Goal: Task Accomplishment & Management: Manage account settings

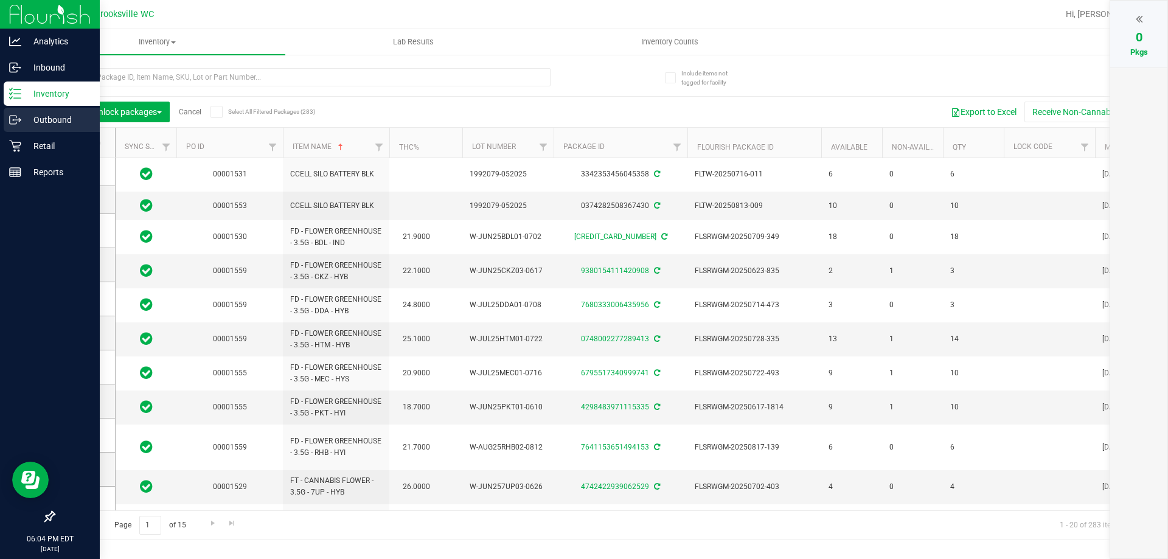
click at [24, 126] on p "Outbound" at bounding box center [57, 120] width 73 height 15
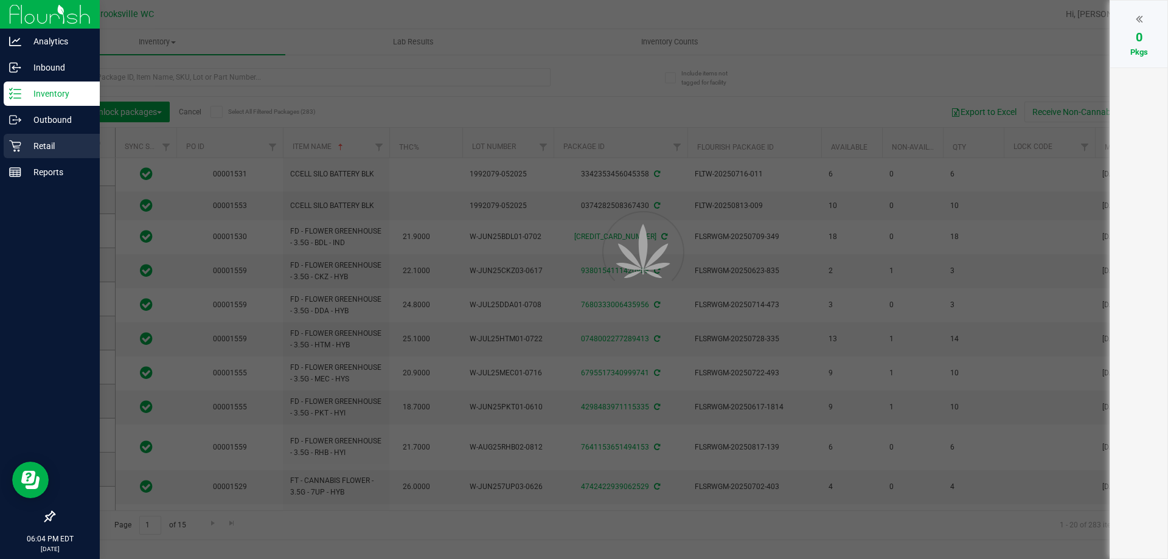
click at [34, 150] on p "Retail" at bounding box center [57, 146] width 73 height 15
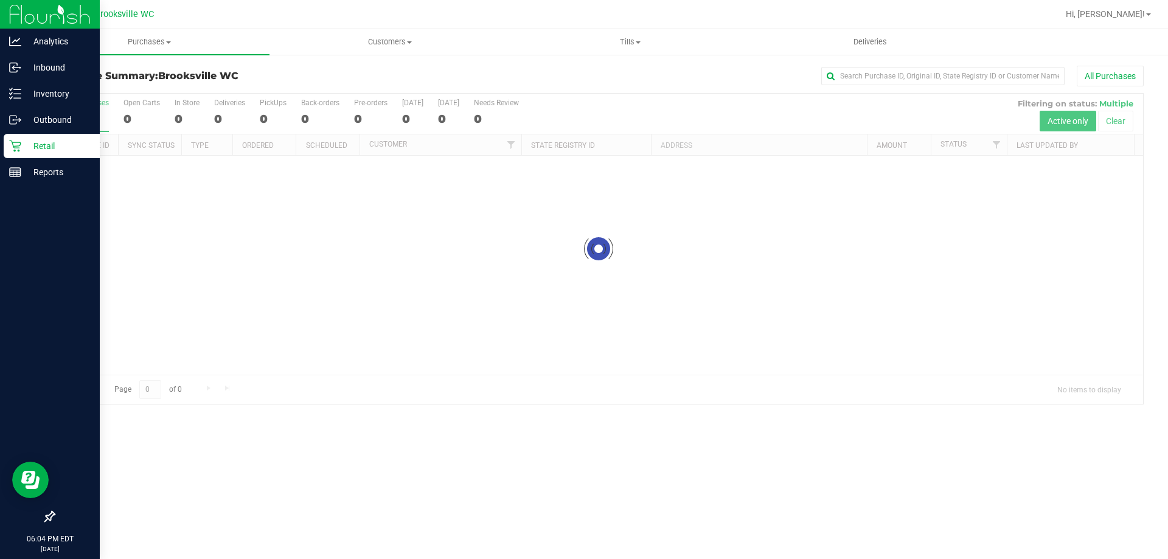
click at [52, 147] on p "Retail" at bounding box center [57, 146] width 73 height 15
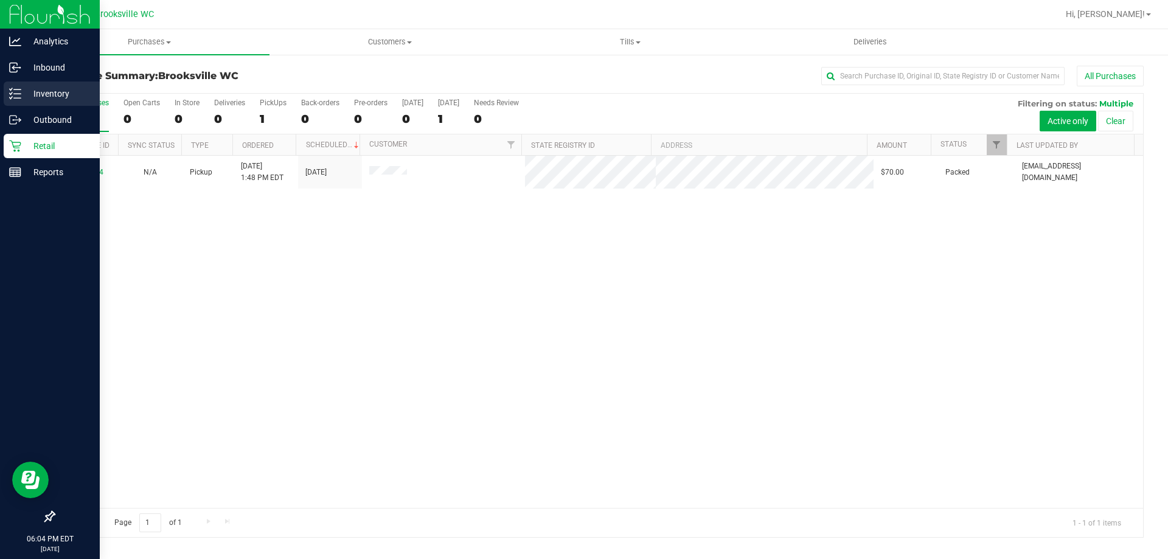
click at [19, 97] on icon at bounding box center [15, 94] width 12 height 12
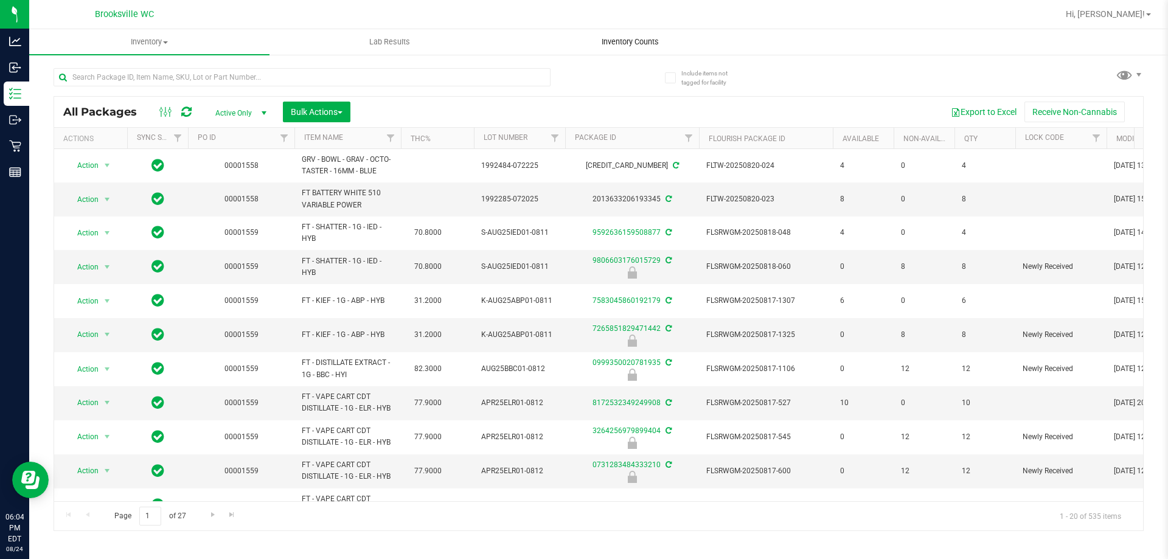
click at [647, 46] on span "Inventory Counts" at bounding box center [630, 42] width 90 height 11
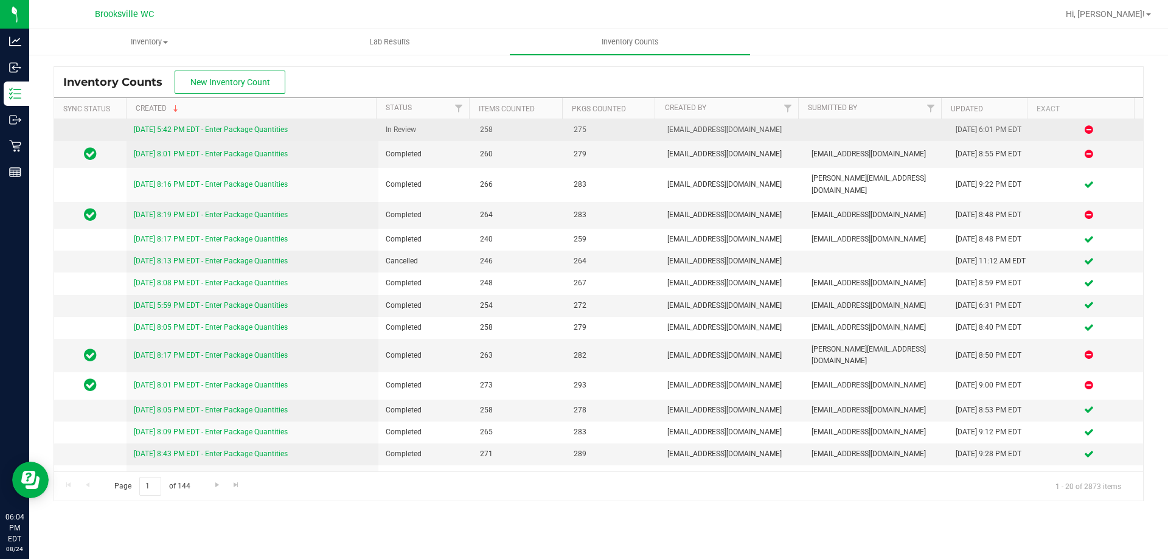
click at [268, 130] on link "[DATE] 5:42 PM EDT - Enter Package Quantities" at bounding box center [211, 129] width 154 height 9
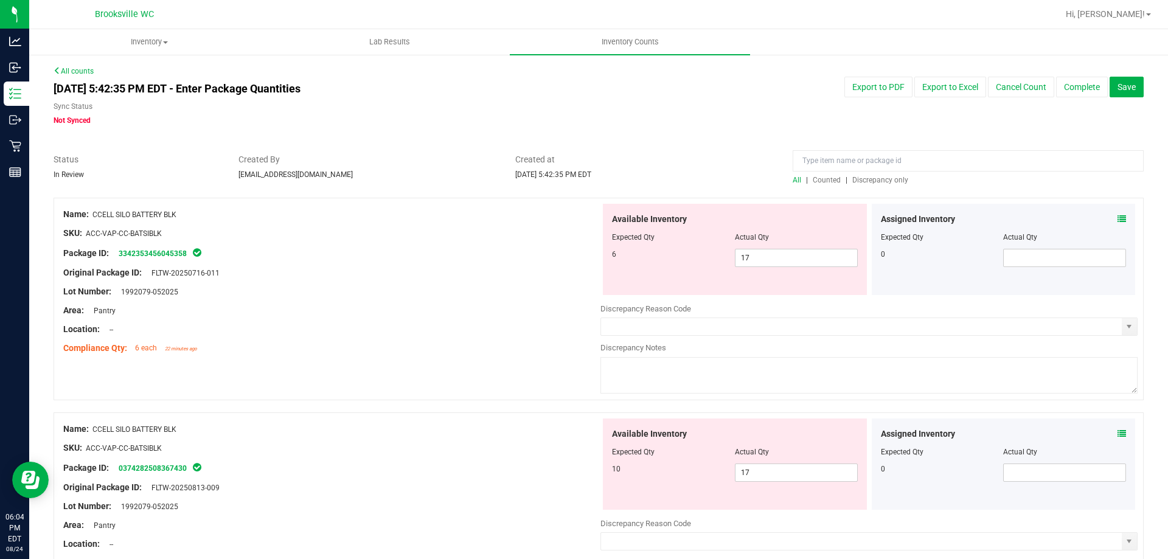
click at [874, 175] on div "All | Counted | Discrepancy only" at bounding box center [968, 180] width 351 height 11
click at [872, 176] on span "Discrepancy only" at bounding box center [880, 180] width 56 height 9
click at [1118, 215] on icon at bounding box center [1122, 219] width 9 height 9
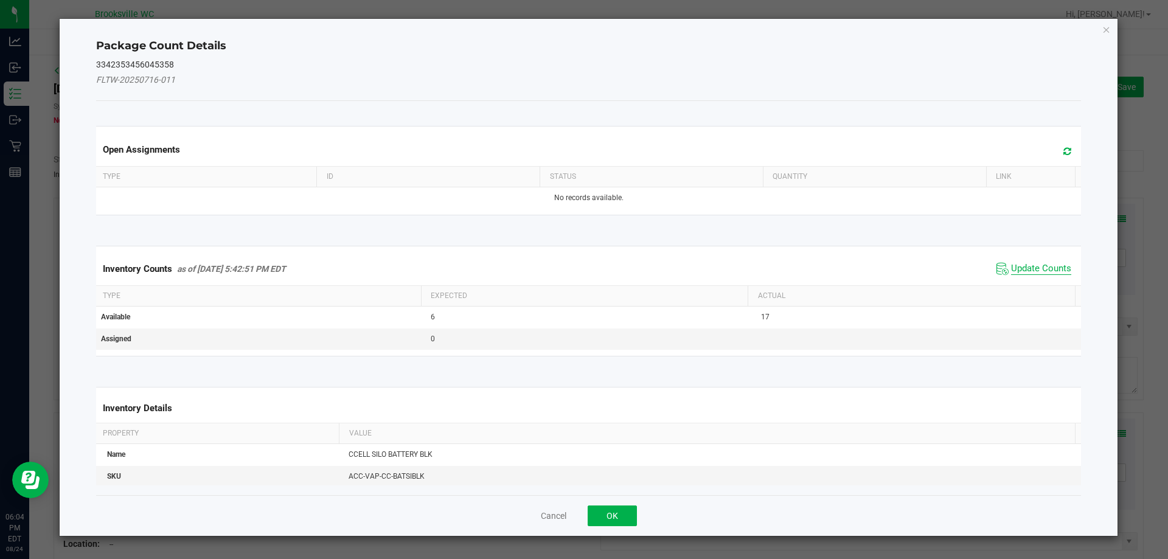
click at [1053, 271] on span "Update Counts" at bounding box center [1041, 269] width 60 height 12
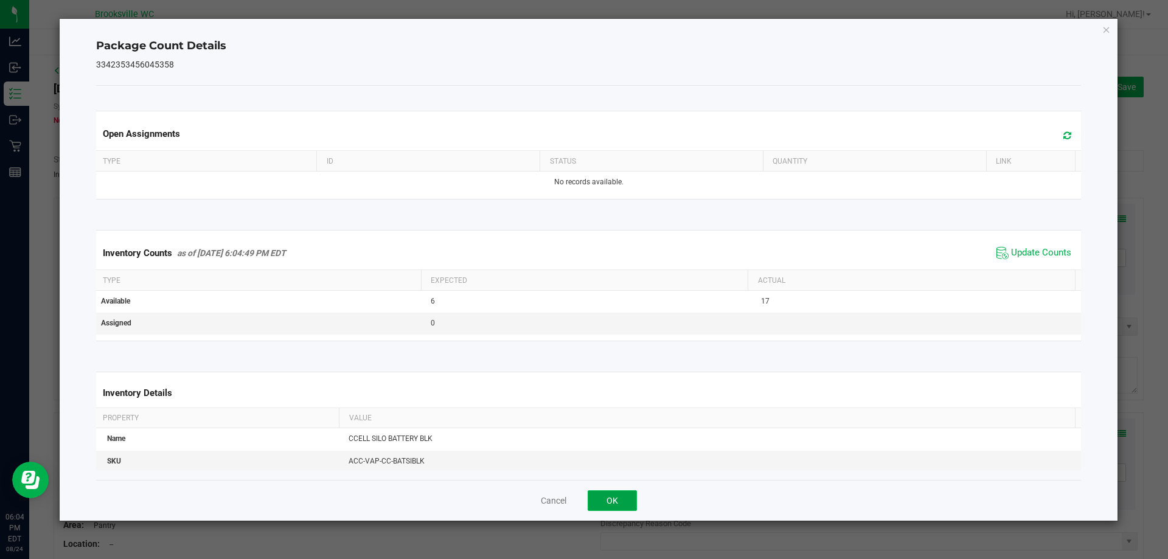
click at [617, 507] on button "OK" at bounding box center [612, 500] width 49 height 21
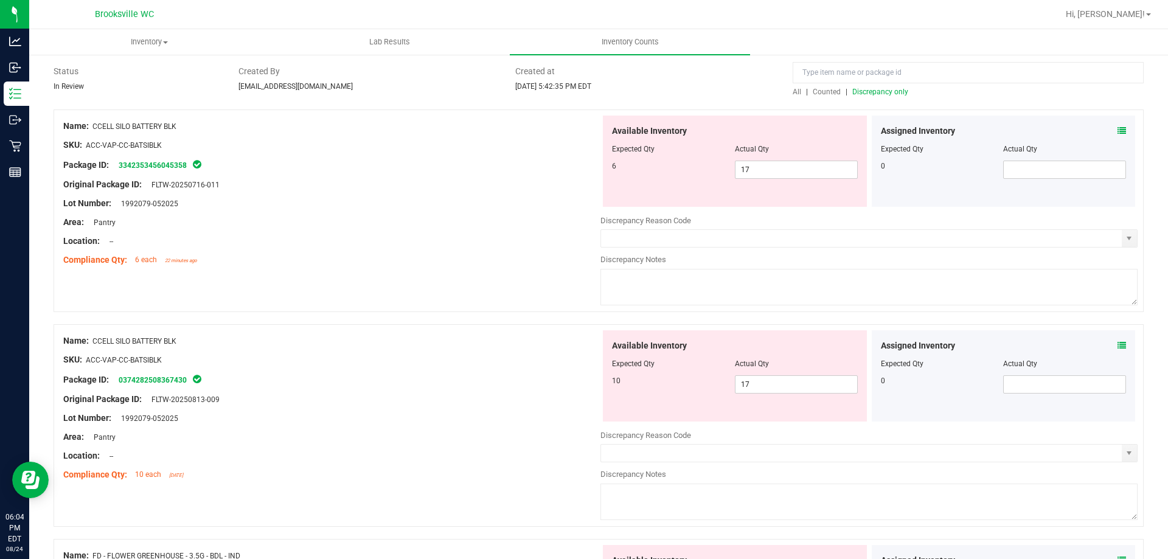
scroll to position [61, 0]
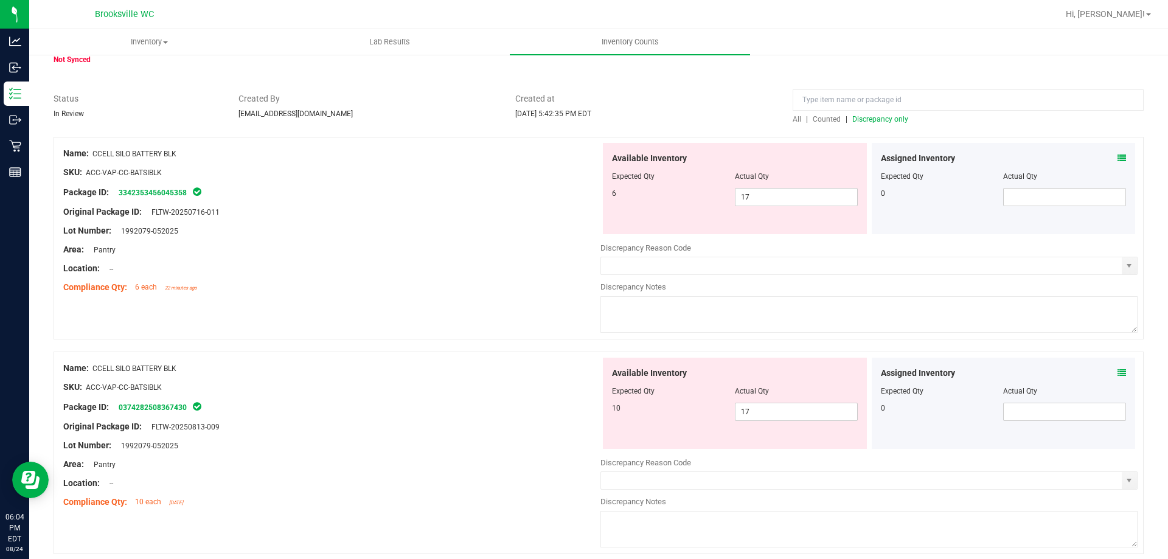
click at [879, 119] on span "Discrepancy only" at bounding box center [880, 119] width 56 height 9
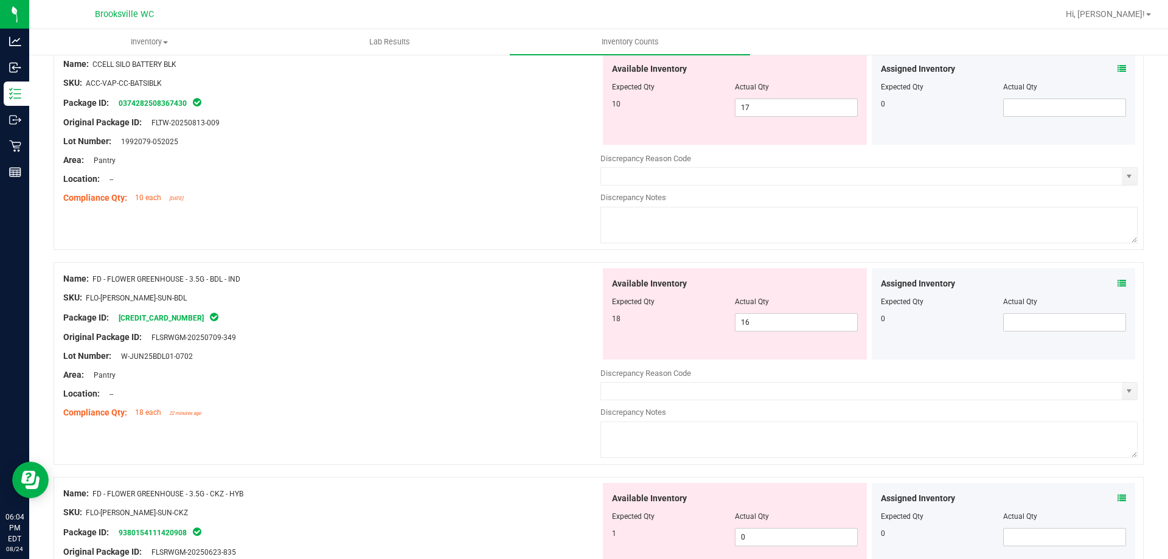
scroll to position [426, 0]
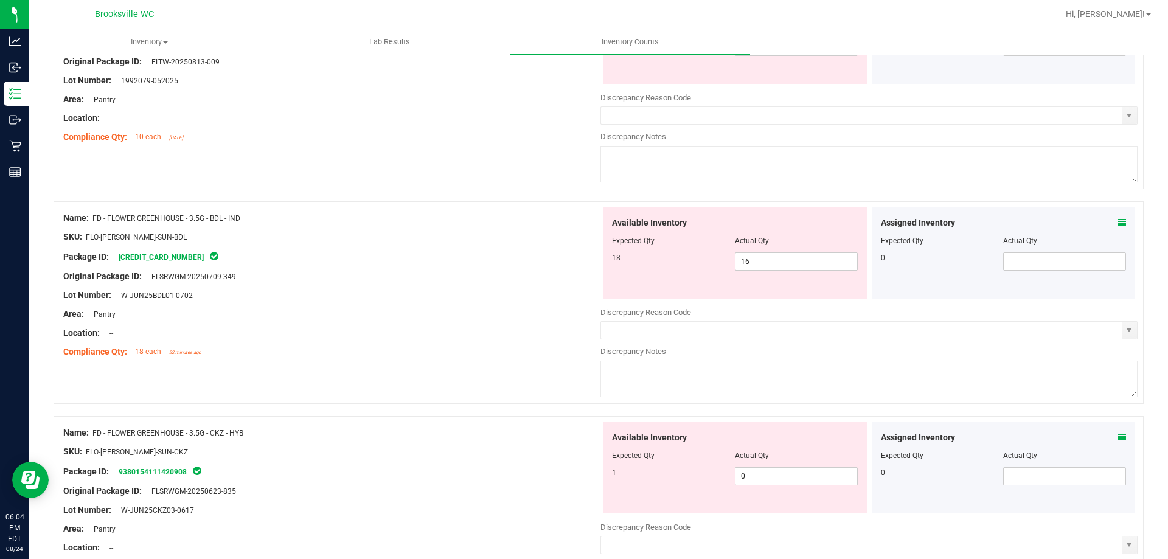
click at [1118, 223] on icon at bounding box center [1122, 222] width 9 height 9
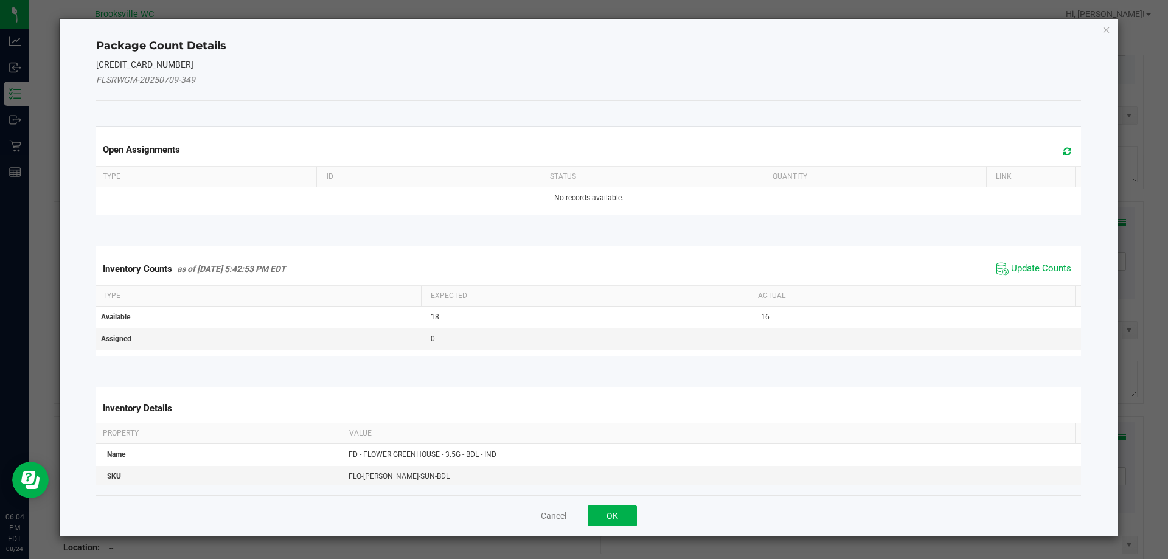
click at [1041, 276] on span "Update Counts" at bounding box center [1034, 269] width 81 height 18
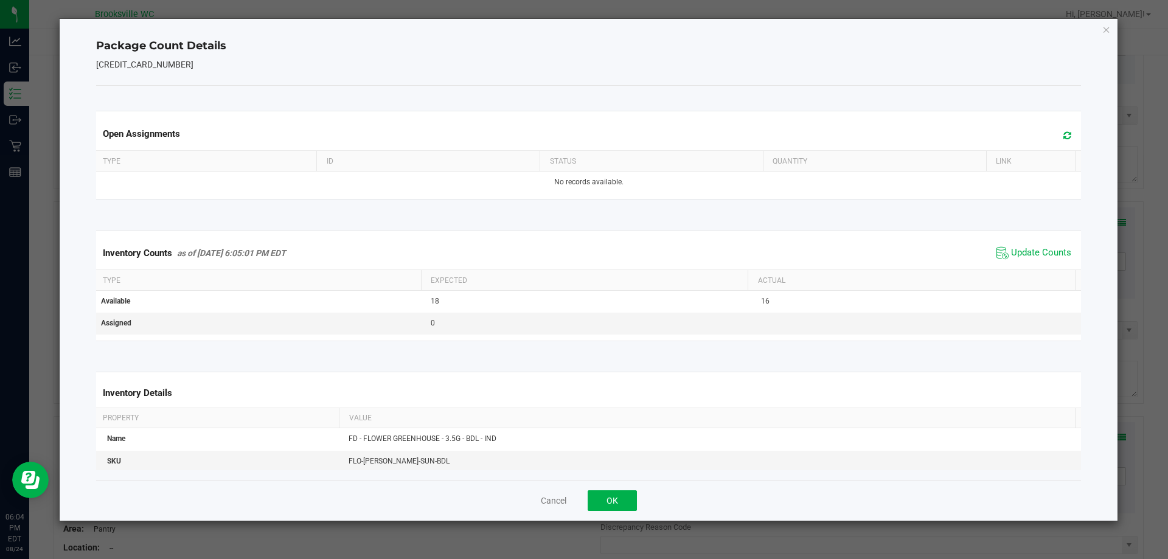
click at [1020, 267] on div "Inventory Counts as of [DATE] 6:05:01 PM EDT Update Counts" at bounding box center [589, 253] width 991 height 33
click at [1000, 252] on span "Update Counts" at bounding box center [1034, 253] width 81 height 18
drag, startPoint x: 604, startPoint y: 511, endPoint x: 604, endPoint y: 501, distance: 10.3
click at [604, 511] on div "Cancel OK" at bounding box center [589, 500] width 986 height 41
click at [604, 501] on button "OK" at bounding box center [612, 500] width 49 height 21
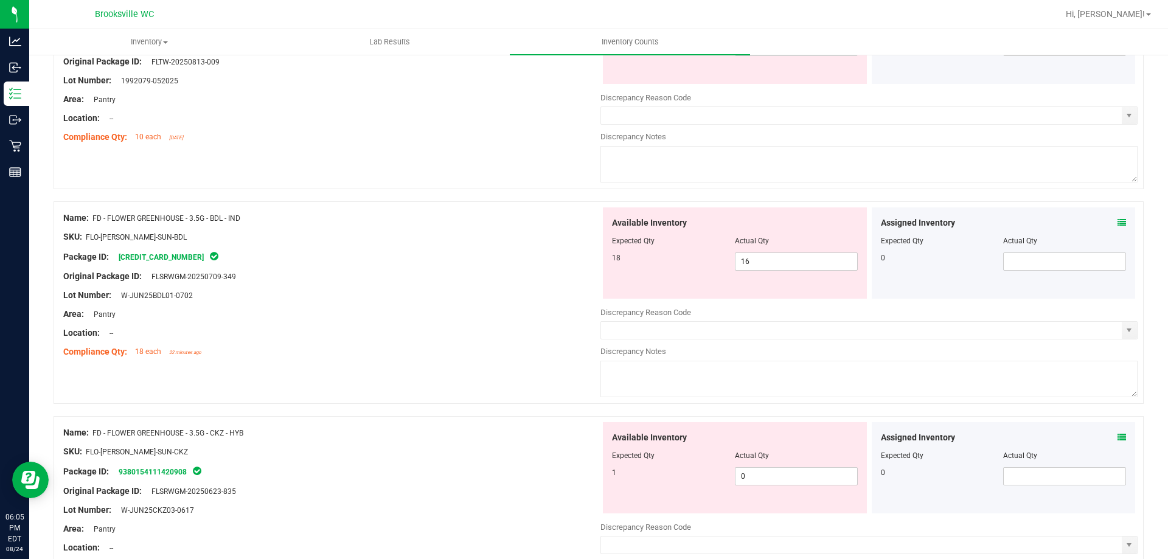
click at [507, 317] on div "Area: Pantry" at bounding box center [331, 314] width 537 height 13
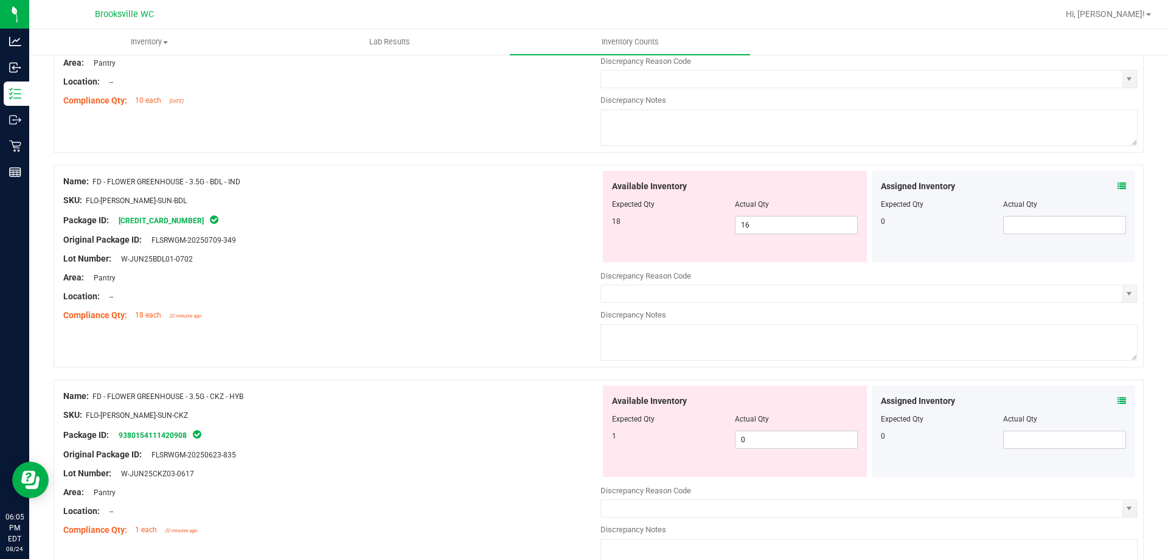
scroll to position [608, 0]
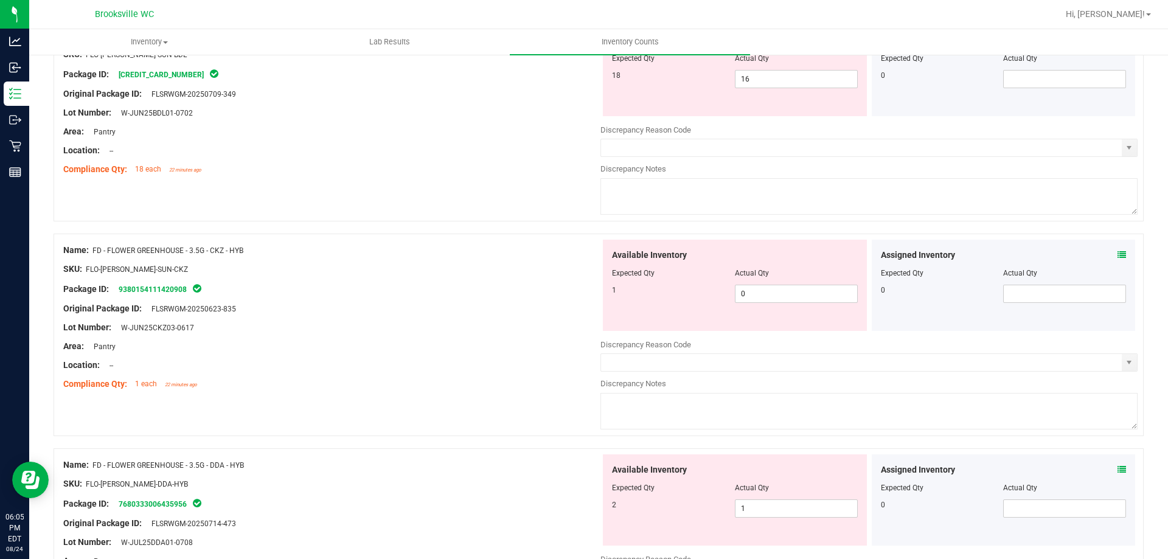
click at [1113, 248] on div "Assigned Inventory Expected Qty Actual Qty 0" at bounding box center [1004, 285] width 264 height 91
click at [1118, 261] on span at bounding box center [1122, 255] width 9 height 13
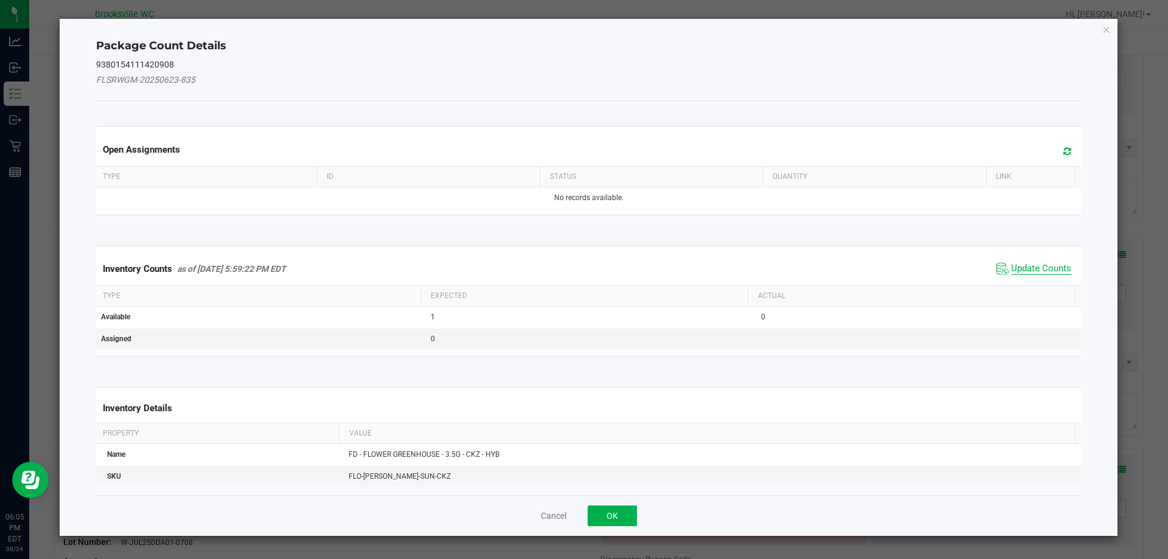
click at [1031, 274] on span "Update Counts" at bounding box center [1041, 269] width 60 height 12
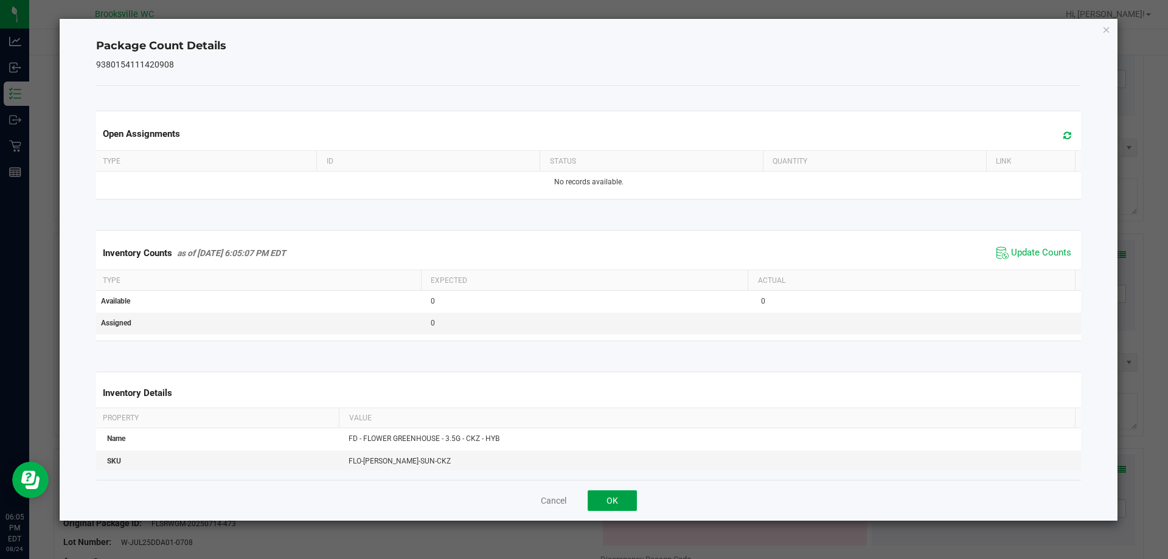
click at [610, 495] on button "OK" at bounding box center [612, 500] width 49 height 21
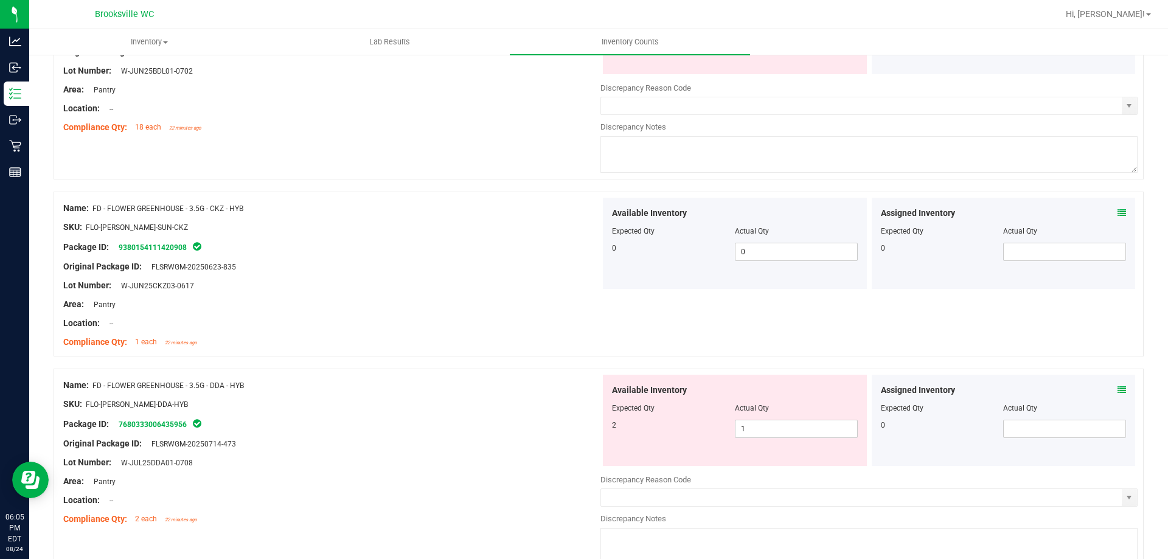
scroll to position [669, 0]
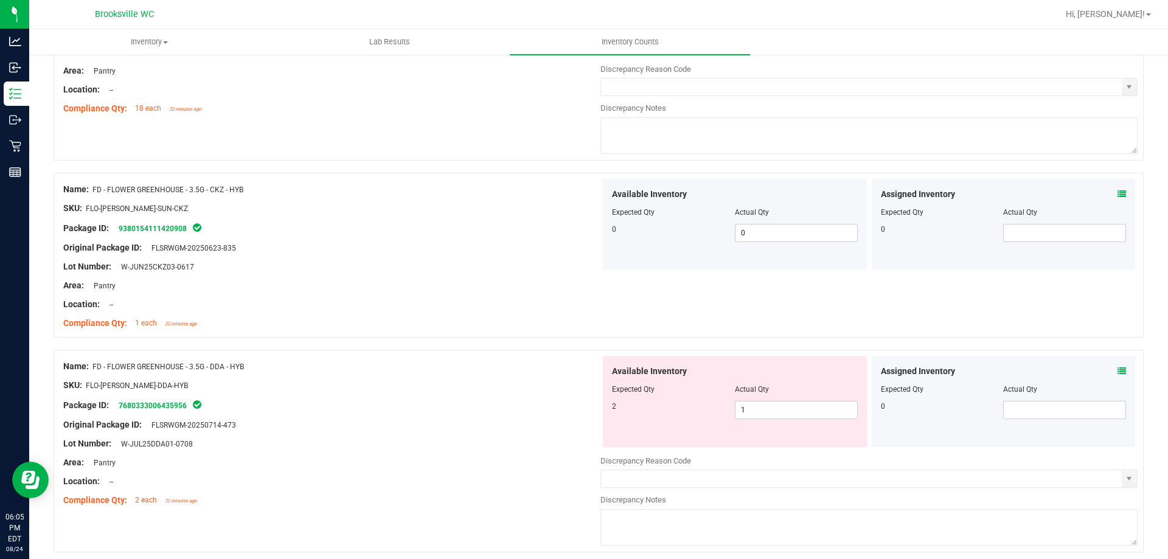
click at [1118, 370] on icon at bounding box center [1122, 371] width 9 height 9
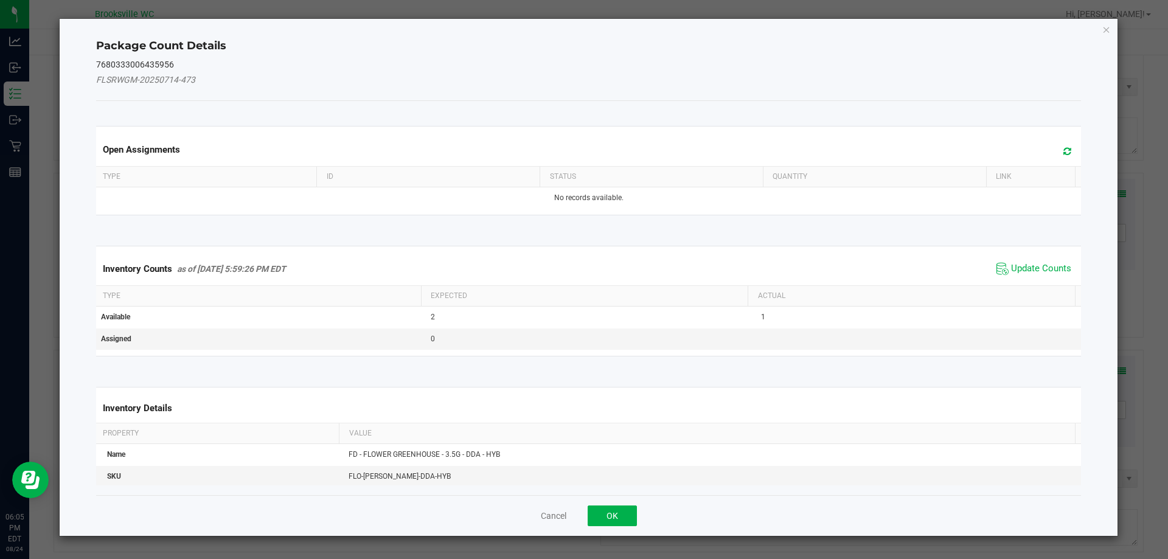
click at [1025, 260] on span "Update Counts" at bounding box center [1034, 269] width 81 height 18
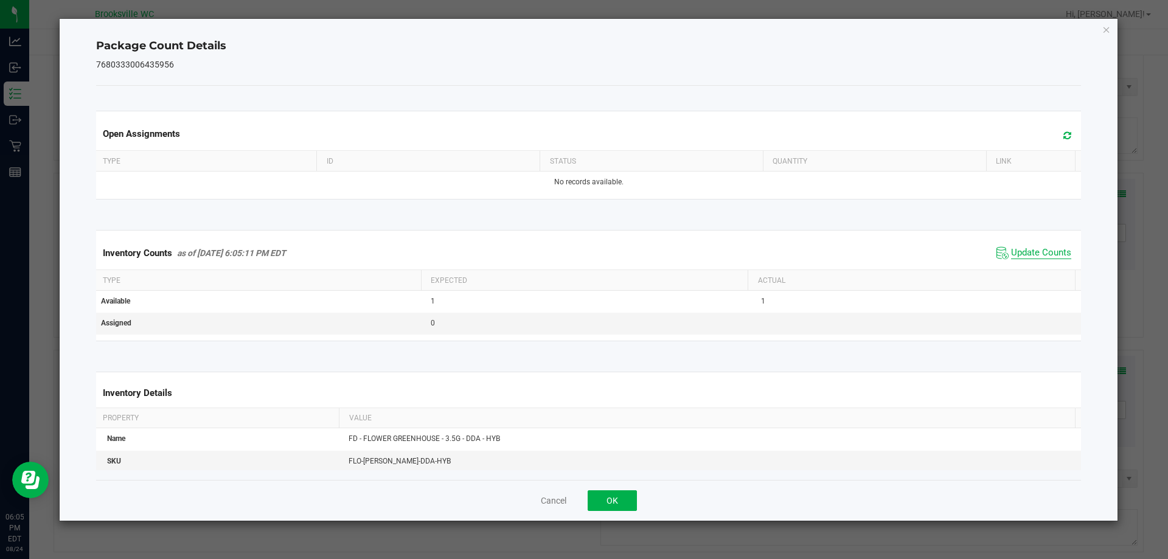
click at [1023, 265] on div "Inventory Counts as of [DATE] 6:05:11 PM EDT Update Counts" at bounding box center [589, 253] width 991 height 33
click at [1026, 260] on span "Update Counts" at bounding box center [1034, 253] width 81 height 18
click at [613, 505] on button "OK" at bounding box center [612, 500] width 49 height 21
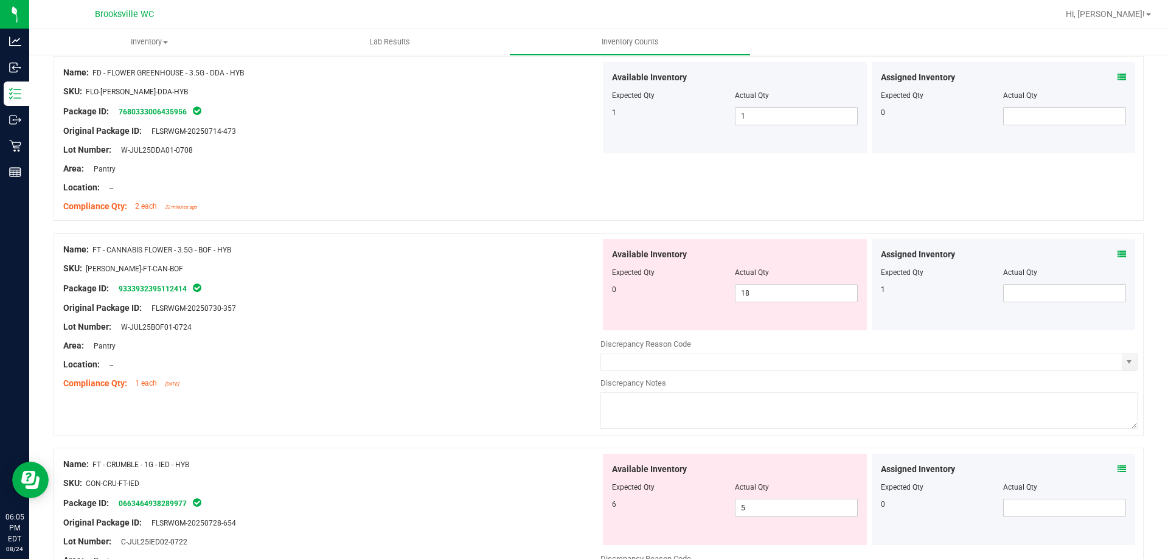
scroll to position [973, 0]
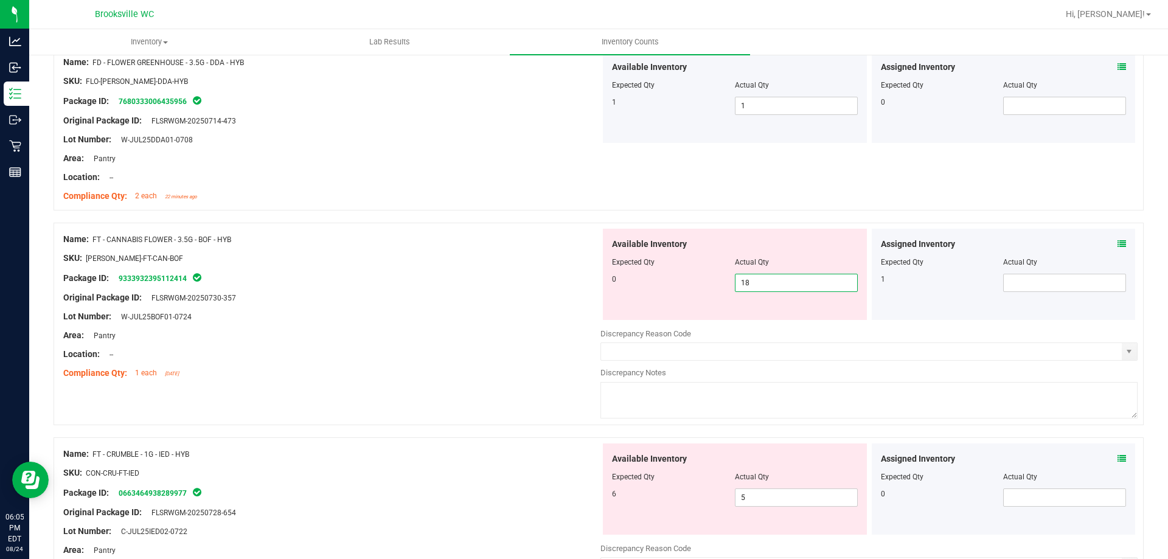
click at [781, 284] on span "18 18" at bounding box center [796, 283] width 123 height 18
click at [781, 284] on input "18" at bounding box center [797, 282] width 122 height 17
click at [562, 300] on div "Original Package ID: FLSRWGM-20250730-357" at bounding box center [331, 297] width 537 height 13
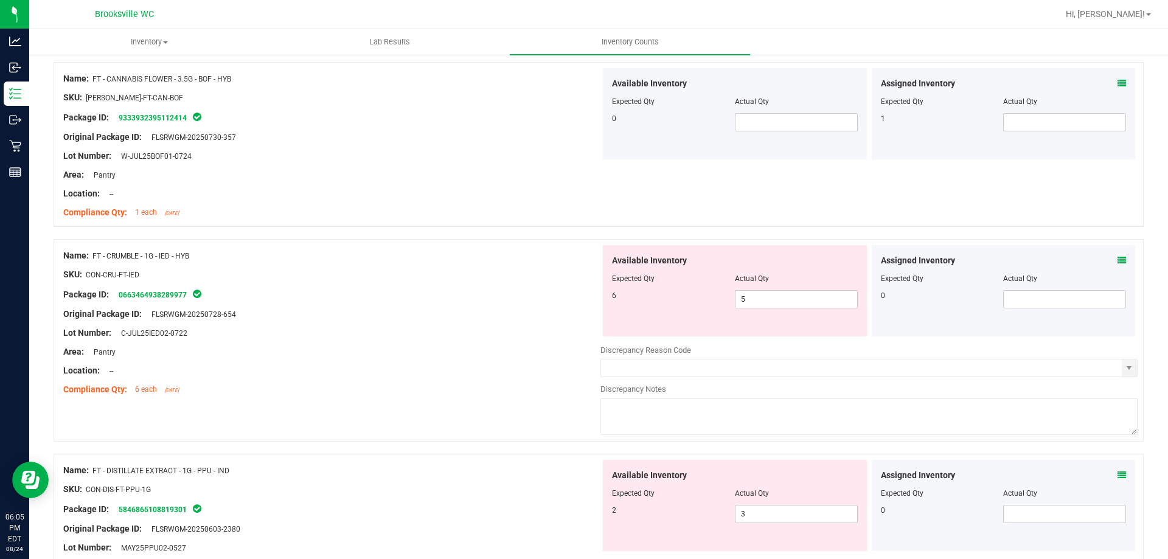
scroll to position [1156, 0]
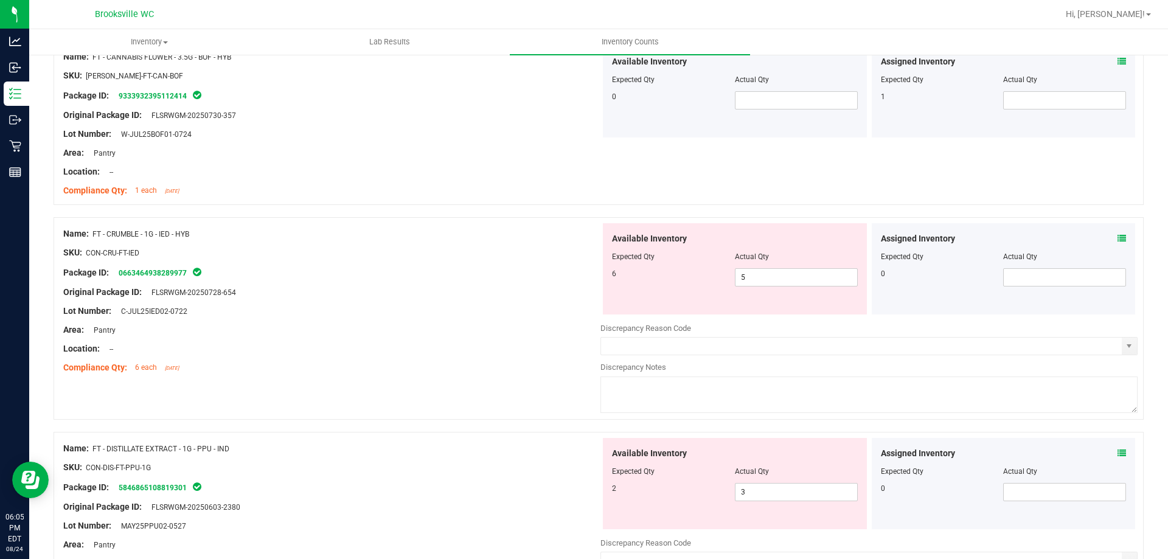
click at [1118, 236] on icon at bounding box center [1122, 238] width 9 height 9
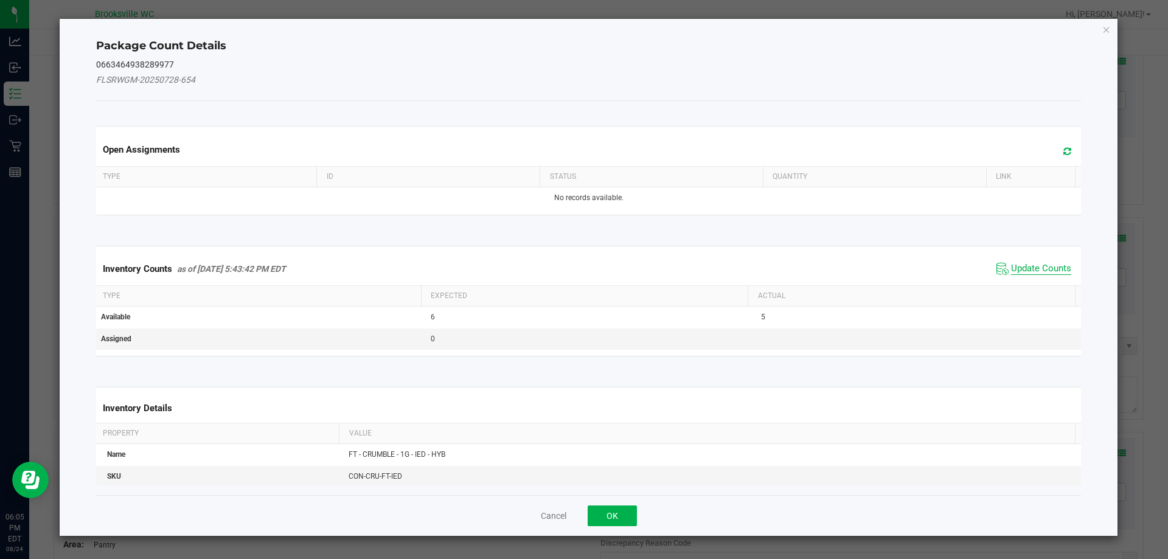
click at [1021, 270] on span "Update Counts" at bounding box center [1041, 269] width 60 height 12
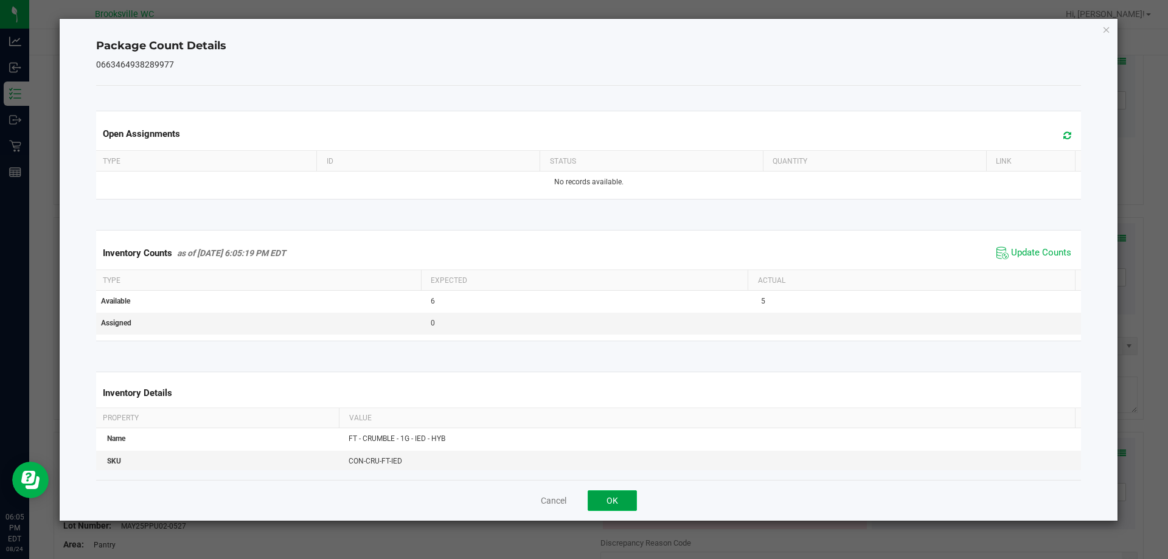
click at [625, 501] on button "OK" at bounding box center [612, 500] width 49 height 21
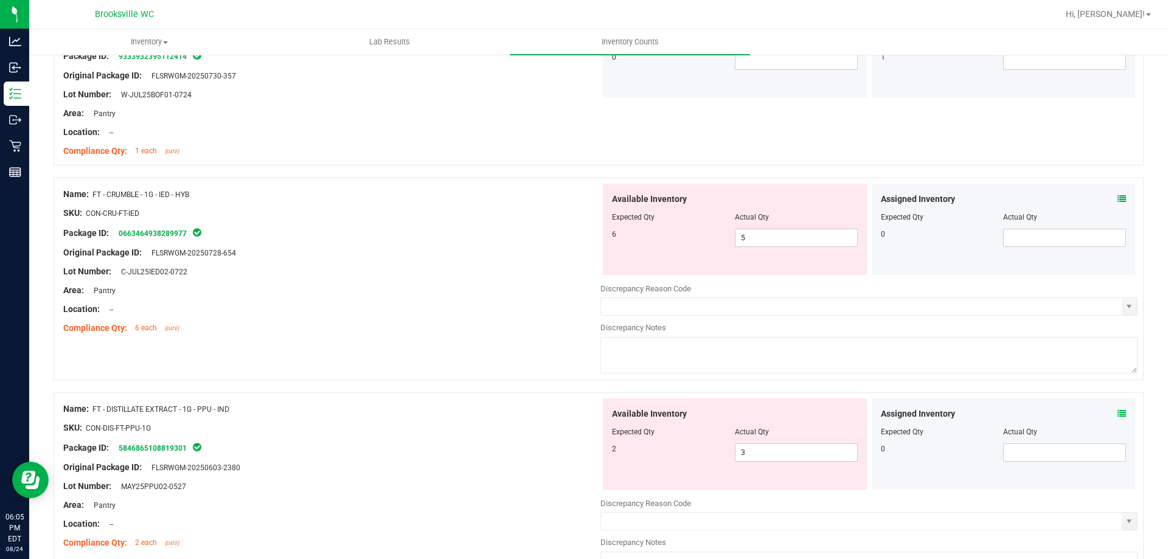
scroll to position [1339, 0]
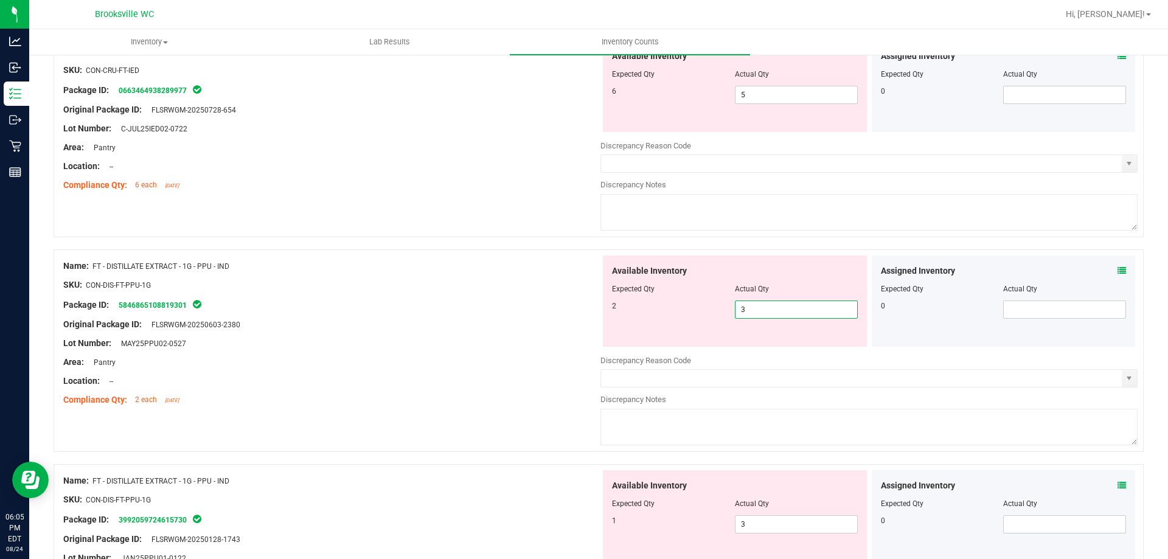
click at [799, 306] on span "3 3" at bounding box center [796, 310] width 123 height 18
click at [799, 306] on input "3" at bounding box center [797, 309] width 122 height 17
type input "2"
click at [759, 515] on div "Available Inventory Expected Qty Actual Qty 1 3 3" at bounding box center [735, 515] width 264 height 91
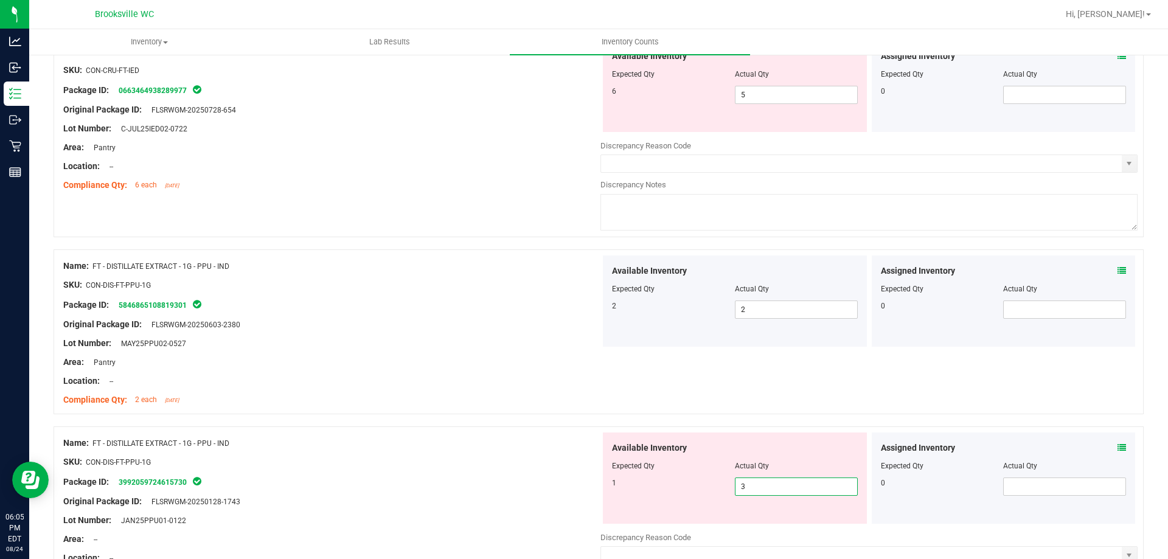
click at [758, 495] on span "3 3" at bounding box center [796, 487] width 123 height 18
click at [754, 482] on span "3 3" at bounding box center [796, 487] width 123 height 18
click at [754, 482] on input "3" at bounding box center [797, 486] width 122 height 17
type input "1"
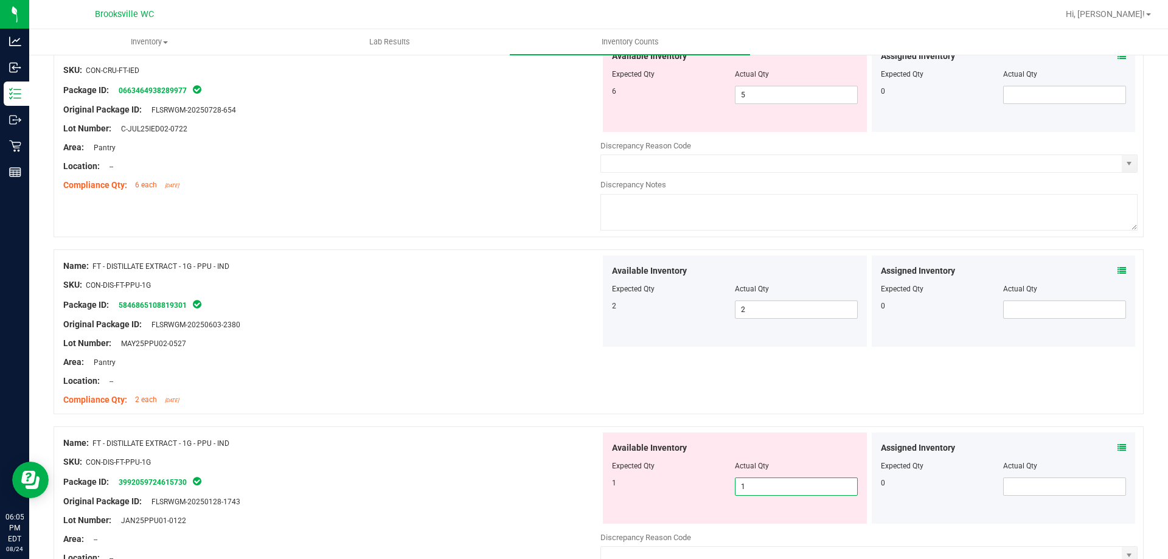
click at [445, 419] on div at bounding box center [599, 420] width 1090 height 12
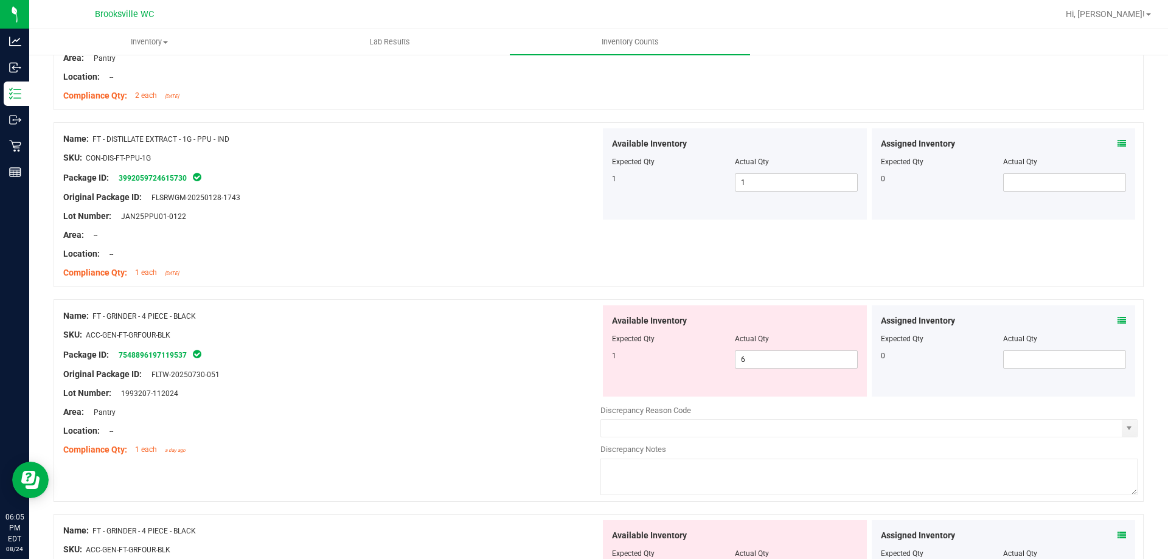
scroll to position [1704, 0]
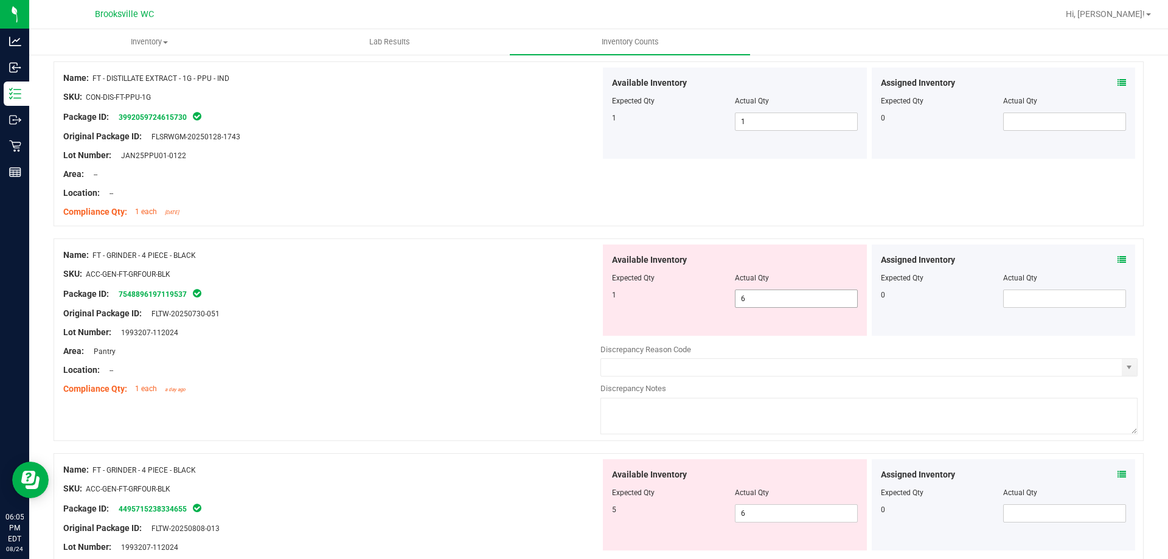
click at [801, 306] on span "6 6" at bounding box center [796, 299] width 123 height 18
click at [801, 306] on input "6" at bounding box center [797, 298] width 122 height 17
type input "1"
click at [778, 518] on div "Available Inventory Expected Qty Actual Qty 5 6 6" at bounding box center [869, 555] width 537 height 193
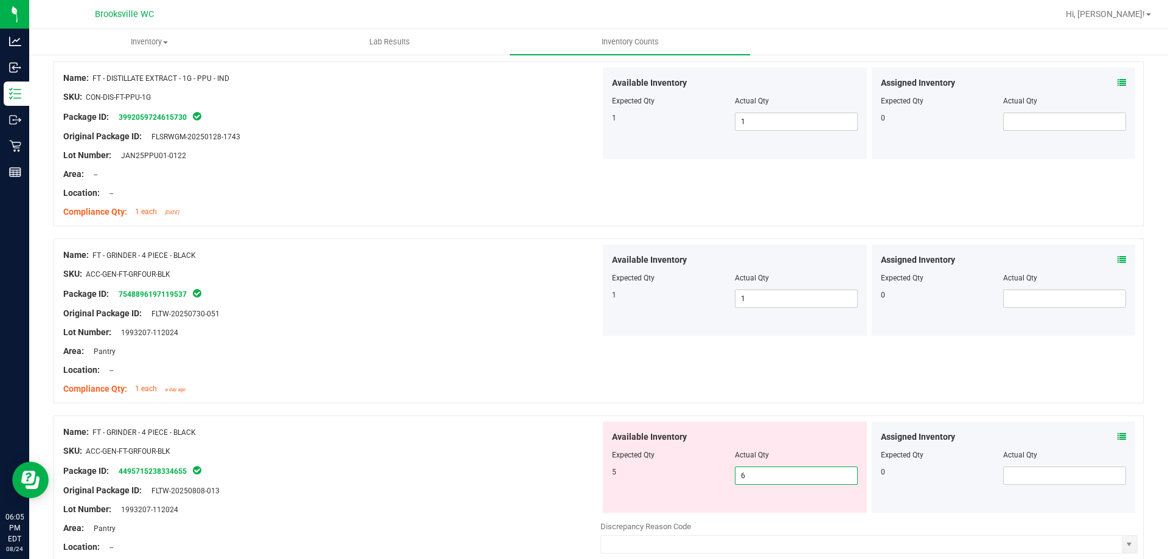
click at [775, 483] on input "6" at bounding box center [797, 475] width 122 height 17
click at [773, 480] on input "6" at bounding box center [797, 475] width 122 height 17
click at [765, 475] on input "65" at bounding box center [797, 475] width 122 height 17
type input "5"
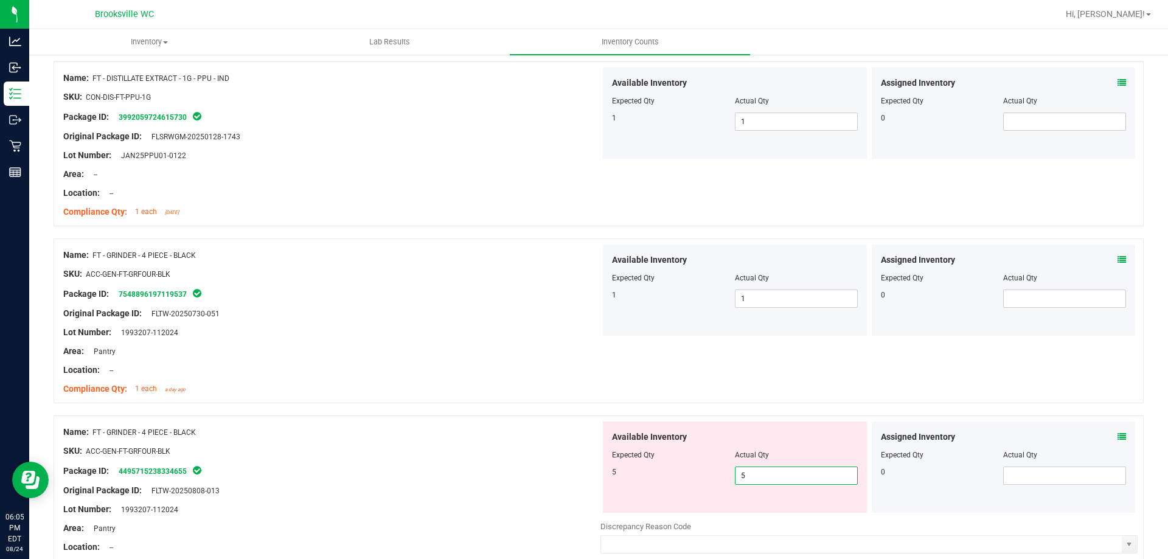
type input "5"
drag, startPoint x: 458, startPoint y: 408, endPoint x: 503, endPoint y: 404, distance: 45.2
click at [462, 406] on div at bounding box center [599, 409] width 1090 height 12
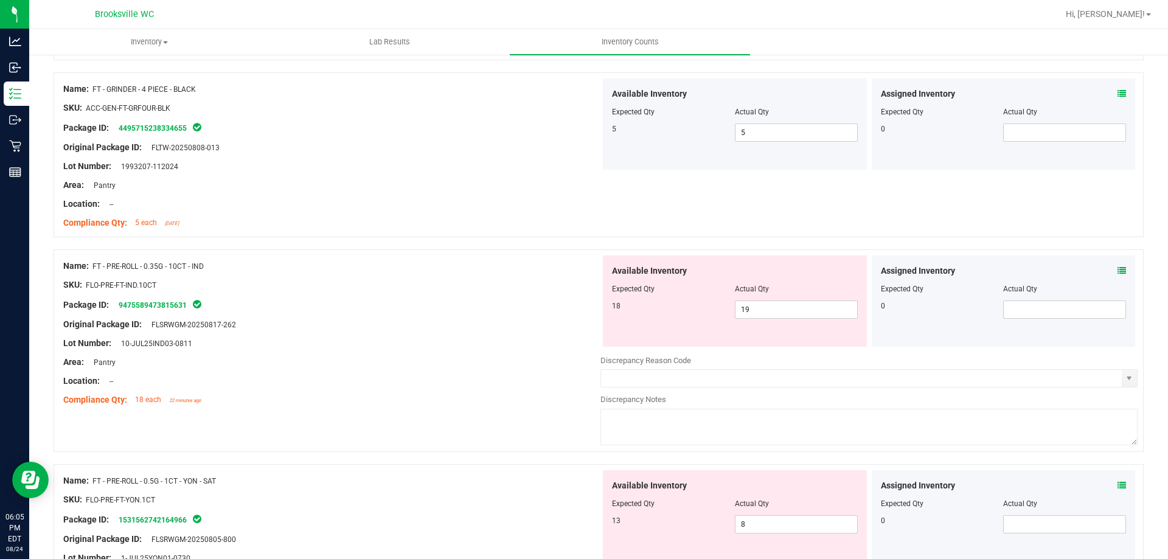
scroll to position [2069, 0]
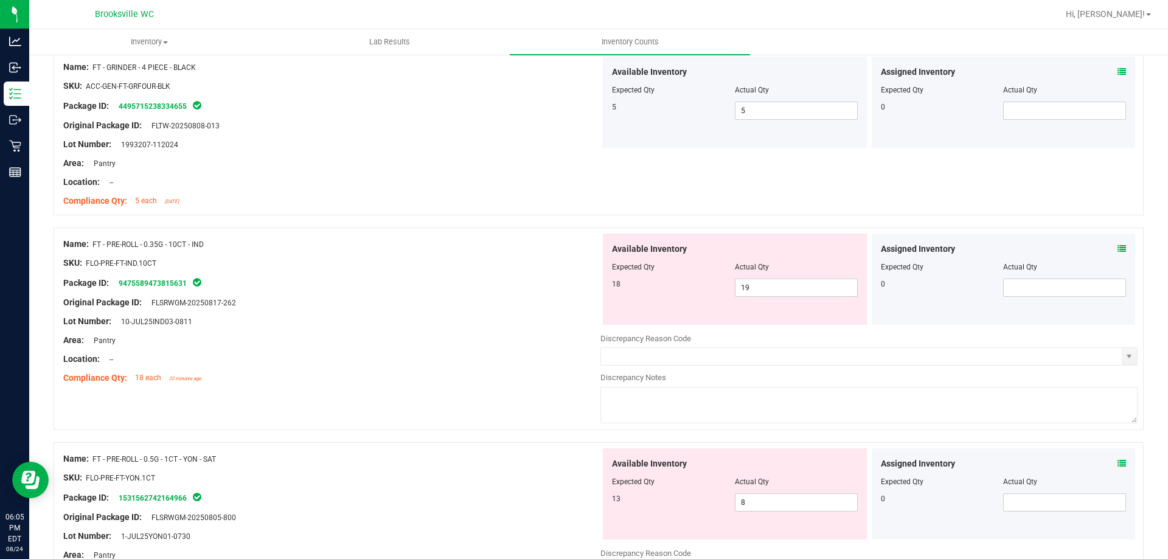
click at [1118, 247] on icon at bounding box center [1122, 249] width 9 height 9
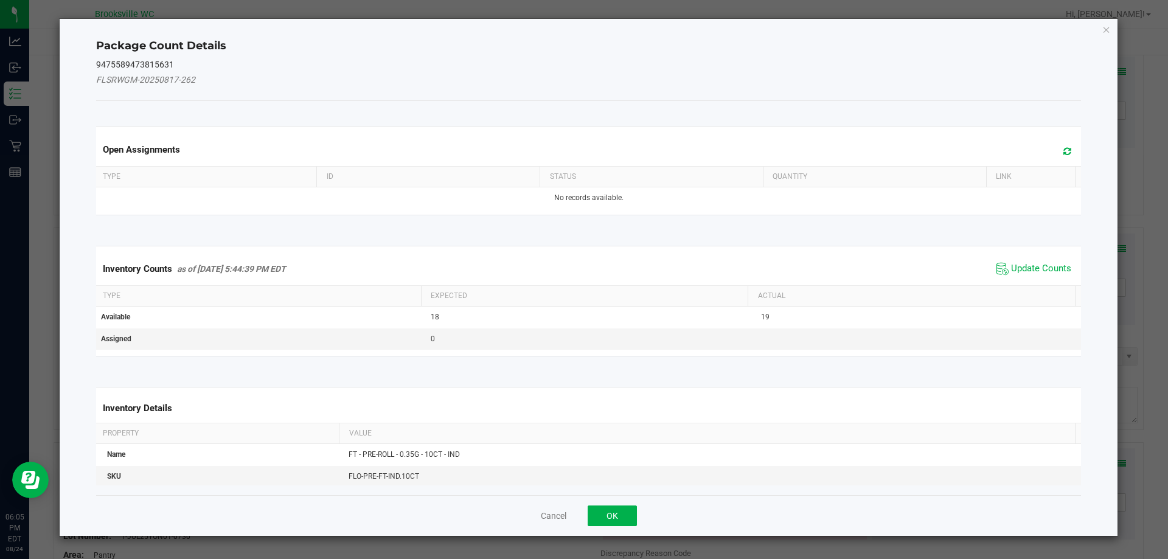
click at [1025, 276] on span "Update Counts" at bounding box center [1034, 269] width 81 height 18
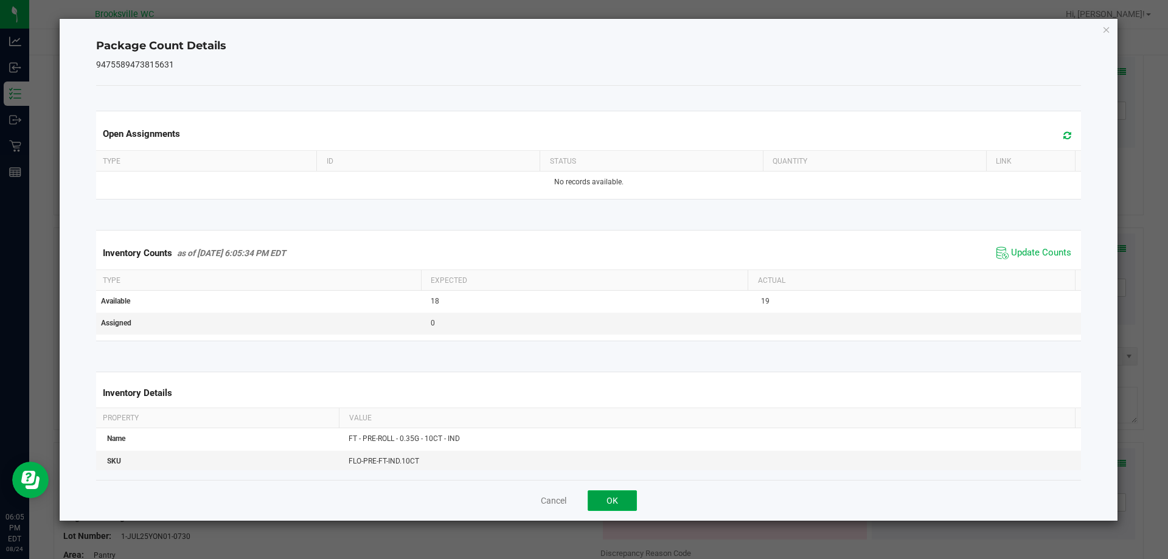
click at [627, 503] on button "OK" at bounding box center [612, 500] width 49 height 21
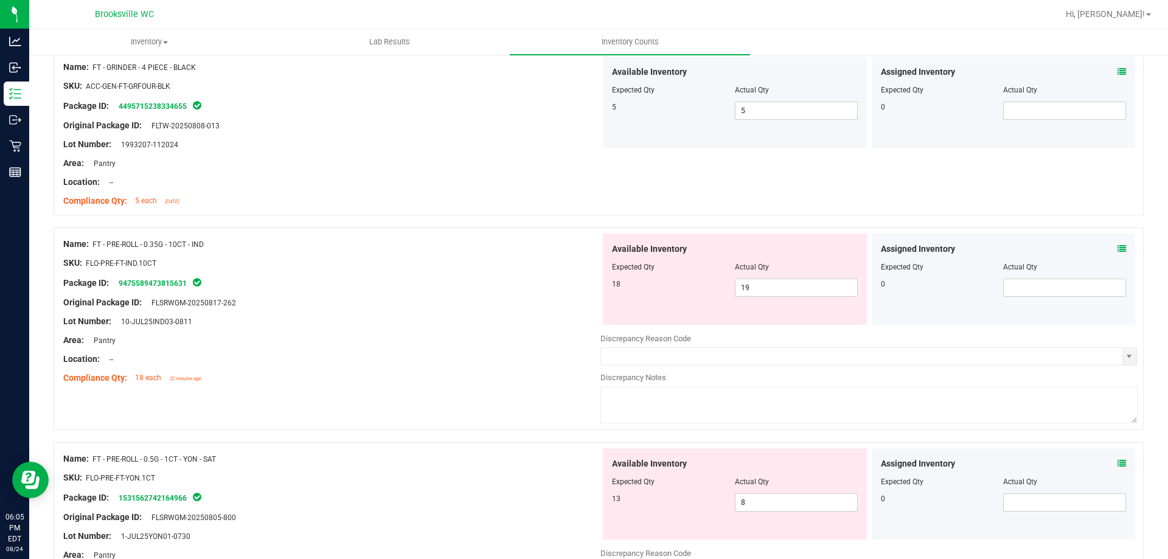
click at [449, 348] on div at bounding box center [331, 350] width 537 height 6
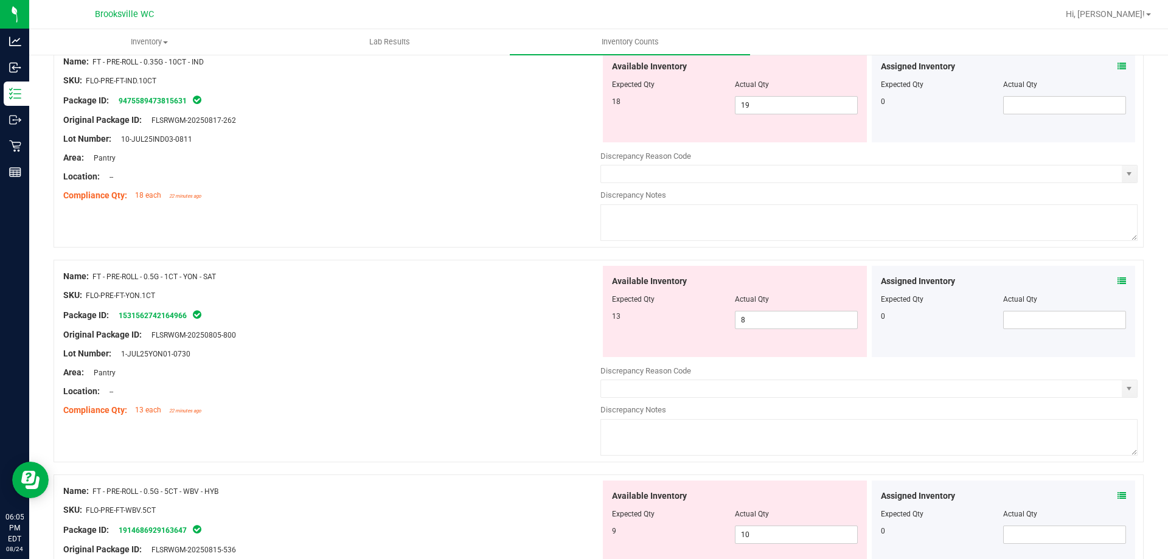
scroll to position [2312, 0]
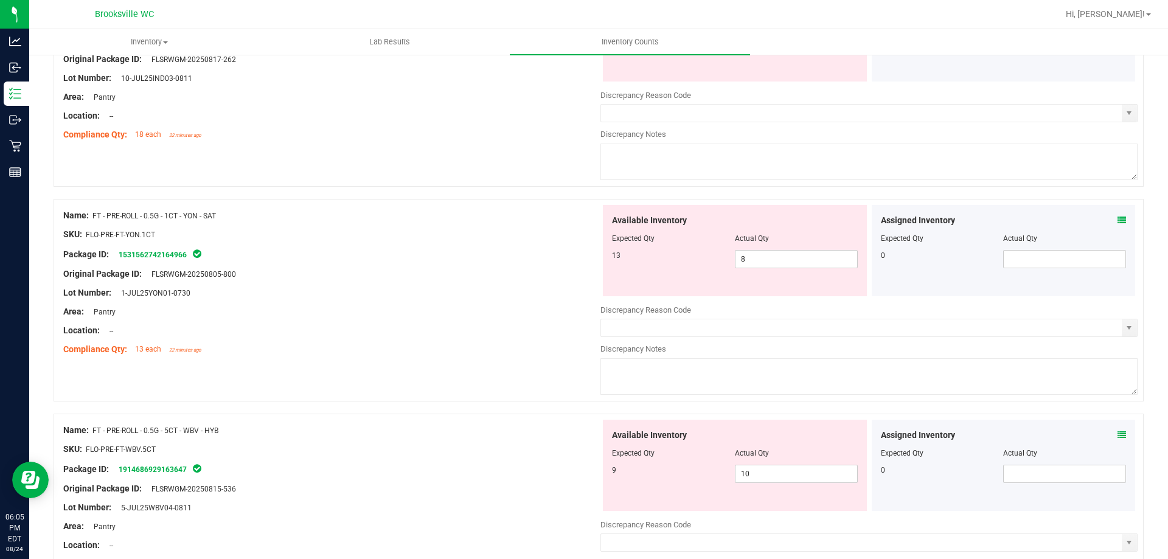
click at [1118, 224] on icon at bounding box center [1122, 220] width 9 height 9
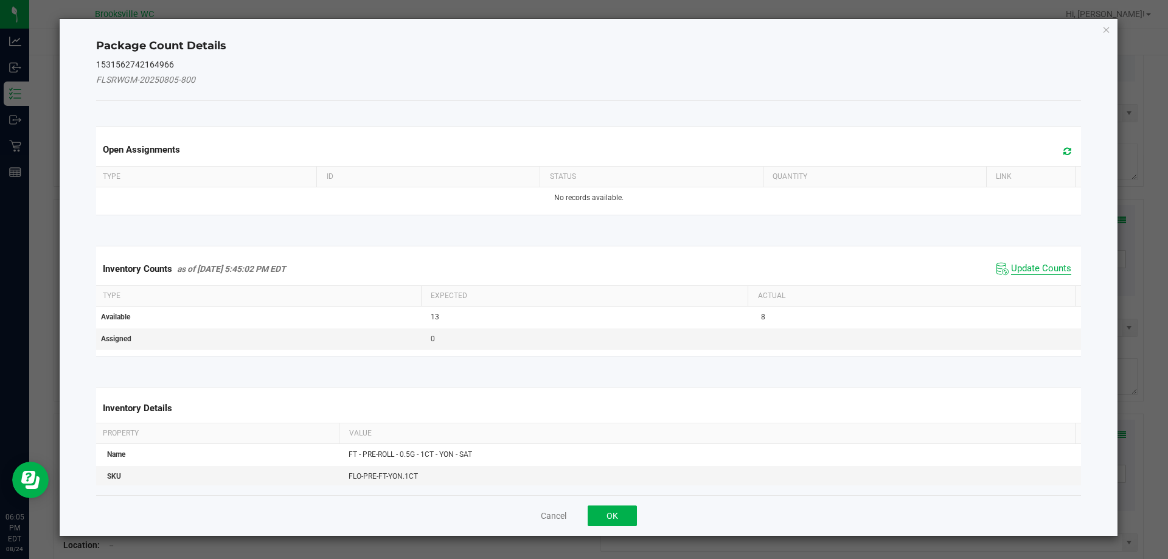
click at [1034, 273] on span "Update Counts" at bounding box center [1041, 269] width 60 height 12
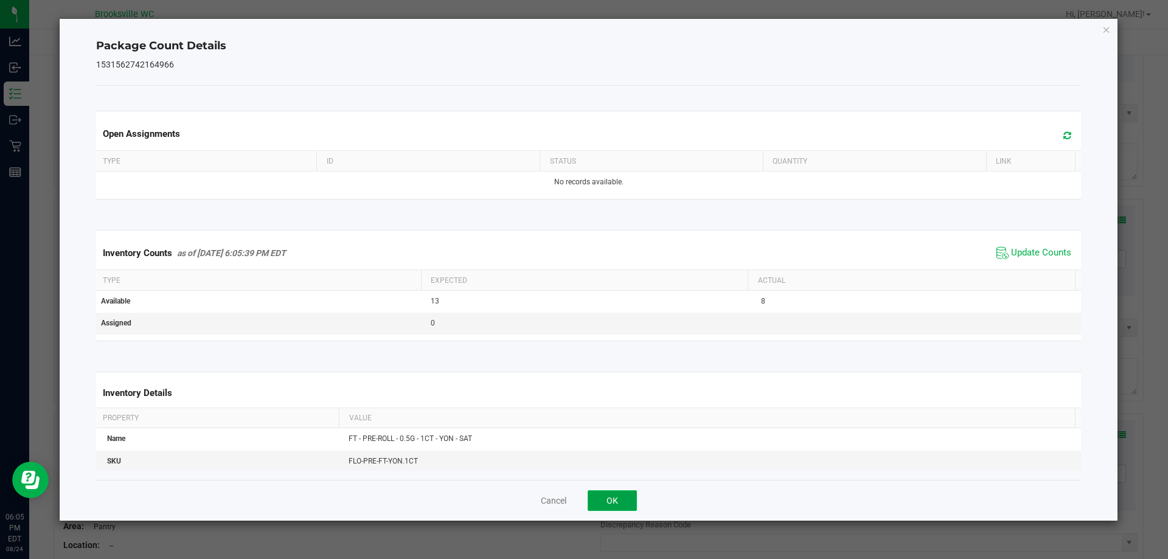
click at [612, 505] on button "OK" at bounding box center [612, 500] width 49 height 21
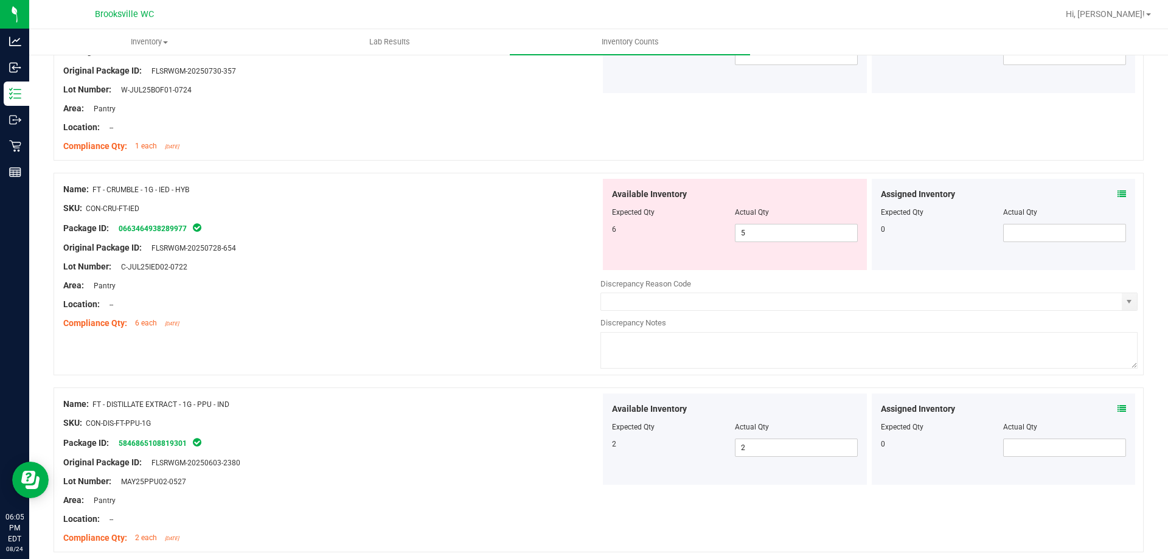
scroll to position [0, 0]
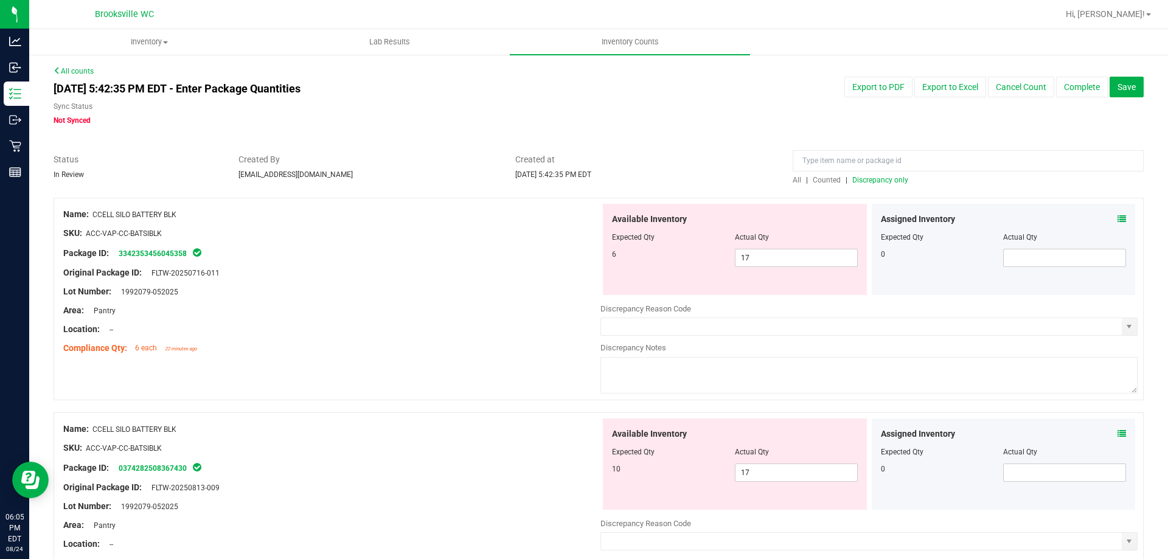
click at [876, 179] on span "Discrepancy only" at bounding box center [880, 180] width 56 height 9
click at [804, 257] on span "17 17" at bounding box center [796, 258] width 123 height 18
click at [804, 257] on input "17" at bounding box center [797, 257] width 122 height 17
type input "7"
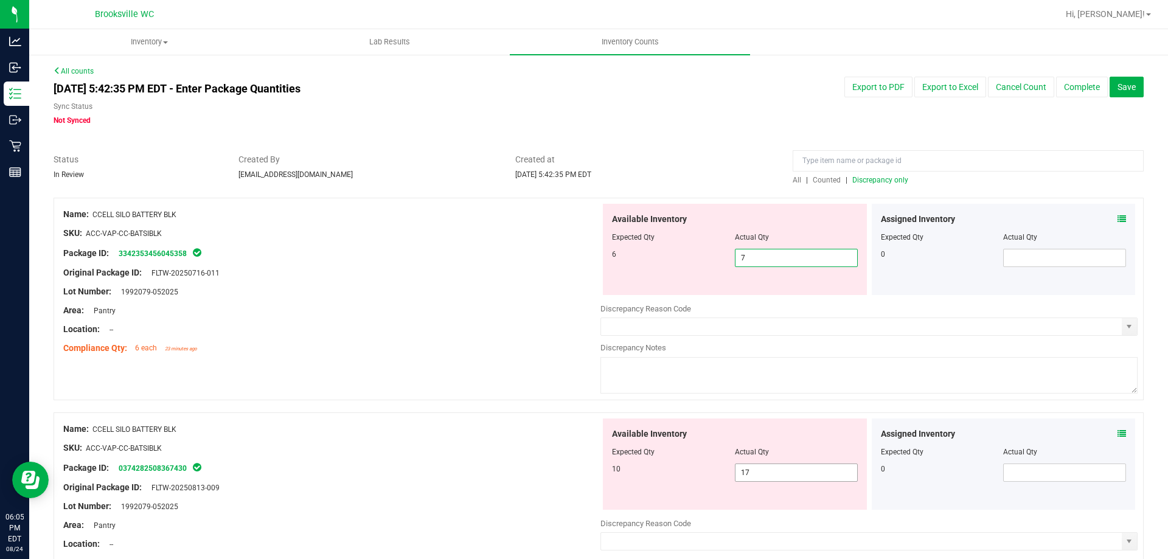
click at [765, 477] on span "17 17" at bounding box center [796, 473] width 123 height 18
click at [762, 467] on input "17" at bounding box center [797, 472] width 122 height 17
type input "10"
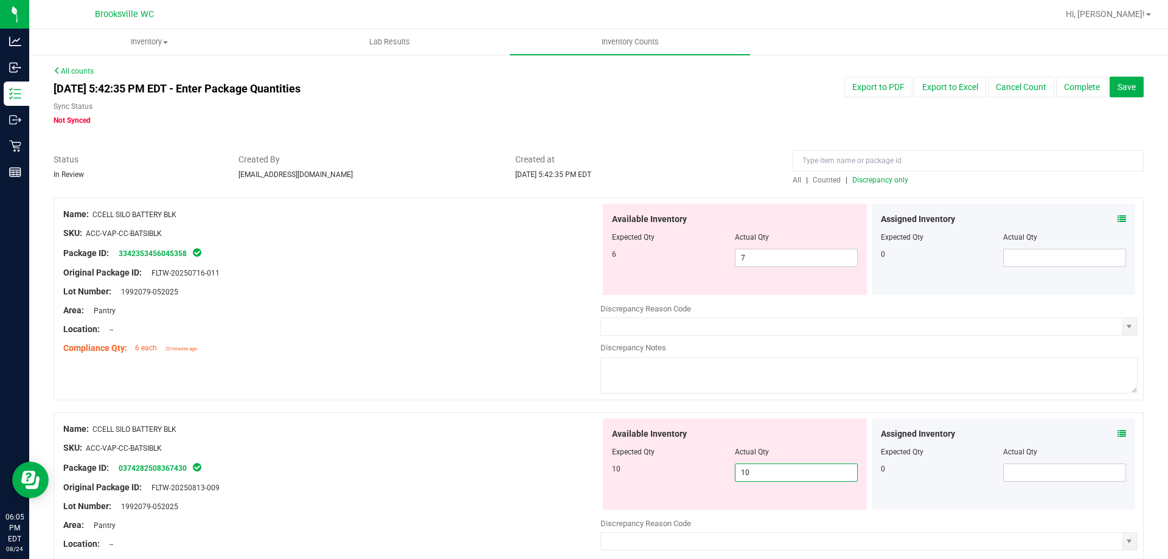
click at [430, 406] on div at bounding box center [599, 406] width 1090 height 12
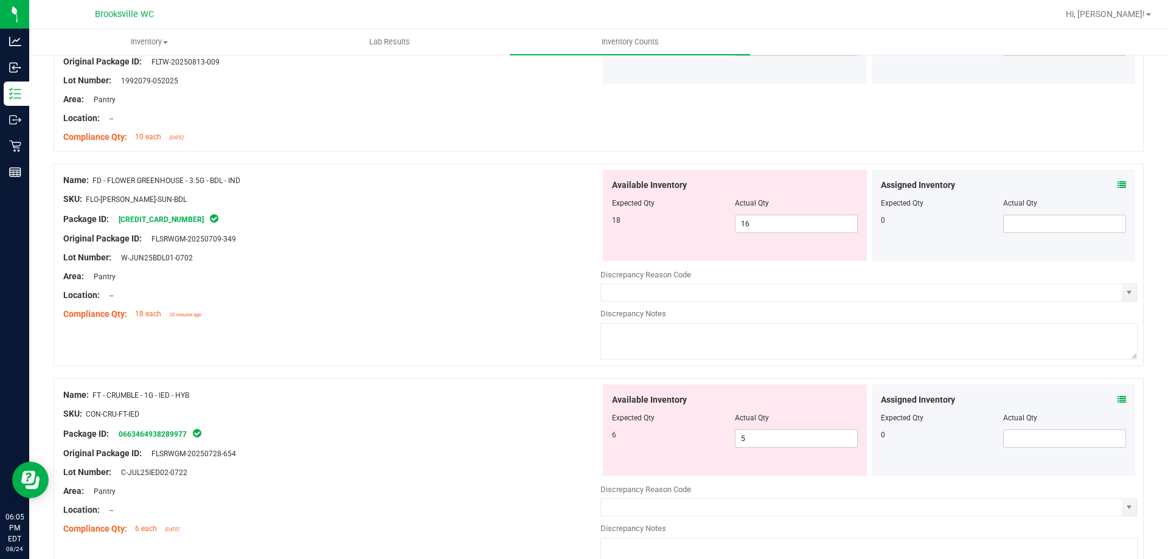
scroll to position [487, 0]
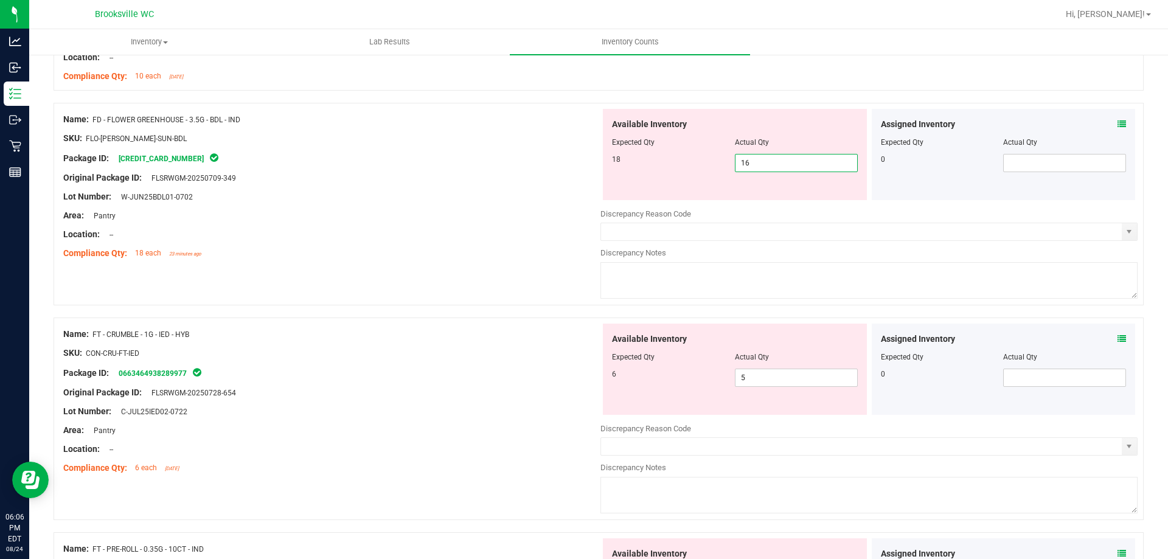
click at [759, 162] on span "16 16" at bounding box center [796, 163] width 123 height 18
click at [759, 162] on input "16" at bounding box center [797, 163] width 122 height 17
type input "18"
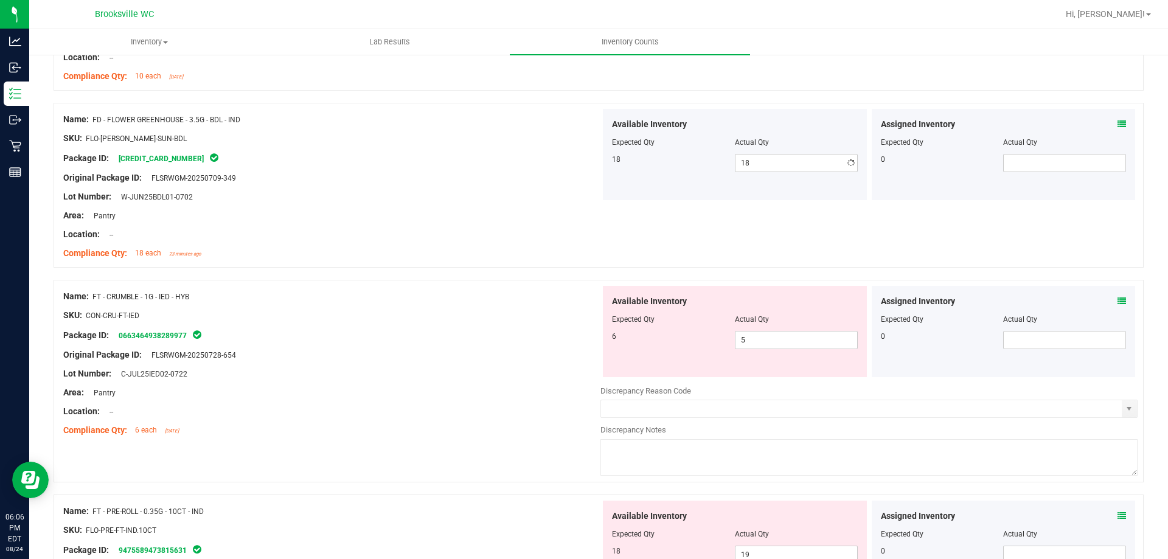
click at [489, 241] on div at bounding box center [331, 244] width 537 height 6
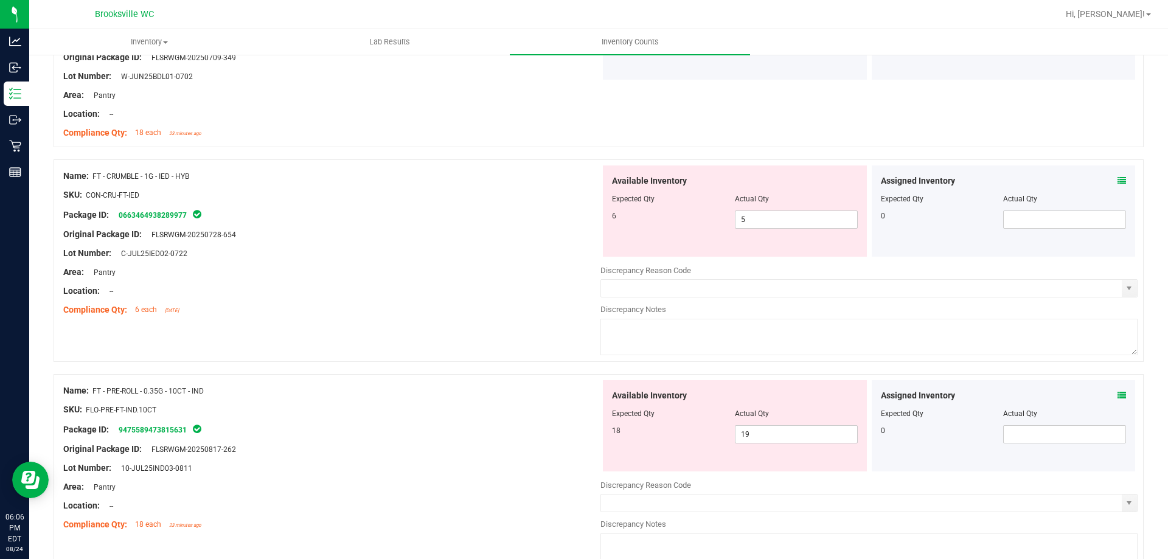
scroll to position [608, 0]
click at [545, 290] on div "Location: --" at bounding box center [331, 290] width 537 height 13
drag, startPoint x: 1112, startPoint y: 179, endPoint x: 1099, endPoint y: 194, distance: 19.4
click at [1101, 192] on div "Assigned Inventory Expected Qty Actual Qty 0" at bounding box center [1004, 209] width 264 height 91
click at [1103, 183] on div "Assigned Inventory" at bounding box center [1004, 179] width 246 height 13
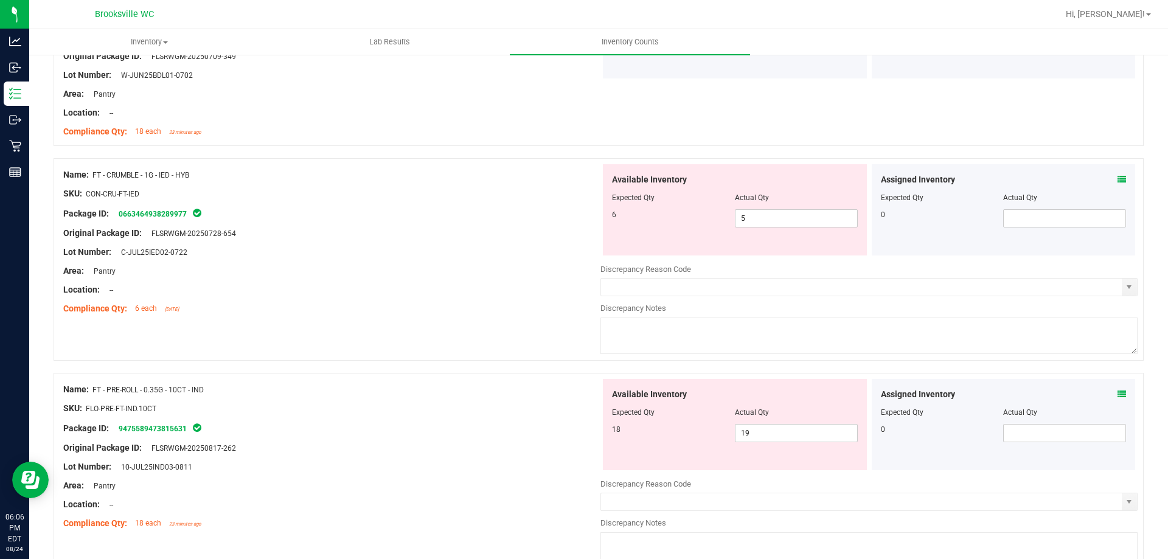
click at [1118, 179] on icon at bounding box center [1122, 179] width 9 height 9
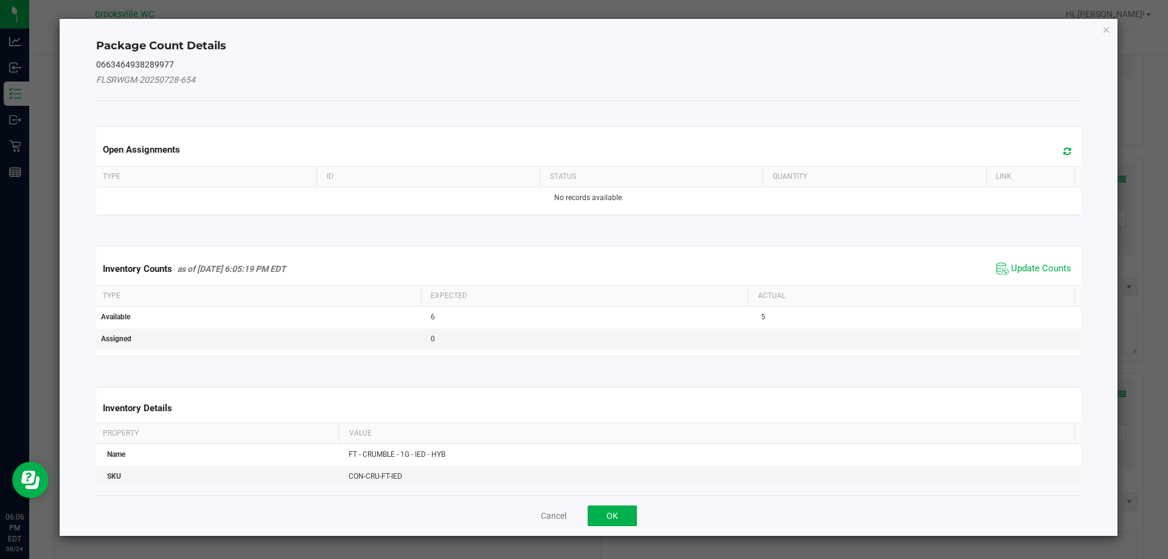
click at [1033, 260] on span "Update Counts" at bounding box center [1034, 269] width 81 height 18
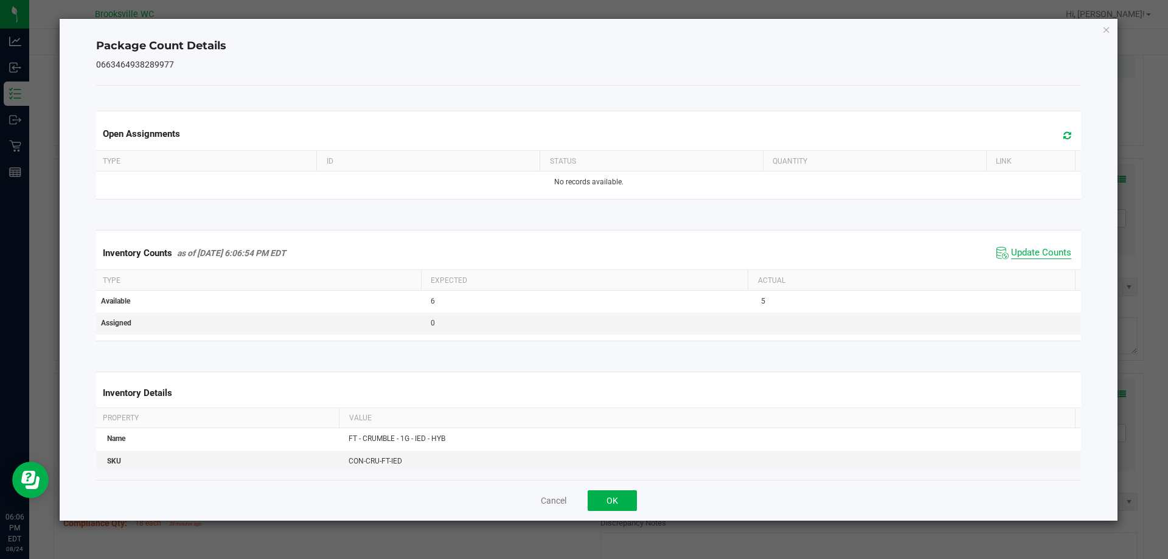
click at [1027, 253] on span "Update Counts" at bounding box center [1041, 253] width 60 height 12
click at [594, 503] on button "OK" at bounding box center [612, 500] width 49 height 21
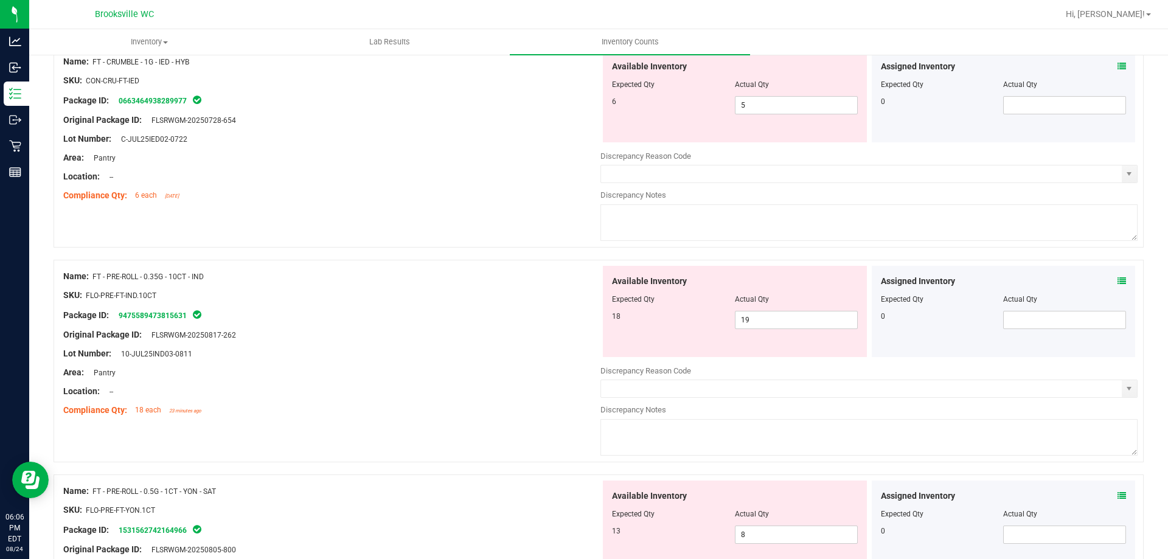
scroll to position [730, 0]
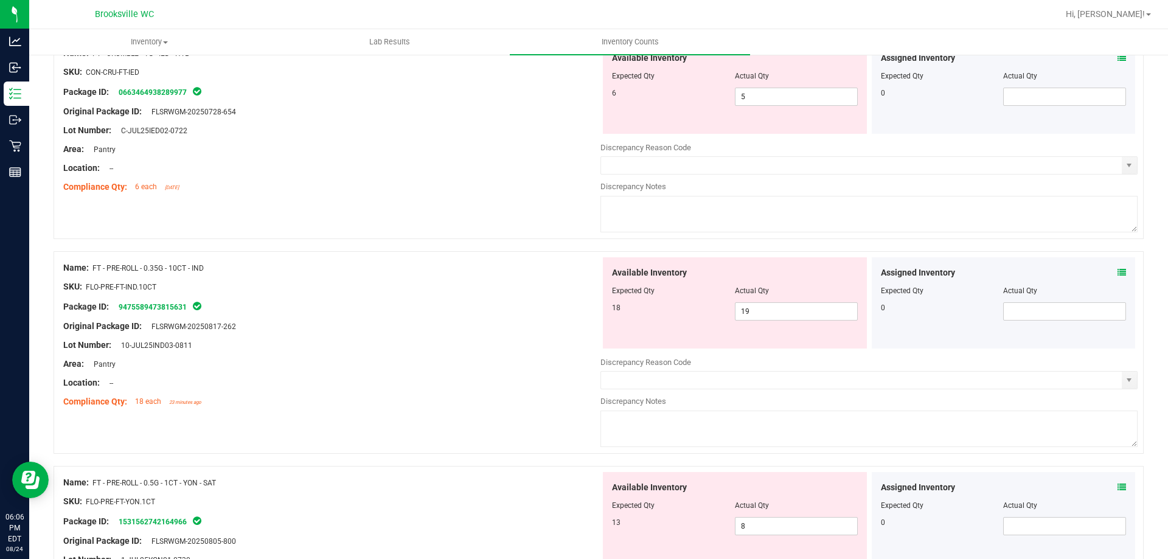
click at [1118, 276] on icon at bounding box center [1122, 272] width 9 height 9
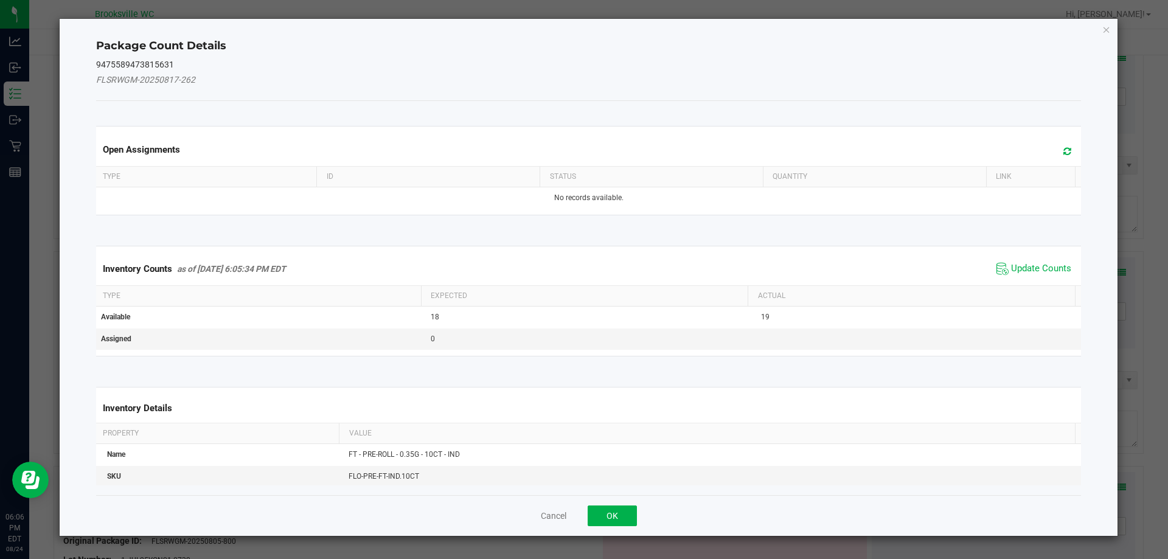
click at [1017, 276] on span "Update Counts" at bounding box center [1034, 269] width 81 height 18
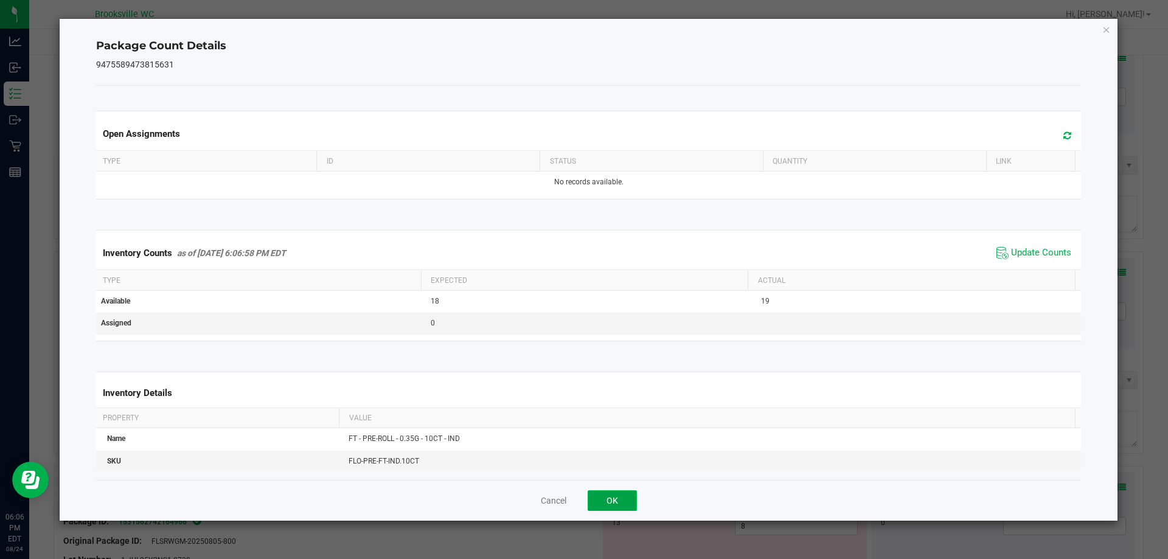
click at [635, 503] on button "OK" at bounding box center [612, 500] width 49 height 21
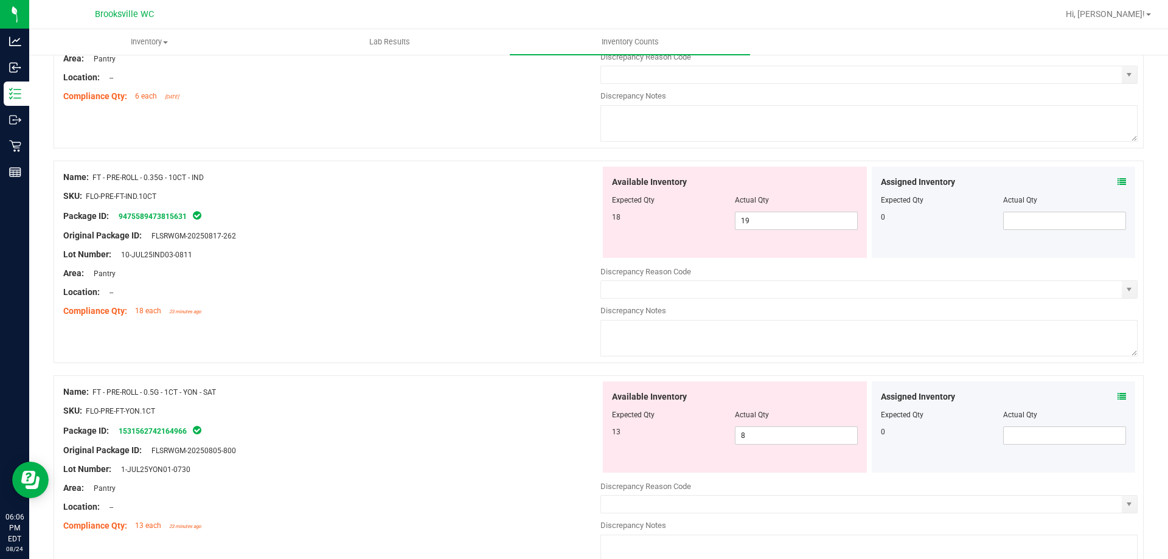
scroll to position [852, 0]
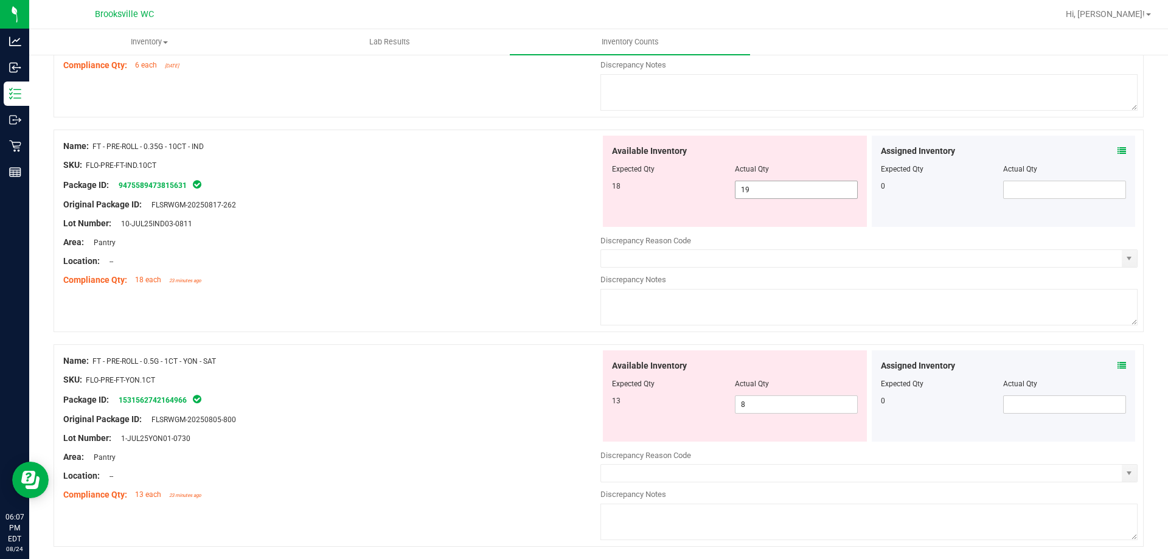
click at [768, 191] on span "19 19" at bounding box center [796, 190] width 123 height 18
click at [0, 0] on input "19" at bounding box center [0, 0] width 0 height 0
type input "18"
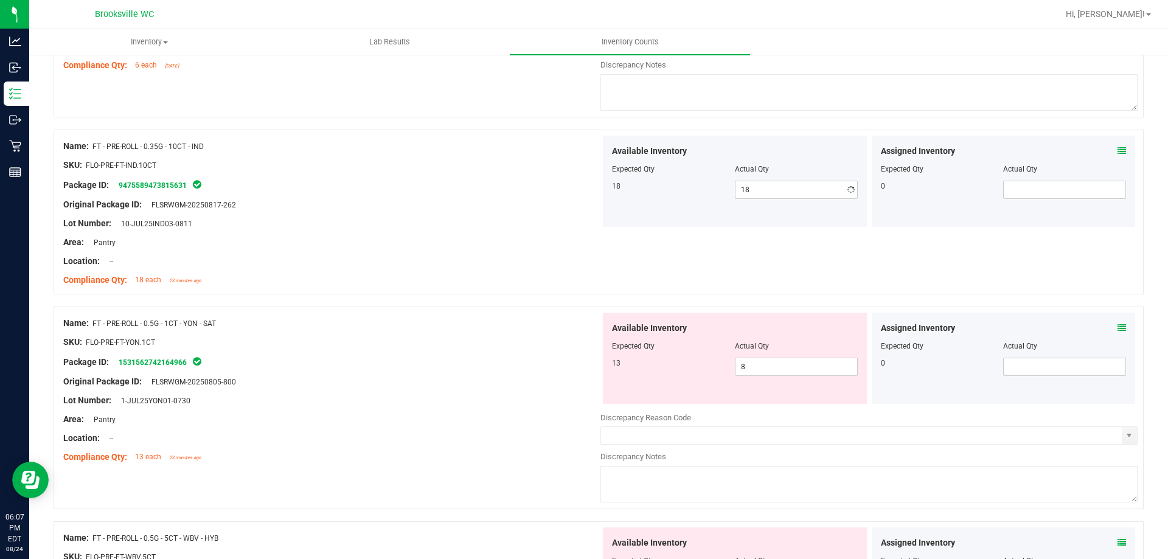
click at [448, 241] on div "Area: Pantry" at bounding box center [331, 242] width 537 height 13
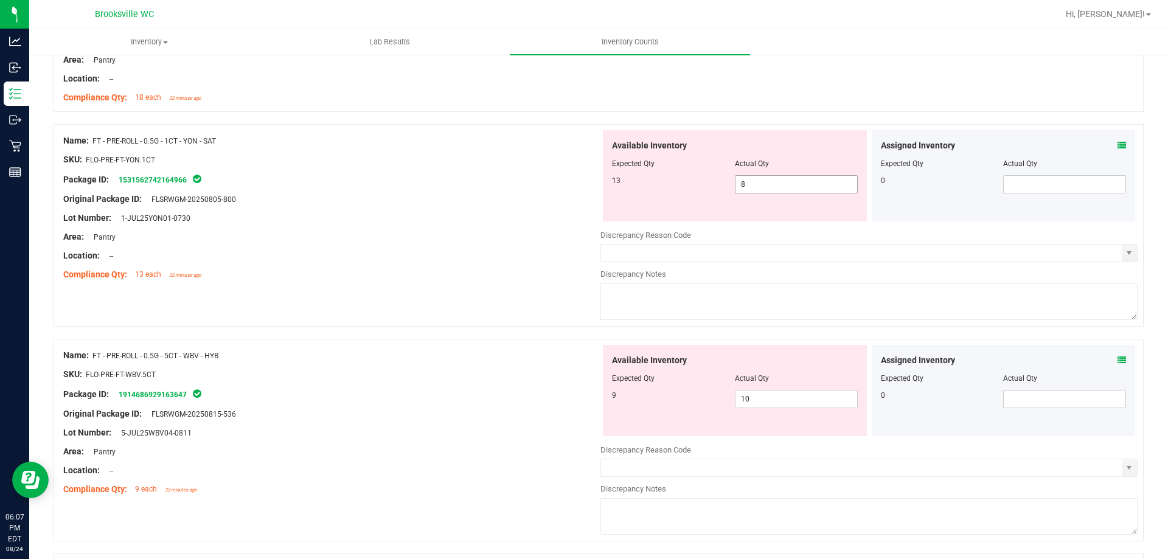
click at [833, 187] on span "8 8" at bounding box center [796, 184] width 123 height 18
click at [832, 186] on input "8" at bounding box center [797, 184] width 122 height 17
type input "13"
click at [405, 268] on div "Compliance Qty: 13 each 23 minutes ago" at bounding box center [331, 274] width 537 height 13
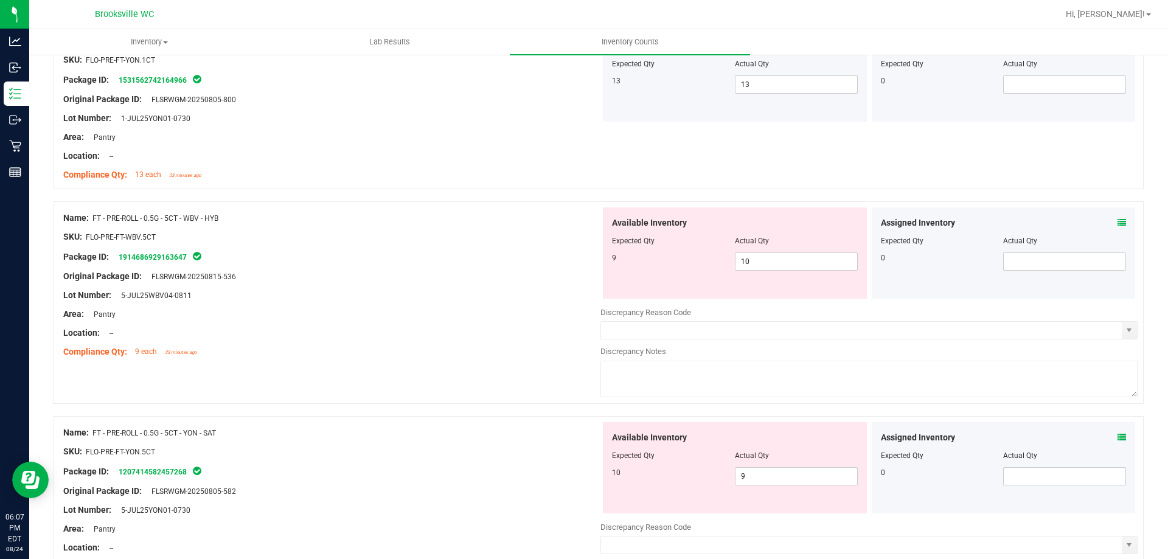
scroll to position [1156, 0]
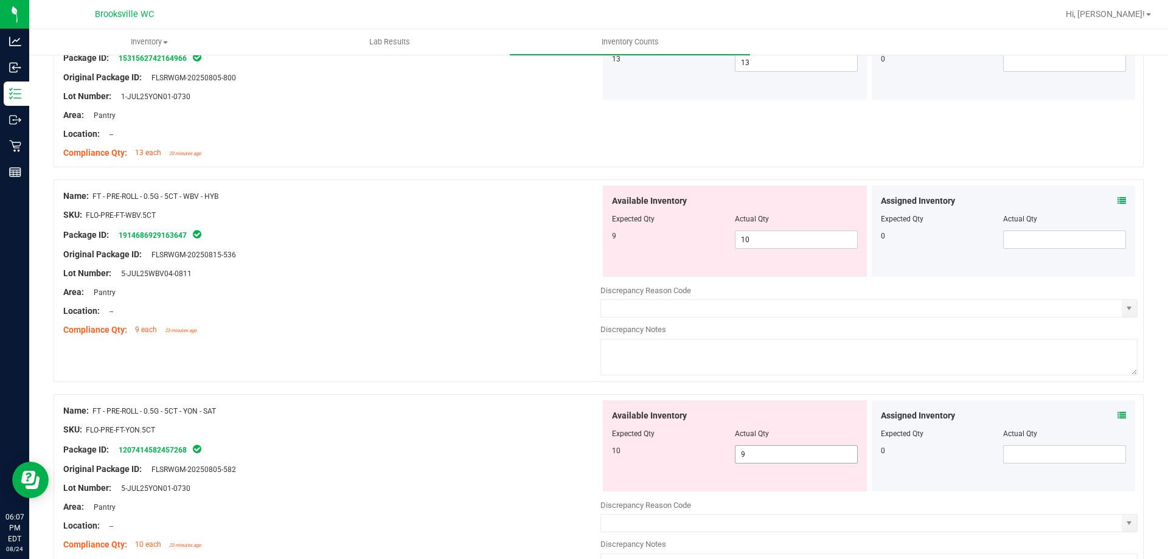
click at [775, 459] on span "9 9" at bounding box center [796, 454] width 123 height 18
click at [776, 459] on input "9" at bounding box center [797, 454] width 122 height 17
type input "10"
drag, startPoint x: 785, startPoint y: 256, endPoint x: 787, endPoint y: 243, distance: 12.9
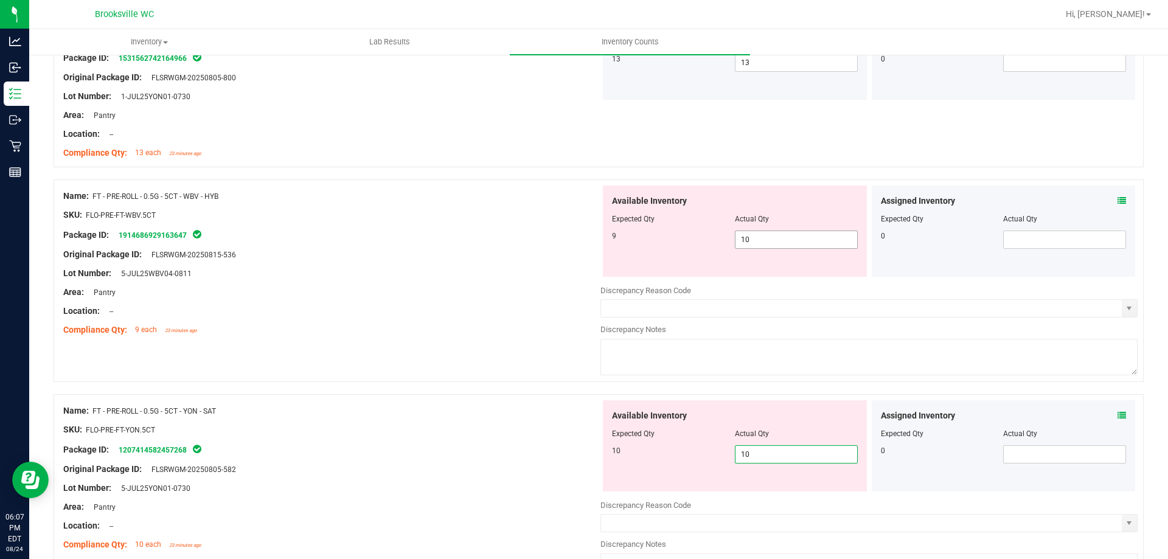
click at [787, 252] on div "Available Inventory Expected Qty Actual Qty 9 10 10" at bounding box center [735, 231] width 264 height 91
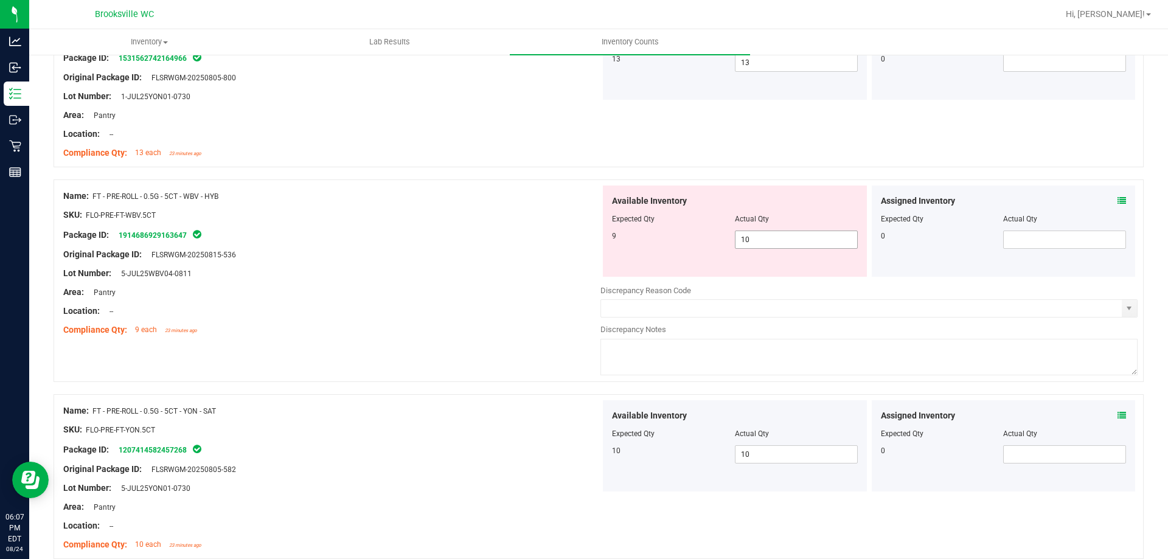
click at [787, 242] on span "10 10" at bounding box center [796, 240] width 123 height 18
click at [787, 242] on input "10" at bounding box center [797, 239] width 122 height 17
type input "9"
click at [509, 262] on div at bounding box center [331, 264] width 537 height 6
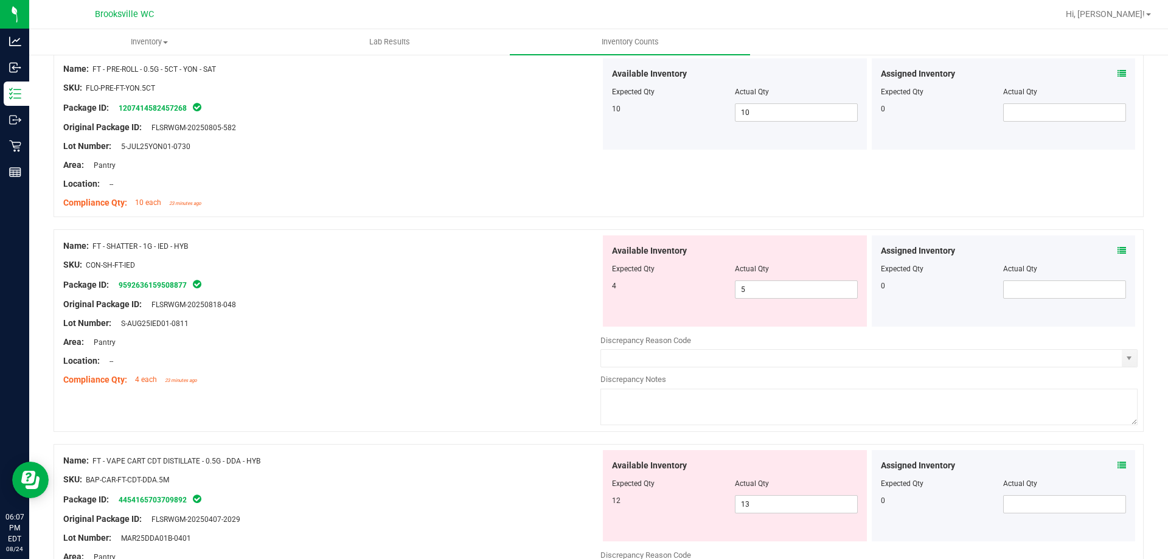
scroll to position [1521, 0]
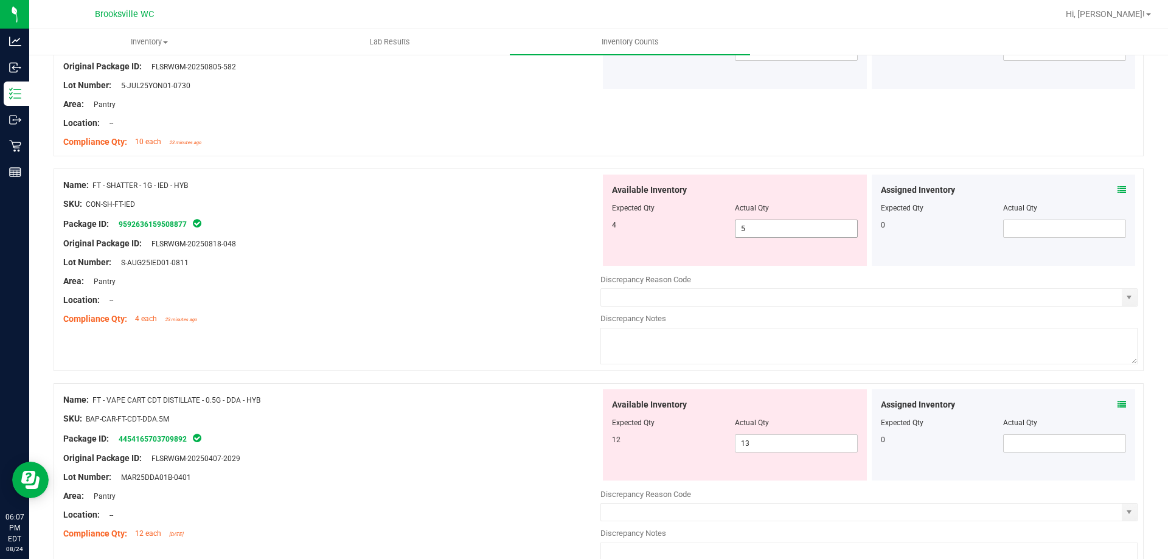
click at [757, 231] on span "5 5" at bounding box center [796, 229] width 123 height 18
click at [757, 231] on input "5" at bounding box center [797, 228] width 122 height 17
click at [503, 257] on div "Lot Number: S-AUG25IED01-0811" at bounding box center [331, 262] width 537 height 13
click at [1118, 187] on icon at bounding box center [1122, 190] width 9 height 9
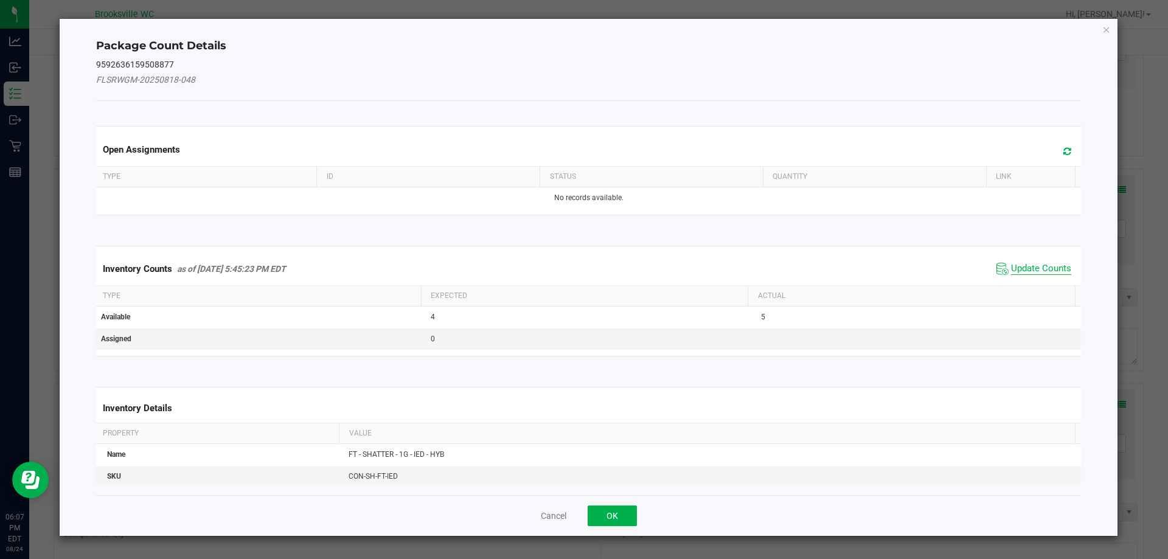
click at [1037, 266] on span "Update Counts" at bounding box center [1041, 269] width 60 height 12
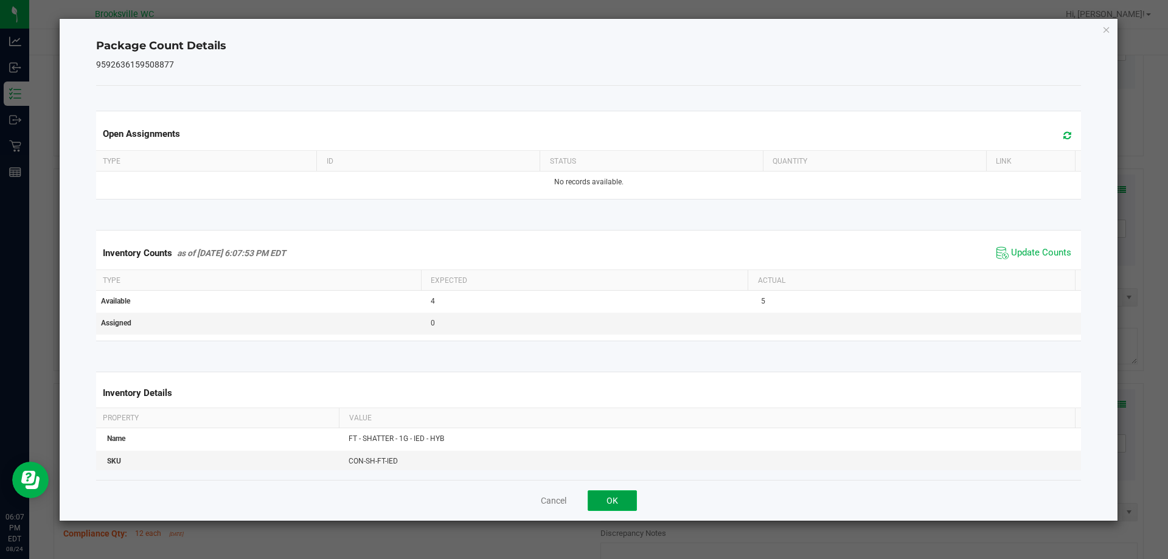
click at [620, 492] on button "OK" at bounding box center [612, 500] width 49 height 21
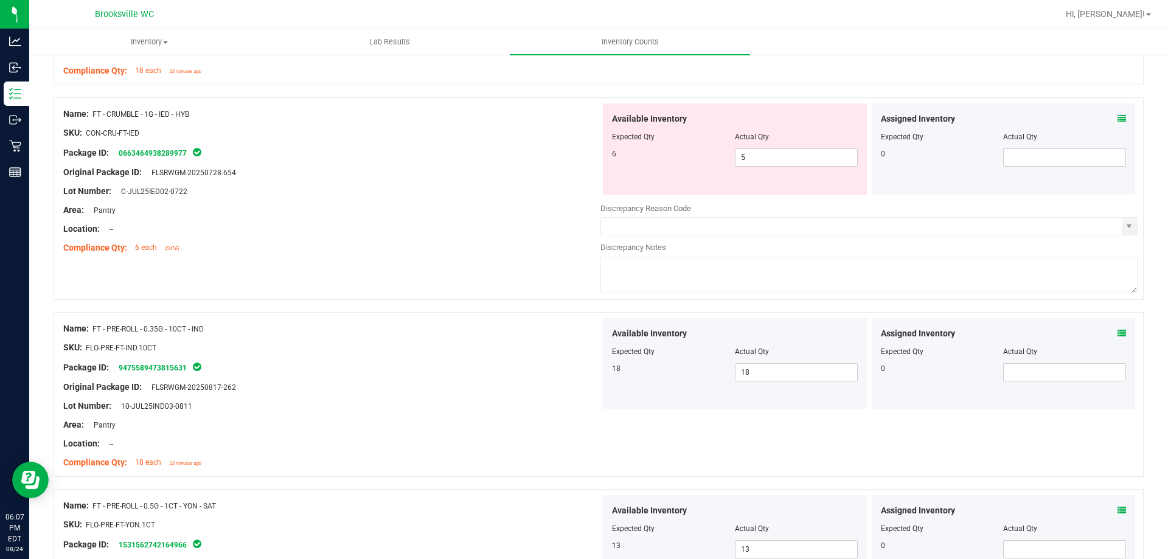
scroll to position [608, 0]
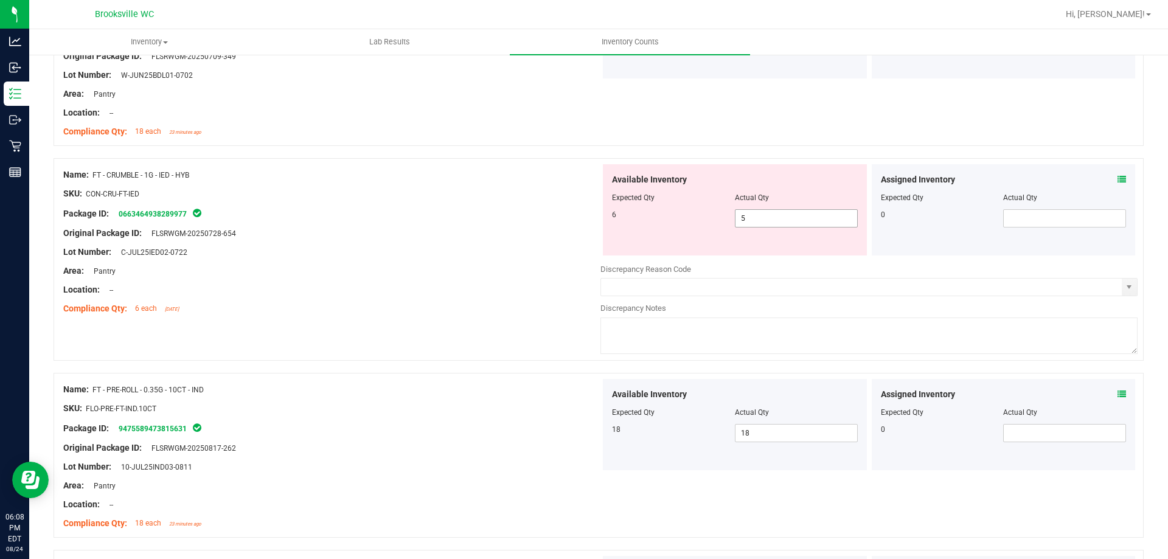
click at [746, 220] on span "5 5" at bounding box center [796, 218] width 123 height 18
click at [747, 220] on input "5" at bounding box center [797, 218] width 122 height 17
type input "6"
drag, startPoint x: 372, startPoint y: 271, endPoint x: 411, endPoint y: 283, distance: 40.2
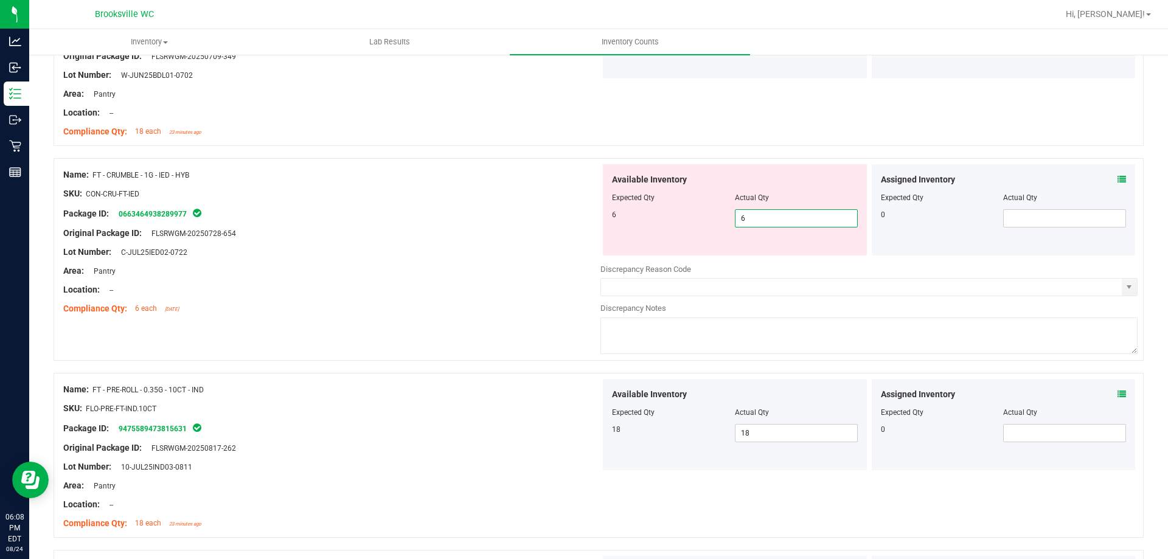
click at [375, 271] on div "Area: Pantry" at bounding box center [331, 271] width 537 height 13
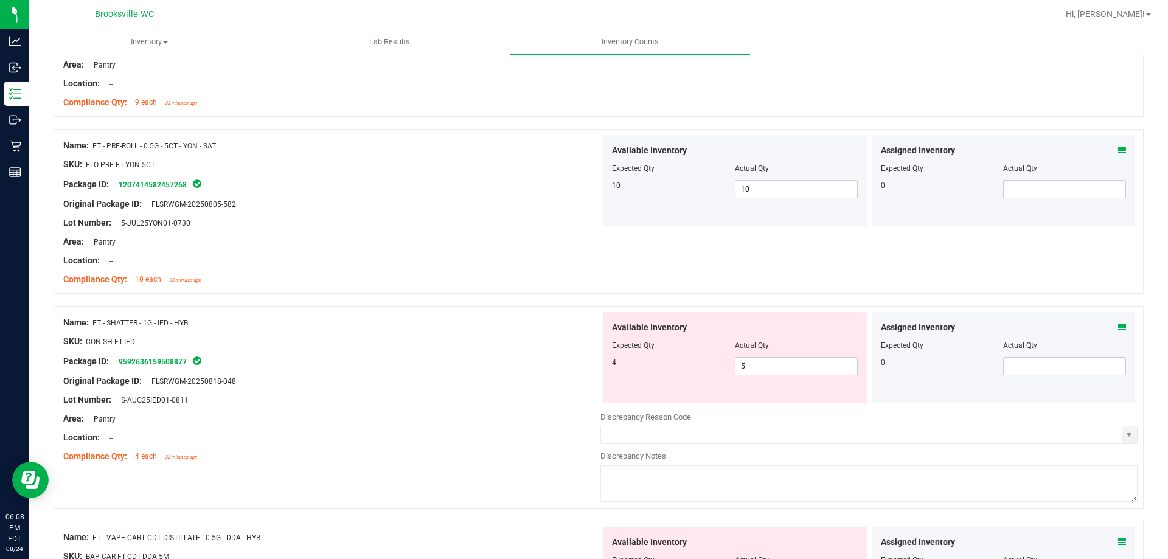
scroll to position [1399, 0]
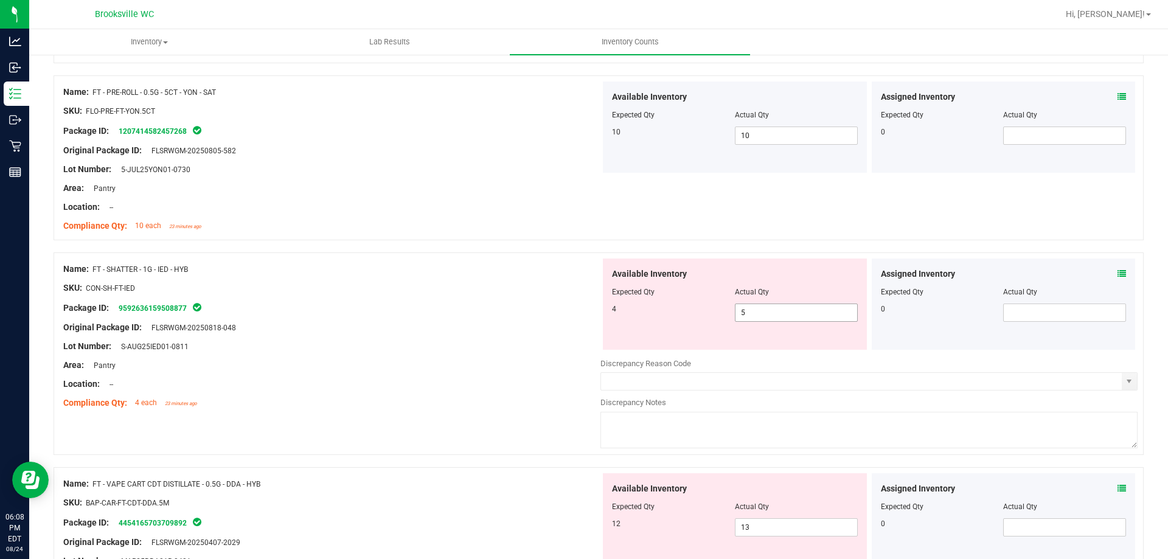
click at [777, 312] on span "5 5" at bounding box center [796, 313] width 123 height 18
click at [0, 0] on input "5" at bounding box center [0, 0] width 0 height 0
type input "4"
click at [524, 329] on div "Original Package ID: FLSRWGM-20250818-048" at bounding box center [331, 327] width 537 height 13
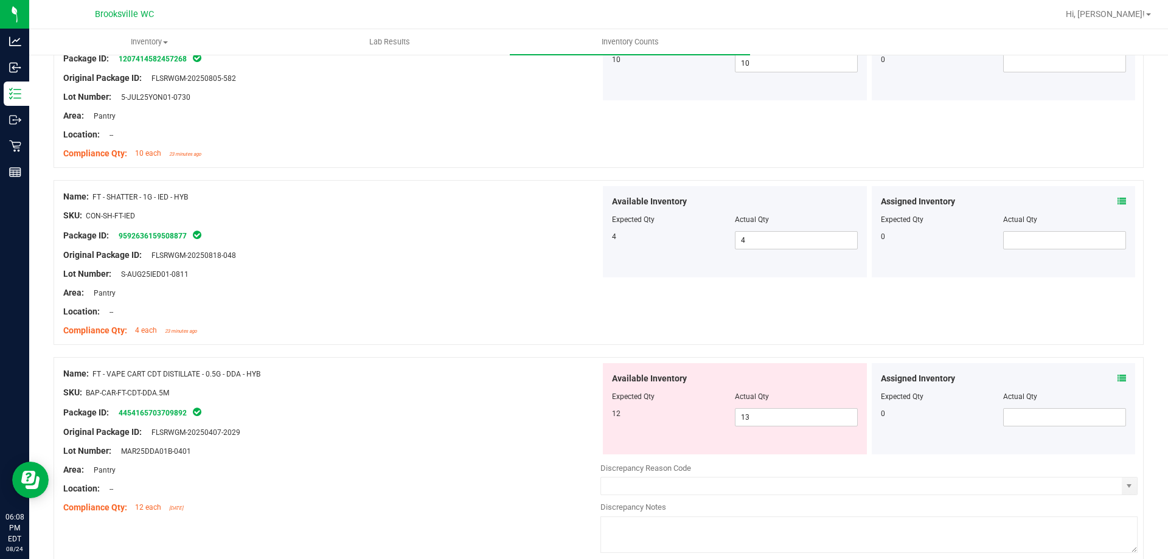
scroll to position [1643, 0]
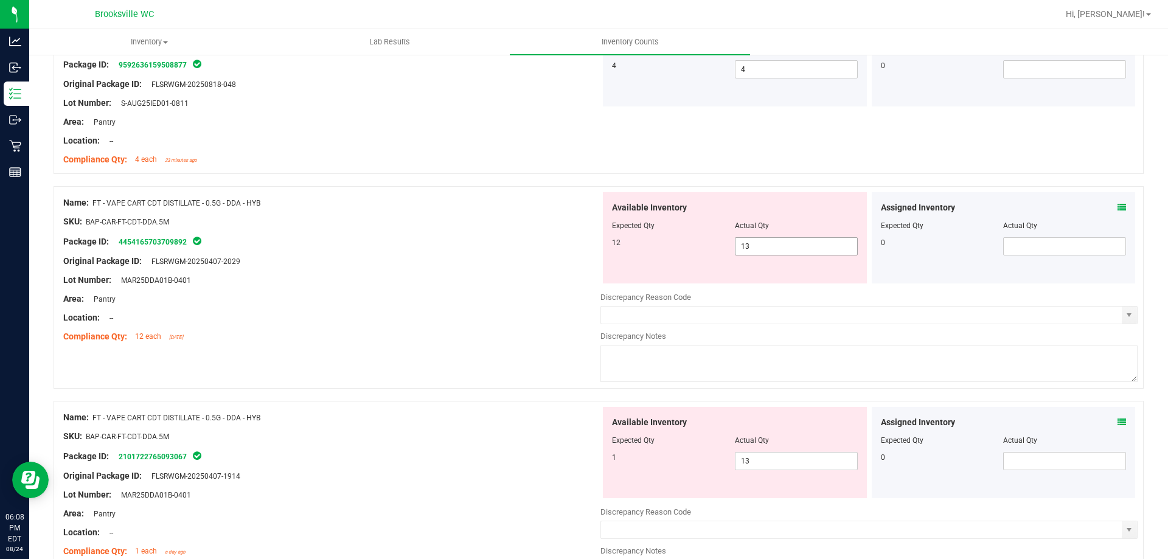
click at [789, 243] on span "13 13" at bounding box center [796, 246] width 123 height 18
click at [789, 243] on input "13" at bounding box center [797, 246] width 122 height 17
type input "12"
click at [791, 457] on div "Available Inventory Expected Qty Actual Qty 1 13 13" at bounding box center [735, 452] width 264 height 91
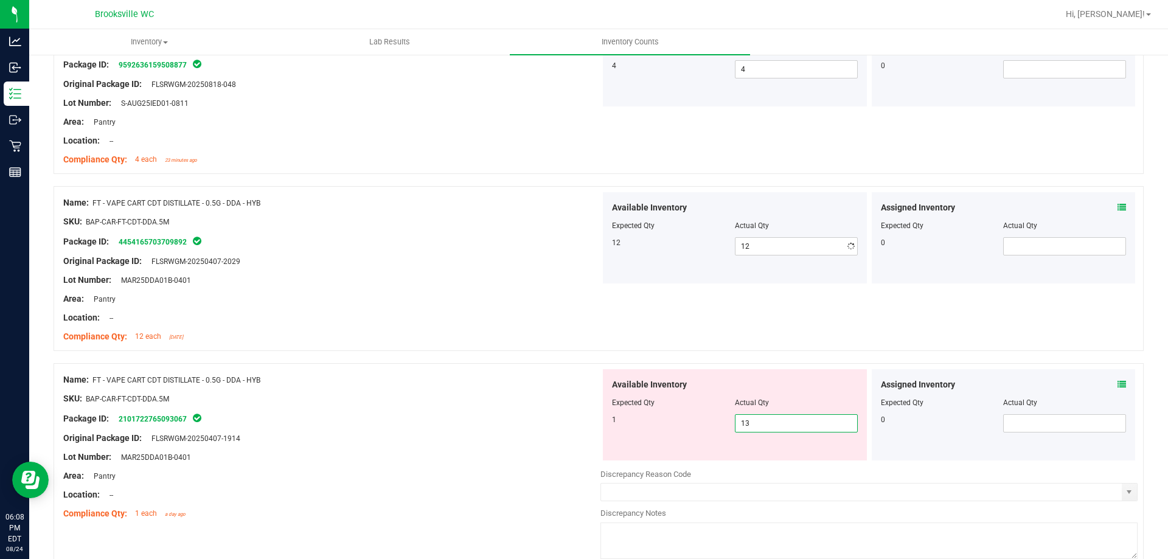
click at [791, 457] on div "Available Inventory Expected Qty Actual Qty 1 13 13" at bounding box center [735, 414] width 264 height 91
click at [773, 430] on span "13 13" at bounding box center [796, 423] width 123 height 18
click at [773, 430] on input "13" at bounding box center [797, 423] width 122 height 17
type input "1"
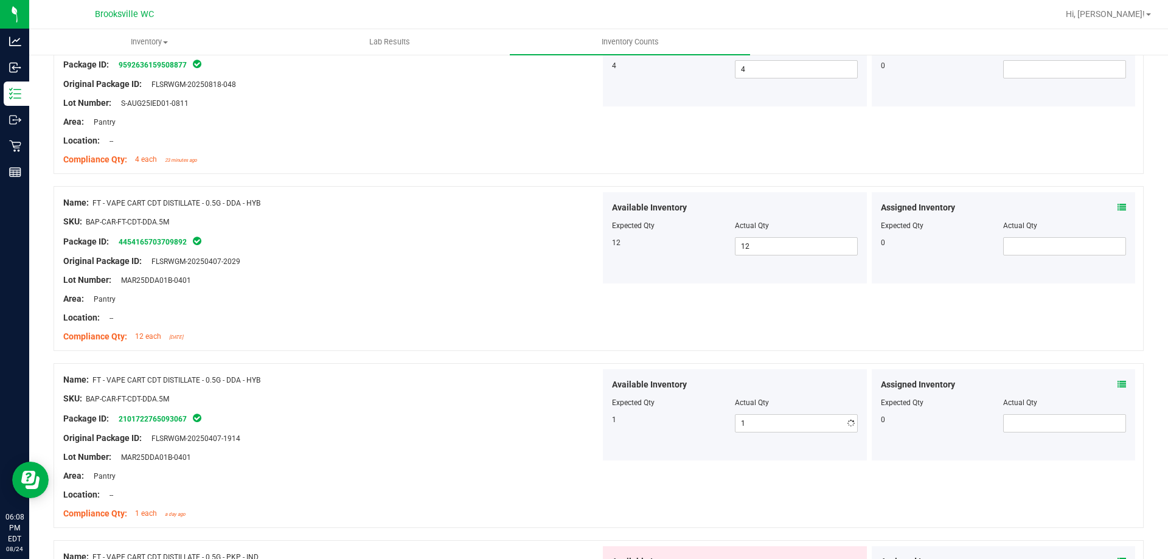
click at [572, 400] on div "SKU: BAP-CAR-FT-CDT-DDA.5M" at bounding box center [331, 398] width 537 height 13
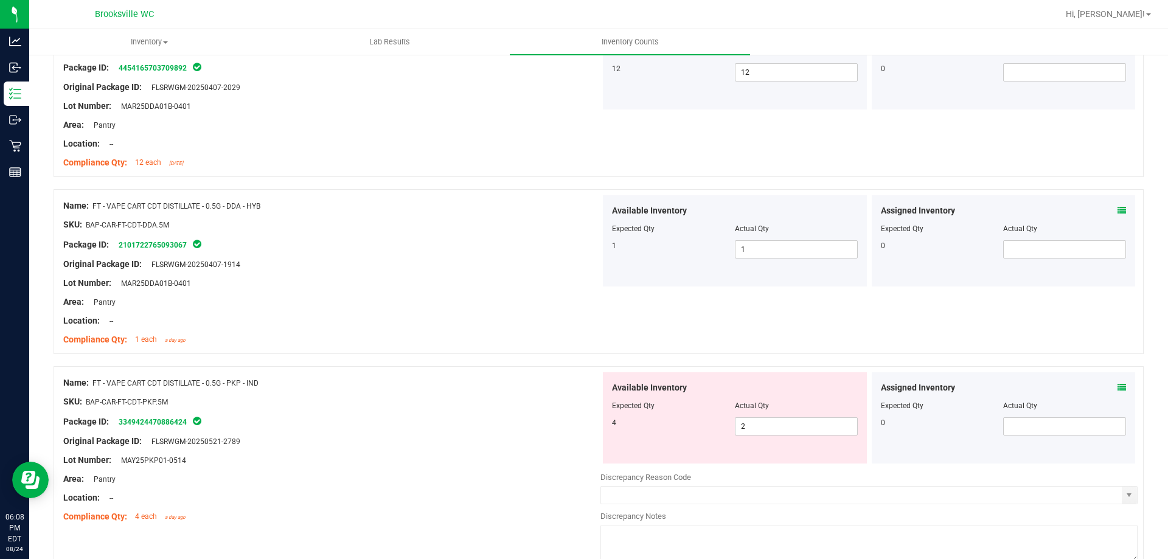
scroll to position [1947, 0]
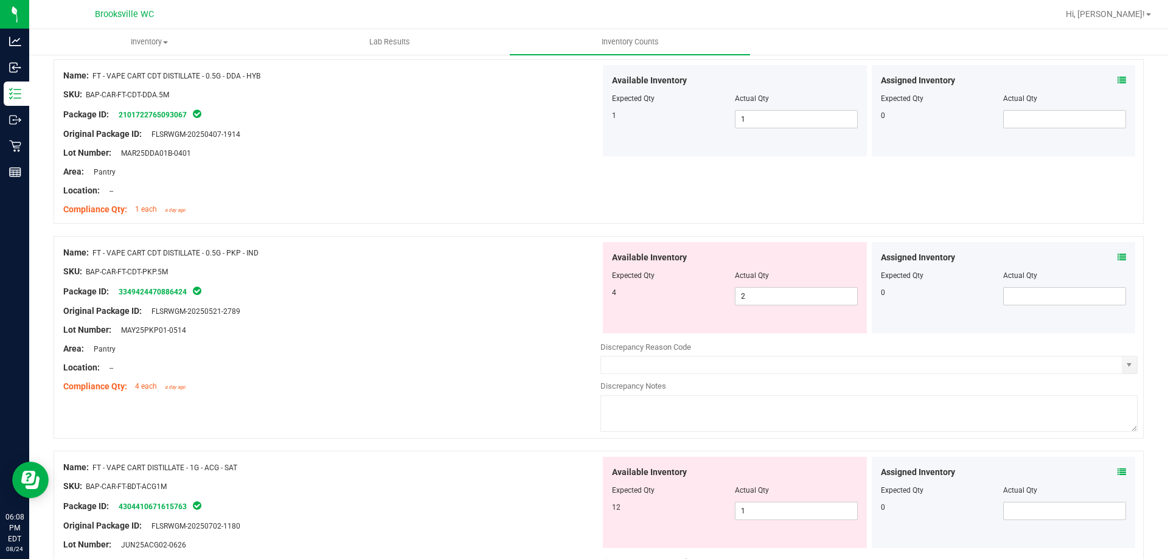
click at [1118, 255] on icon at bounding box center [1122, 257] width 9 height 9
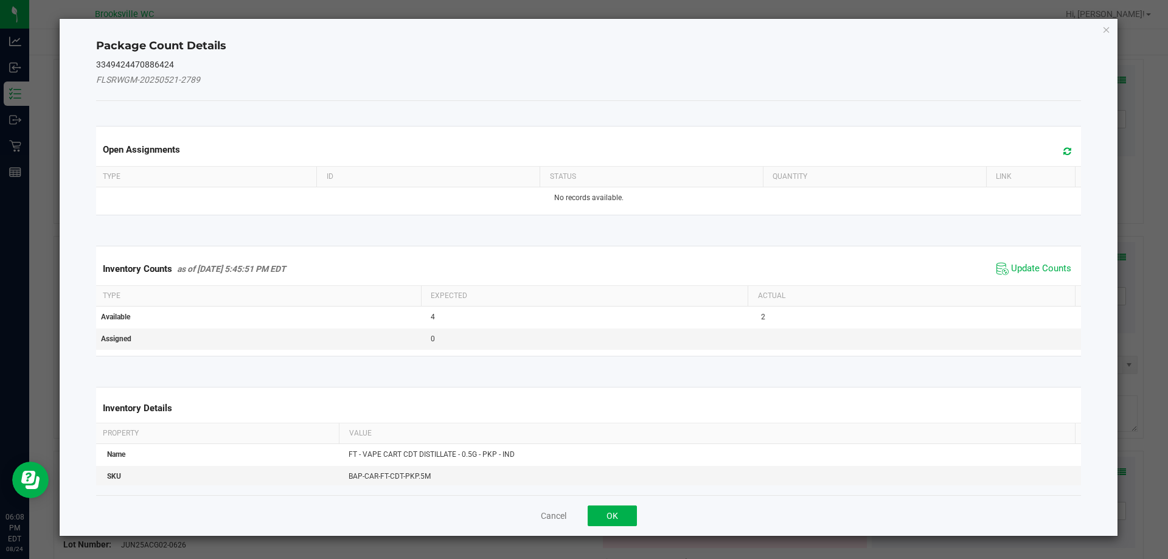
drag, startPoint x: 1040, startPoint y: 272, endPoint x: 1034, endPoint y: 280, distance: 10.5
click at [1040, 271] on span "Update Counts" at bounding box center [1041, 269] width 60 height 12
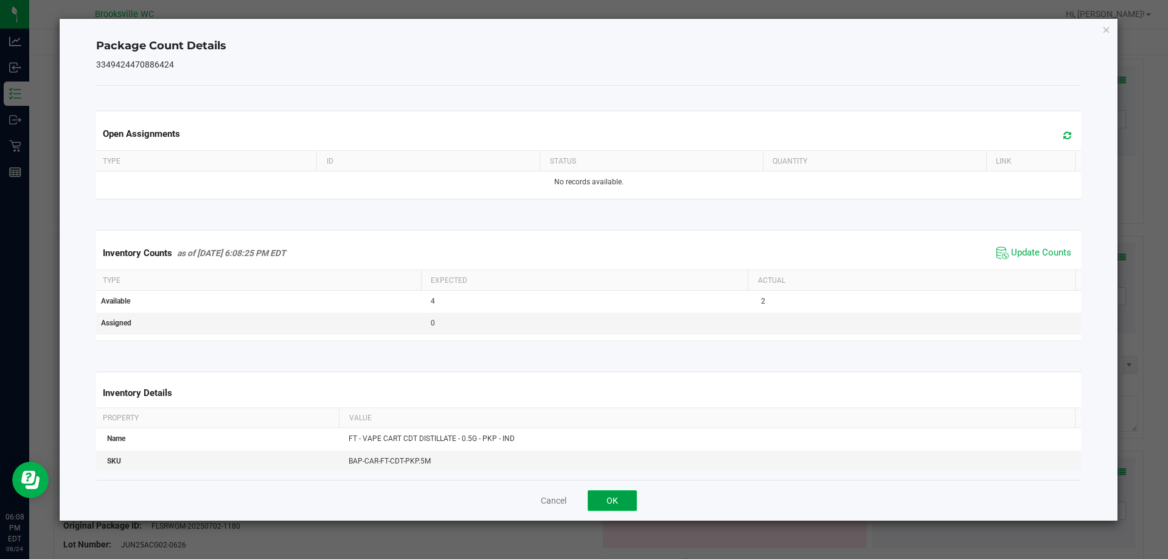
click at [625, 500] on button "OK" at bounding box center [612, 500] width 49 height 21
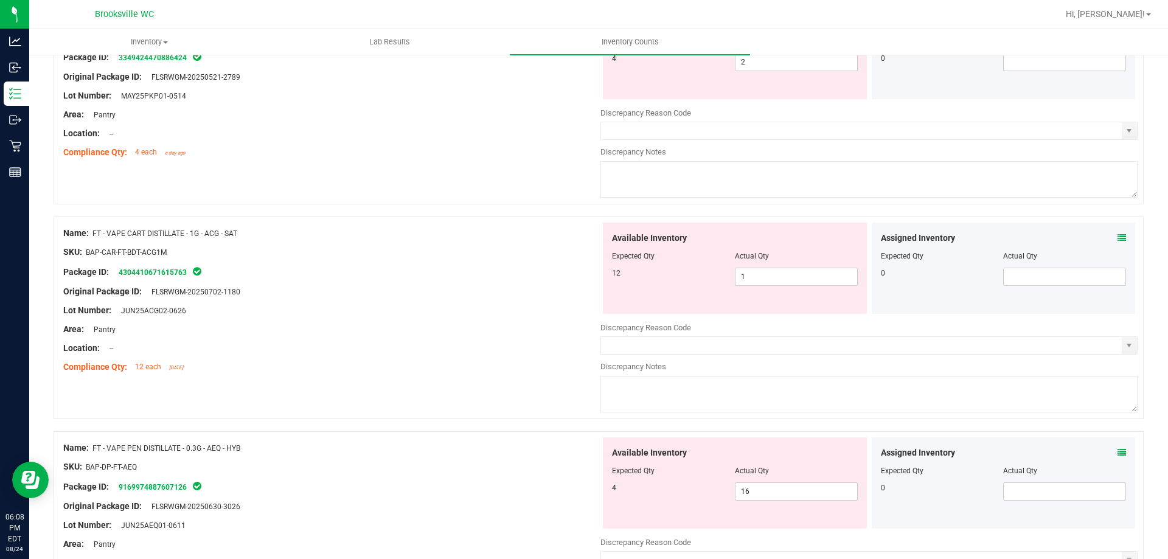
scroll to position [2251, 0]
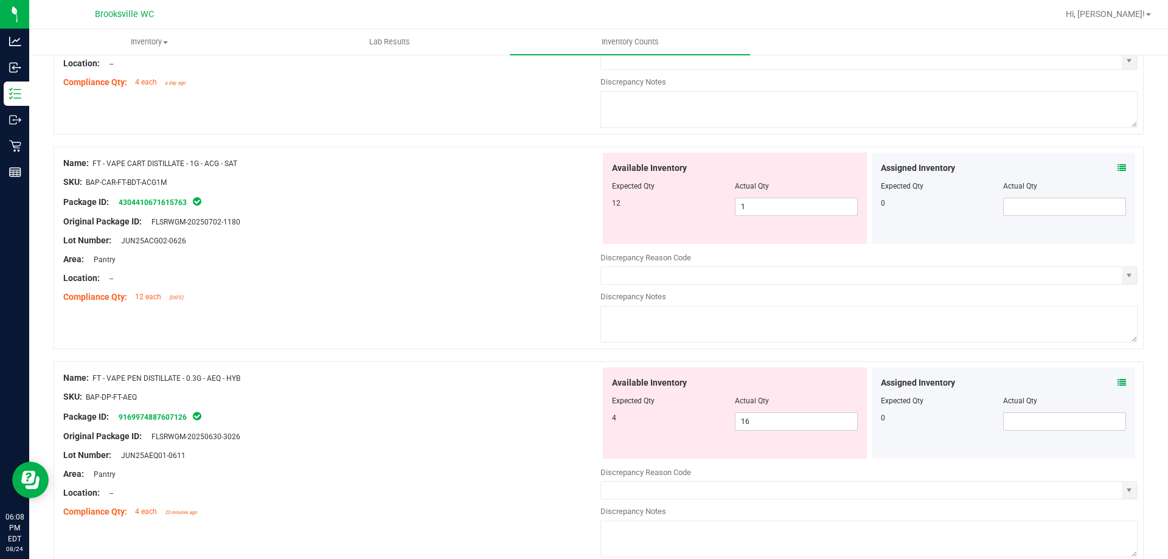
click at [1118, 167] on icon at bounding box center [1122, 168] width 9 height 9
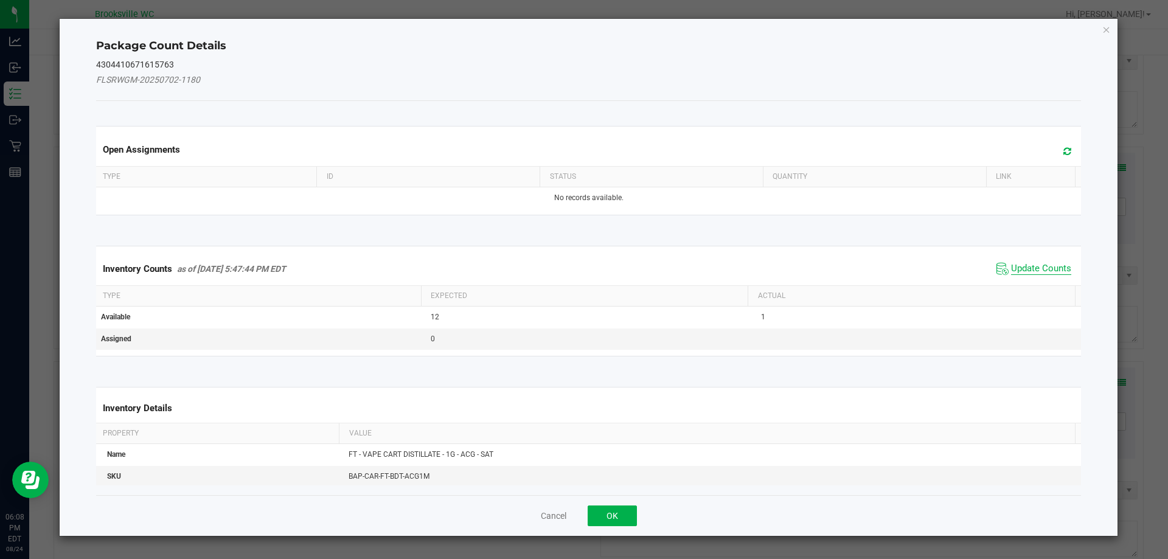
drag, startPoint x: 996, startPoint y: 279, endPoint x: 1003, endPoint y: 270, distance: 11.7
click at [996, 280] on div "Inventory Counts as of [DATE] 5:47:44 PM EDT Update Counts" at bounding box center [589, 268] width 991 height 33
click at [1011, 270] on span "Update Counts" at bounding box center [1041, 269] width 60 height 12
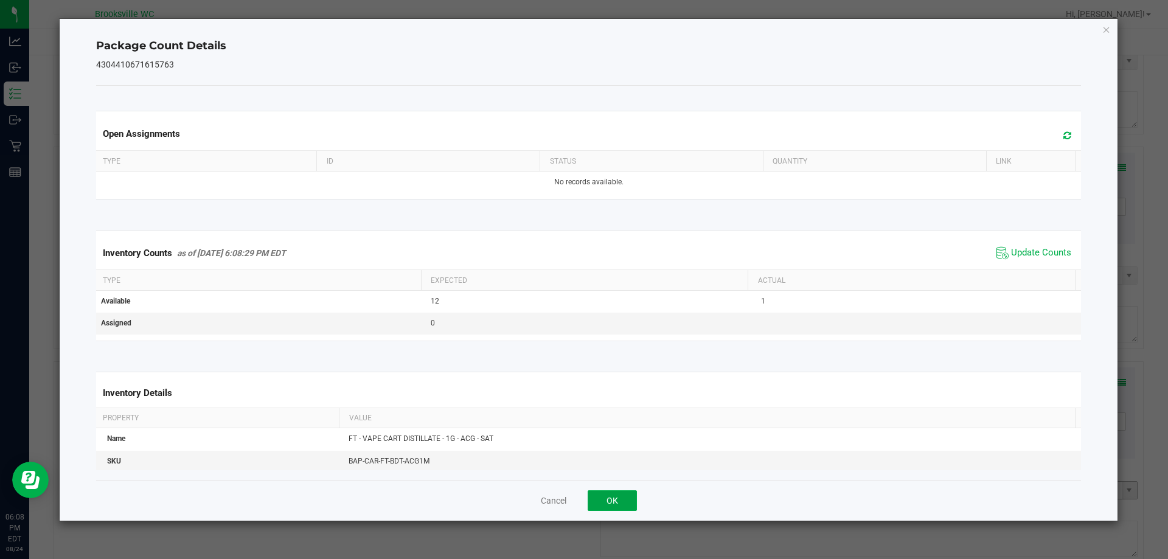
click at [621, 493] on button "OK" at bounding box center [612, 500] width 49 height 21
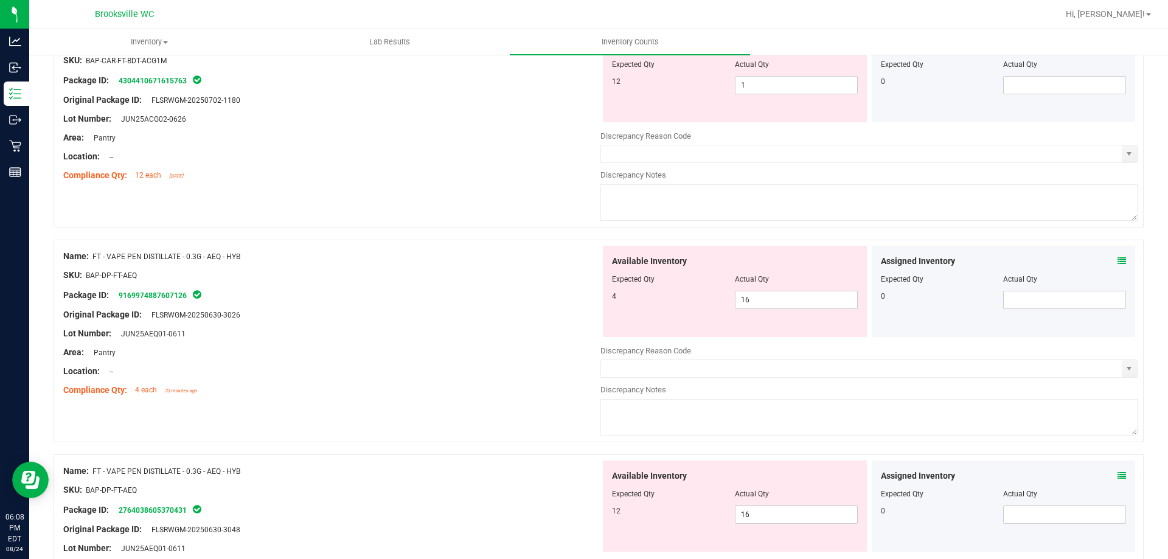
scroll to position [2434, 0]
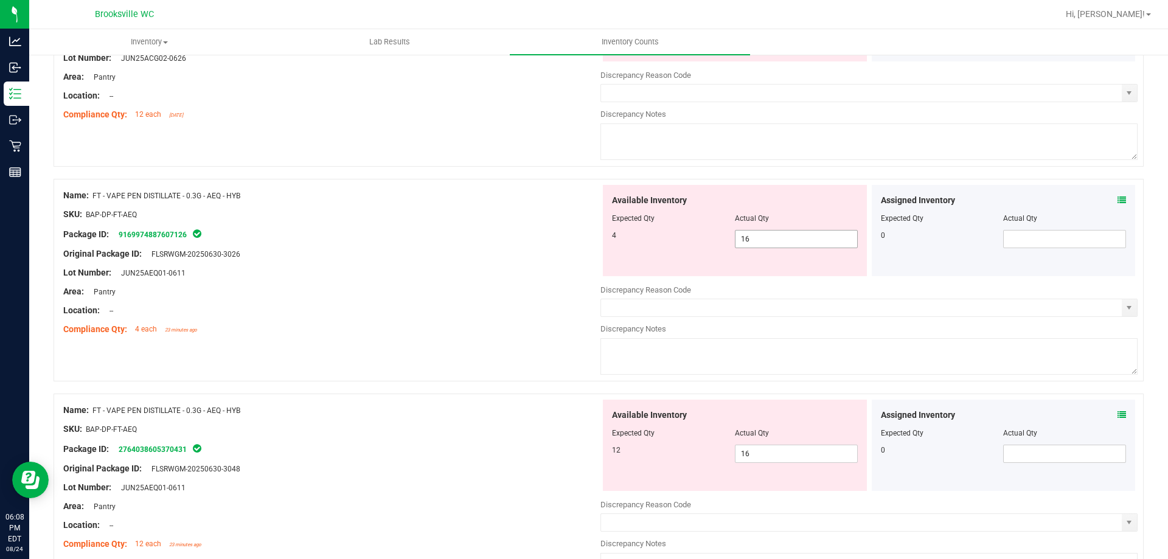
click at [798, 240] on span "16 16" at bounding box center [796, 239] width 123 height 18
click at [798, 240] on input "16" at bounding box center [797, 239] width 122 height 17
click at [1132, 192] on div "Name: FT - VAPE PEN DISTILLATE - 0.3G - AEQ - HYB SKU: BAP-DP-FT-AEQ Package ID…" at bounding box center [599, 280] width 1090 height 203
click at [1118, 194] on span at bounding box center [1122, 200] width 9 height 13
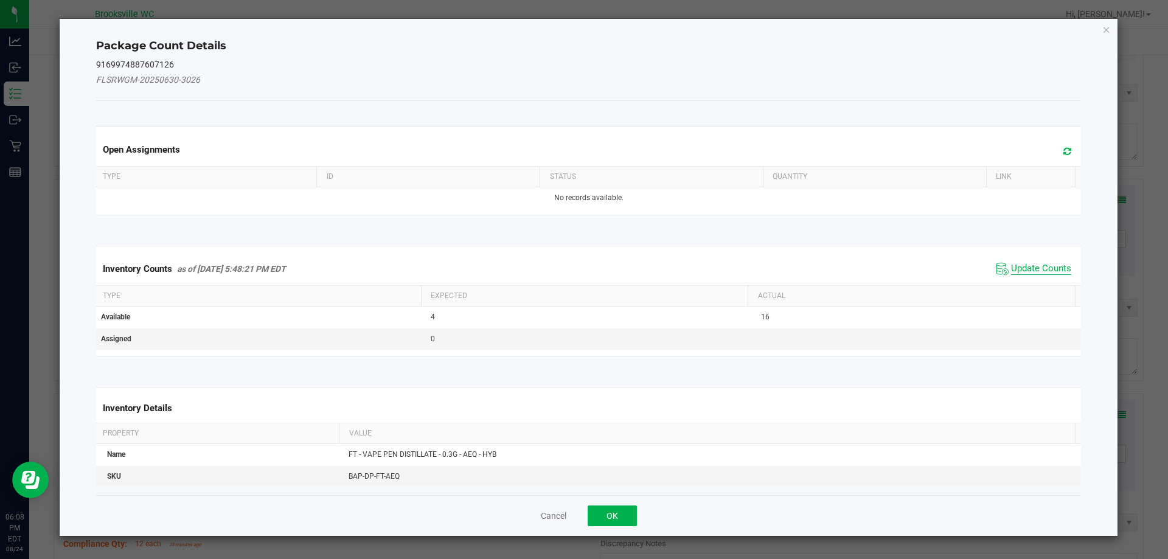
click at [1011, 263] on span "Update Counts" at bounding box center [1041, 269] width 60 height 12
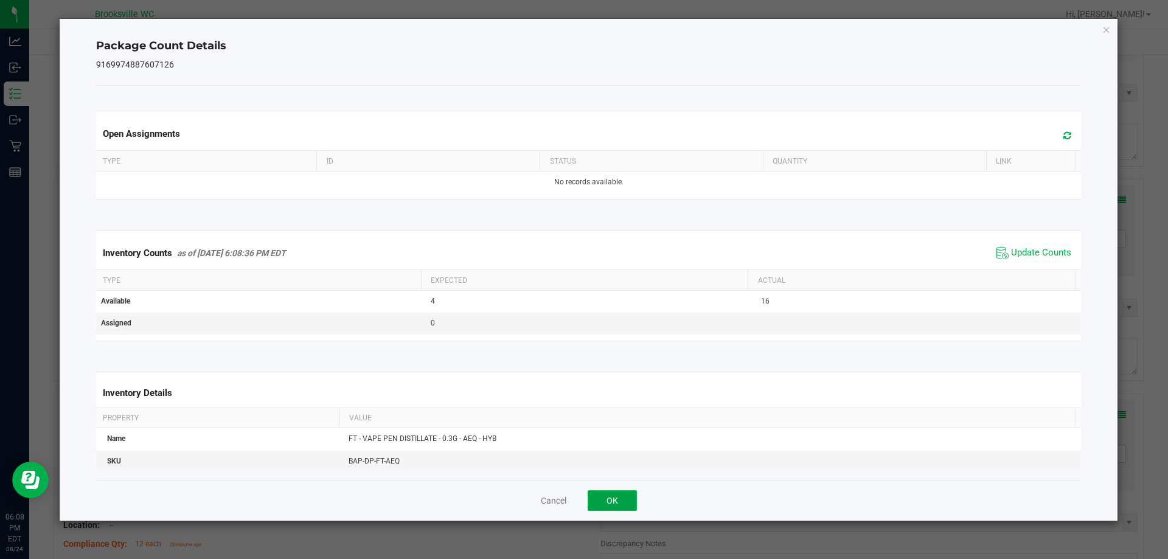
click at [615, 508] on button "OK" at bounding box center [612, 500] width 49 height 21
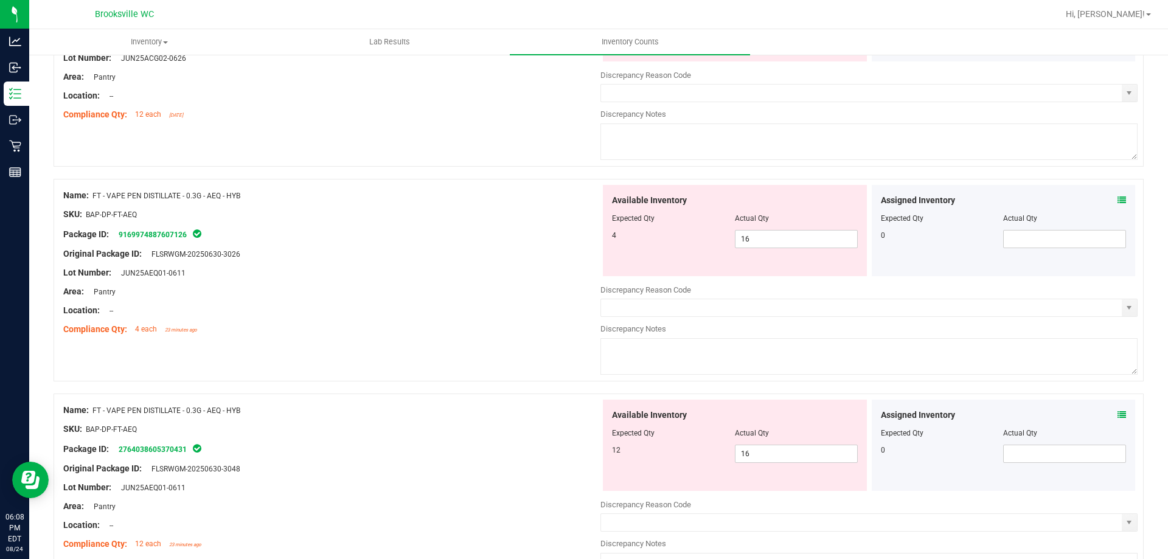
click at [1118, 417] on icon at bounding box center [1122, 415] width 9 height 9
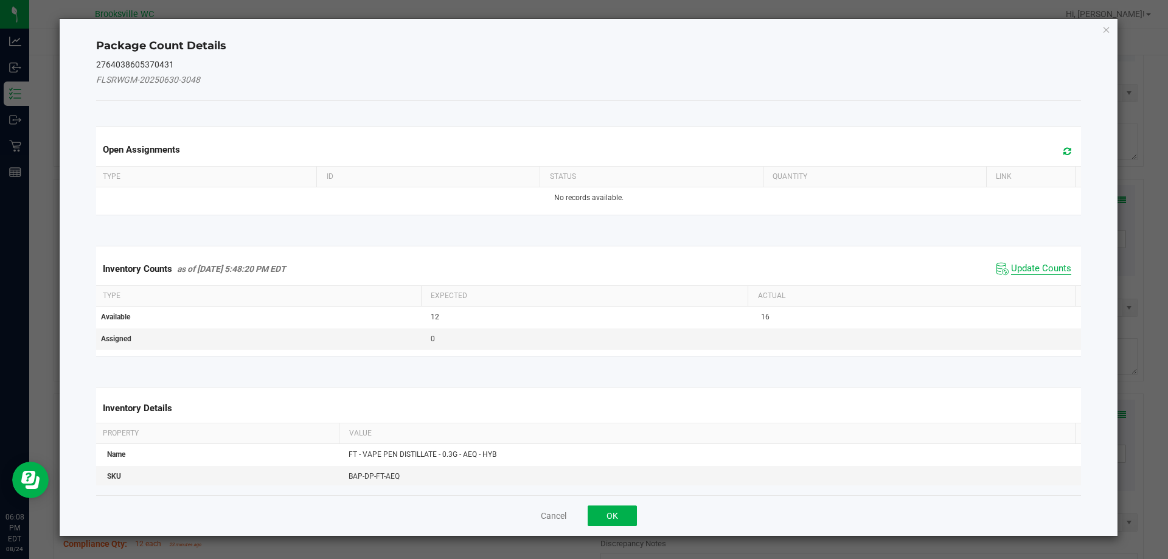
click at [1023, 271] on span "Update Counts" at bounding box center [1041, 269] width 60 height 12
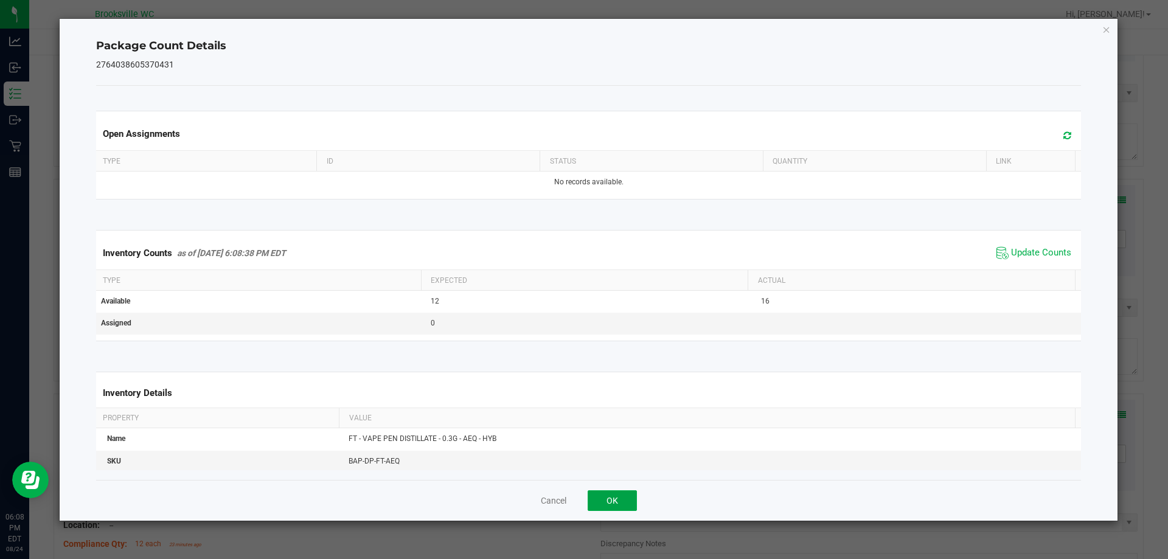
click at [619, 504] on button "OK" at bounding box center [612, 500] width 49 height 21
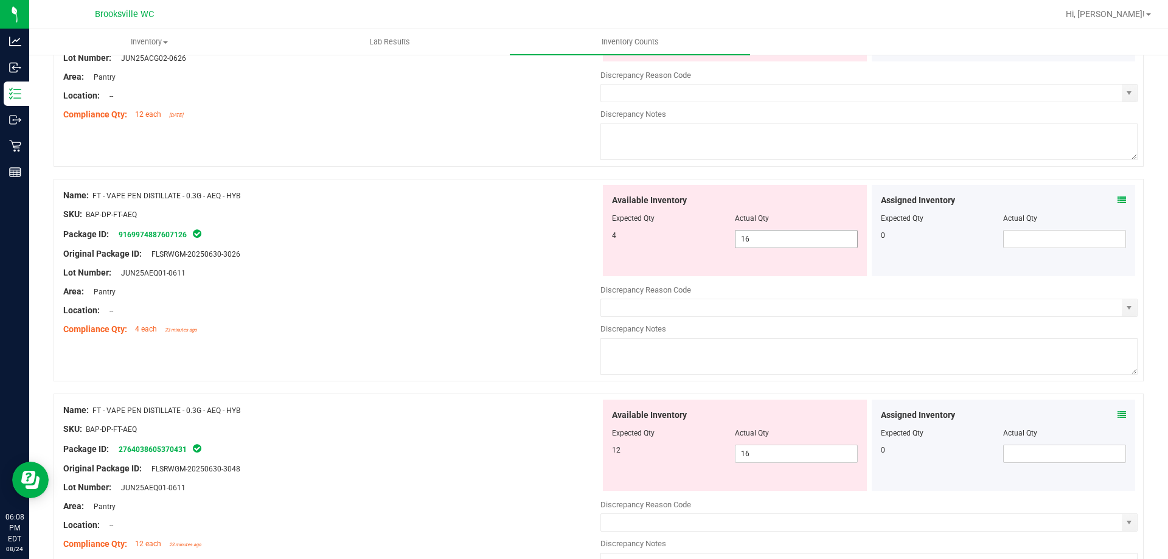
click at [761, 237] on span "16 16" at bounding box center [796, 239] width 123 height 18
click at [761, 237] on input "16" at bounding box center [797, 239] width 122 height 17
type input "4"
click at [757, 458] on div "Available Inventory Expected Qty Actual Qty 12 16 16" at bounding box center [869, 496] width 537 height 193
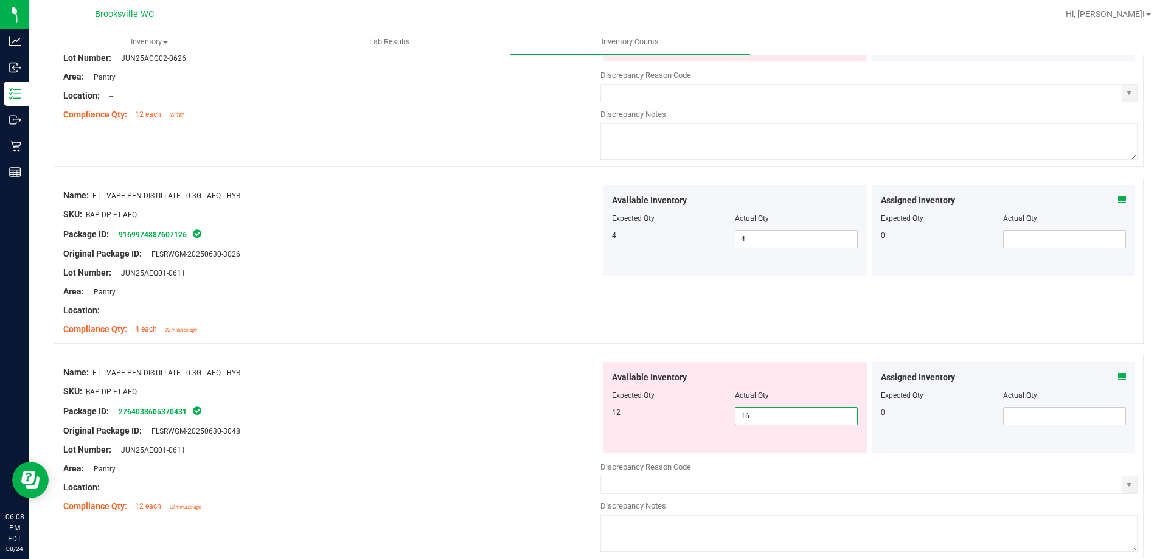
click at [759, 423] on input "16" at bounding box center [797, 416] width 122 height 17
click at [759, 422] on input "16" at bounding box center [797, 416] width 122 height 17
type input "12"
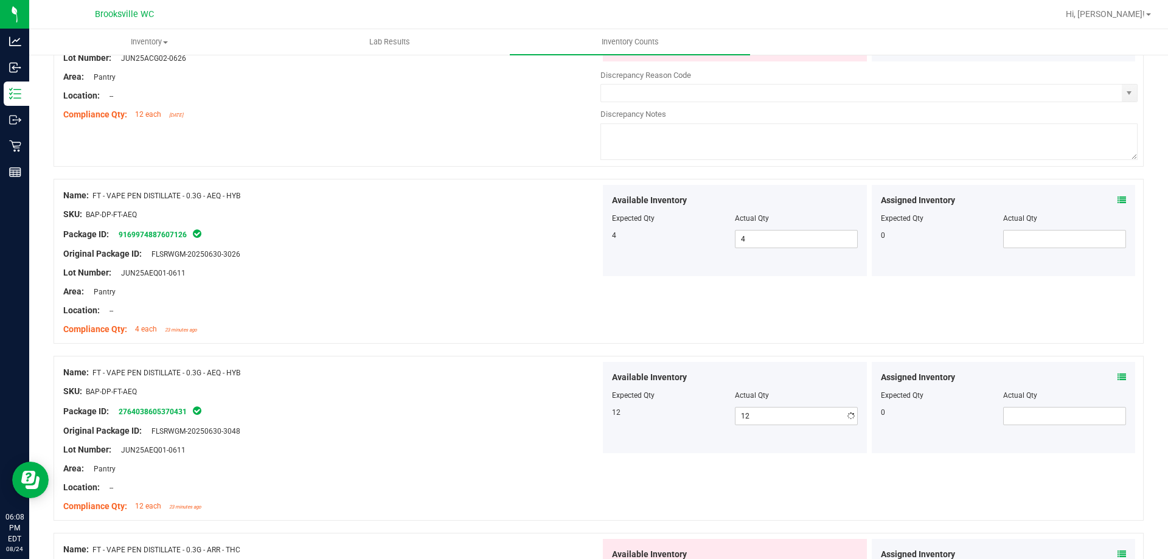
click at [526, 364] on div "Name: FT - VAPE PEN DISTILLATE - 0.3G - AEQ - HYB SKU: BAP-DP-FT-AEQ Package ID…" at bounding box center [331, 439] width 537 height 155
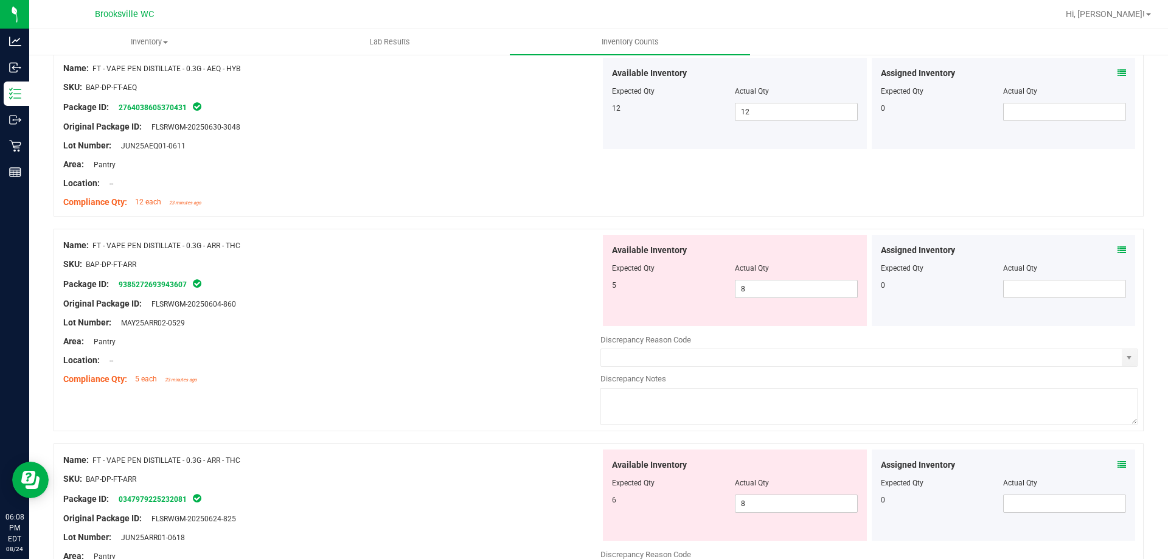
scroll to position [2799, 0]
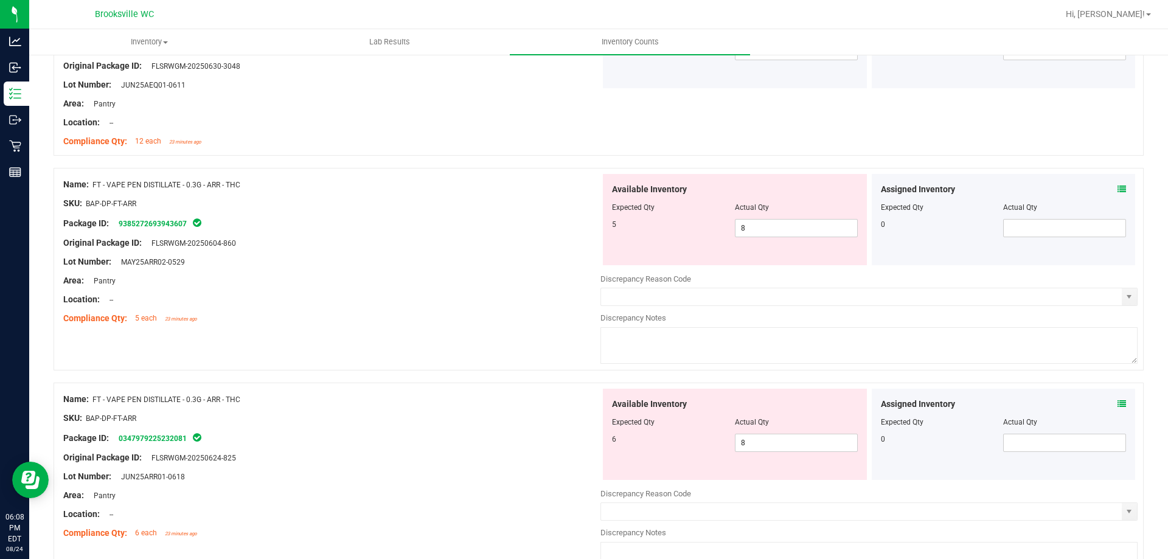
click at [1118, 188] on icon at bounding box center [1122, 189] width 9 height 9
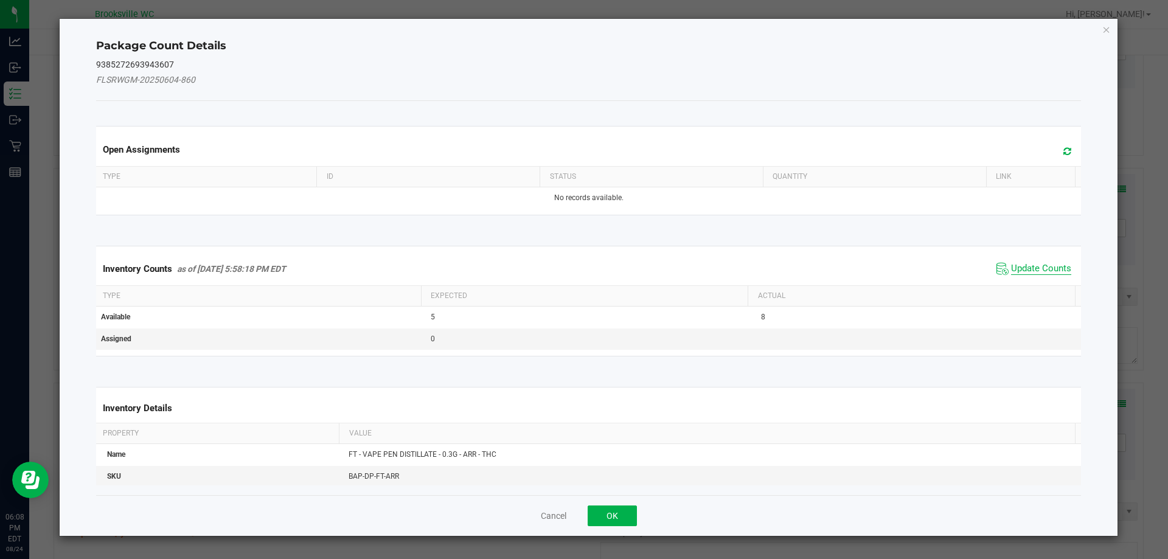
click at [1012, 266] on span "Update Counts" at bounding box center [1041, 269] width 60 height 12
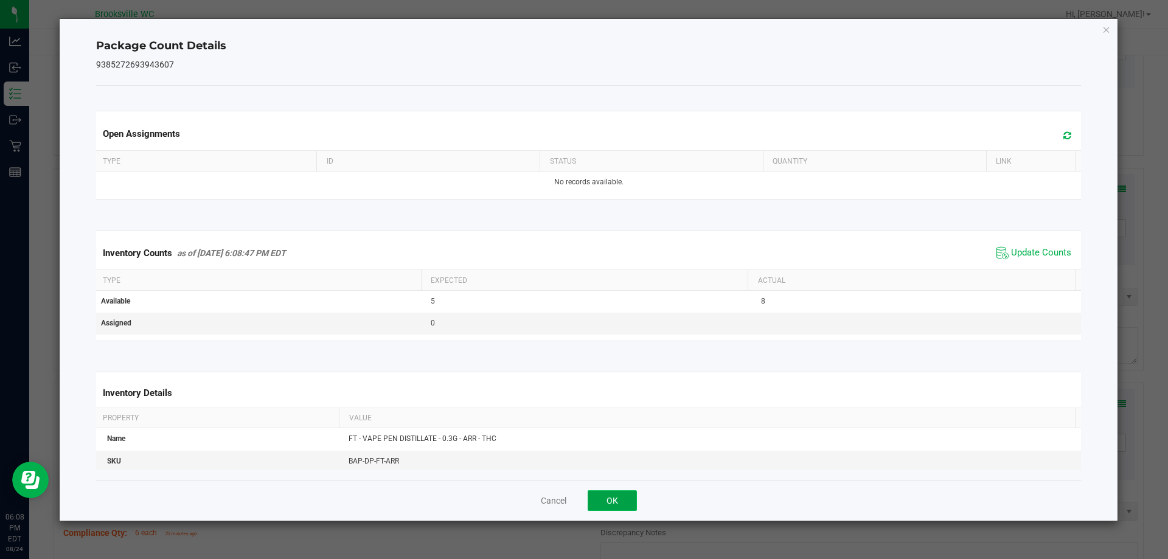
drag, startPoint x: 616, startPoint y: 493, endPoint x: 776, endPoint y: 437, distance: 170.3
click at [615, 494] on button "OK" at bounding box center [612, 500] width 49 height 21
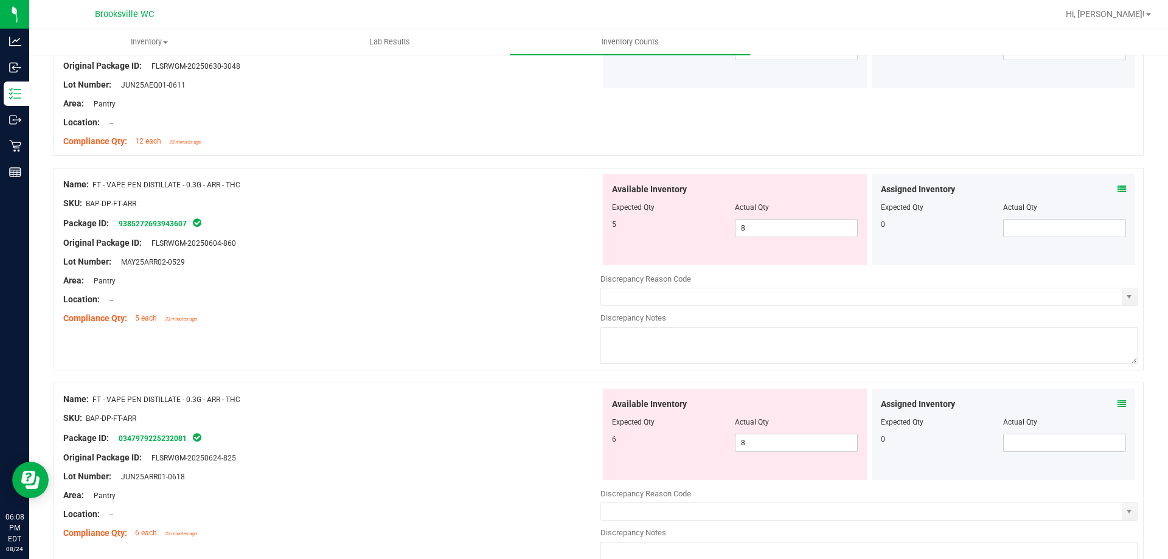
click at [1118, 405] on icon at bounding box center [1122, 404] width 9 height 9
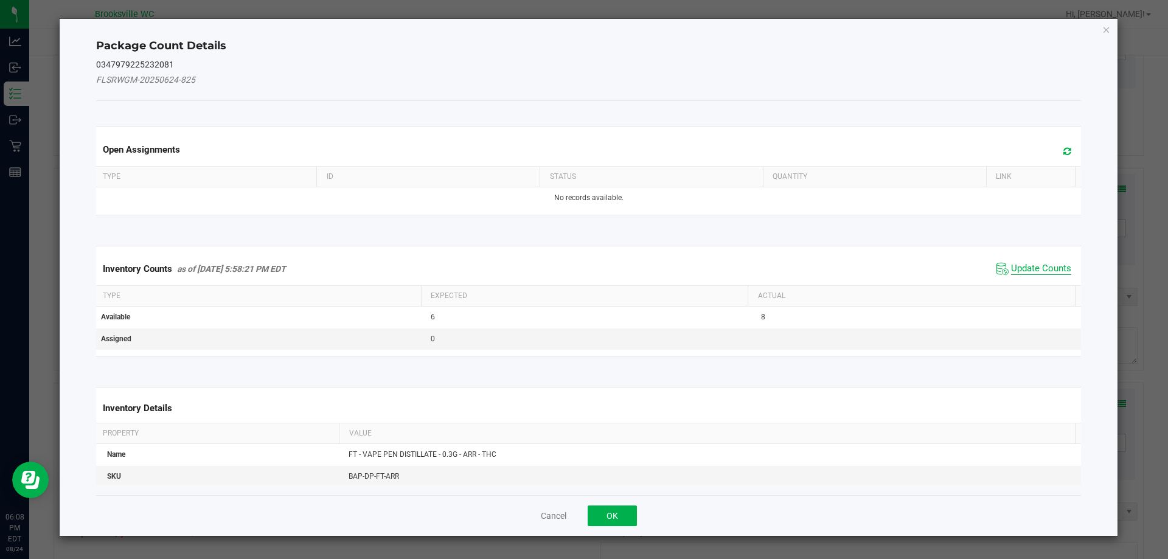
click at [1018, 263] on span "Update Counts" at bounding box center [1041, 269] width 60 height 12
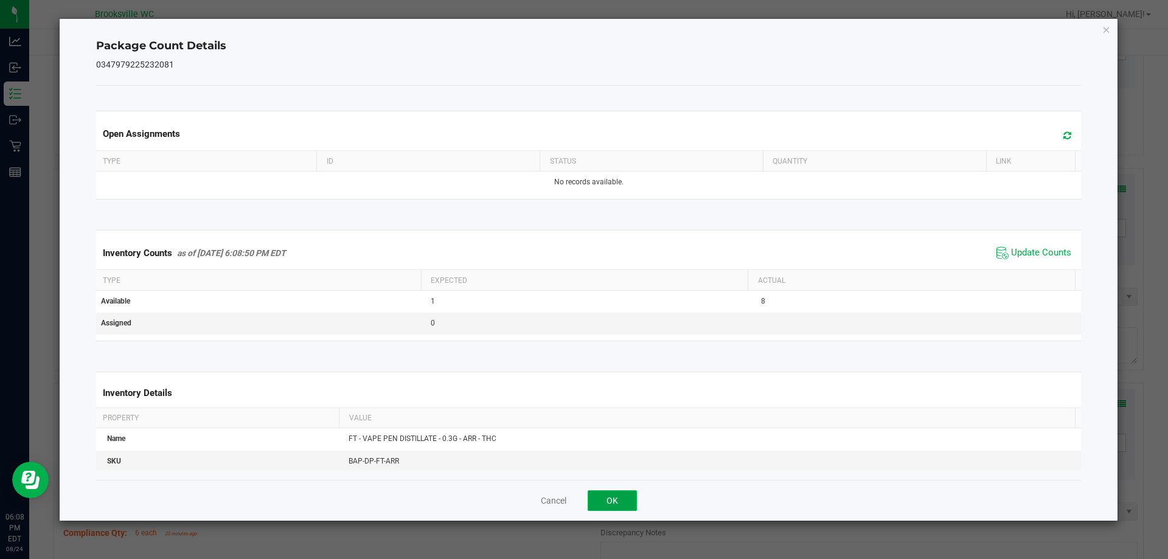
click at [603, 501] on button "OK" at bounding box center [612, 500] width 49 height 21
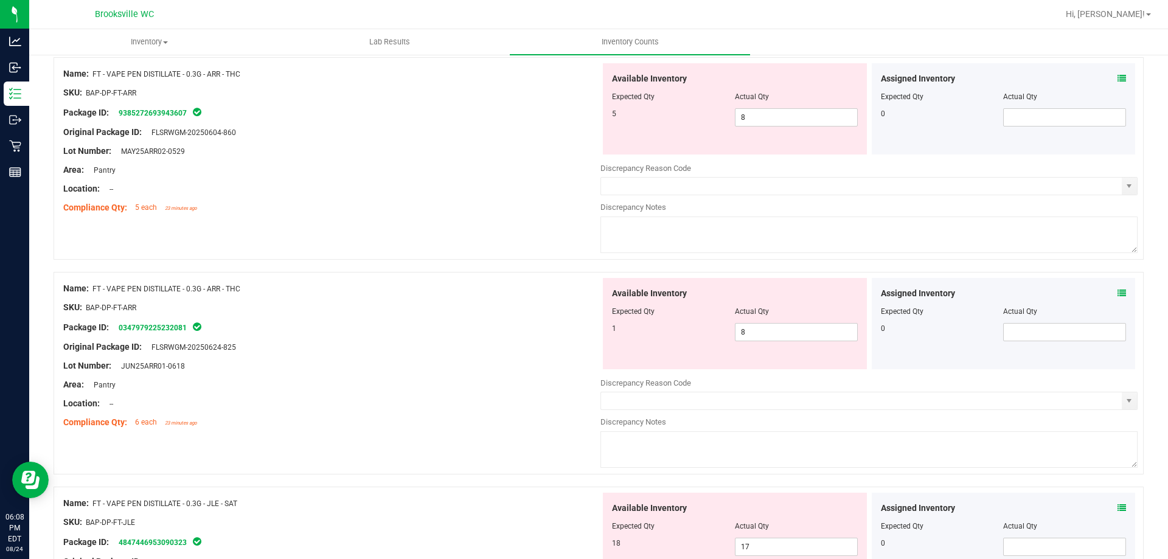
scroll to position [2920, 0]
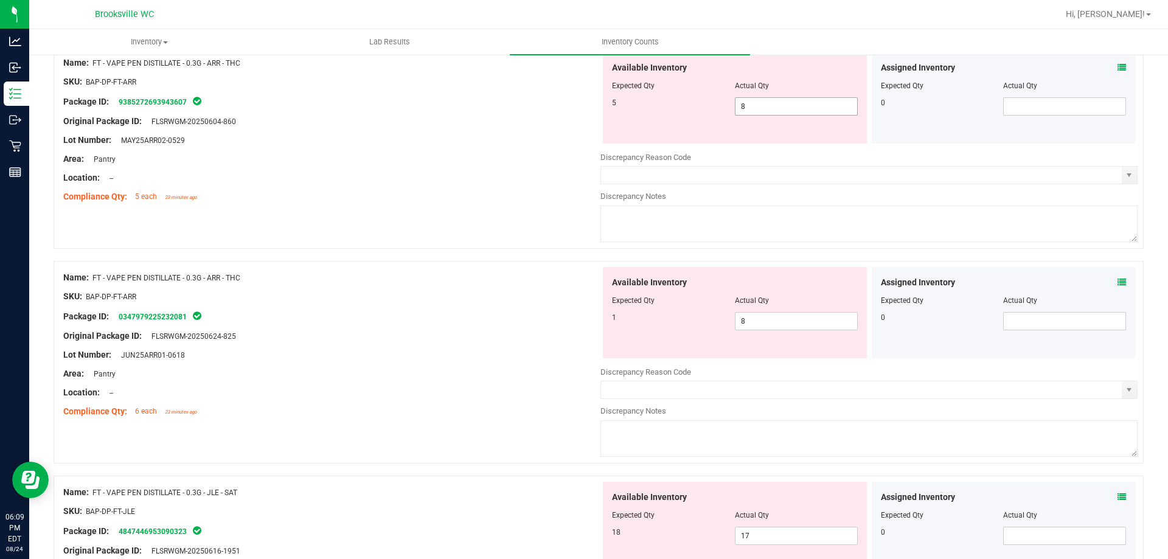
click at [785, 103] on span "8 8" at bounding box center [796, 106] width 123 height 18
click at [785, 103] on input "8" at bounding box center [797, 106] width 122 height 17
type input "5"
click at [759, 322] on div "Available Inventory Expected Qty Actual Qty 1 8 8" at bounding box center [869, 363] width 537 height 193
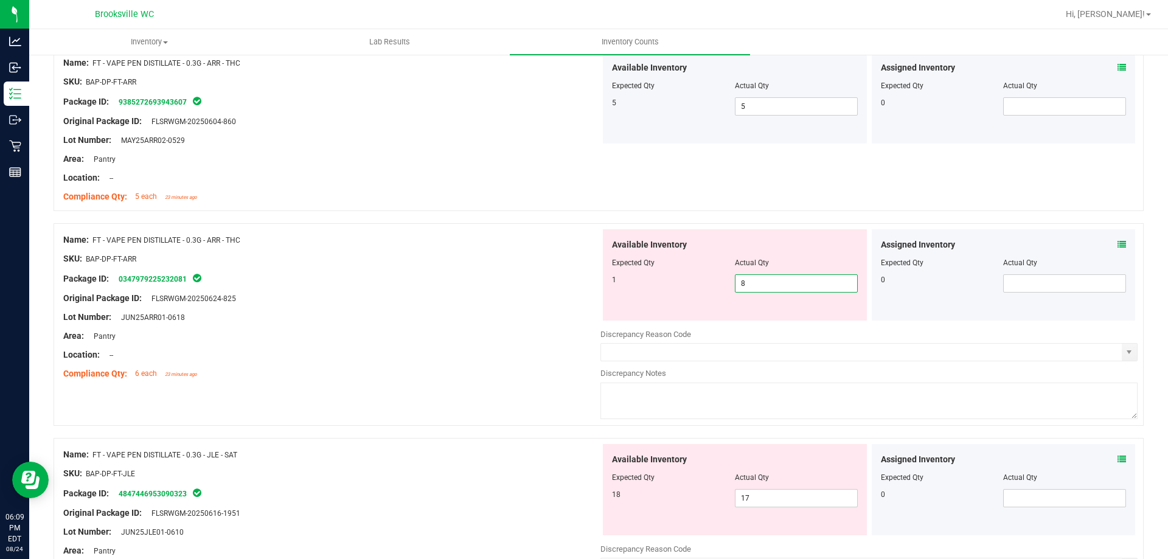
click at [753, 279] on input "8" at bounding box center [797, 283] width 122 height 17
type input "1"
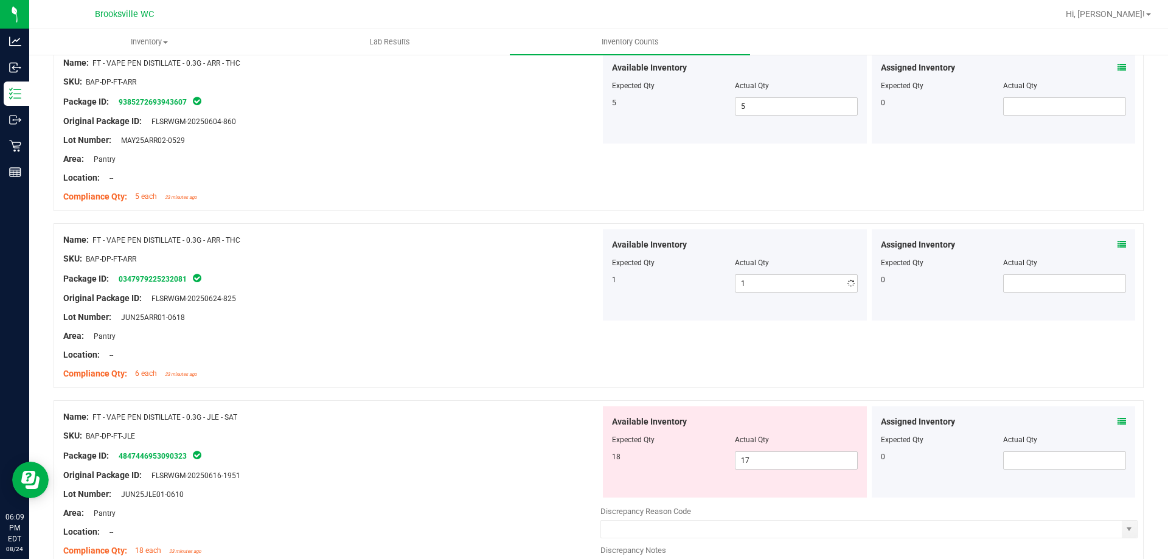
click at [526, 275] on div "Package ID: 0347979225232081" at bounding box center [331, 278] width 537 height 15
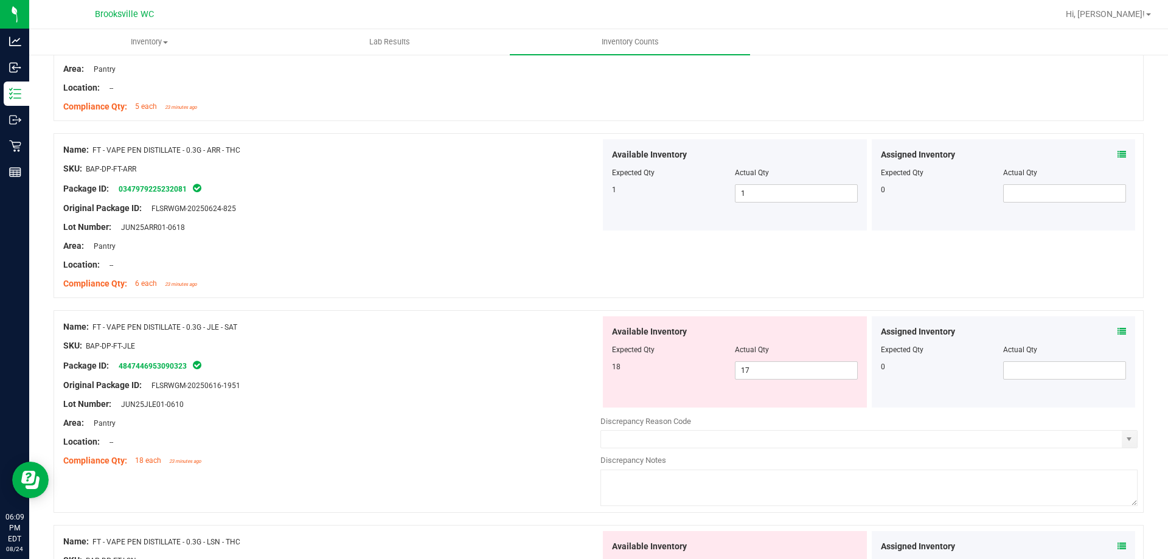
scroll to position [3103, 0]
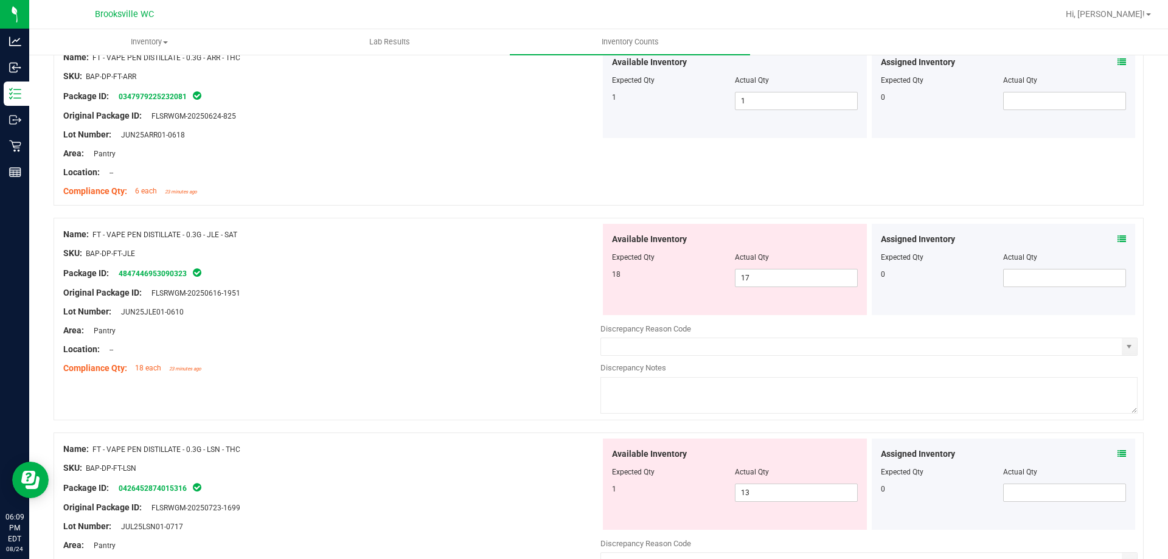
click at [1120, 240] on div "Assigned Inventory Expected Qty Actual Qty 0" at bounding box center [1004, 269] width 264 height 91
click at [1118, 240] on icon at bounding box center [1122, 239] width 9 height 9
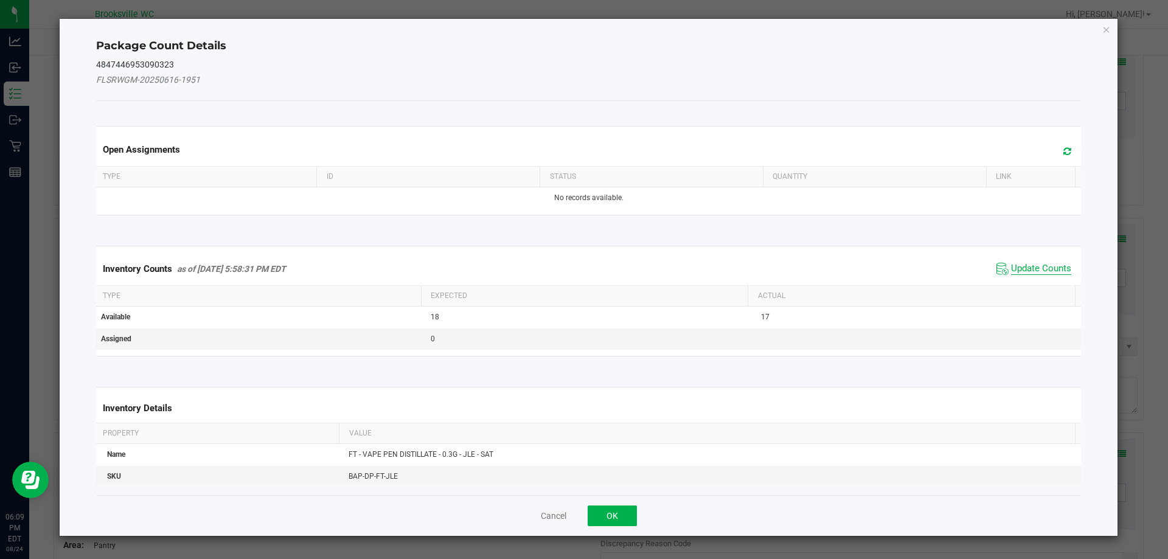
click at [1029, 269] on span "Update Counts" at bounding box center [1041, 269] width 60 height 12
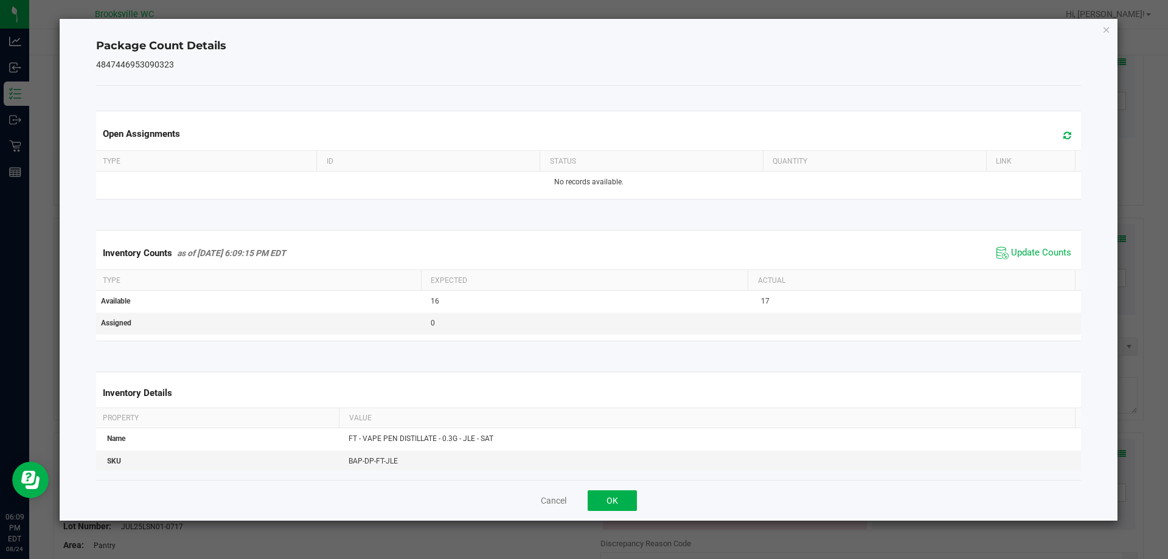
click at [610, 512] on div "Cancel OK" at bounding box center [589, 500] width 986 height 41
click at [609, 503] on button "OK" at bounding box center [612, 500] width 49 height 21
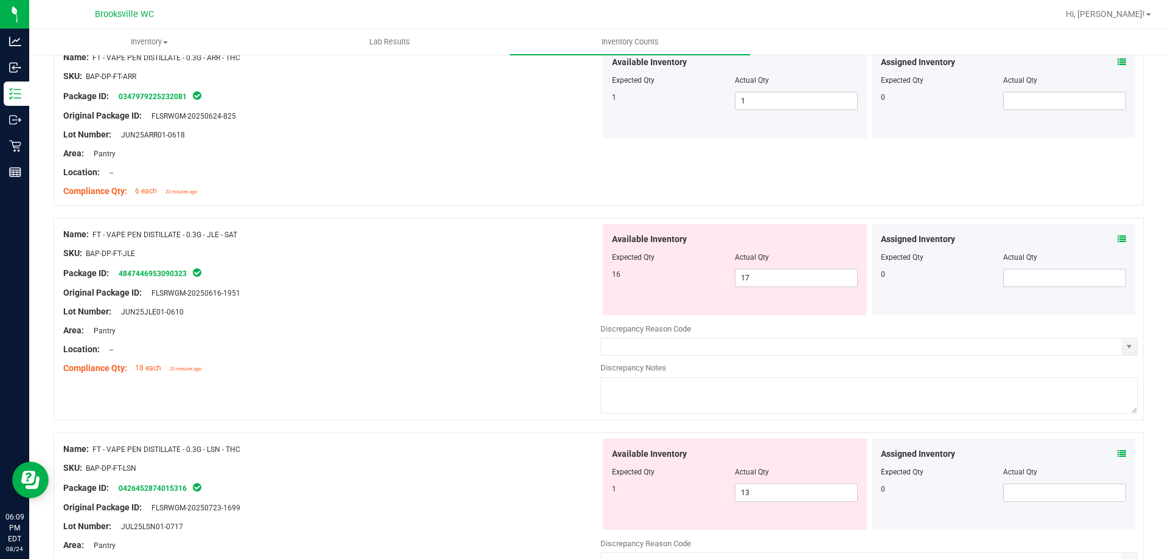
click at [514, 375] on div "Name: FT - VAPE PEN DISTILLATE - 0.3G - JLE - SAT SKU: BAP-DP-FT-JLE Package ID…" at bounding box center [331, 301] width 537 height 155
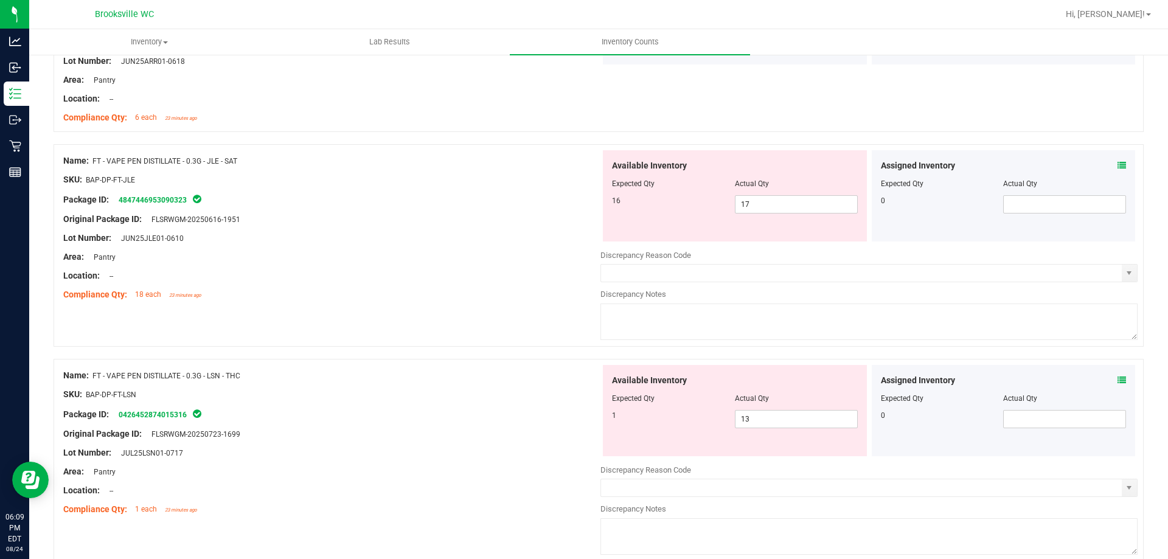
scroll to position [3346, 0]
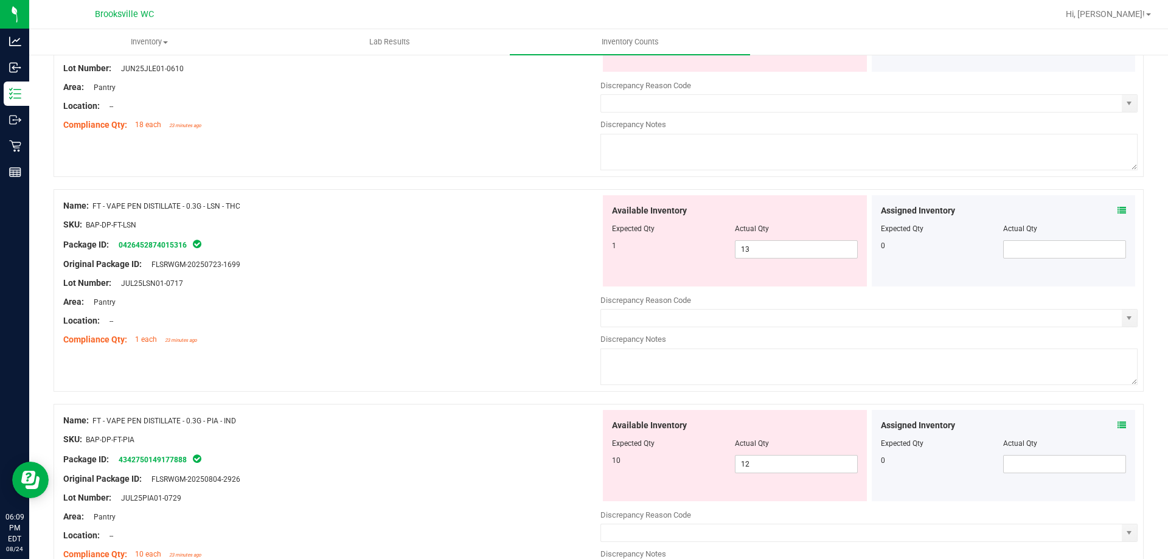
click at [492, 318] on div "Location: --" at bounding box center [331, 321] width 537 height 13
click at [518, 296] on div "Area: Pantry" at bounding box center [331, 302] width 537 height 13
click at [1118, 207] on icon at bounding box center [1122, 210] width 9 height 9
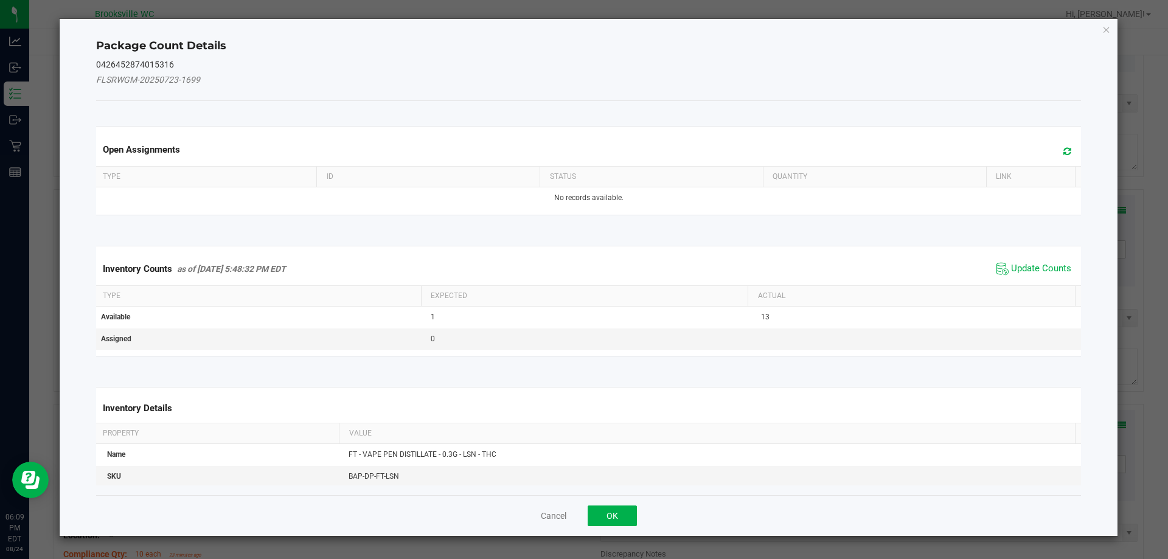
click at [1037, 262] on span "Update Counts" at bounding box center [1034, 269] width 81 height 18
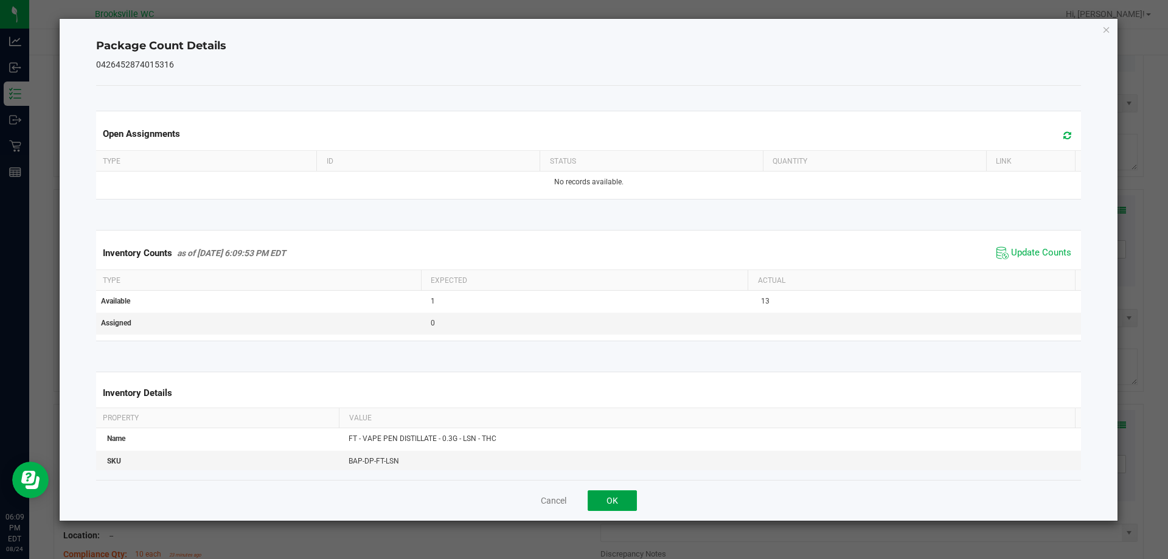
click at [624, 495] on button "OK" at bounding box center [612, 500] width 49 height 21
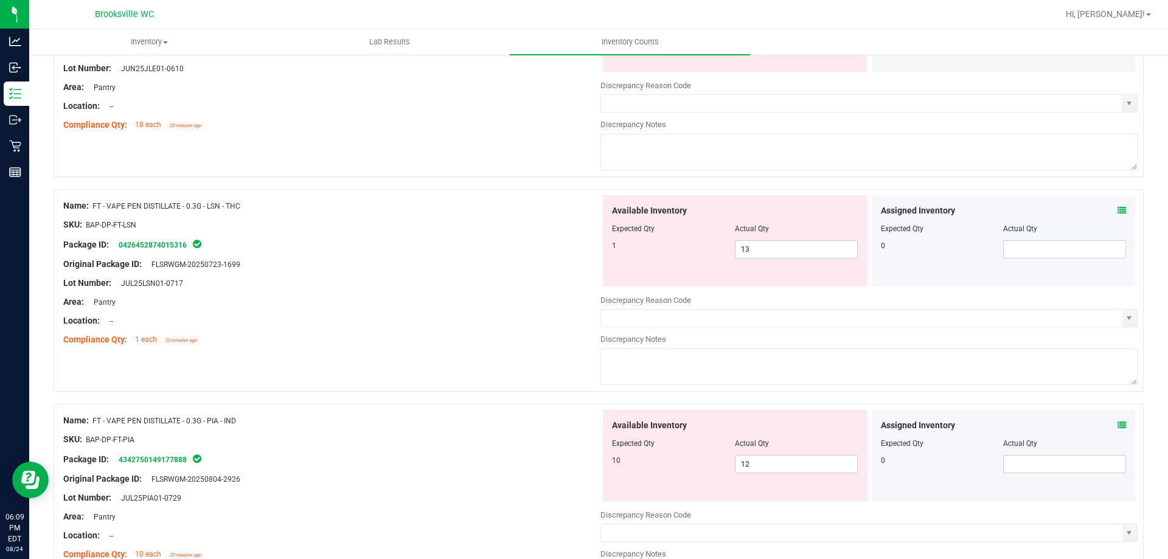
drag, startPoint x: 246, startPoint y: 204, endPoint x: 95, endPoint y: 207, distance: 150.9
click at [95, 207] on div "Name: FT - VAPE PEN DISTILLATE - 0.3G - LSN - THC" at bounding box center [331, 206] width 537 height 13
copy span "FT - VAPE PEN DISTILLATE - 0.3G - LSN - THC"
drag, startPoint x: 367, startPoint y: 329, endPoint x: 357, endPoint y: 314, distance: 17.5
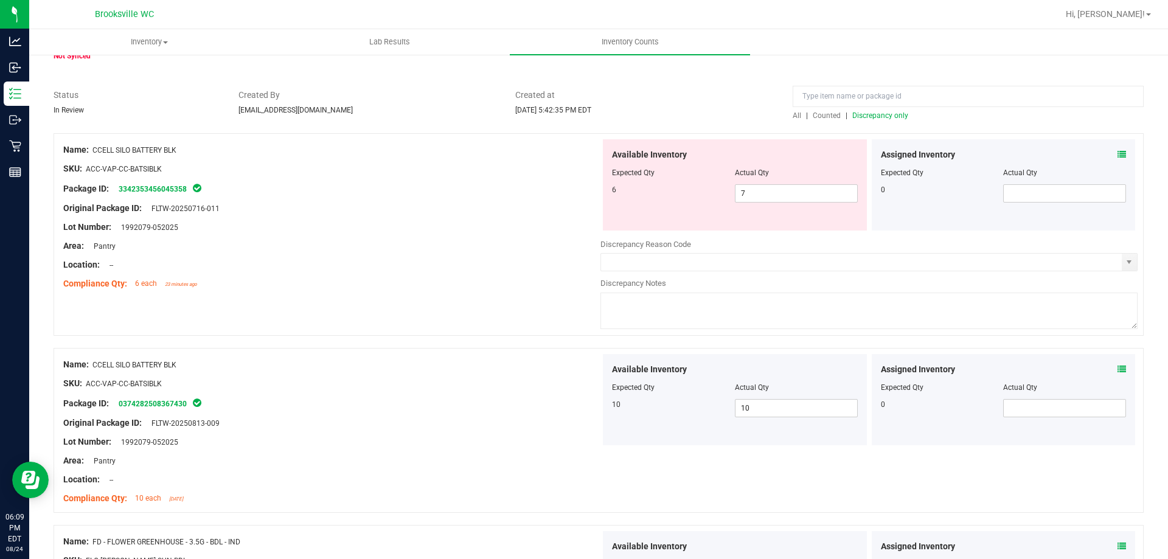
scroll to position [0, 0]
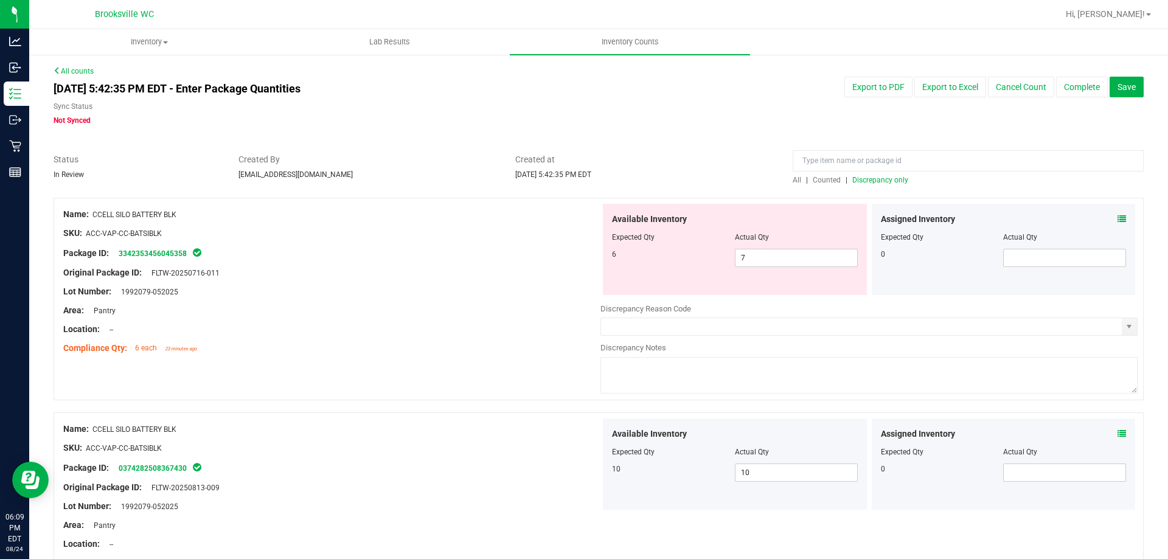
click at [849, 149] on div at bounding box center [599, 147] width 1090 height 12
click at [846, 156] on input at bounding box center [968, 160] width 351 height 21
paste input "FT - VAPE PEN DISTILLATE - 0.3G - LSN - THC"
type input "FT - VAPE PEN DISTILLATE - 0.3G - LSN - THC"
click at [793, 172] on div "FT - VAPE PEN DISTILLATE - 0.3G - LSN - THC" at bounding box center [968, 163] width 351 height 21
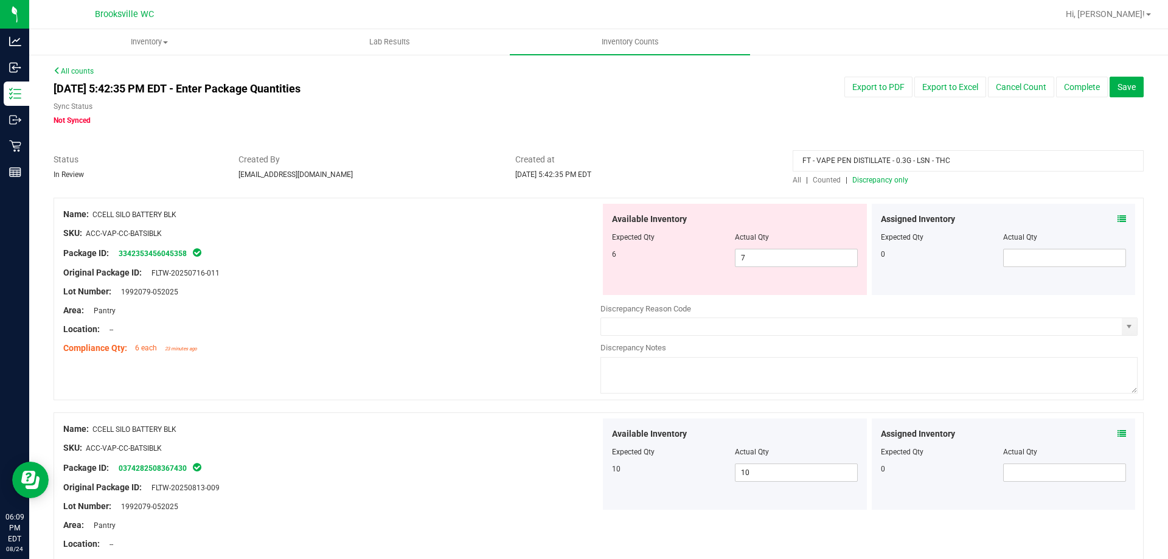
click at [793, 177] on span "All" at bounding box center [797, 180] width 9 height 9
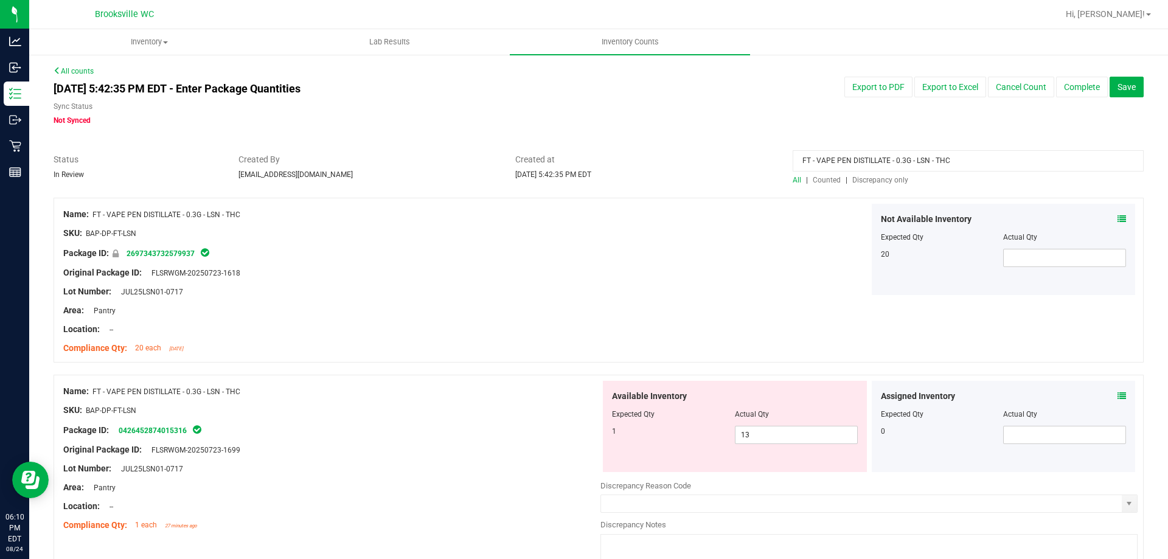
drag, startPoint x: 953, startPoint y: 161, endPoint x: 779, endPoint y: 148, distance: 174.5
click at [779, 148] on div "All counts [DATE] 5:42:35 PM EDT - Enter Package Quantities Sync Status Not Syn…" at bounding box center [599, 431] width 1090 height 730
click at [890, 178] on span "Discrepancy only" at bounding box center [880, 180] width 56 height 9
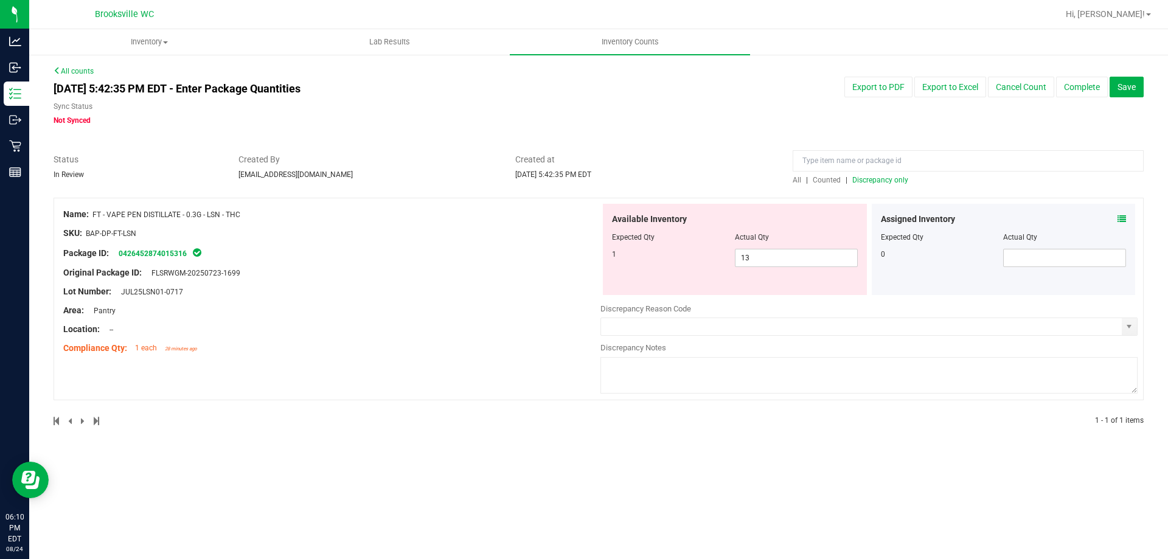
click at [886, 179] on span "Discrepancy only" at bounding box center [880, 180] width 56 height 9
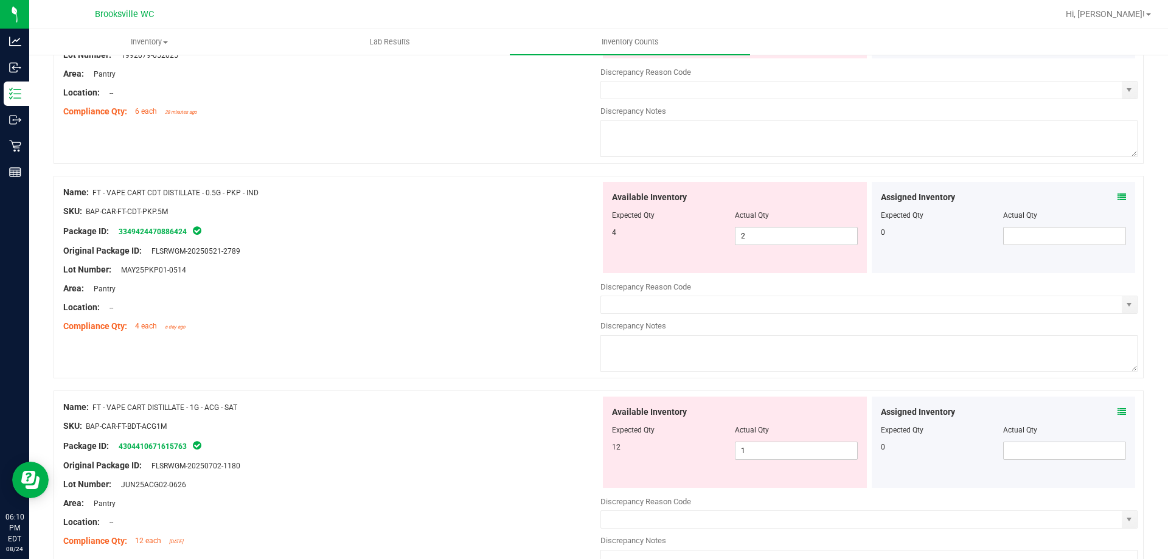
scroll to position [243, 0]
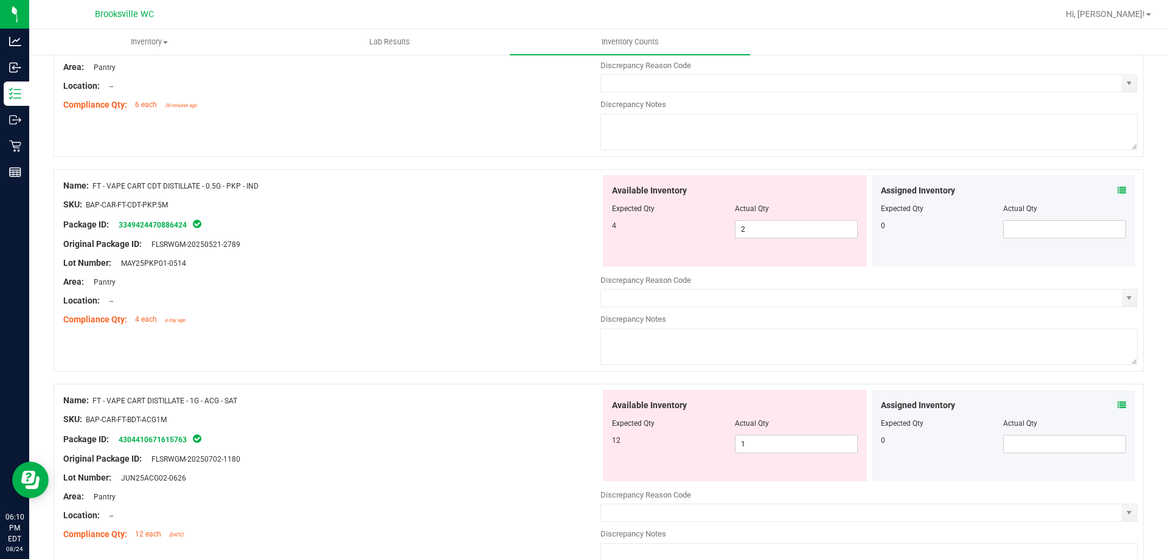
click at [760, 240] on div "Available Inventory Expected Qty Actual Qty 4 2 2" at bounding box center [735, 220] width 264 height 91
click at [762, 226] on span "2 2" at bounding box center [796, 229] width 123 height 18
click at [762, 226] on input "2" at bounding box center [797, 229] width 122 height 17
type input "4"
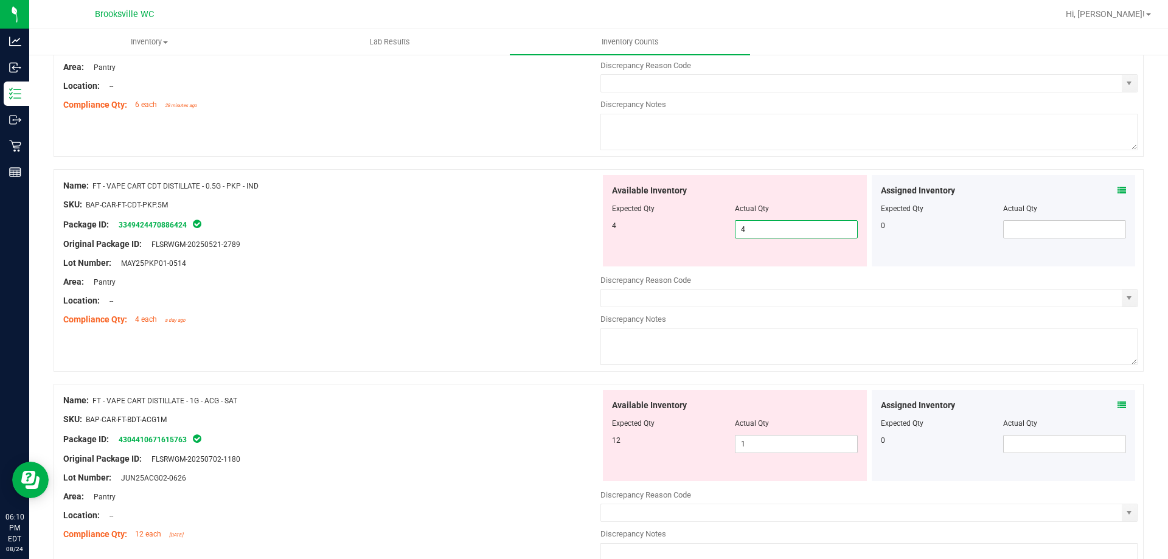
click at [497, 314] on div "Compliance Qty: 4 each a day ago" at bounding box center [331, 319] width 537 height 13
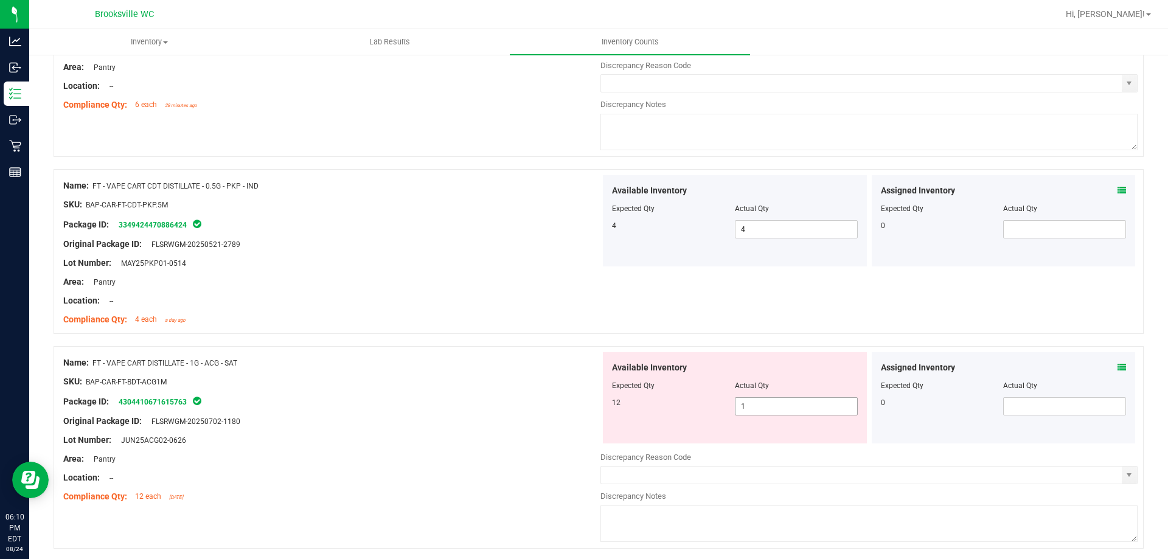
click at [751, 406] on span "1 1" at bounding box center [796, 406] width 123 height 18
click at [751, 406] on input "1" at bounding box center [797, 406] width 122 height 17
type input "12"
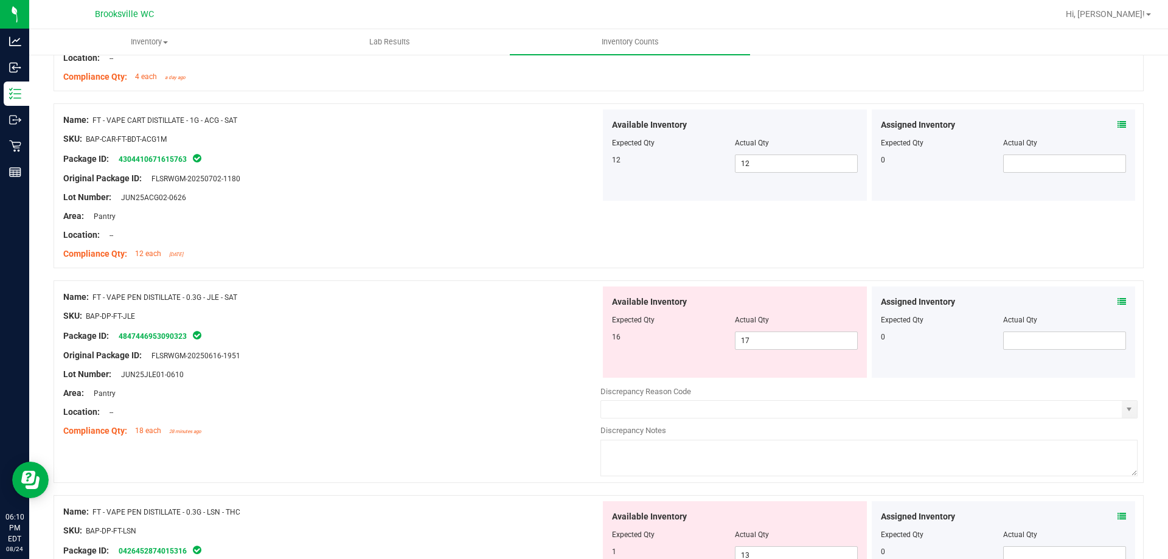
scroll to position [487, 0]
click at [456, 341] on div "Package ID: 4847446953090323" at bounding box center [331, 335] width 537 height 15
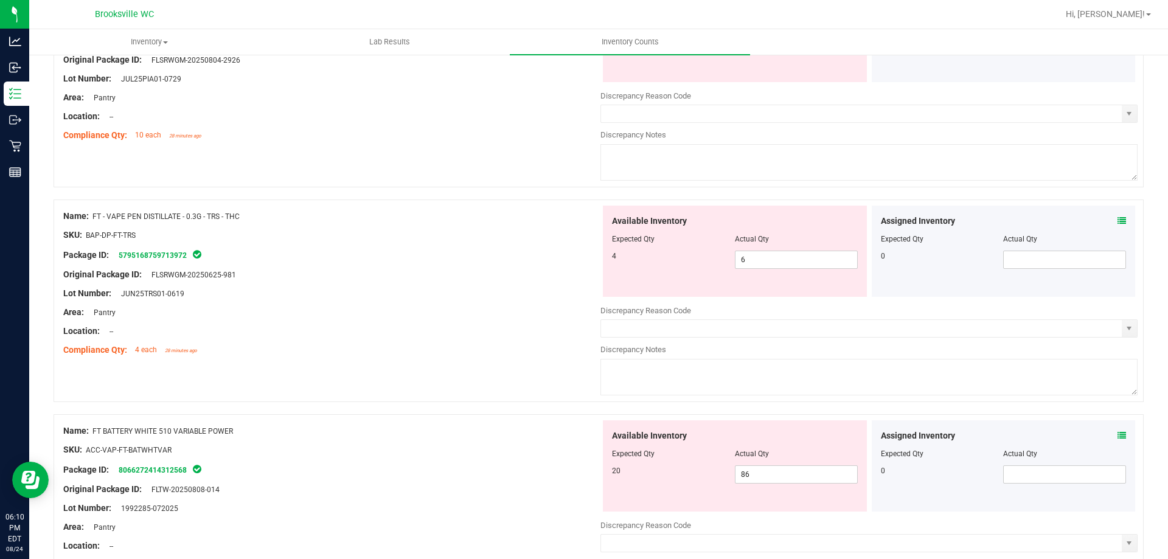
scroll to position [1217, 0]
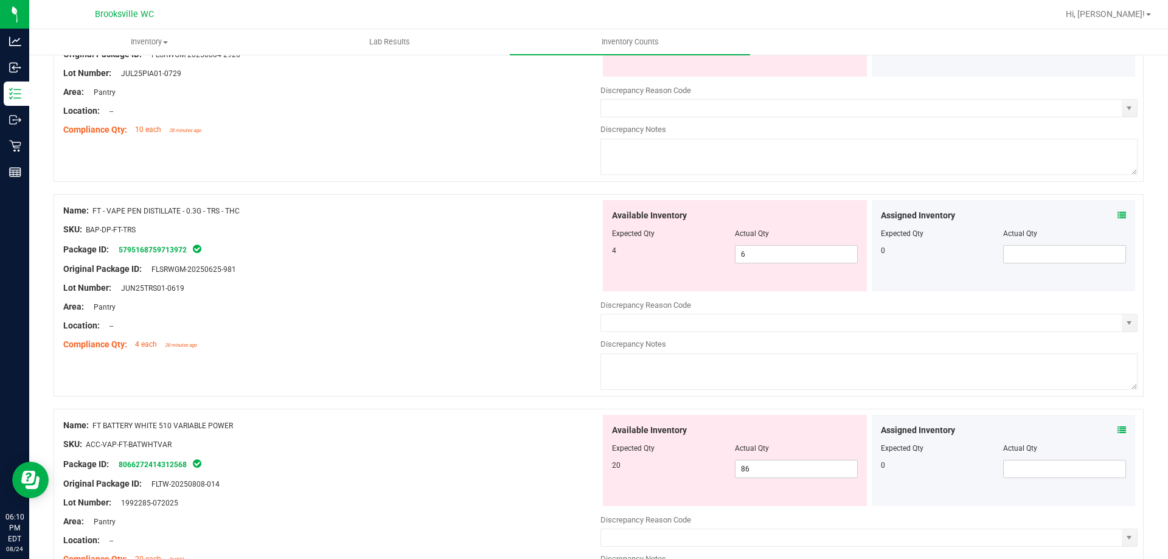
click at [1118, 211] on icon at bounding box center [1122, 215] width 9 height 9
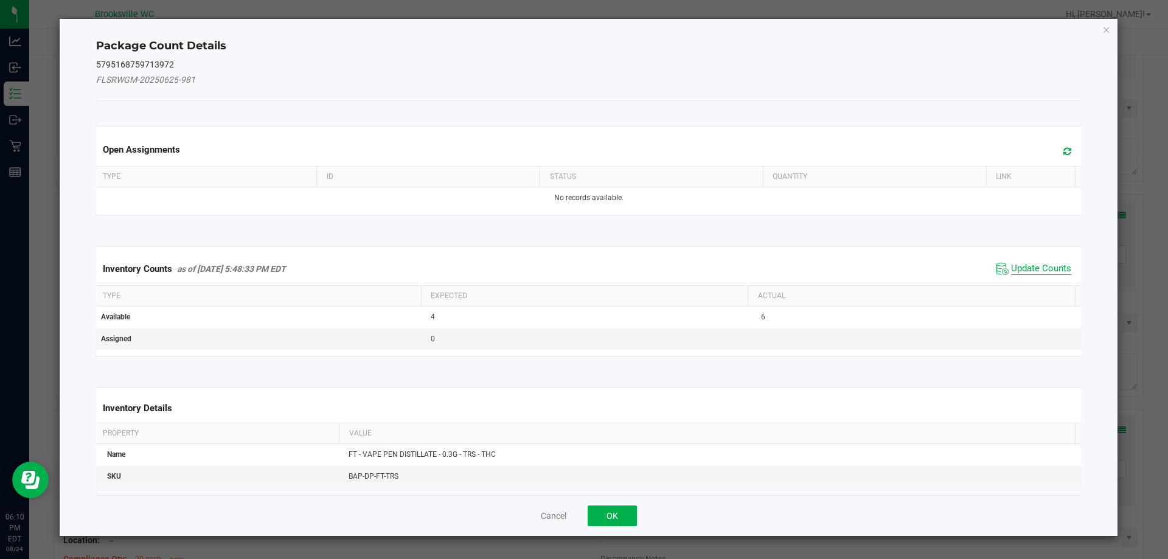
click at [1051, 272] on span "Update Counts" at bounding box center [1041, 269] width 60 height 12
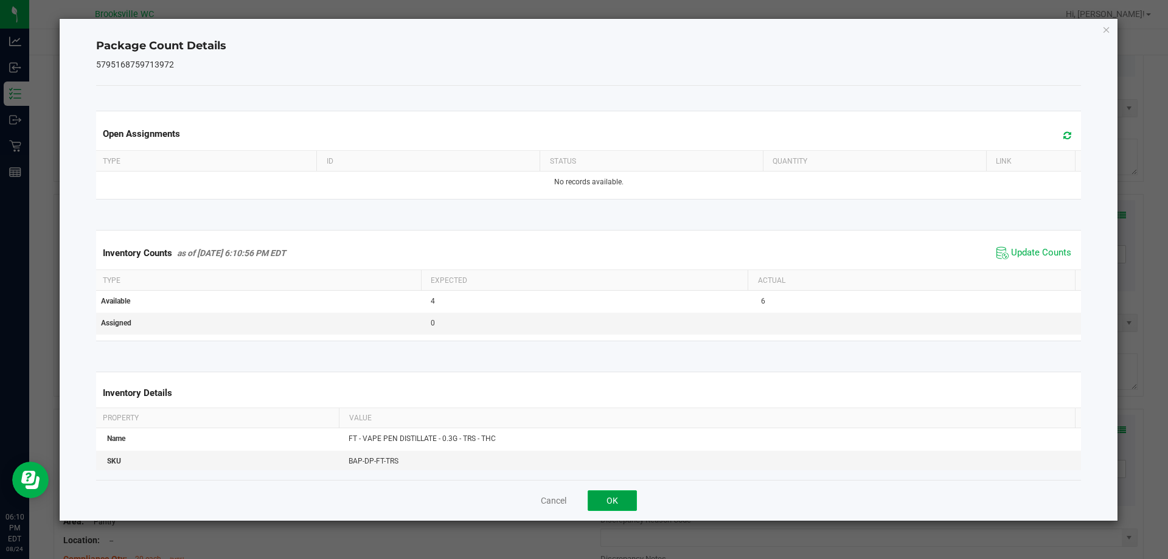
click at [608, 492] on button "OK" at bounding box center [612, 500] width 49 height 21
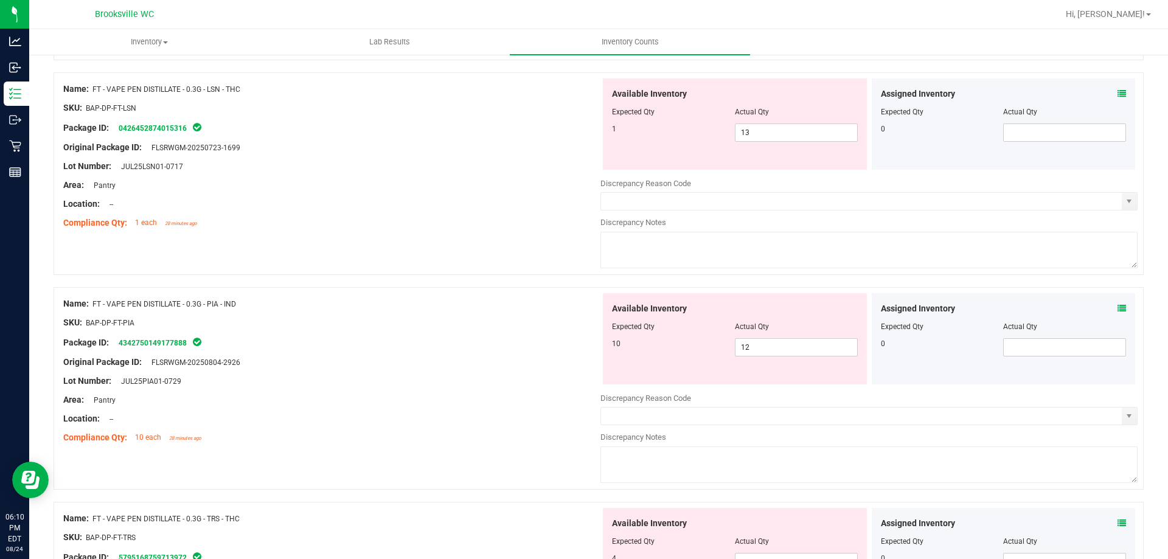
scroll to position [913, 0]
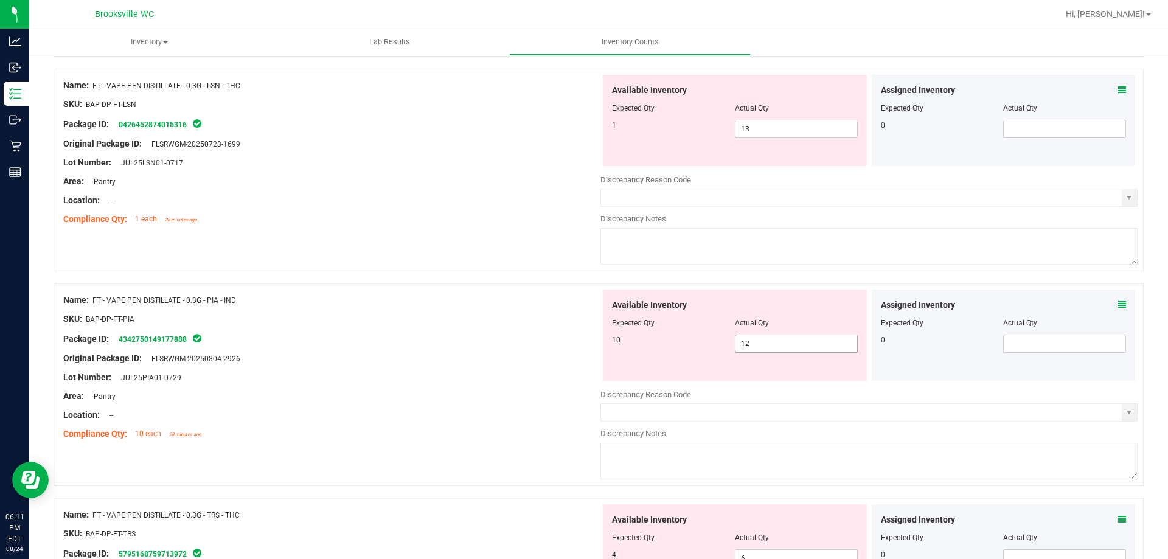
click at [784, 342] on span "12 12" at bounding box center [796, 344] width 123 height 18
click at [784, 342] on input "12" at bounding box center [797, 343] width 122 height 17
type input "10"
click at [459, 343] on div "Package ID: 4342750149177888" at bounding box center [331, 339] width 537 height 15
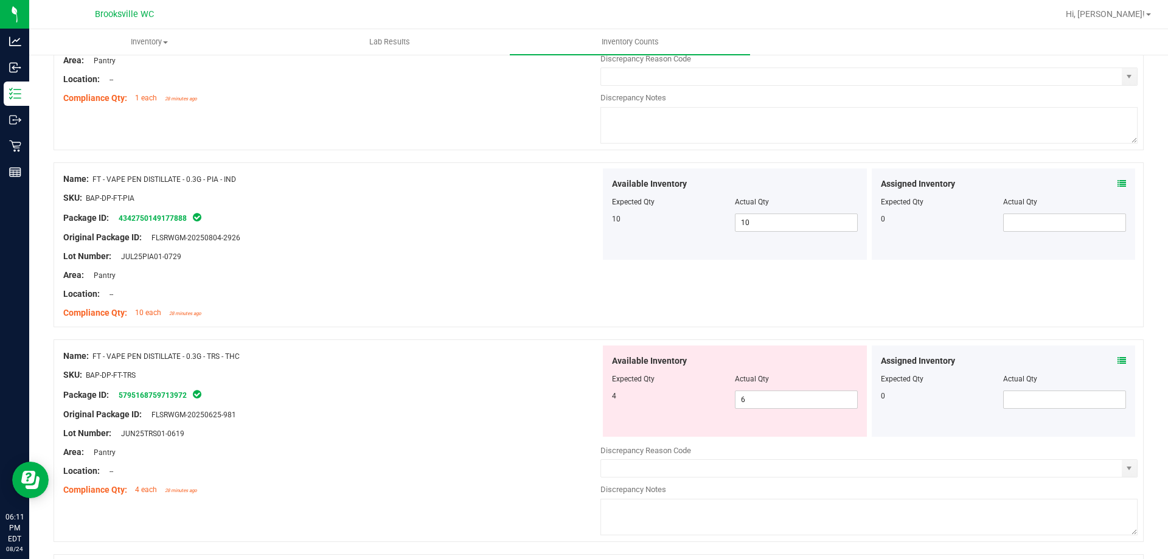
scroll to position [1034, 0]
click at [783, 394] on span "6 6" at bounding box center [796, 399] width 123 height 18
click at [782, 392] on input "6" at bounding box center [797, 399] width 122 height 17
click at [778, 392] on input "64" at bounding box center [797, 399] width 122 height 17
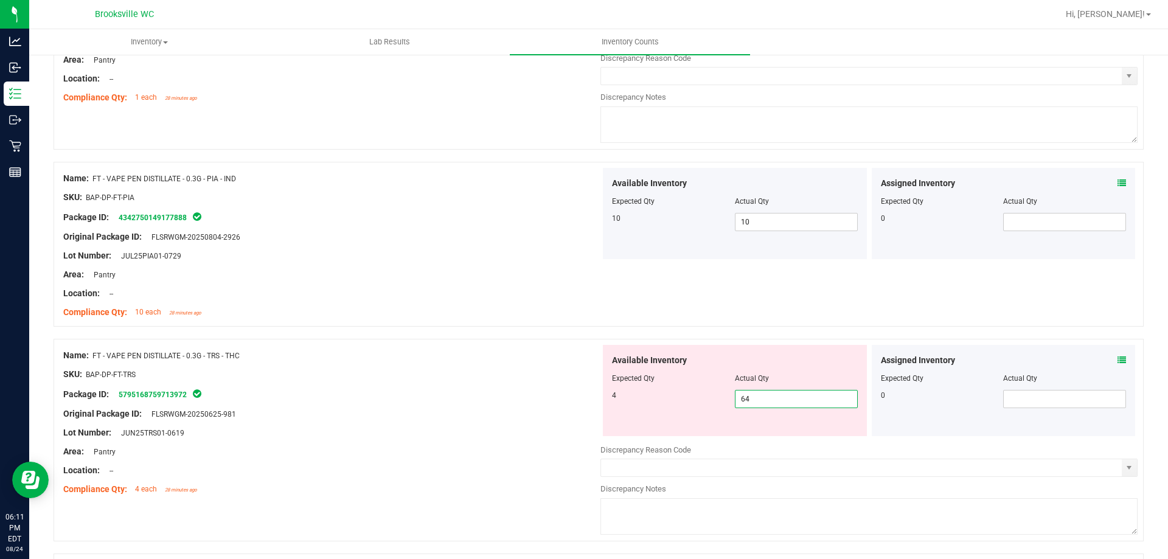
drag, startPoint x: 778, startPoint y: 391, endPoint x: 652, endPoint y: 383, distance: 126.2
click at [652, 383] on div "Available Inventory Expected Qty Actual Qty 4 6 64" at bounding box center [735, 390] width 264 height 91
type input "4"
drag, startPoint x: 441, startPoint y: 310, endPoint x: 439, endPoint y: 302, distance: 7.5
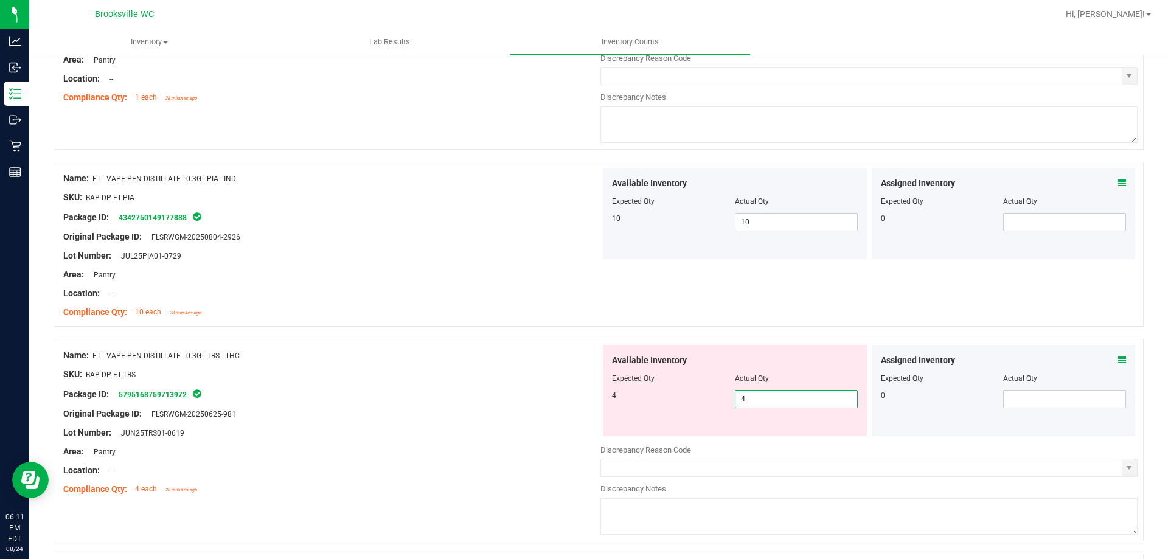
click at [441, 309] on div "Compliance Qty: 10 each 28 minutes ago" at bounding box center [331, 312] width 537 height 13
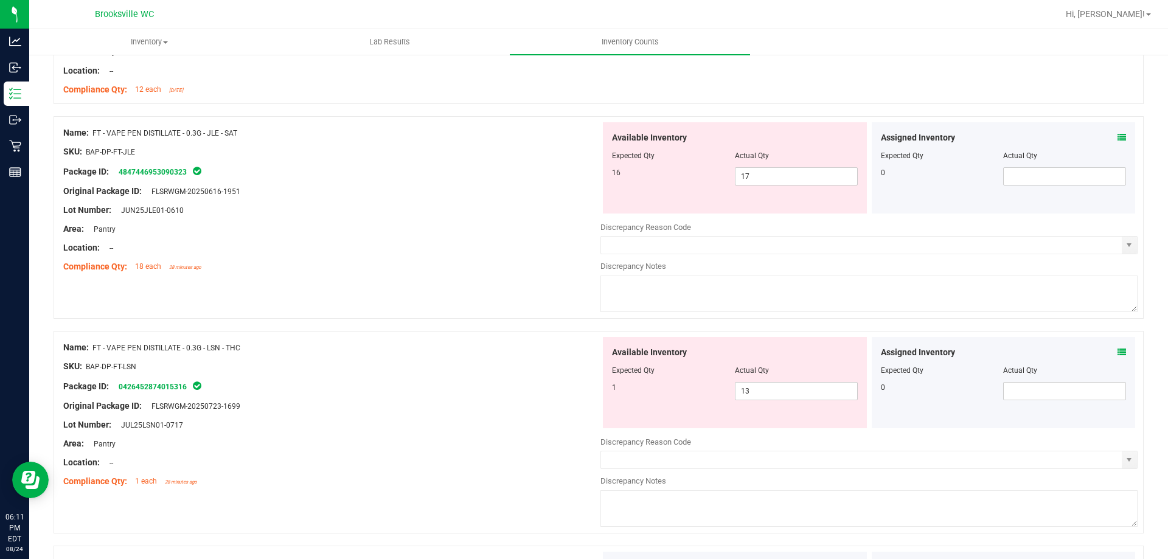
scroll to position [669, 0]
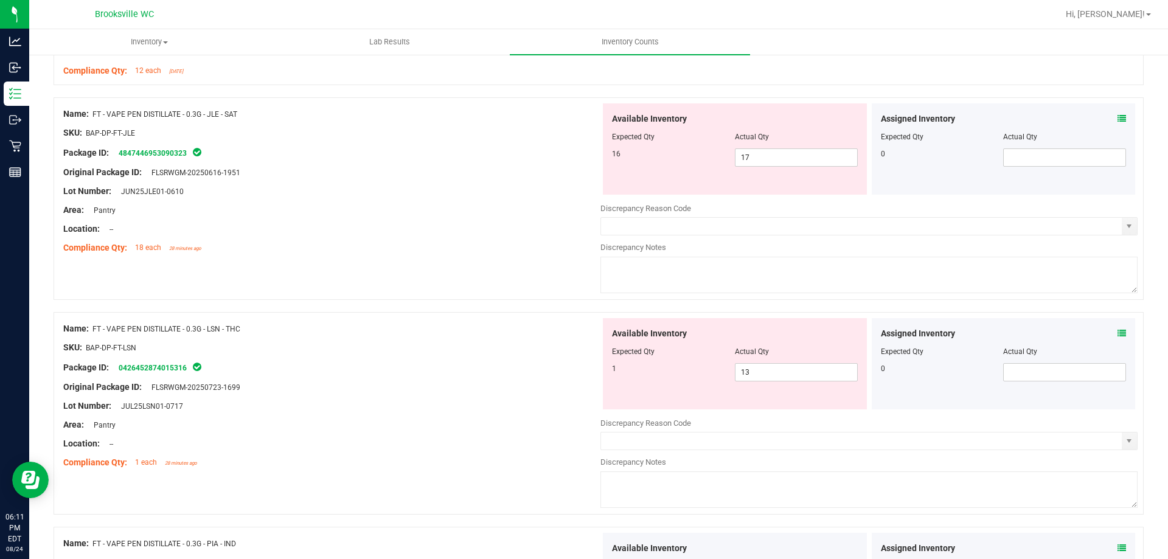
click at [1118, 330] on icon at bounding box center [1122, 333] width 9 height 9
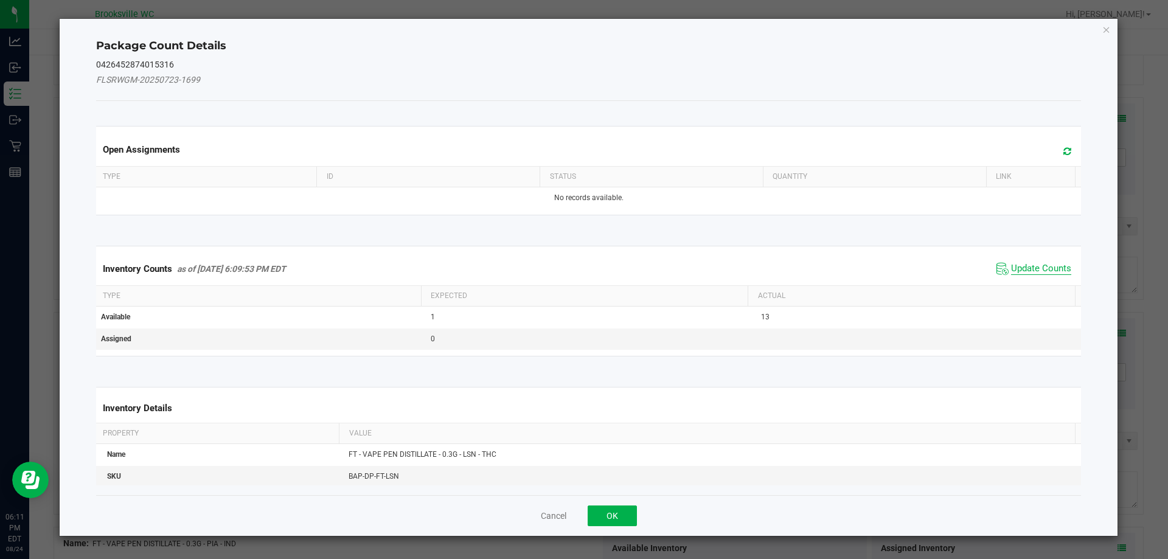
click at [1037, 267] on span "Update Counts" at bounding box center [1041, 269] width 60 height 12
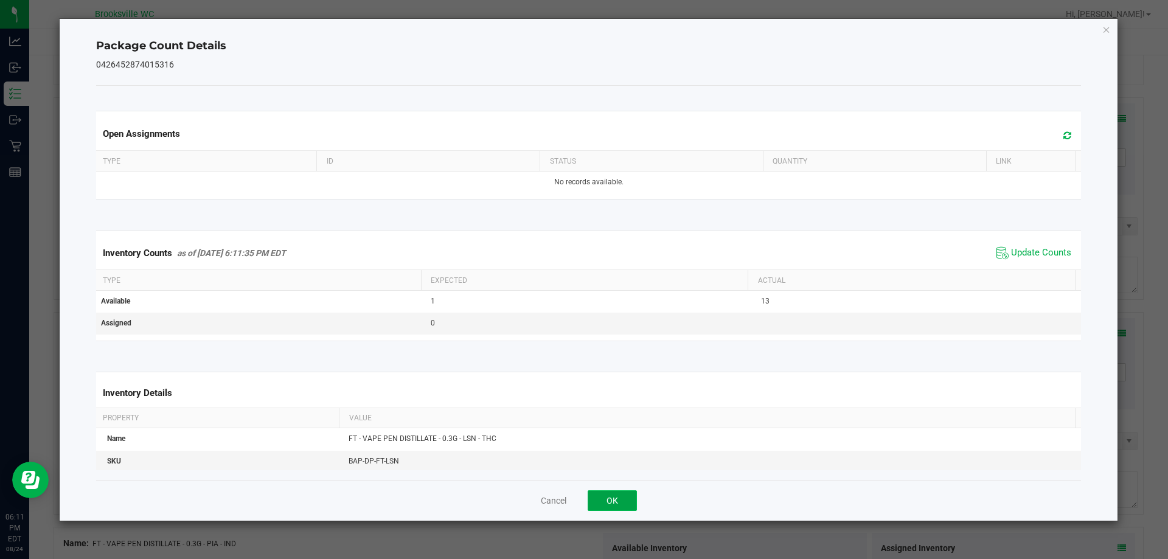
click at [607, 506] on button "OK" at bounding box center [612, 500] width 49 height 21
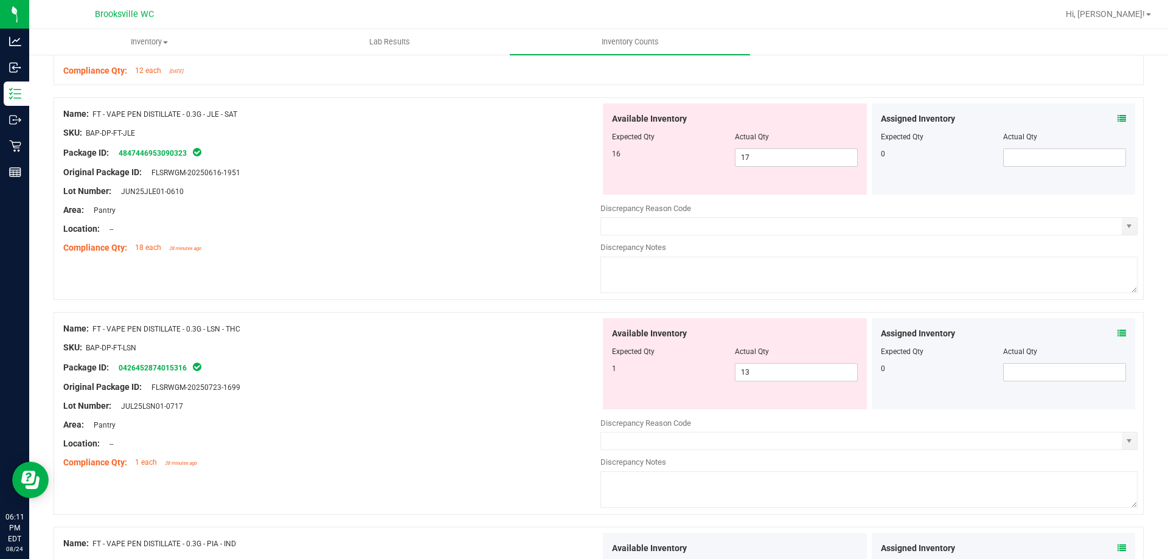
click at [462, 343] on div "SKU: BAP-DP-FT-LSN" at bounding box center [331, 347] width 537 height 13
drag, startPoint x: 260, startPoint y: 326, endPoint x: 94, endPoint y: 326, distance: 166.1
click at [94, 326] on div "Name: FT - VAPE PEN DISTILLATE - 0.3G - LSN - THC" at bounding box center [331, 328] width 537 height 13
click at [490, 362] on div "Package ID: 0426452874015316" at bounding box center [331, 367] width 537 height 15
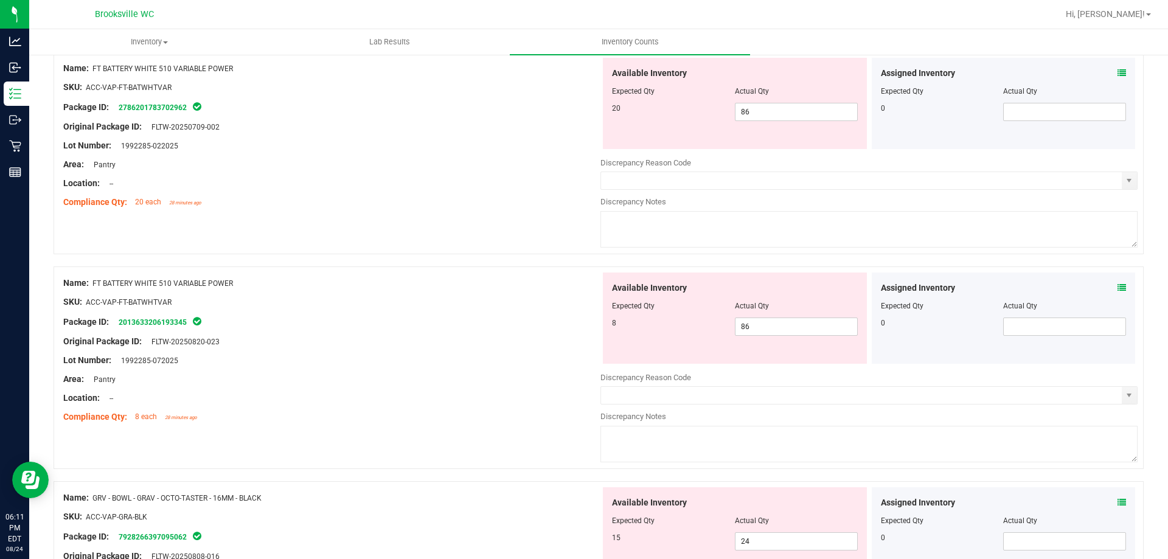
scroll to position [2190, 0]
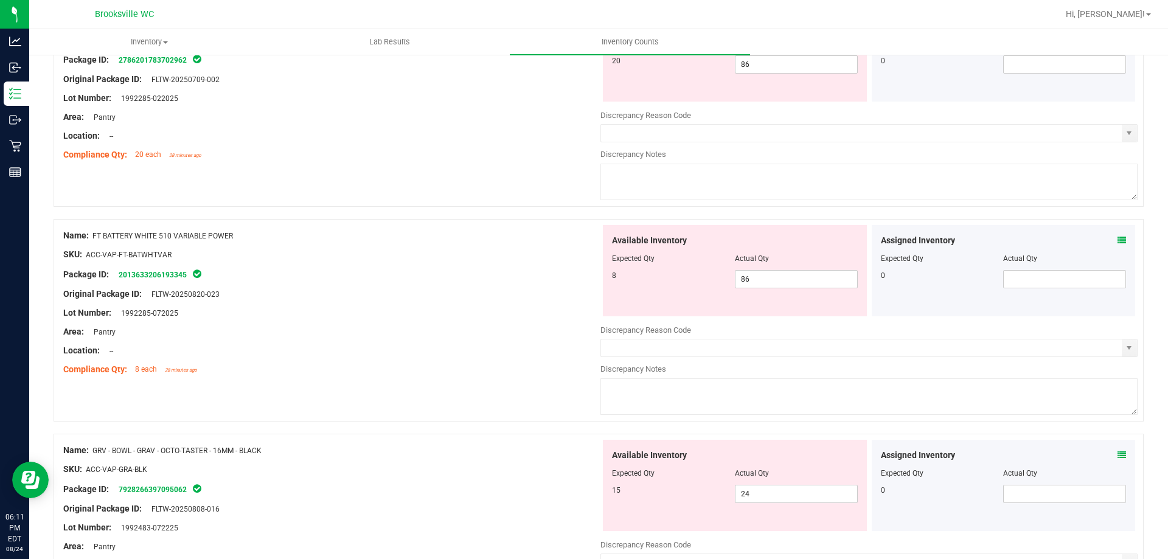
click at [1118, 239] on div "Assigned Inventory Expected Qty Actual Qty 0" at bounding box center [1004, 270] width 264 height 91
click at [1118, 239] on icon at bounding box center [1122, 240] width 9 height 9
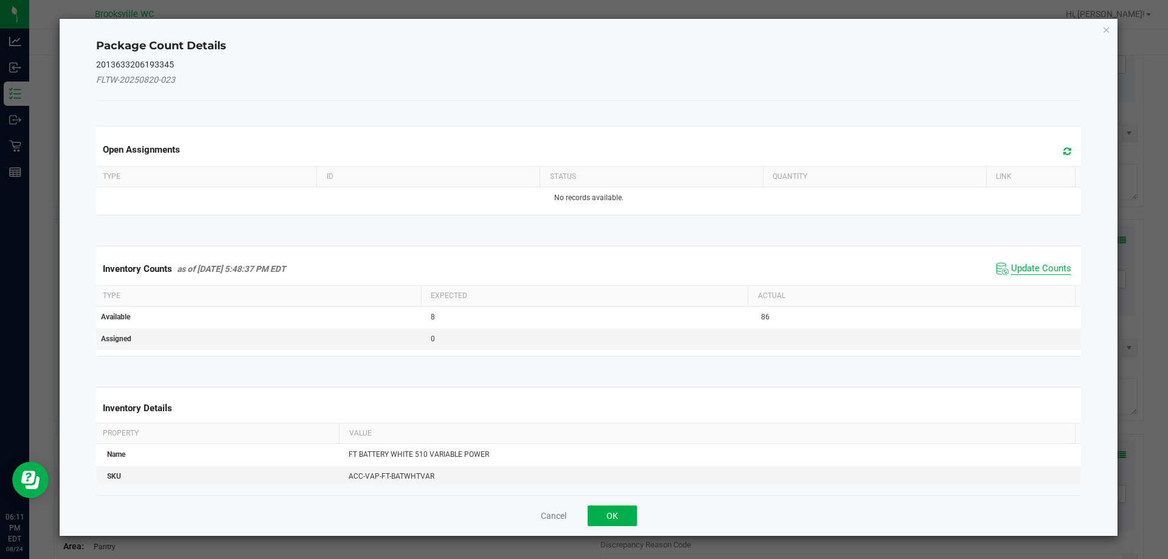
click at [1053, 266] on span "Update Counts" at bounding box center [1041, 269] width 60 height 12
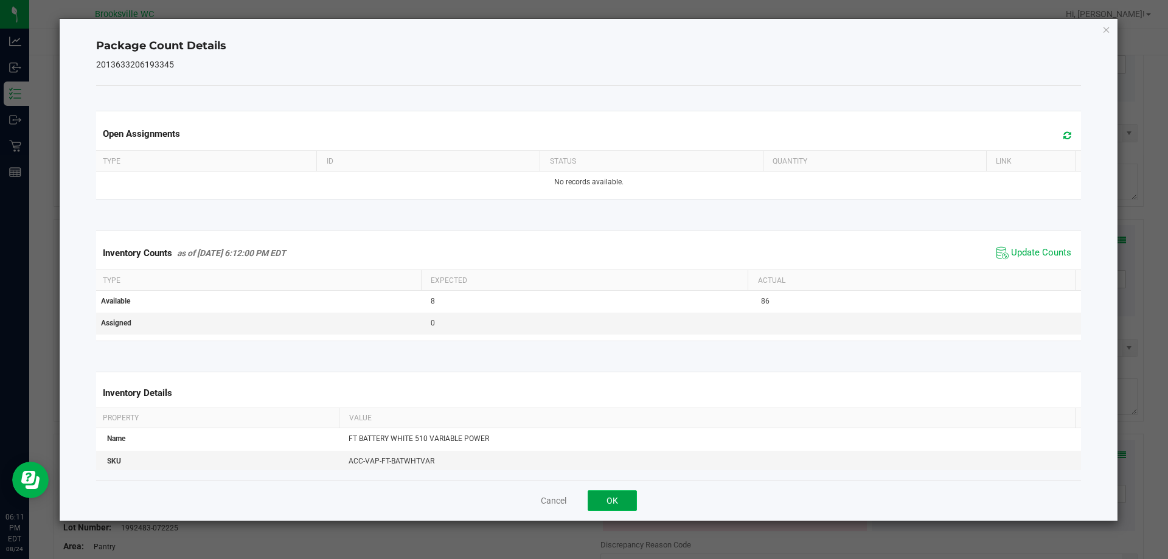
click at [605, 500] on button "OK" at bounding box center [612, 500] width 49 height 21
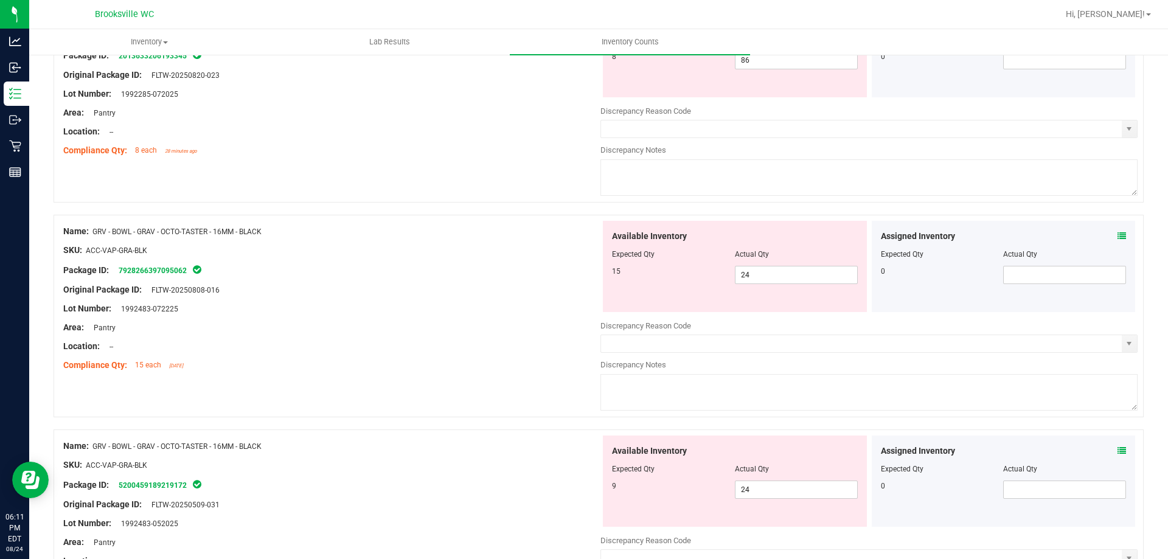
scroll to position [2434, 0]
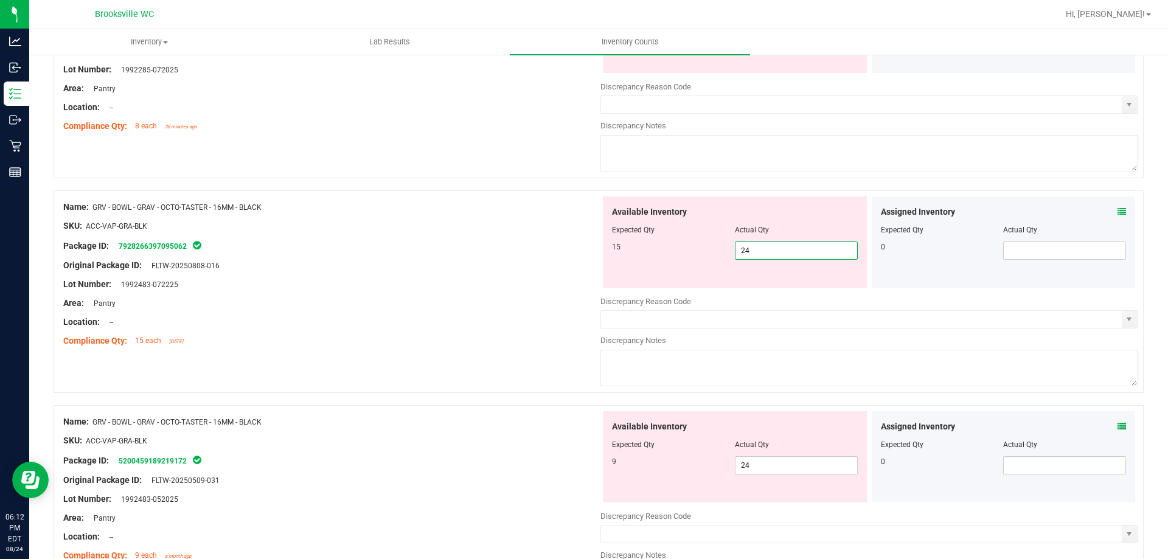
click at [767, 248] on span "24 24" at bounding box center [796, 251] width 123 height 18
click at [767, 248] on input "24" at bounding box center [797, 250] width 122 height 17
type input "15"
click at [761, 456] on div "Available Inventory Expected Qty Actual Qty 9 24 24" at bounding box center [735, 456] width 264 height 91
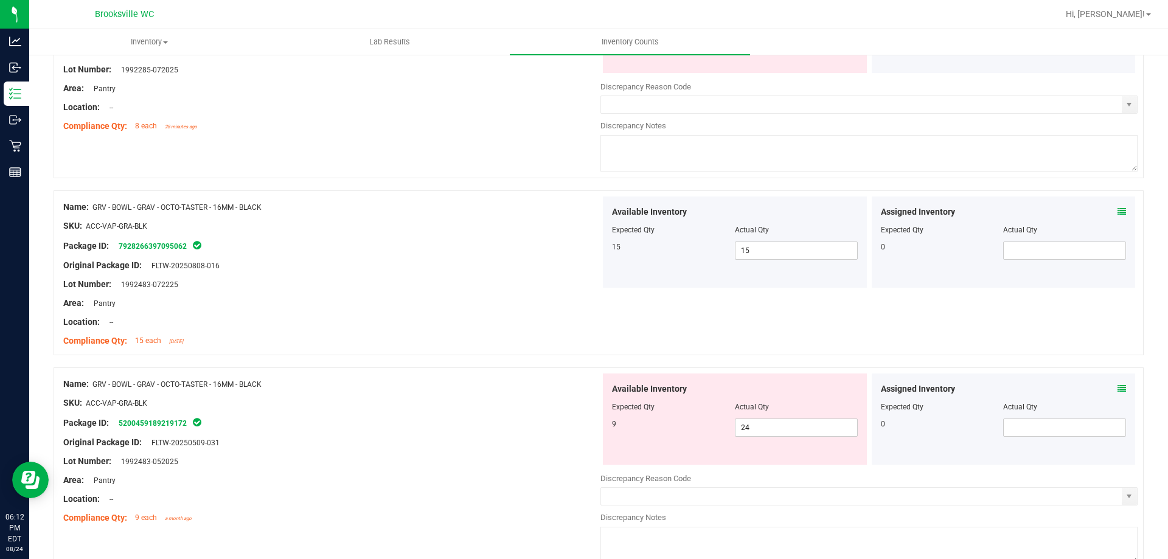
click at [758, 439] on div "Available Inventory Expected Qty Actual Qty 9 24 24" at bounding box center [735, 419] width 264 height 91
click at [758, 430] on span "24 24" at bounding box center [796, 428] width 123 height 18
click at [758, 430] on input "24" at bounding box center [797, 427] width 122 height 17
type input "9"
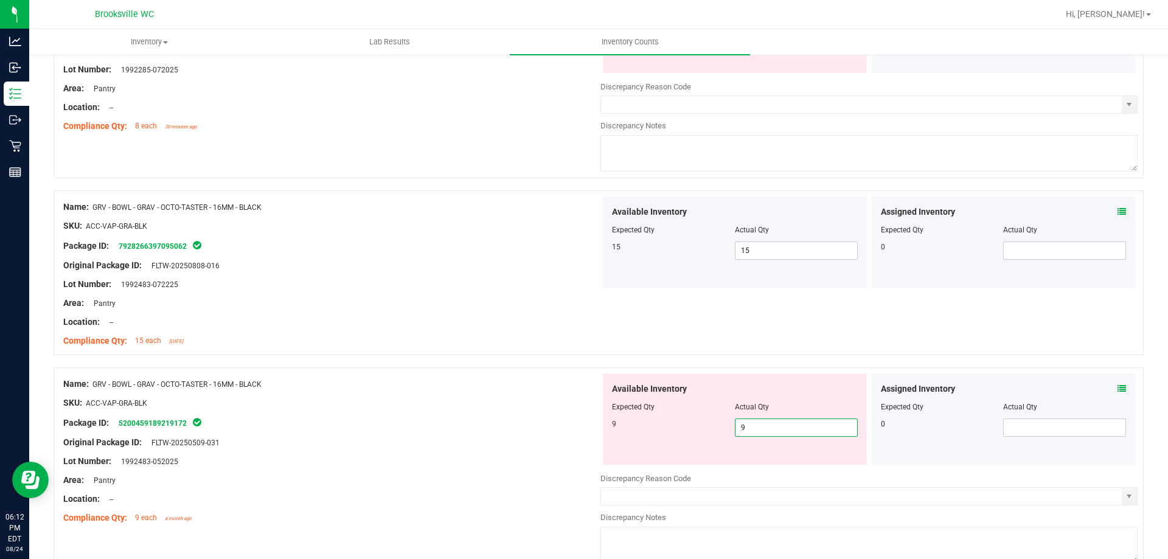
click at [472, 409] on div at bounding box center [331, 412] width 537 height 6
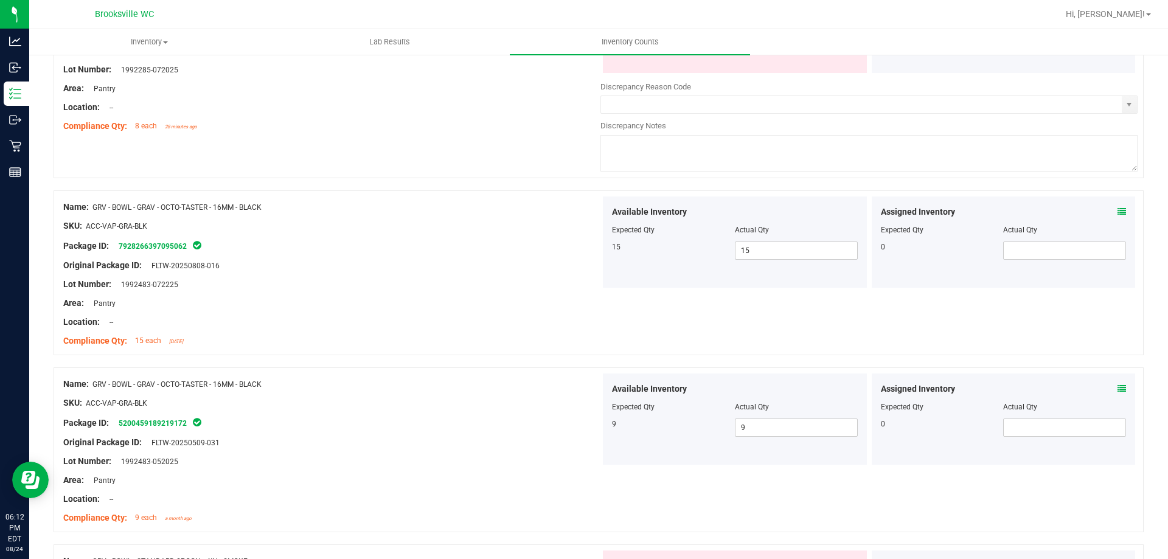
scroll to position [2738, 0]
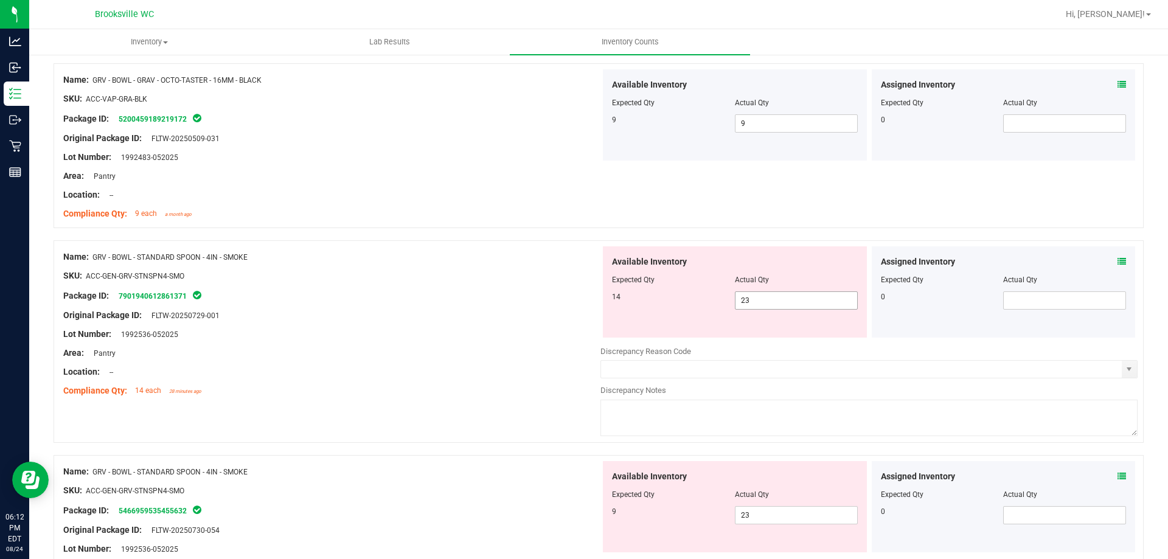
click at [771, 299] on span "23 23" at bounding box center [796, 300] width 123 height 18
click at [771, 299] on input "23" at bounding box center [797, 300] width 122 height 17
type input "14"
click at [757, 514] on div "Available Inventory Expected Qty Actual Qty 9 23 23" at bounding box center [735, 506] width 264 height 91
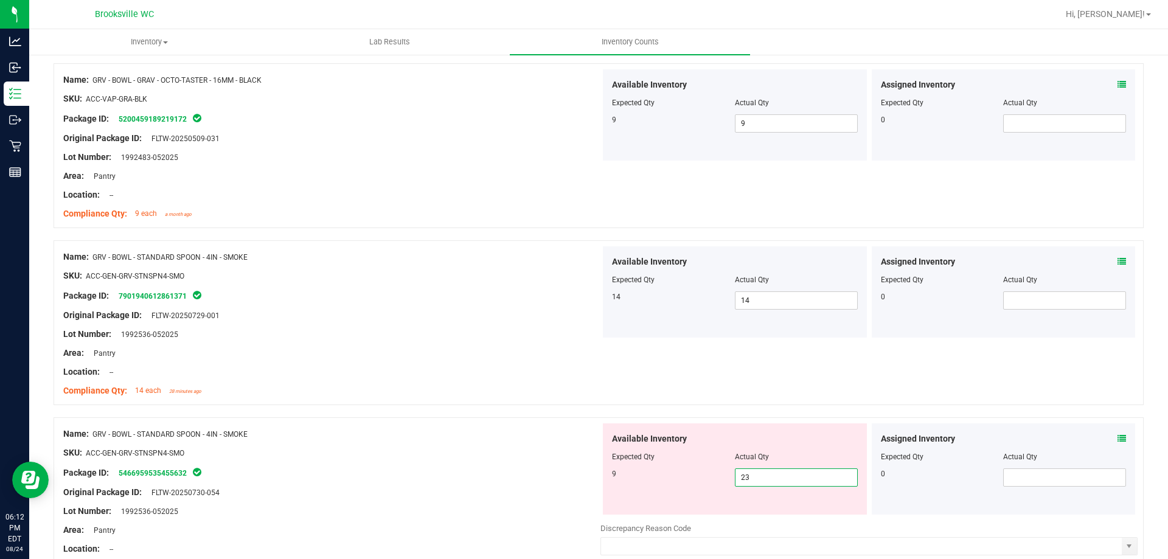
click at [759, 484] on input "23" at bounding box center [797, 477] width 122 height 17
type input "9"
click at [531, 425] on div "Name: GRV - BOWL - STANDARD SPOON - 4IN - SMOKE SKU: ACC-GEN-GRV-STNSPN4-SMO Pa…" at bounding box center [331, 500] width 537 height 155
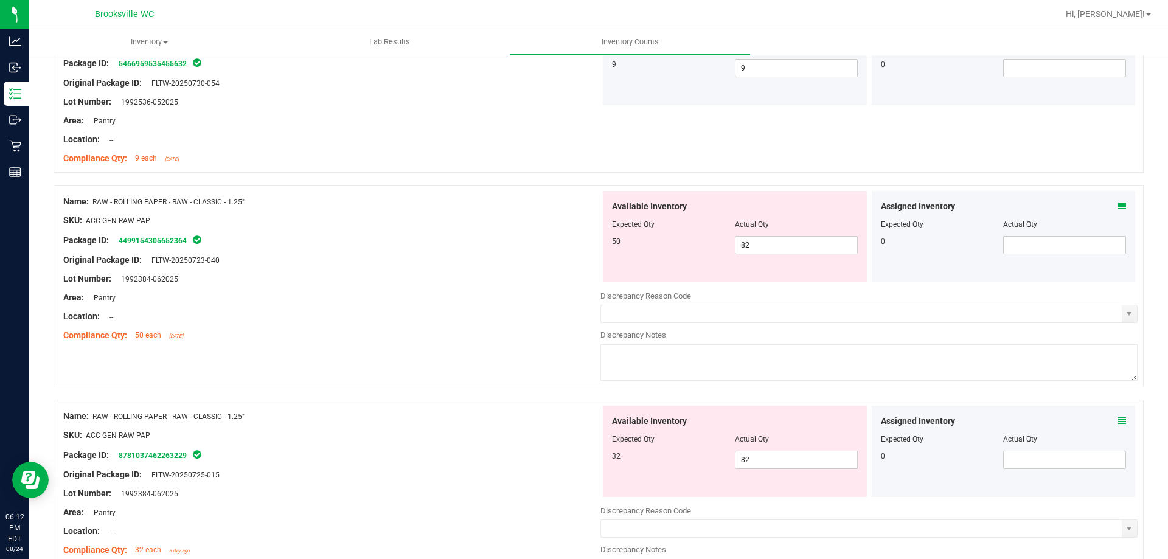
scroll to position [3164, 0]
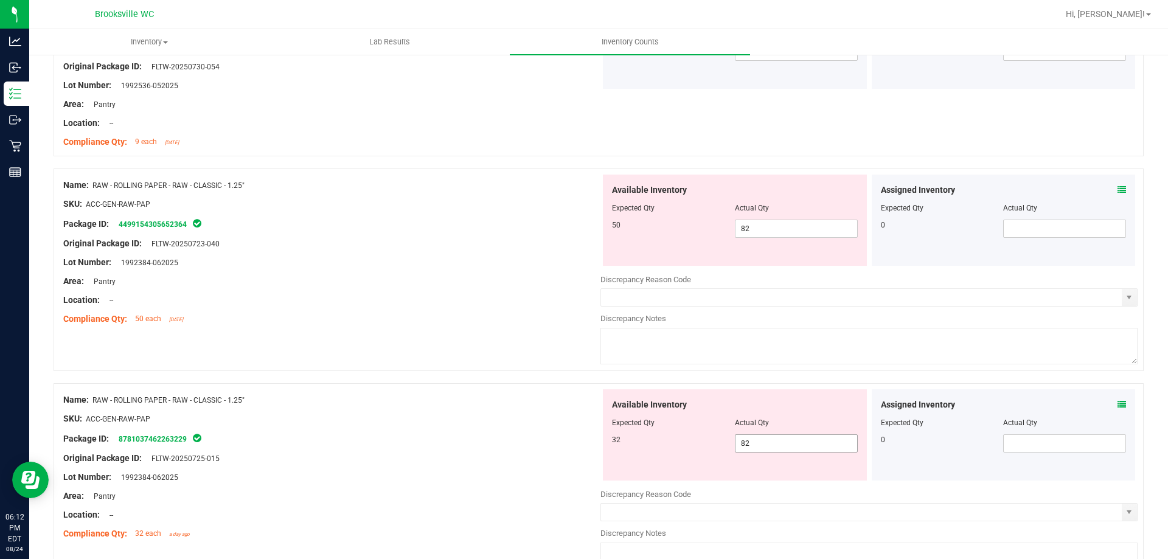
click at [780, 434] on span "82 82" at bounding box center [796, 443] width 123 height 18
click at [780, 435] on input "82" at bounding box center [797, 443] width 122 height 17
type input "32"
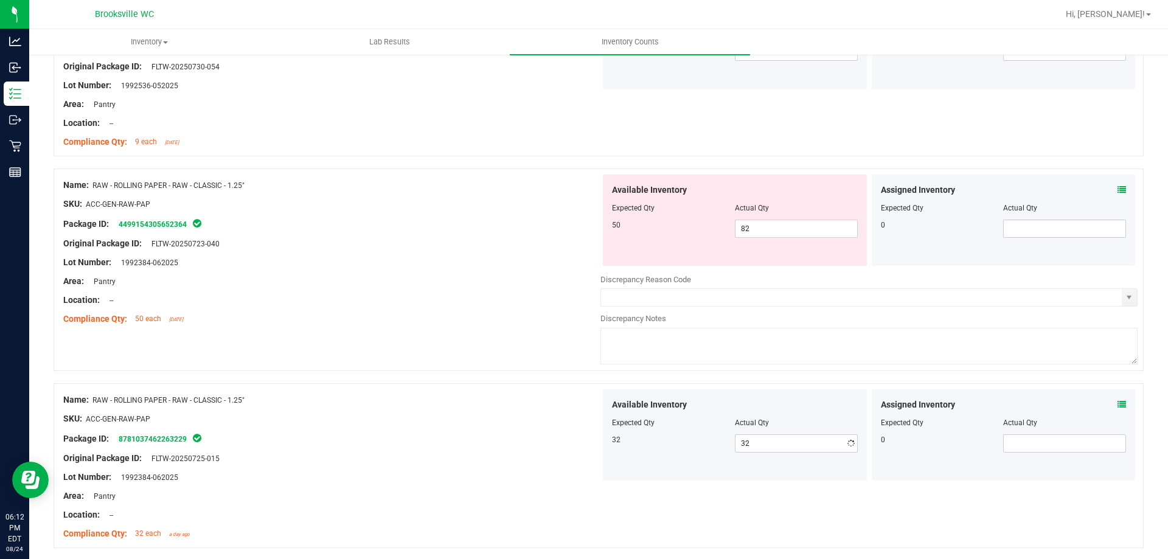
click at [802, 212] on div "Actual Qty" at bounding box center [796, 208] width 123 height 11
click at [788, 223] on span "82 82" at bounding box center [796, 229] width 123 height 18
click at [787, 223] on input "82" at bounding box center [797, 228] width 122 height 17
type input "50"
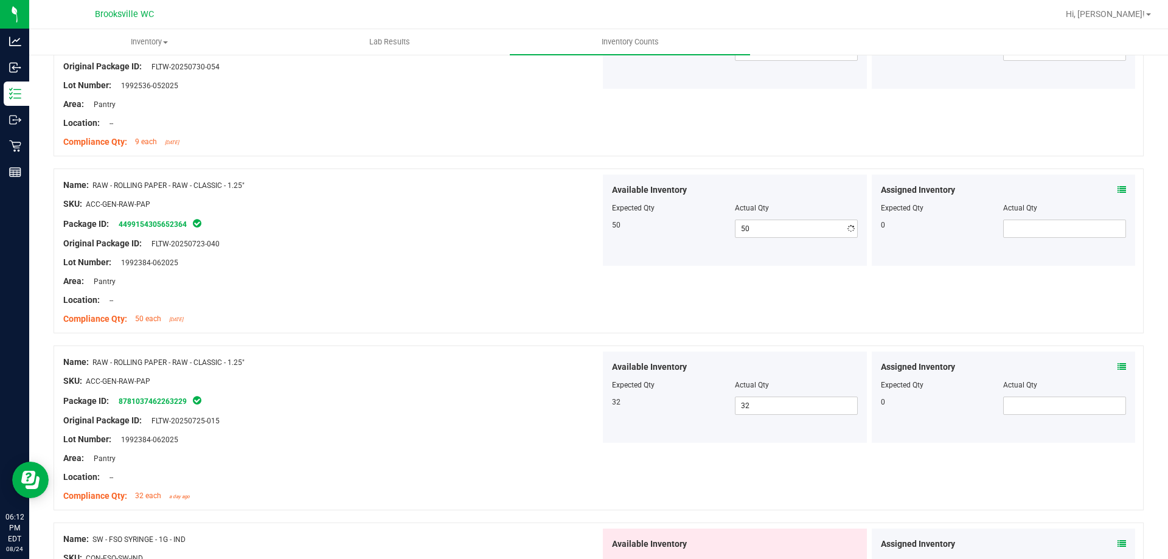
click at [537, 270] on div at bounding box center [331, 272] width 537 height 6
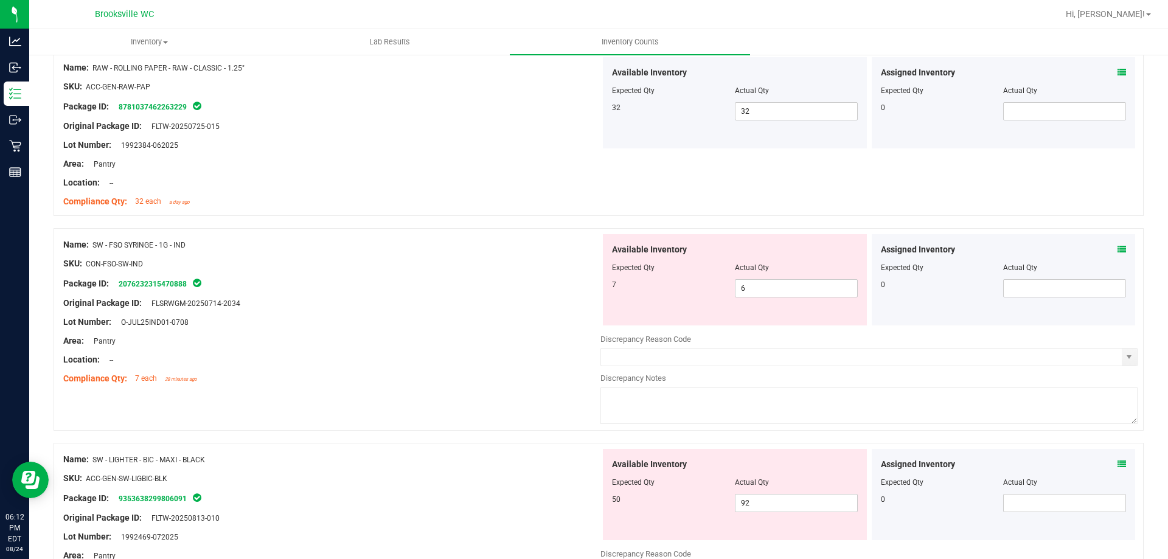
scroll to position [3529, 0]
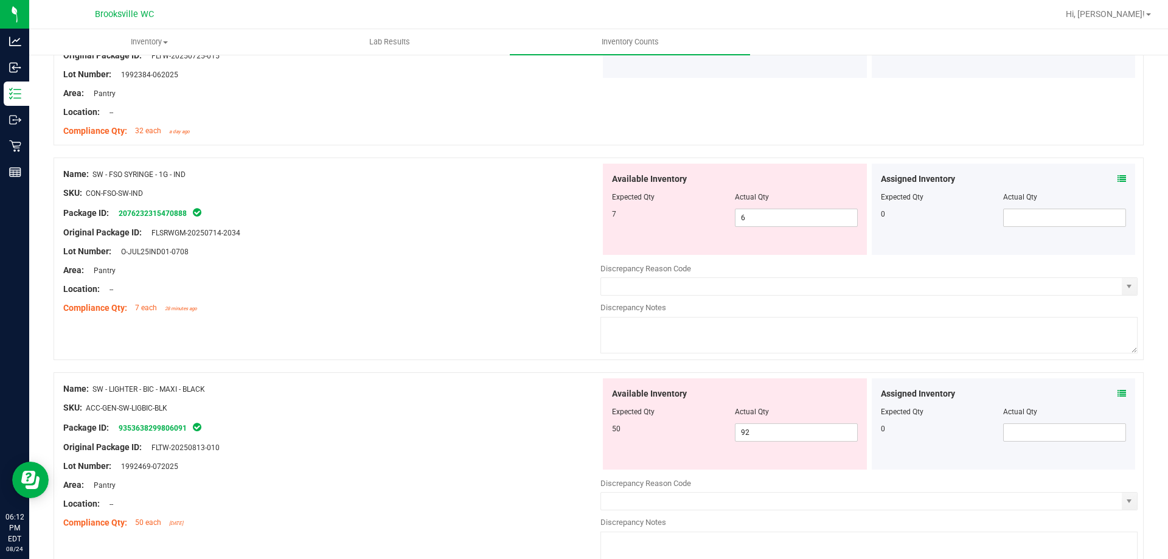
click at [1114, 171] on div "Assigned Inventory Expected Qty Actual Qty 0" at bounding box center [1004, 209] width 264 height 91
click at [1118, 181] on icon at bounding box center [1122, 179] width 9 height 9
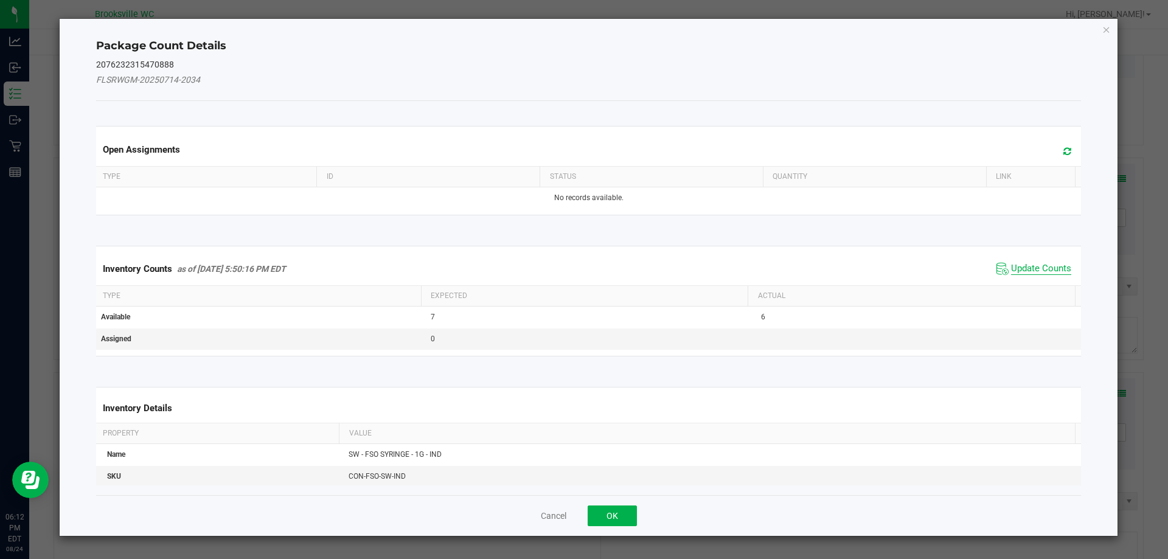
click at [1043, 268] on span "Update Counts" at bounding box center [1041, 269] width 60 height 12
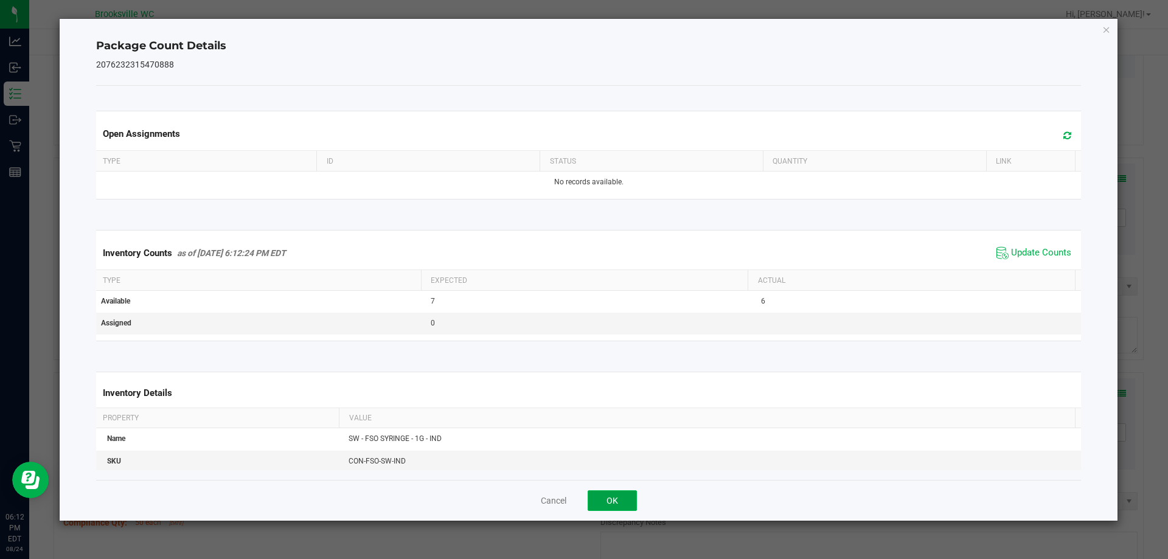
click at [619, 506] on button "OK" at bounding box center [612, 500] width 49 height 21
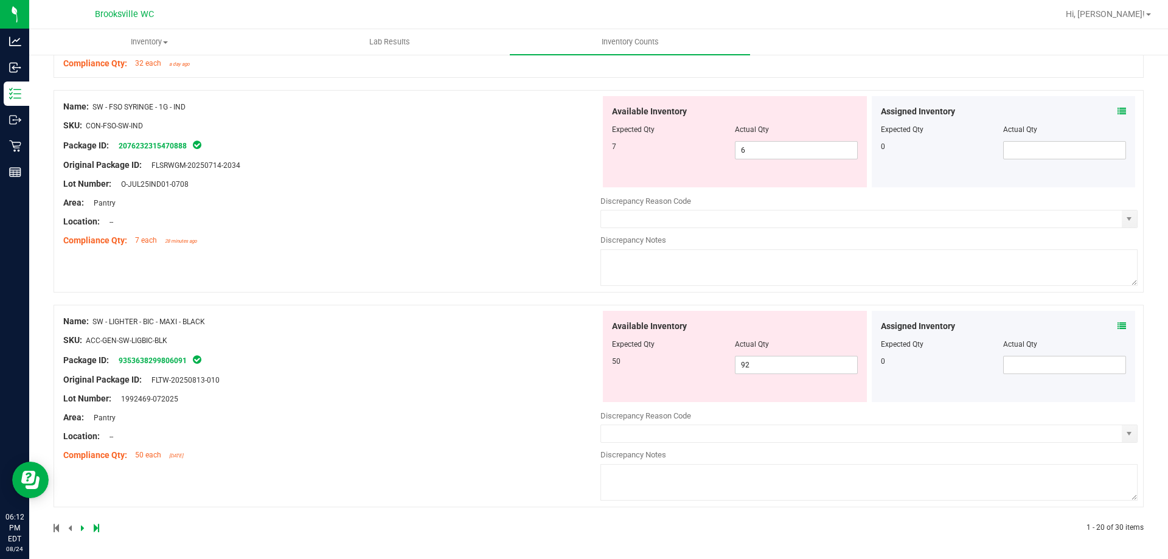
scroll to position [3598, 0]
drag, startPoint x: 408, startPoint y: 452, endPoint x: 394, endPoint y: 441, distance: 17.7
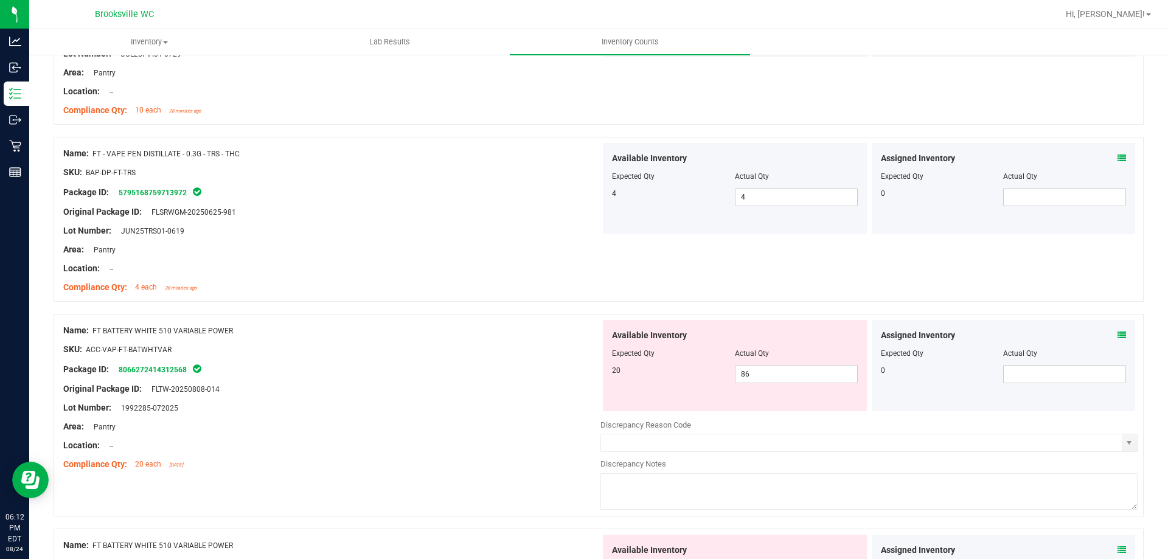
scroll to position [0, 0]
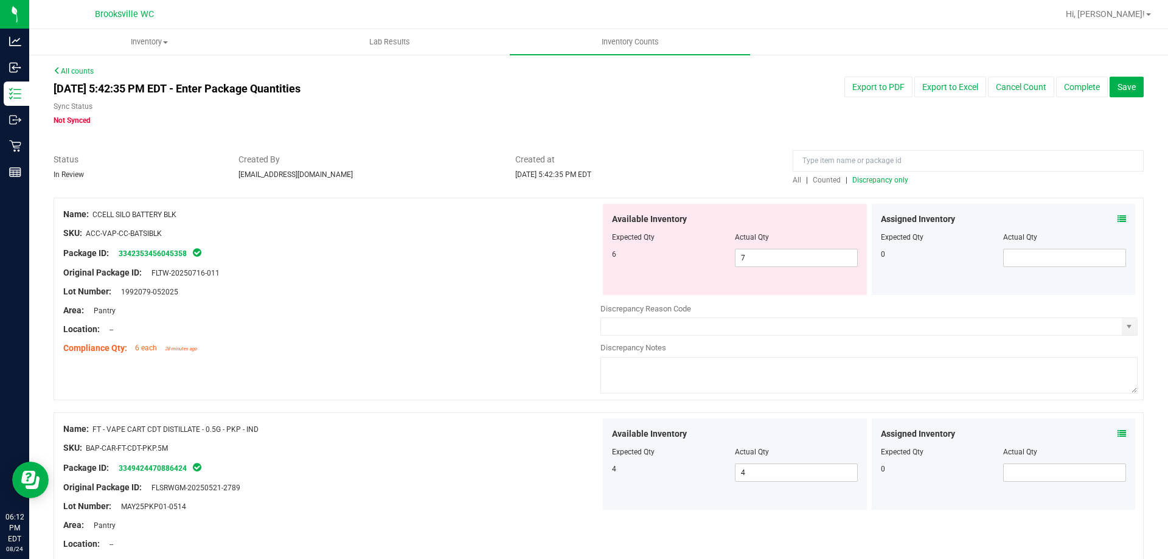
click at [880, 179] on span "Discrepancy only" at bounding box center [880, 180] width 56 height 9
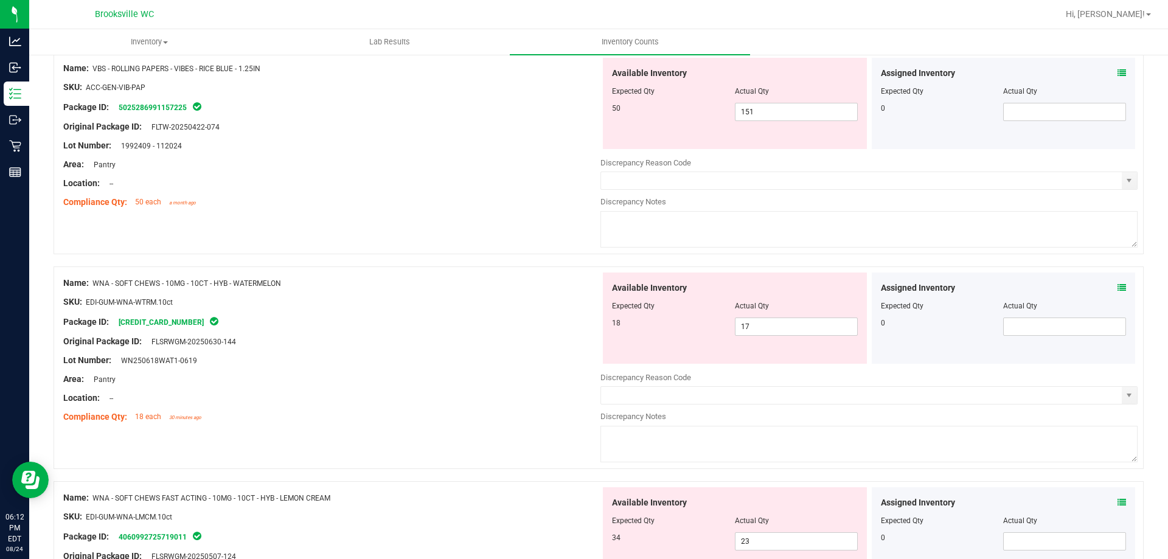
scroll to position [3793, 0]
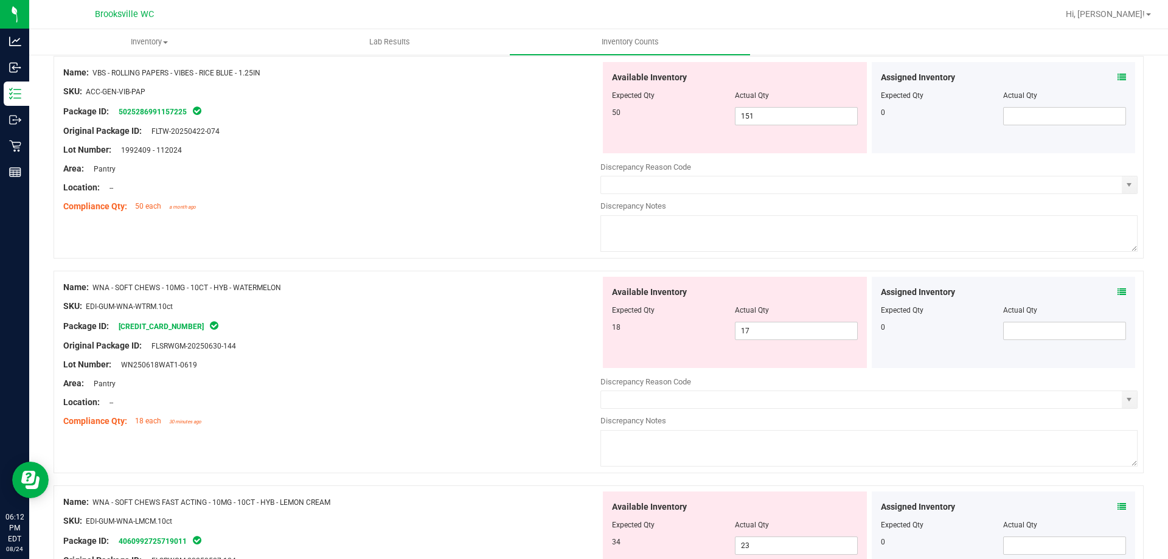
click at [1118, 286] on span at bounding box center [1122, 292] width 9 height 13
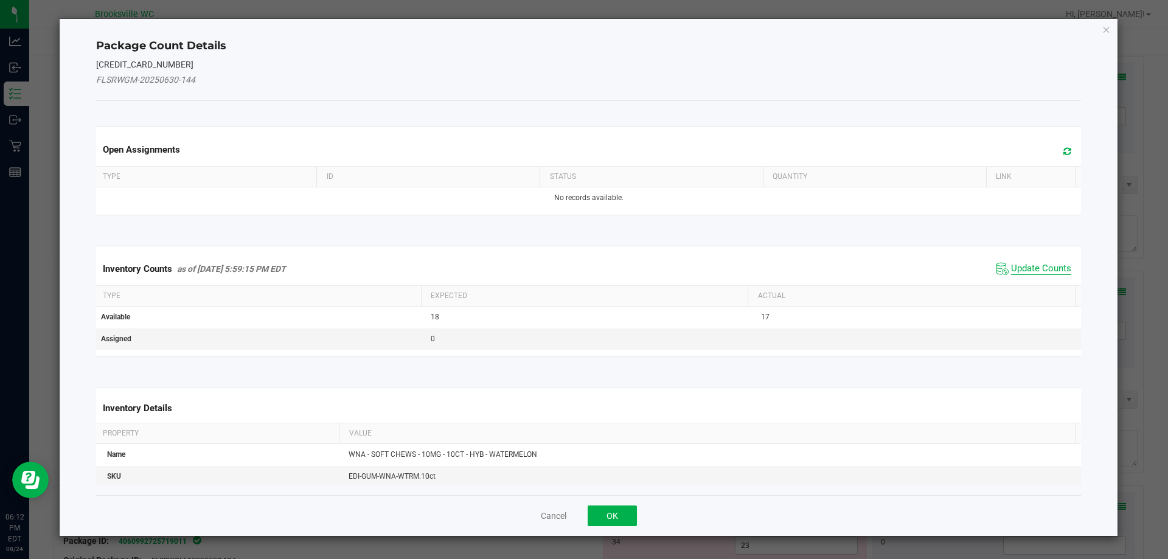
click at [1039, 269] on span "Update Counts" at bounding box center [1041, 269] width 60 height 12
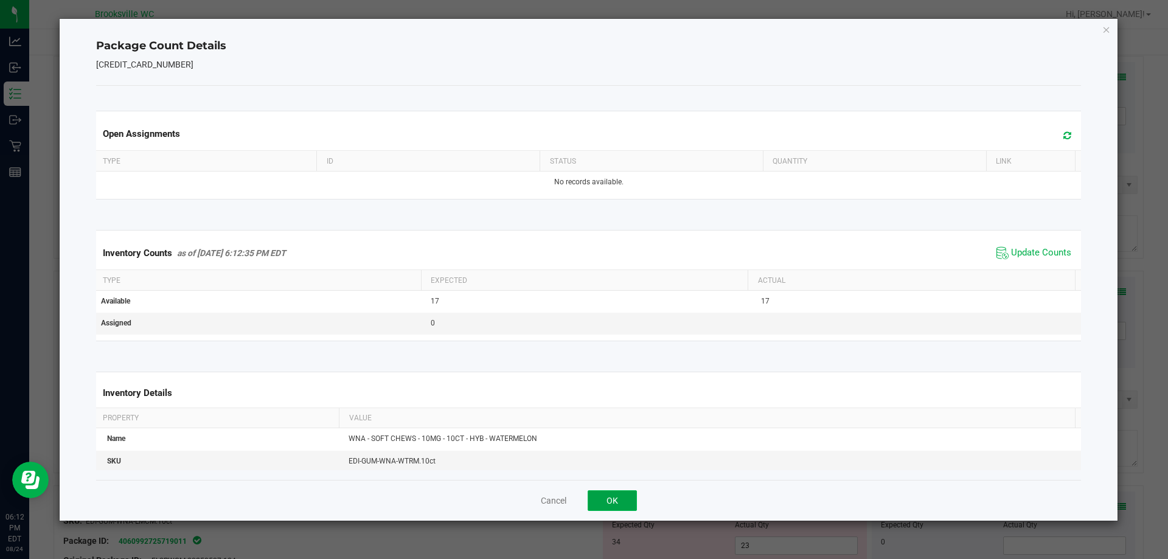
click at [622, 509] on button "OK" at bounding box center [612, 500] width 49 height 21
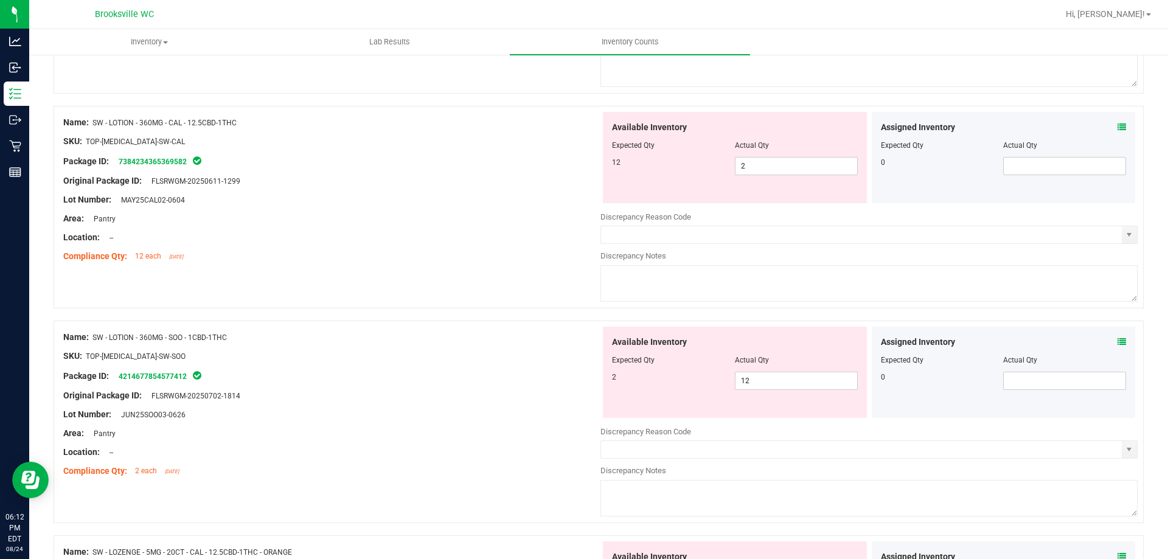
scroll to position [2394, 0]
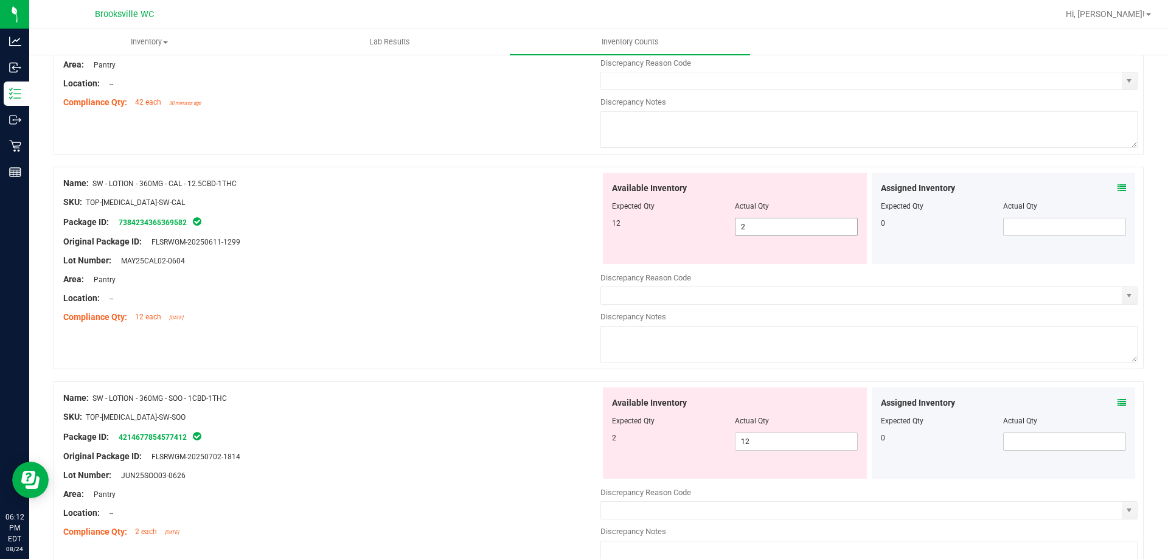
click at [780, 223] on span "2 2" at bounding box center [796, 227] width 123 height 18
click at [780, 223] on input "2" at bounding box center [797, 226] width 122 height 17
type input "12"
click at [771, 431] on div "Available Inventory Expected Qty Actual Qty 2 12 12" at bounding box center [735, 433] width 264 height 91
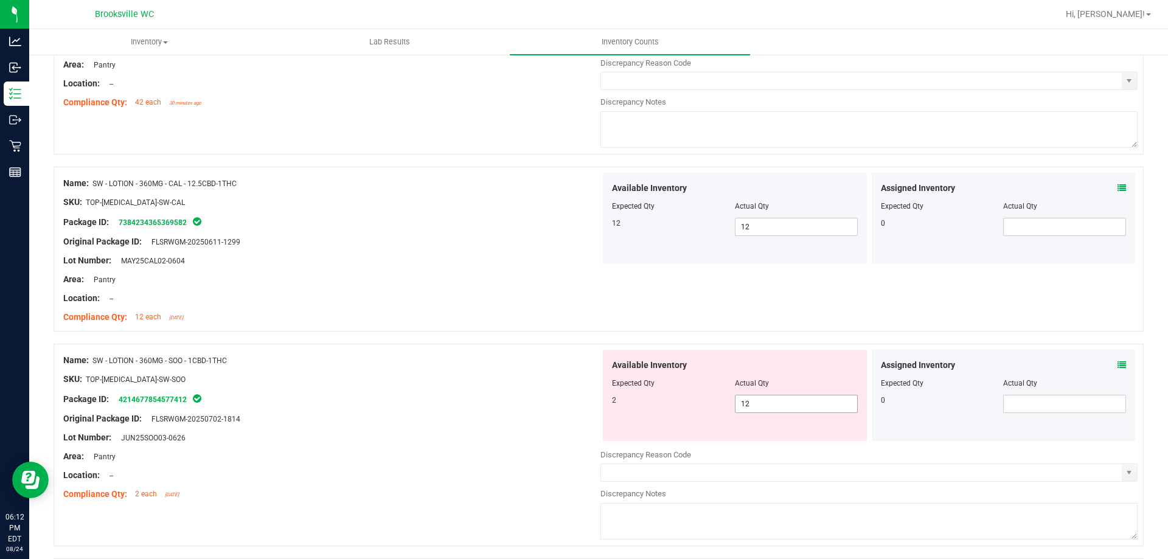
click at [758, 403] on span "12 12" at bounding box center [796, 404] width 123 height 18
click at [758, 403] on input "12" at bounding box center [797, 403] width 122 height 17
type input "2"
click at [435, 363] on div "Name: SW - LOTION - 360MG - SOO - 1CBD-1THC" at bounding box center [331, 360] width 537 height 13
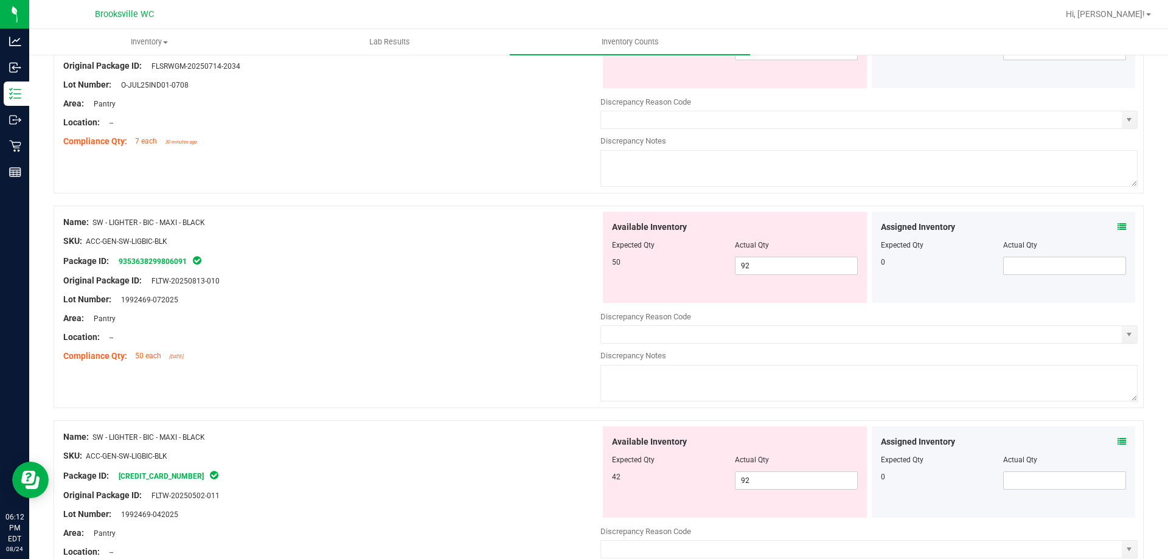
scroll to position [1907, 0]
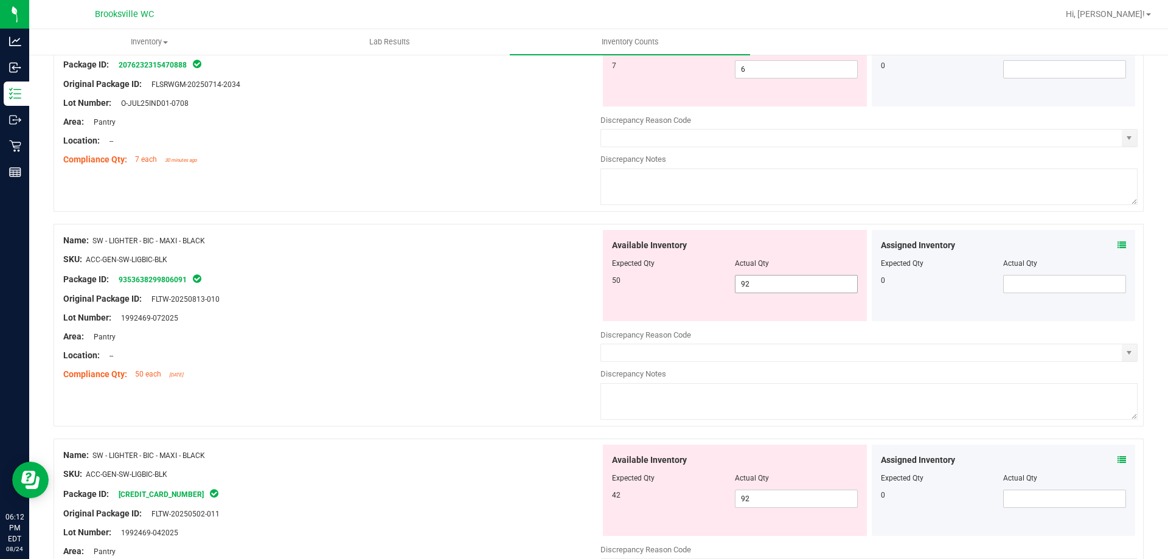
click at [798, 284] on span "92 92" at bounding box center [796, 284] width 123 height 18
click at [796, 284] on input "92" at bounding box center [797, 284] width 122 height 17
type input "50"
click at [530, 495] on div "Name: SW - LIGHTER - BIC - MAXI - BLACK SKU: ACC-GEN-SW-LIGBIC-BLK Package ID: …" at bounding box center [331, 522] width 537 height 155
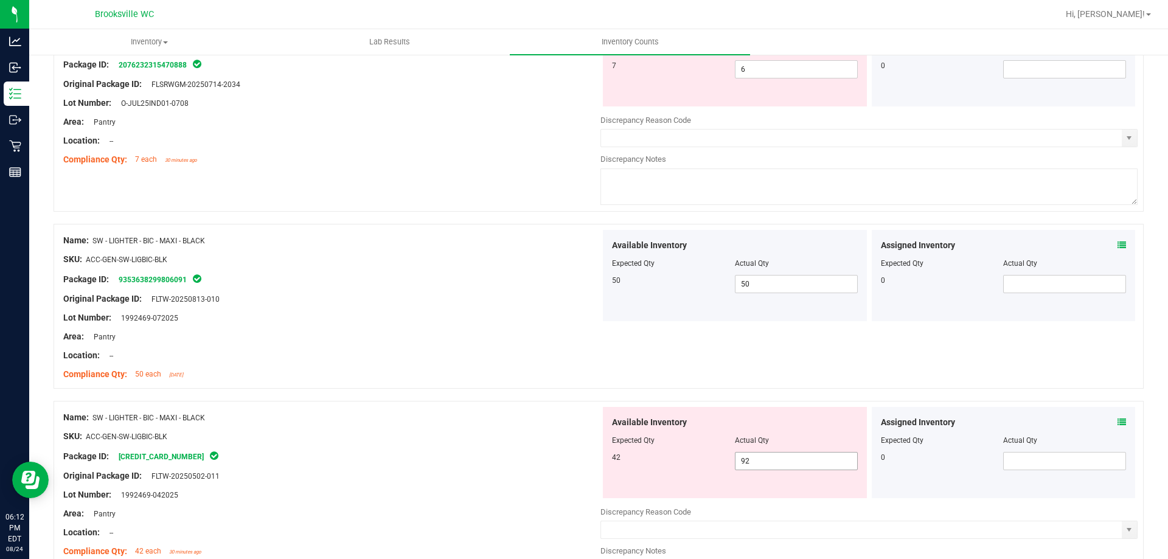
click at [768, 461] on span "92 92" at bounding box center [796, 461] width 123 height 18
click at [768, 461] on input "92" at bounding box center [797, 461] width 122 height 17
type input "42"
click at [519, 450] on div "Package ID: [CREDIT_CARD_NUMBER]" at bounding box center [331, 456] width 537 height 15
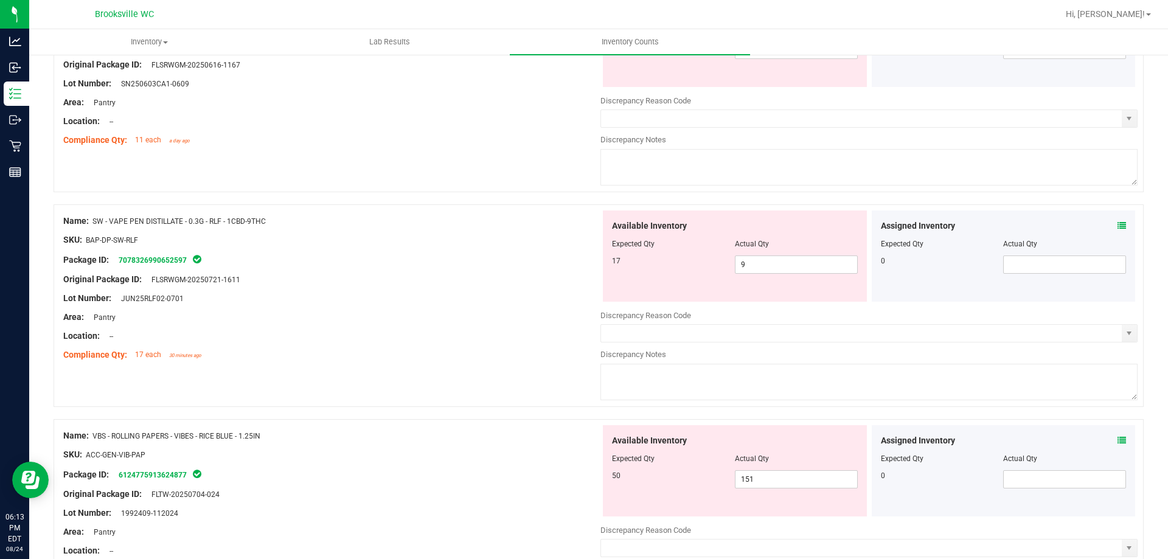
scroll to position [2819, 0]
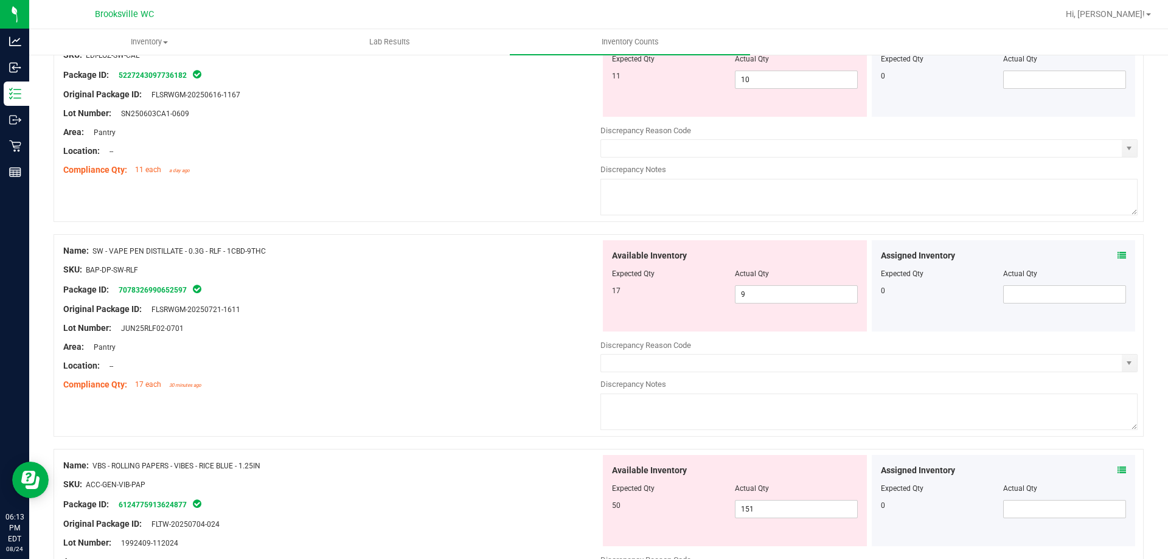
click at [1127, 247] on div "Assigned Inventory Expected Qty Actual Qty 0" at bounding box center [1003, 285] width 269 height 91
click at [1118, 256] on icon at bounding box center [1122, 255] width 9 height 9
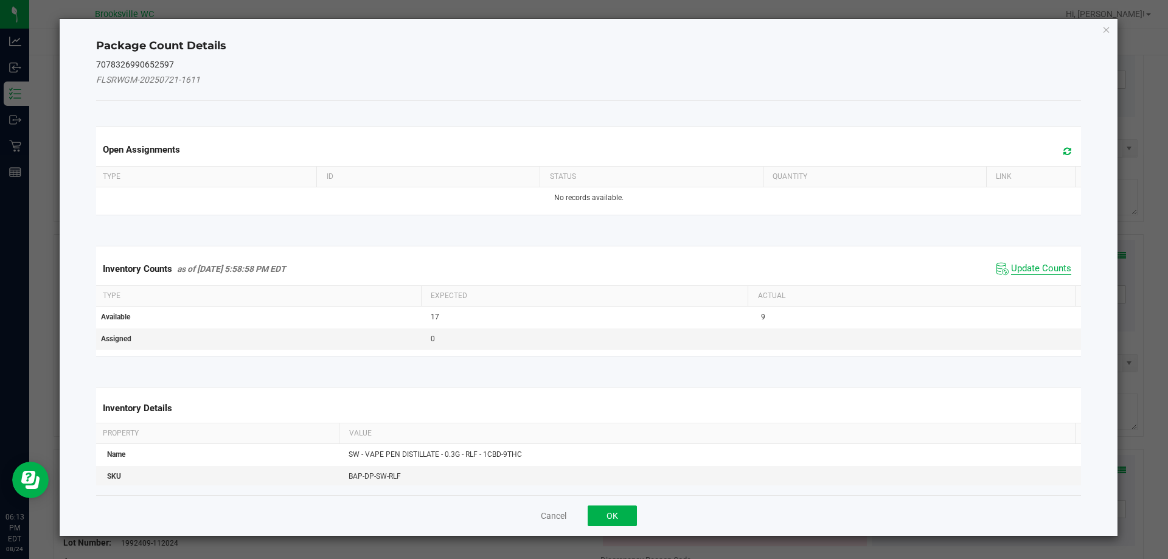
click at [1050, 267] on span "Update Counts" at bounding box center [1041, 269] width 60 height 12
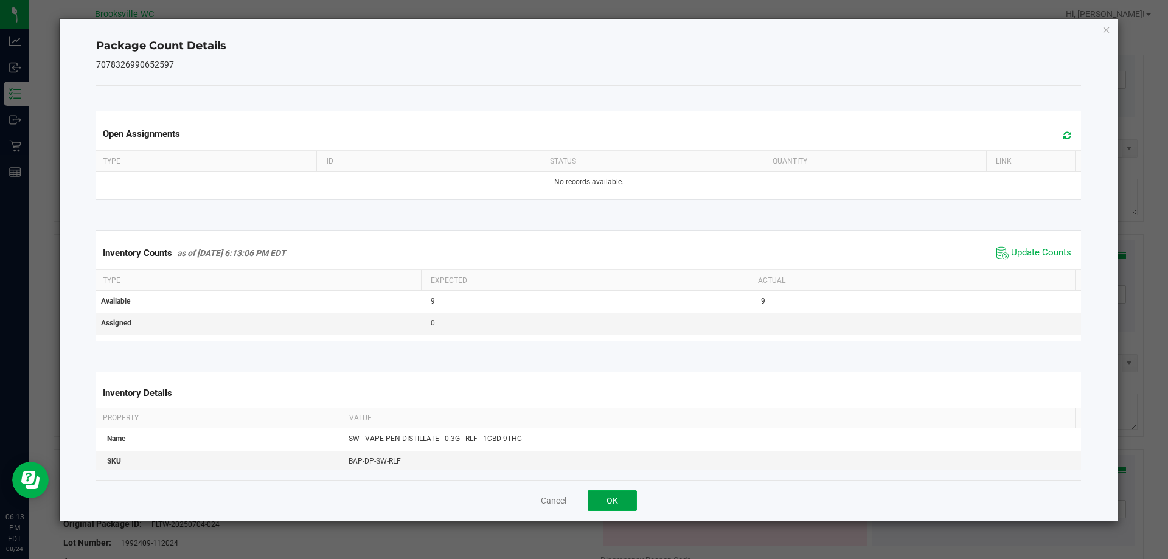
click at [634, 505] on button "OK" at bounding box center [612, 500] width 49 height 21
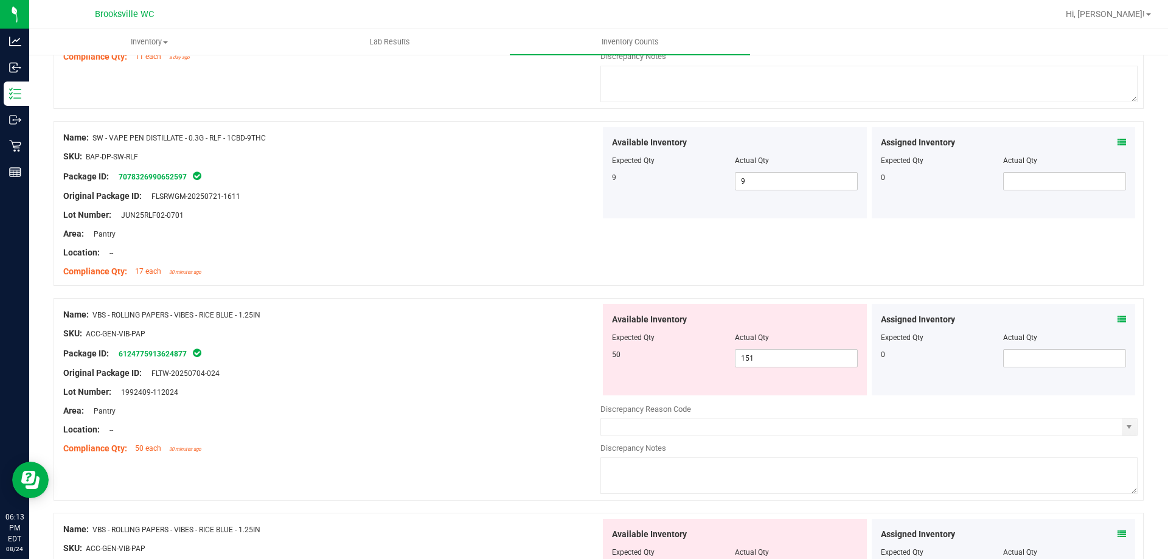
scroll to position [2941, 0]
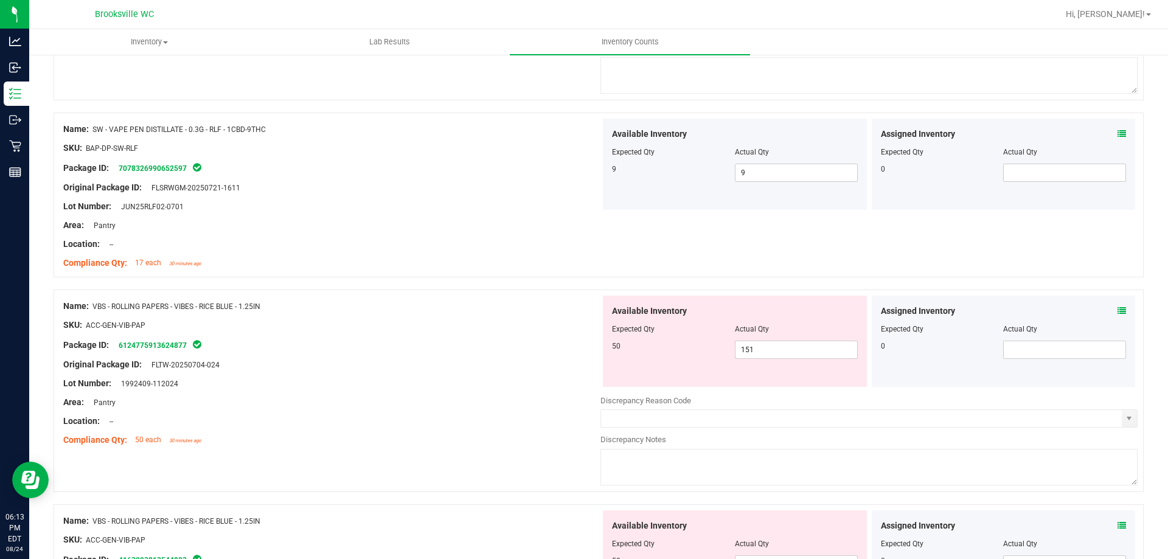
click at [1118, 310] on div "Assigned Inventory Expected Qty Actual Qty 0" at bounding box center [1004, 341] width 264 height 91
click at [1118, 310] on icon at bounding box center [1122, 311] width 9 height 9
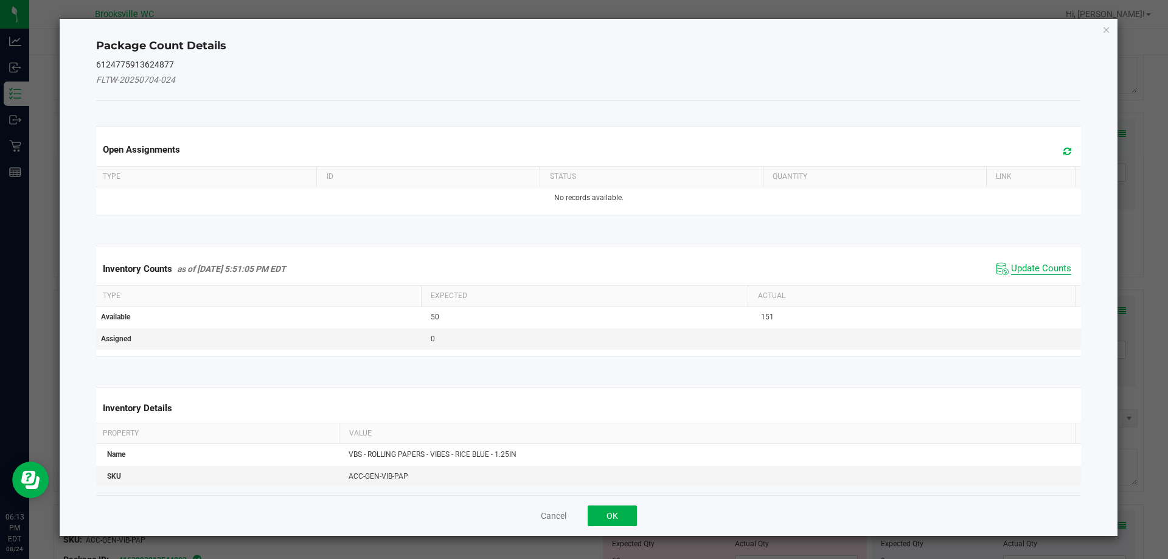
click at [1048, 265] on span "Update Counts" at bounding box center [1041, 269] width 60 height 12
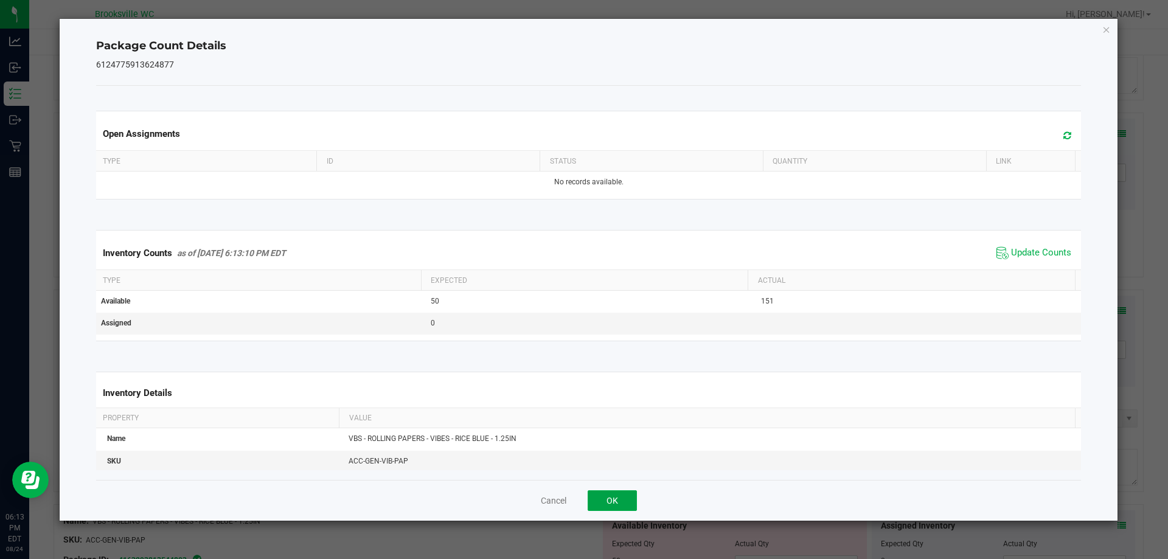
click at [613, 496] on button "OK" at bounding box center [612, 500] width 49 height 21
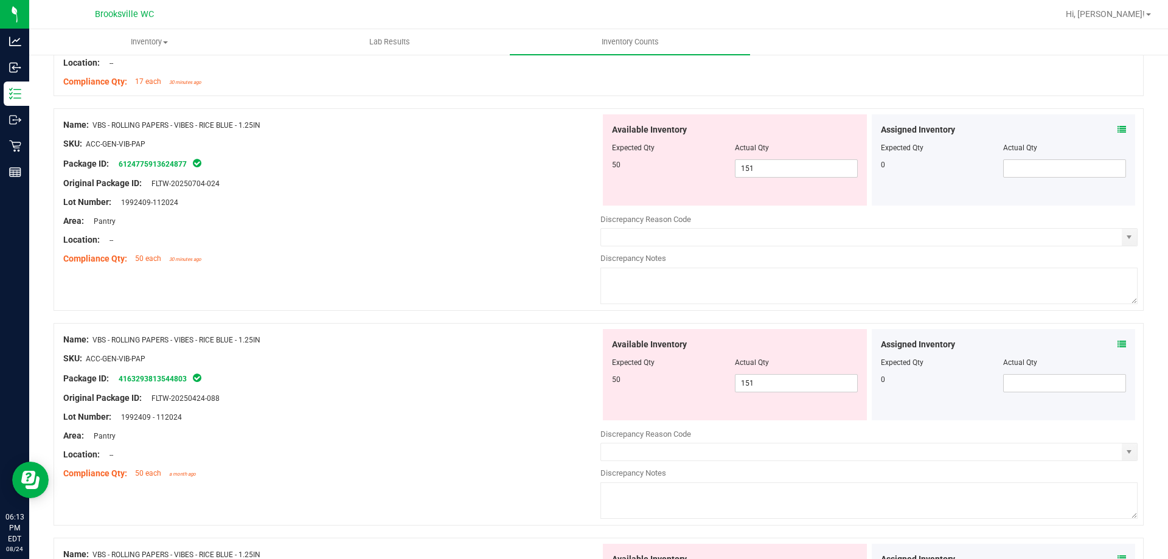
scroll to position [3124, 0]
click at [1118, 342] on icon at bounding box center [1122, 343] width 9 height 9
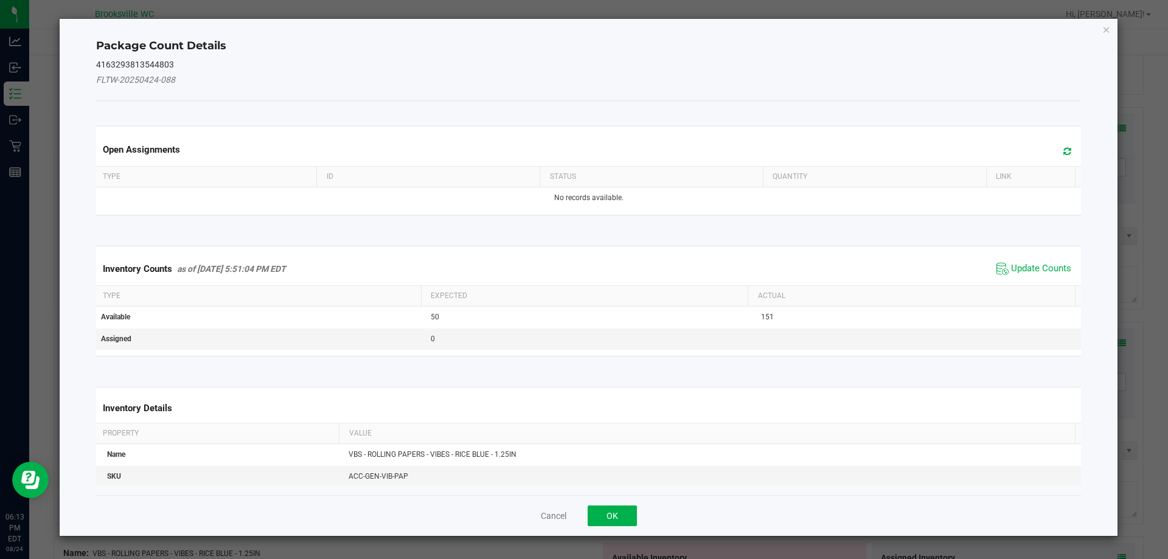
click at [1032, 275] on span "Update Counts" at bounding box center [1034, 269] width 81 height 18
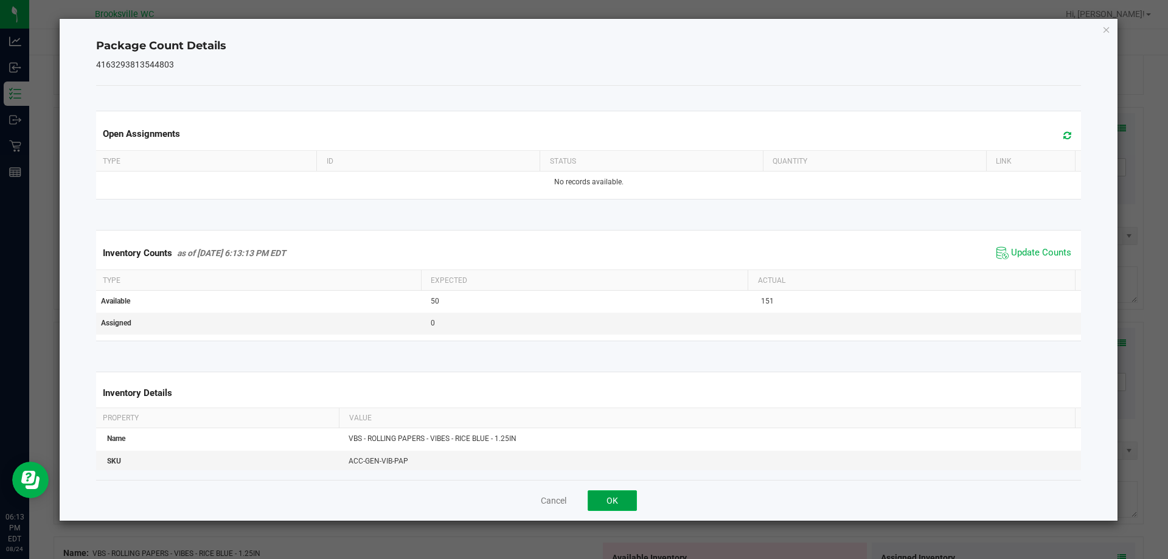
click at [611, 506] on button "OK" at bounding box center [612, 500] width 49 height 21
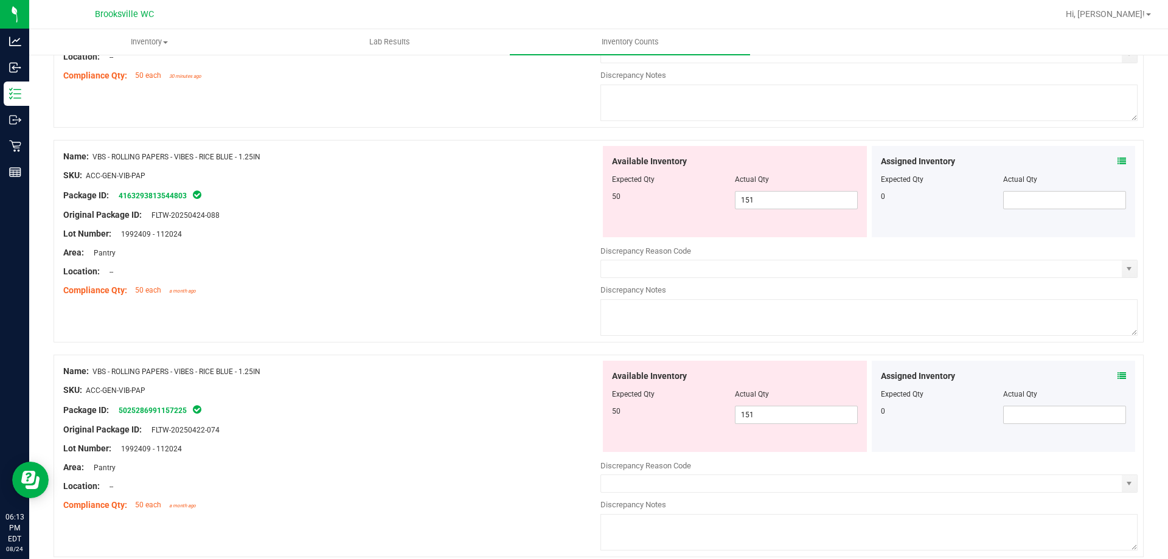
scroll to position [3306, 0]
click at [1118, 374] on icon at bounding box center [1122, 375] width 9 height 9
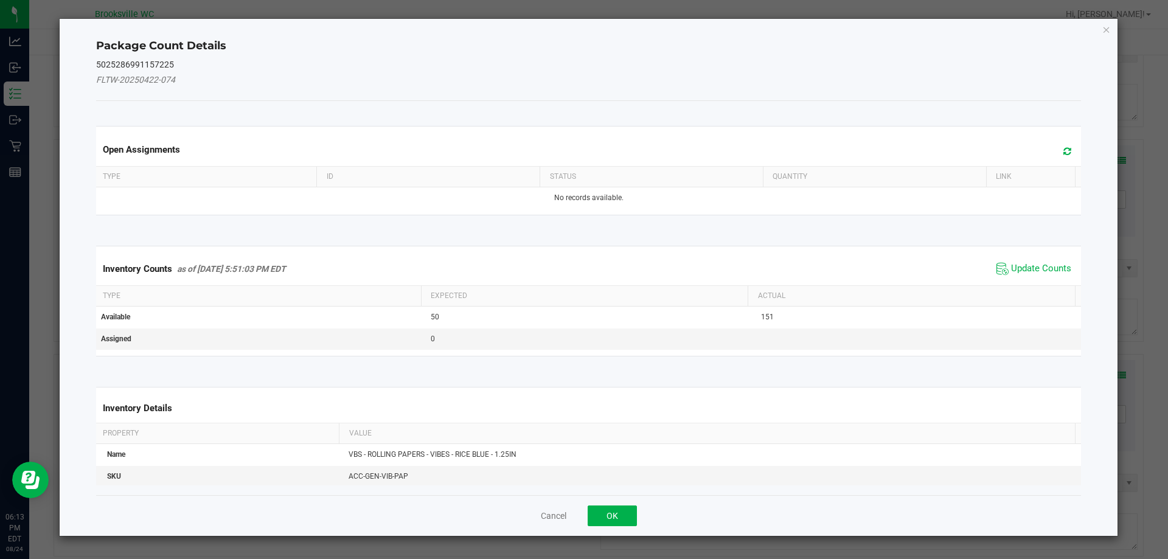
click at [1023, 258] on div "Inventory Counts as of [DATE] 5:51:03 PM EDT Update Counts" at bounding box center [589, 268] width 991 height 33
click at [1017, 263] on span "Update Counts" at bounding box center [1041, 269] width 60 height 12
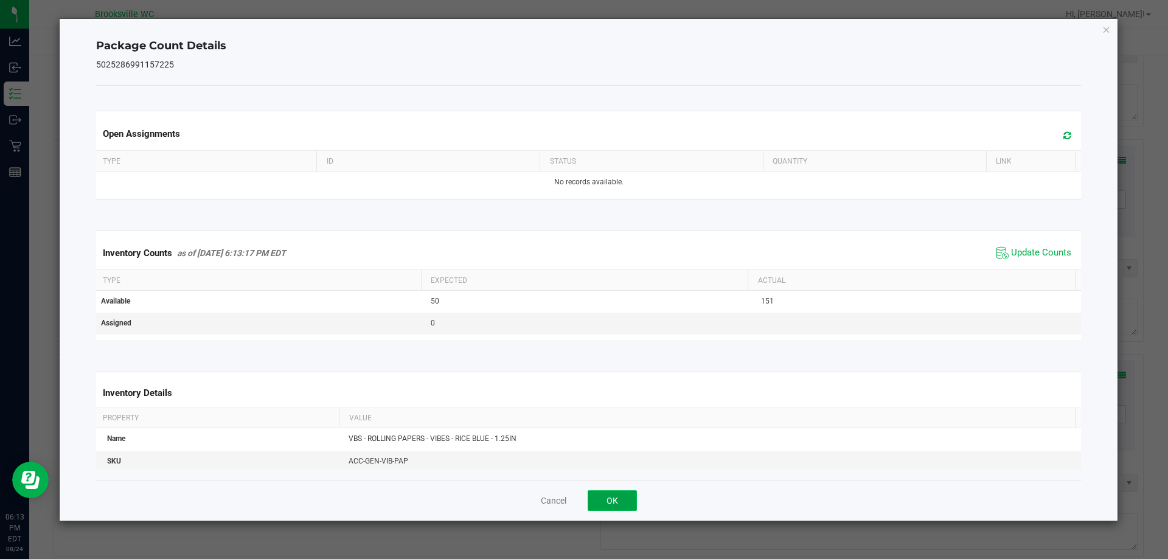
drag, startPoint x: 611, startPoint y: 502, endPoint x: 604, endPoint y: 503, distance: 6.7
click at [611, 503] on button "OK" at bounding box center [612, 500] width 49 height 21
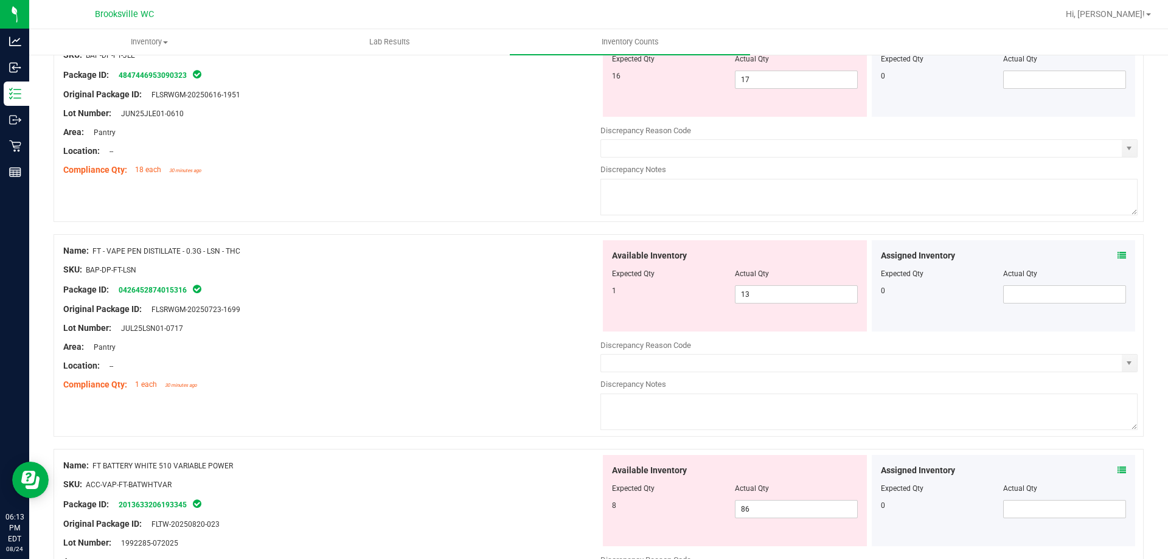
scroll to position [0, 0]
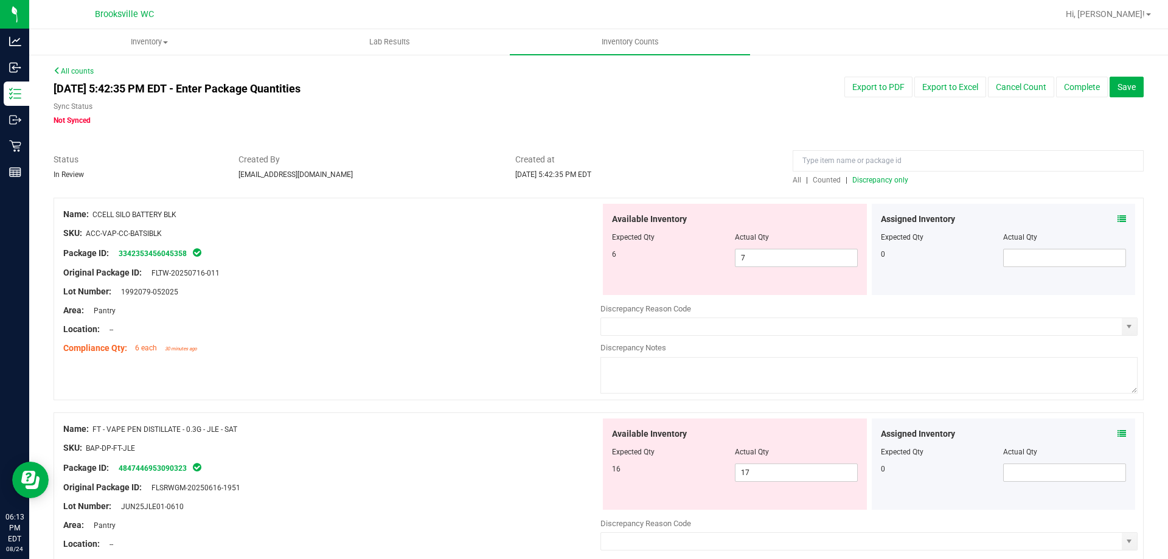
click at [898, 178] on div "All | Counted | Discrepancy only" at bounding box center [968, 180] width 351 height 11
click at [879, 176] on span "Discrepancy only" at bounding box center [880, 180] width 56 height 9
click at [463, 346] on div "Compliance Qty: 6 each 31 minutes ago" at bounding box center [331, 348] width 537 height 13
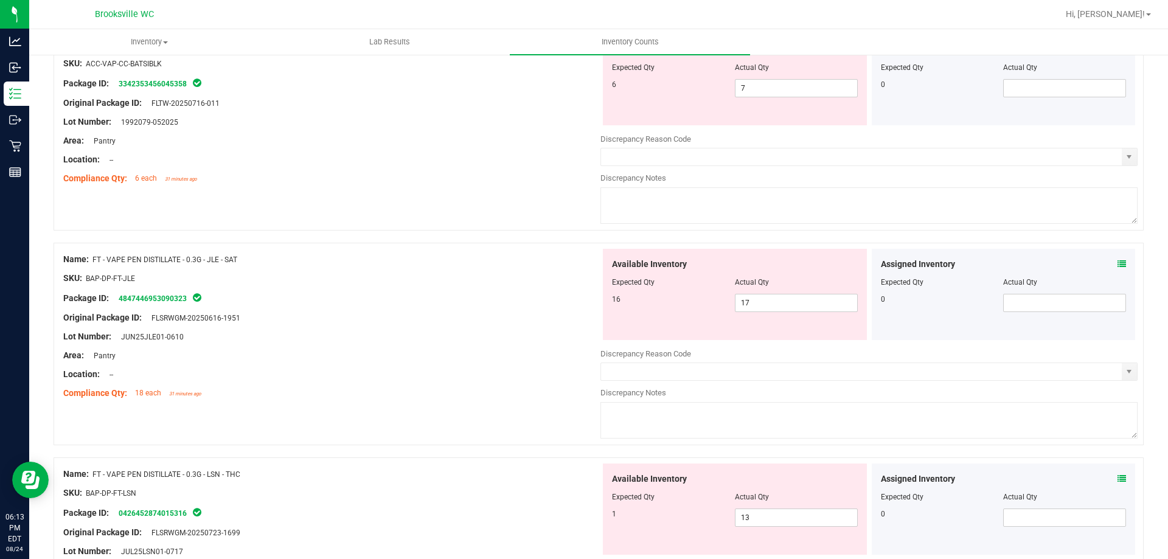
scroll to position [183, 0]
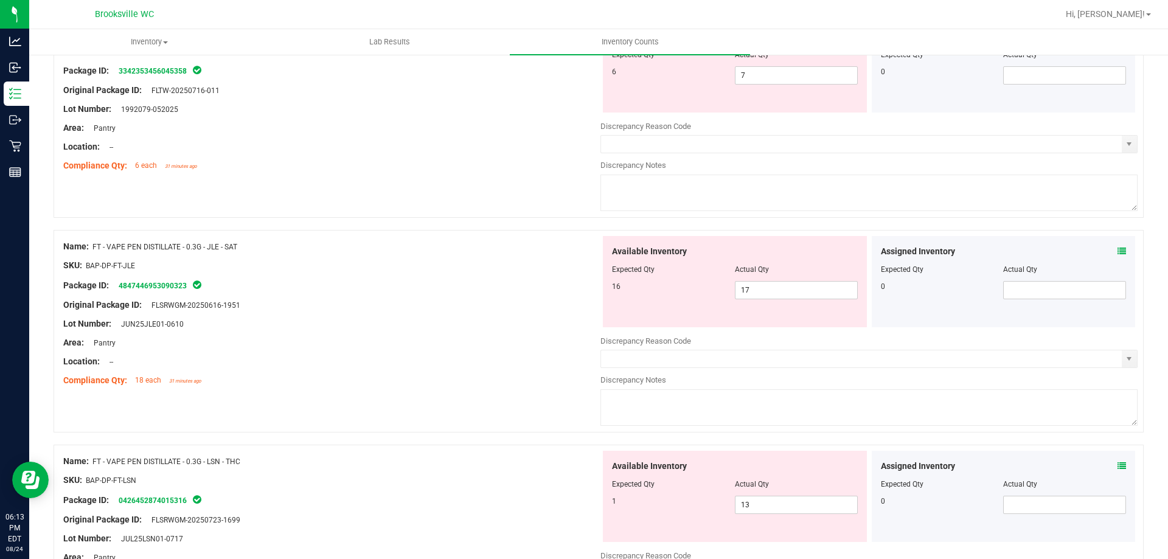
click at [1118, 254] on icon at bounding box center [1122, 251] width 9 height 9
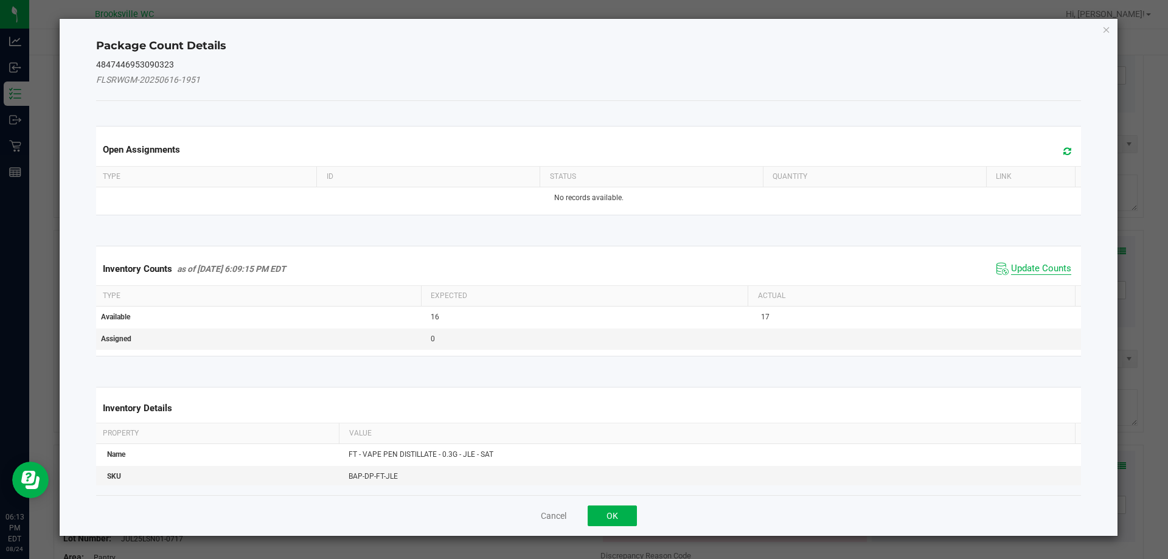
click at [1037, 265] on span "Update Counts" at bounding box center [1041, 269] width 60 height 12
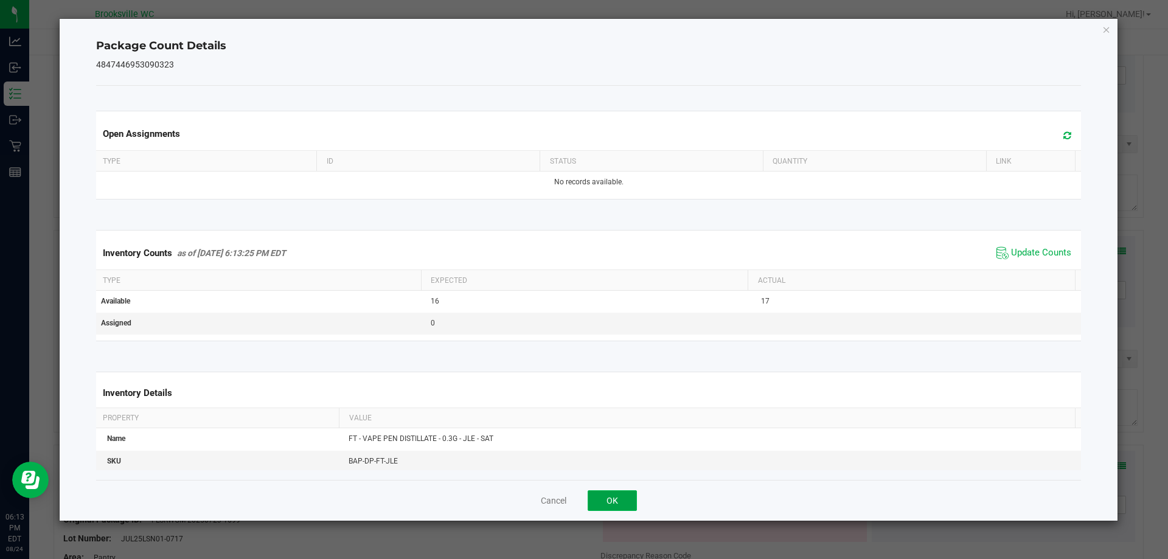
click at [619, 502] on button "OK" at bounding box center [612, 500] width 49 height 21
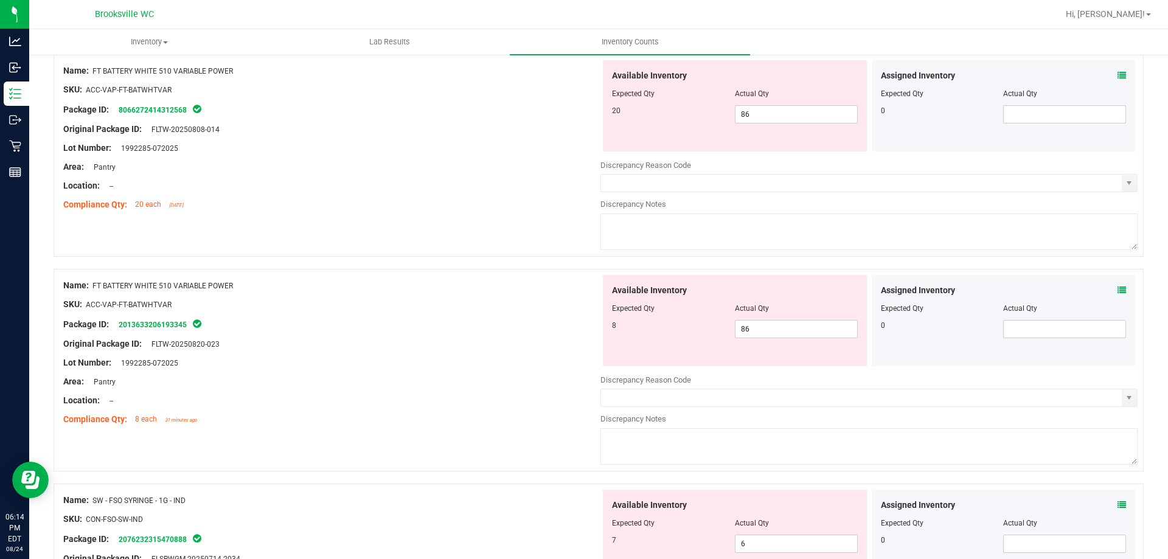
scroll to position [1460, 0]
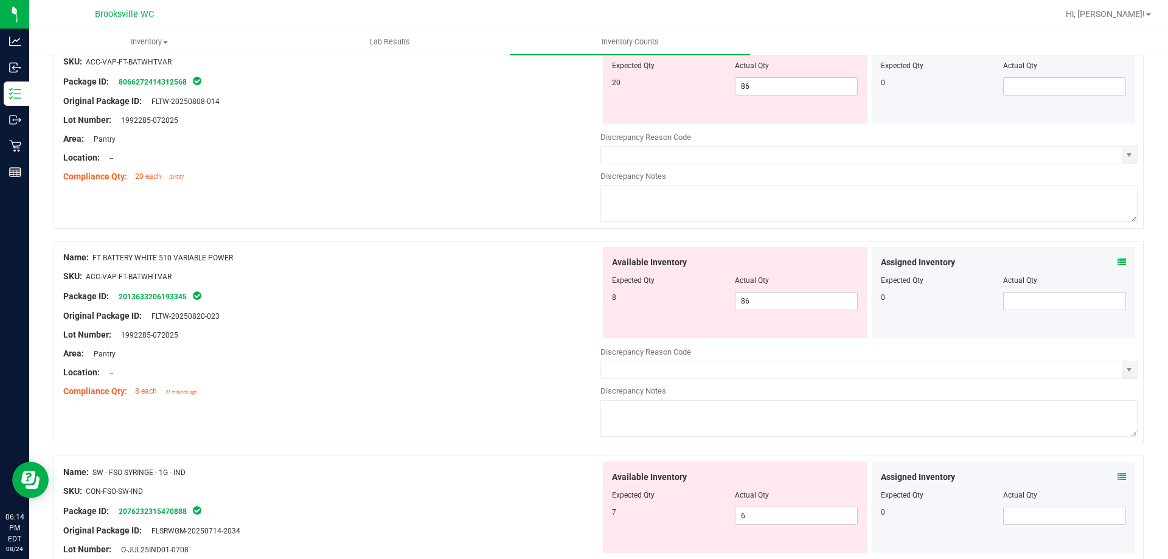
click at [1117, 268] on div "Assigned Inventory Expected Qty Actual Qty 0" at bounding box center [1004, 292] width 264 height 91
click at [1118, 260] on icon at bounding box center [1122, 262] width 9 height 9
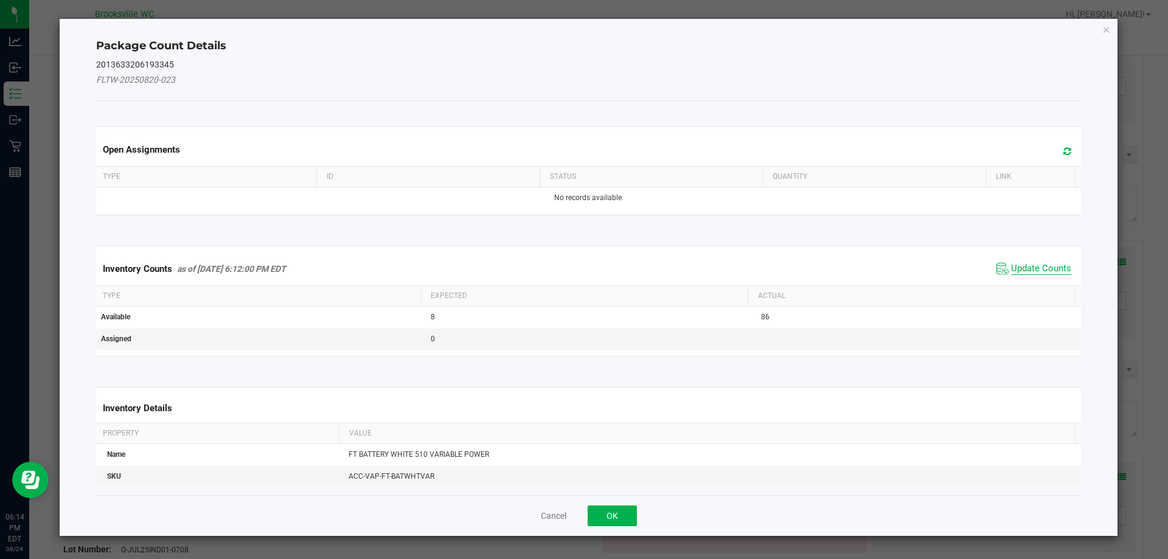
click at [1020, 263] on span "Update Counts" at bounding box center [1041, 269] width 60 height 12
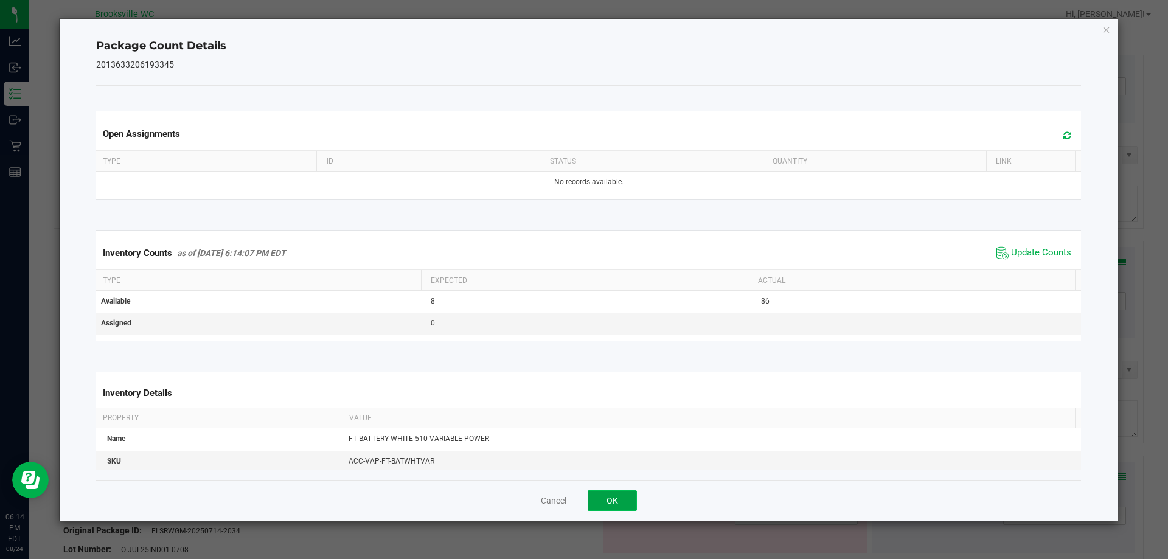
click at [617, 506] on button "OK" at bounding box center [612, 500] width 49 height 21
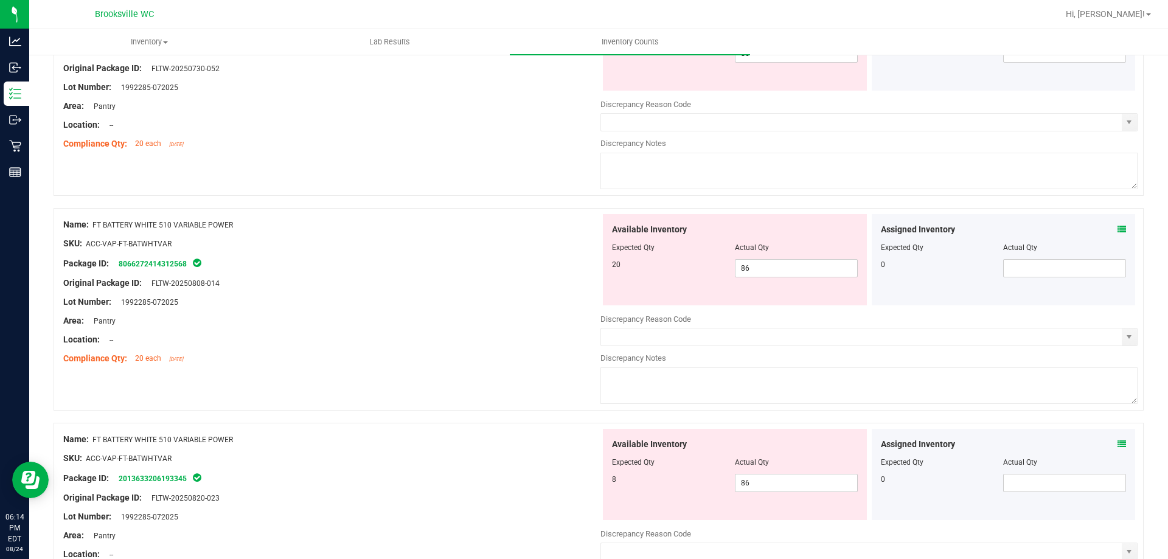
scroll to position [1278, 0]
drag, startPoint x: 1106, startPoint y: 229, endPoint x: 1113, endPoint y: 234, distance: 8.6
click at [1106, 229] on div "Assigned Inventory" at bounding box center [1004, 230] width 246 height 13
click at [1108, 229] on div "Assigned Inventory" at bounding box center [1004, 230] width 246 height 13
click at [1118, 226] on icon at bounding box center [1122, 230] width 9 height 9
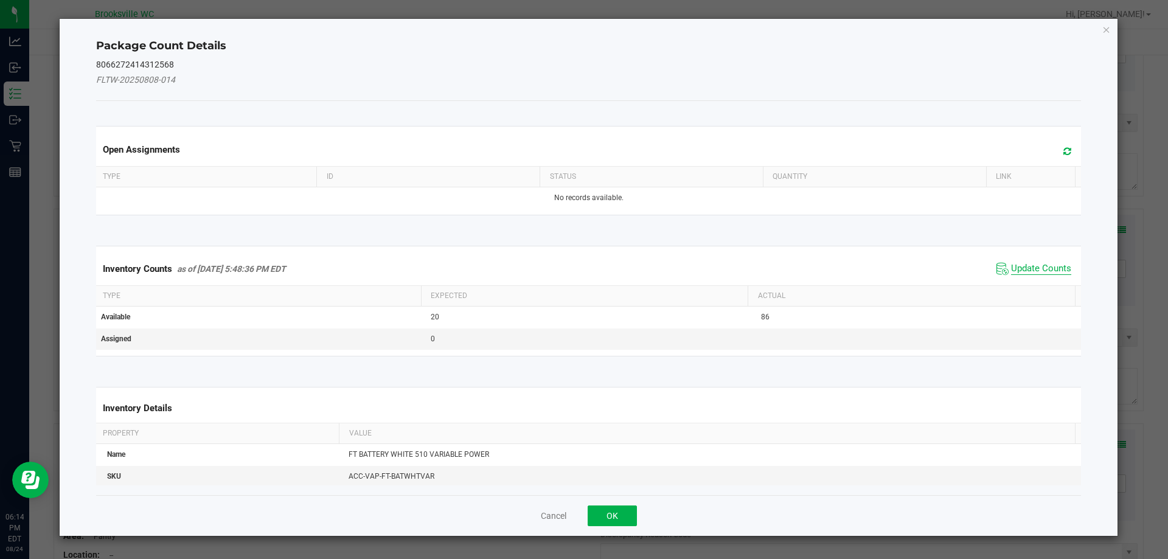
click at [1023, 272] on span "Update Counts" at bounding box center [1041, 269] width 60 height 12
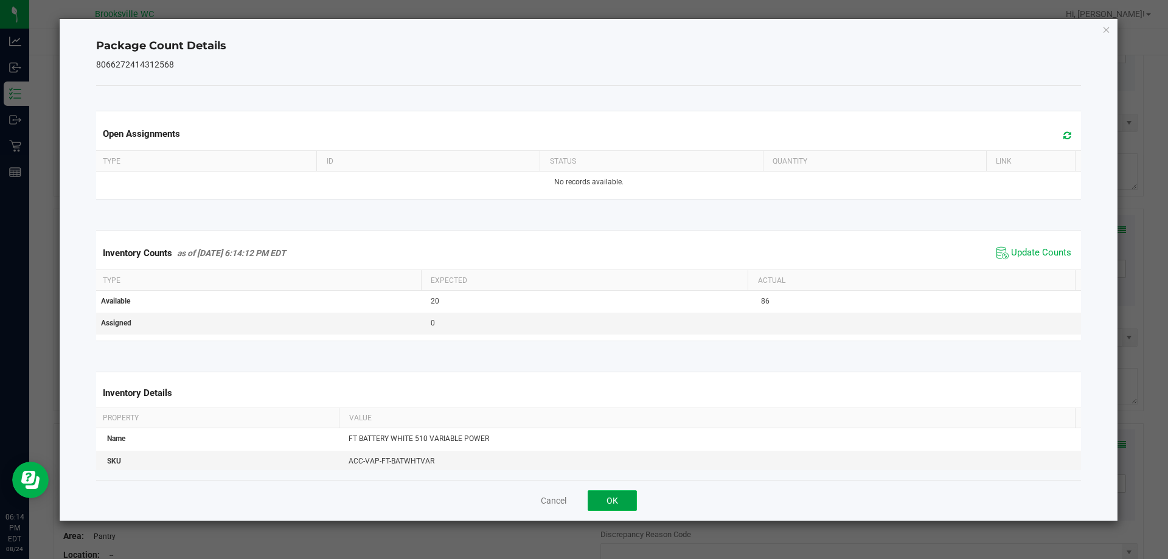
click at [593, 503] on button "OK" at bounding box center [612, 500] width 49 height 21
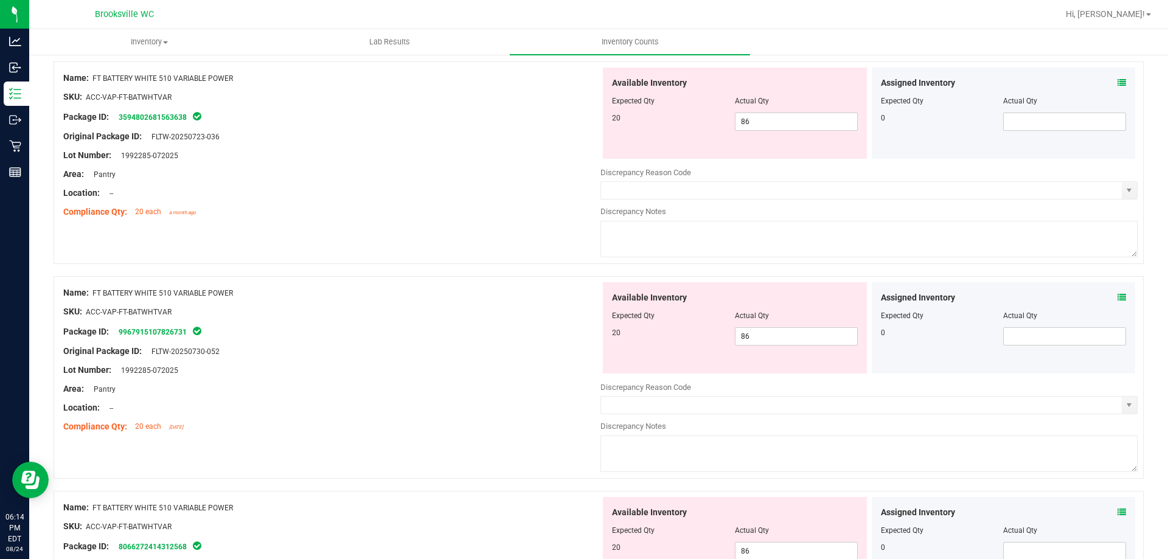
scroll to position [973, 0]
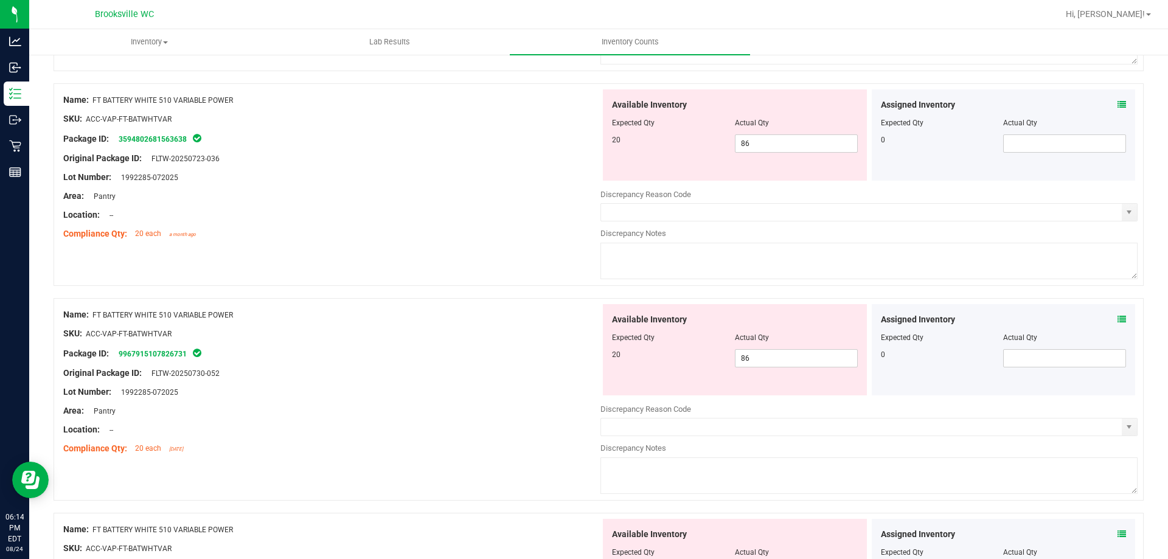
click at [1118, 317] on icon at bounding box center [1122, 319] width 9 height 9
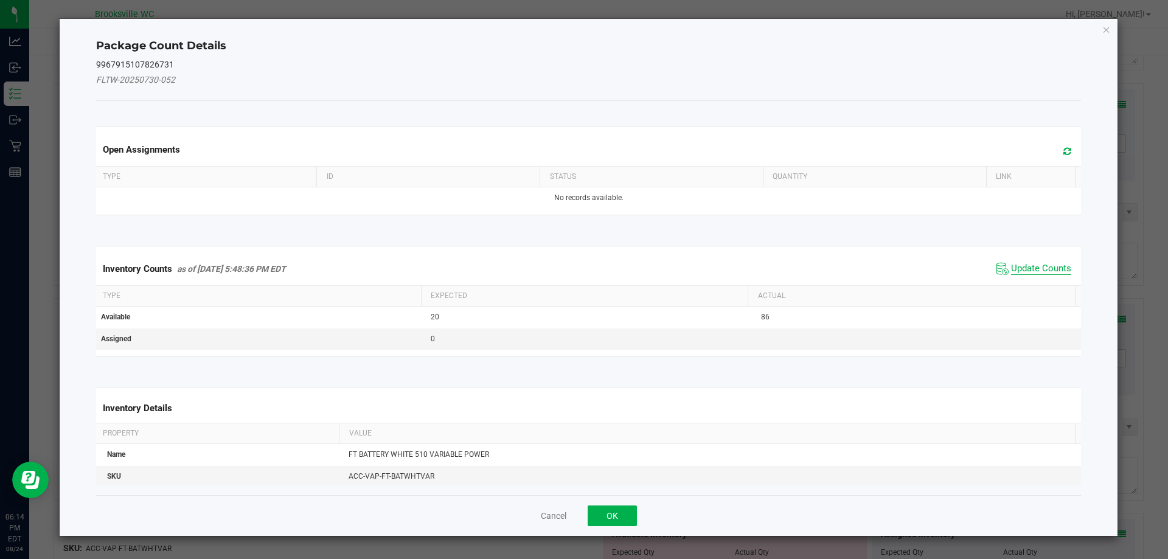
click at [1033, 267] on span "Update Counts" at bounding box center [1041, 269] width 60 height 12
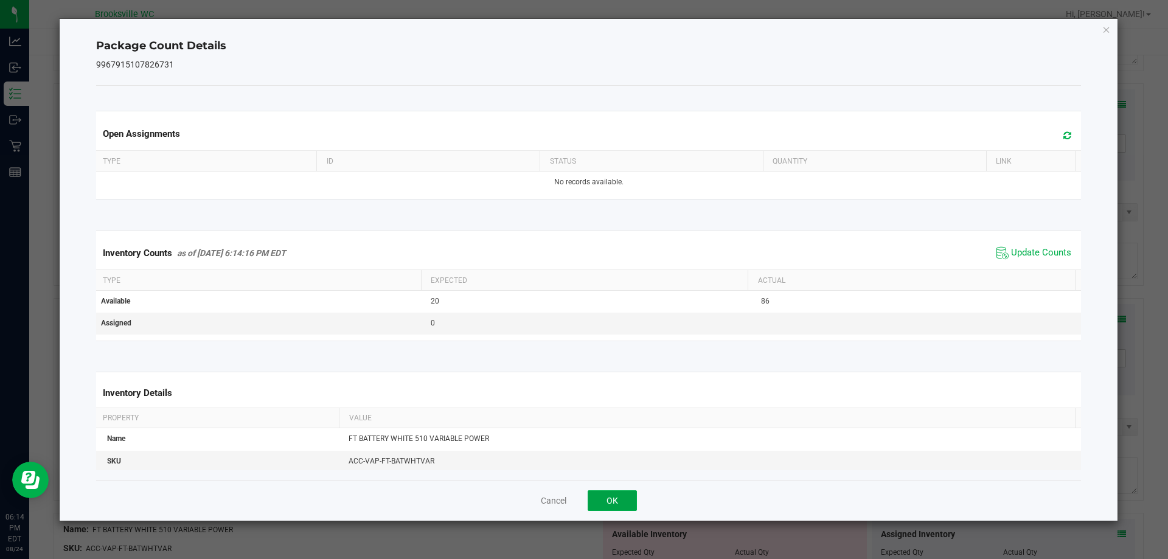
click at [624, 496] on button "OK" at bounding box center [612, 500] width 49 height 21
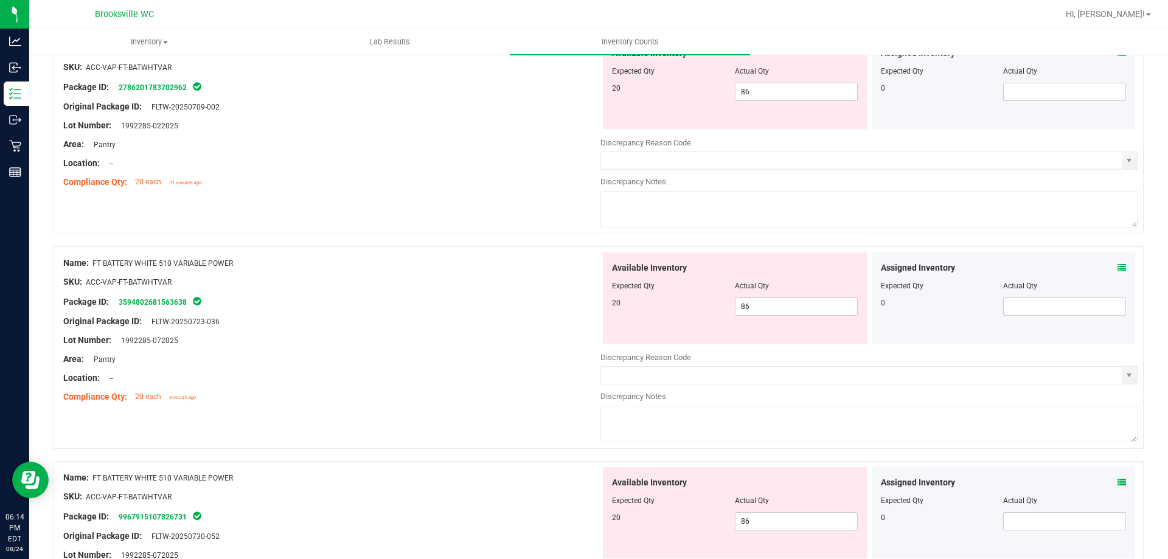
scroll to position [791, 0]
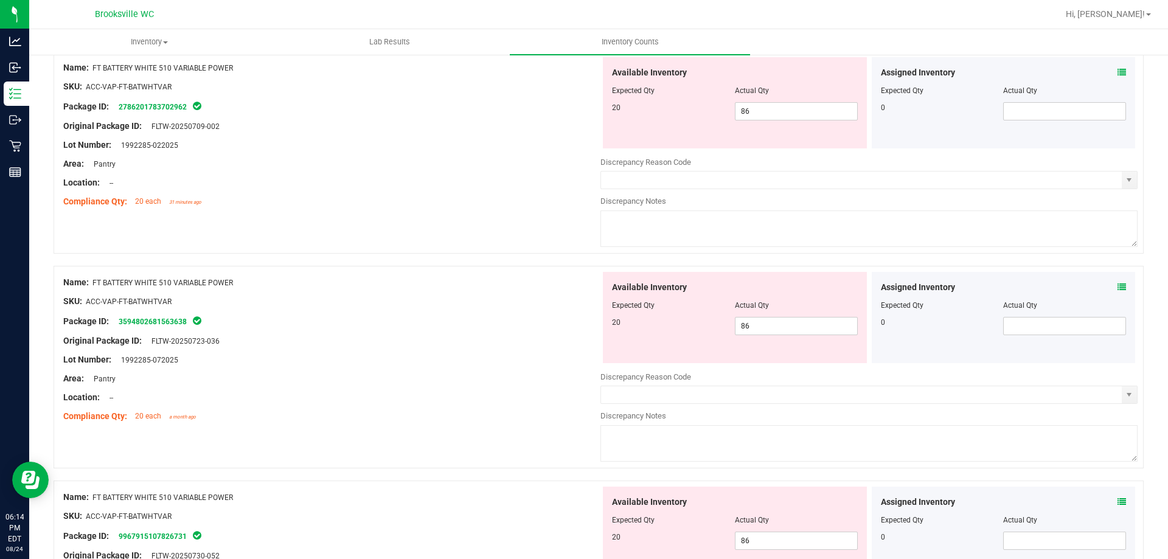
click at [1118, 290] on icon at bounding box center [1122, 287] width 9 height 9
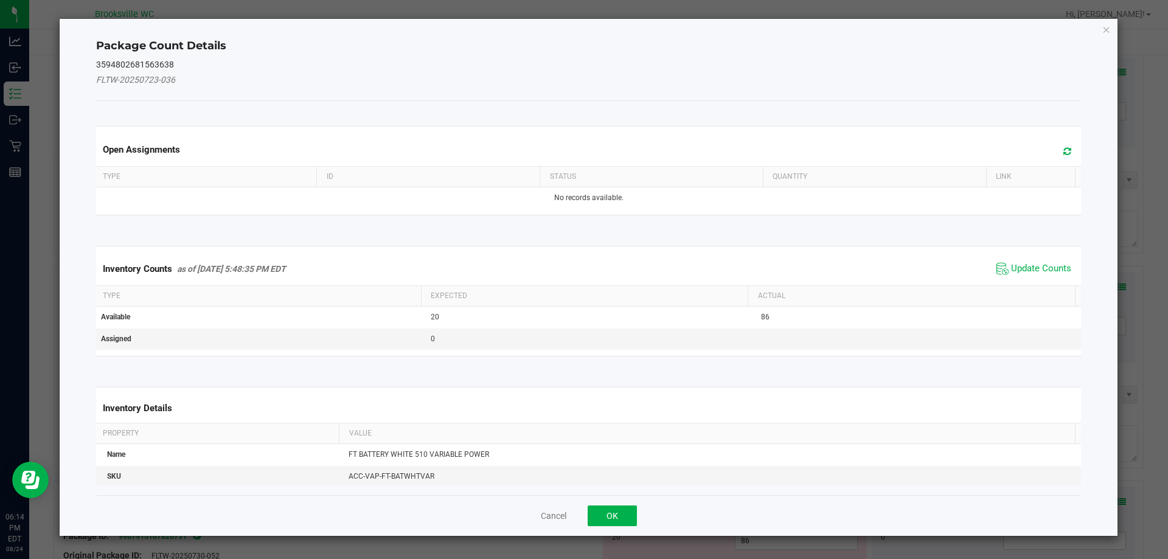
click at [1000, 273] on span "Update Counts" at bounding box center [1034, 269] width 81 height 18
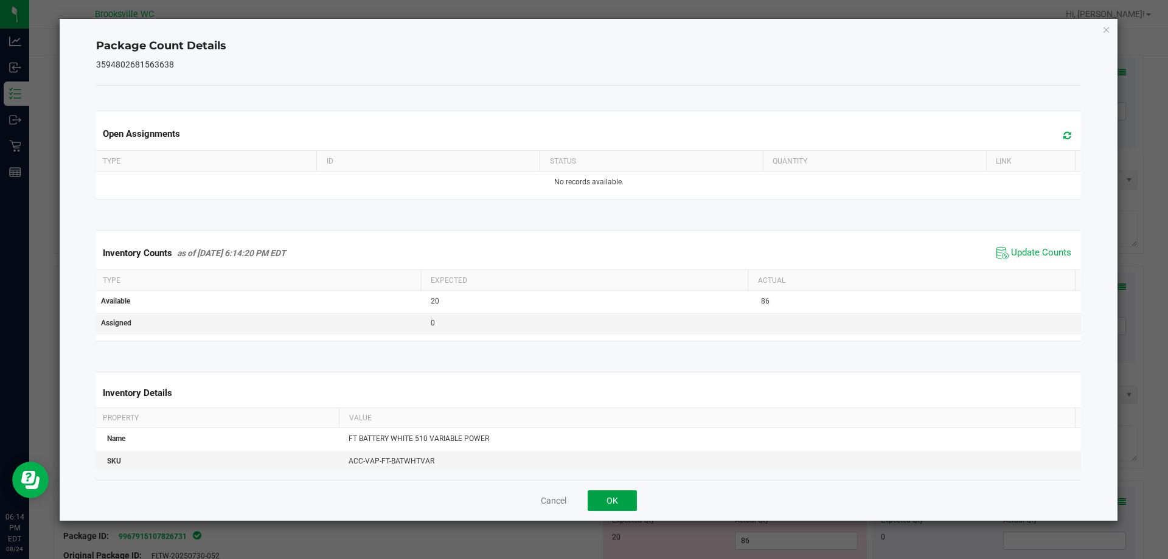
click at [610, 505] on button "OK" at bounding box center [612, 500] width 49 height 21
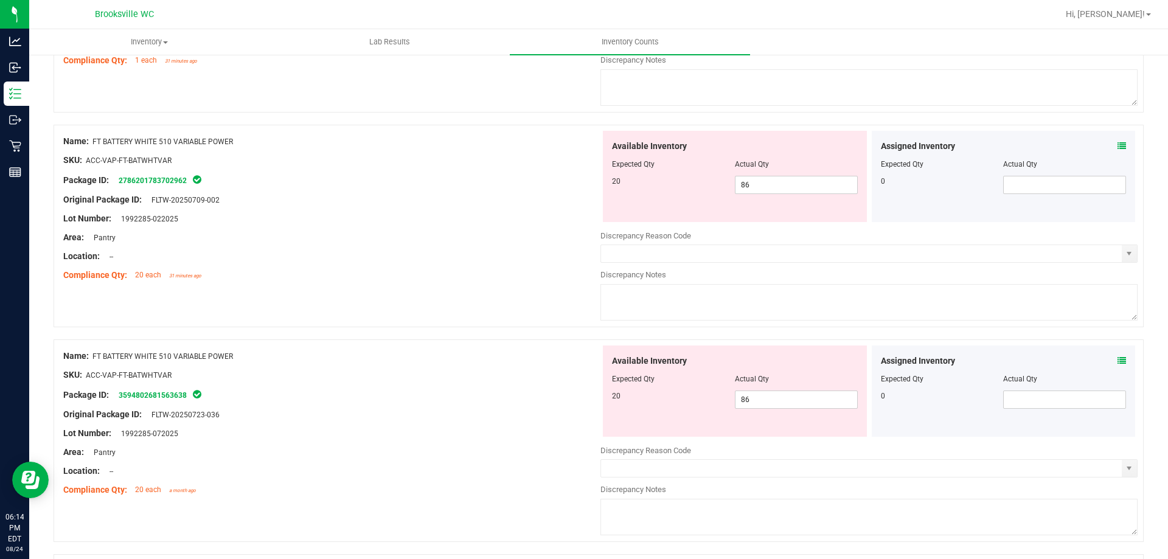
scroll to position [608, 0]
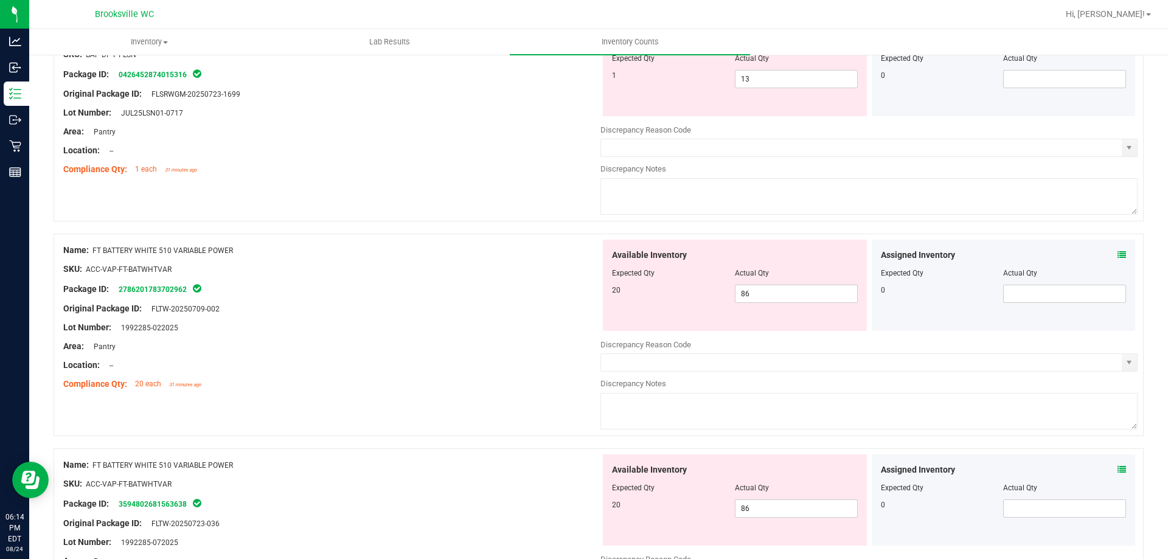
click at [1118, 254] on icon at bounding box center [1122, 255] width 9 height 9
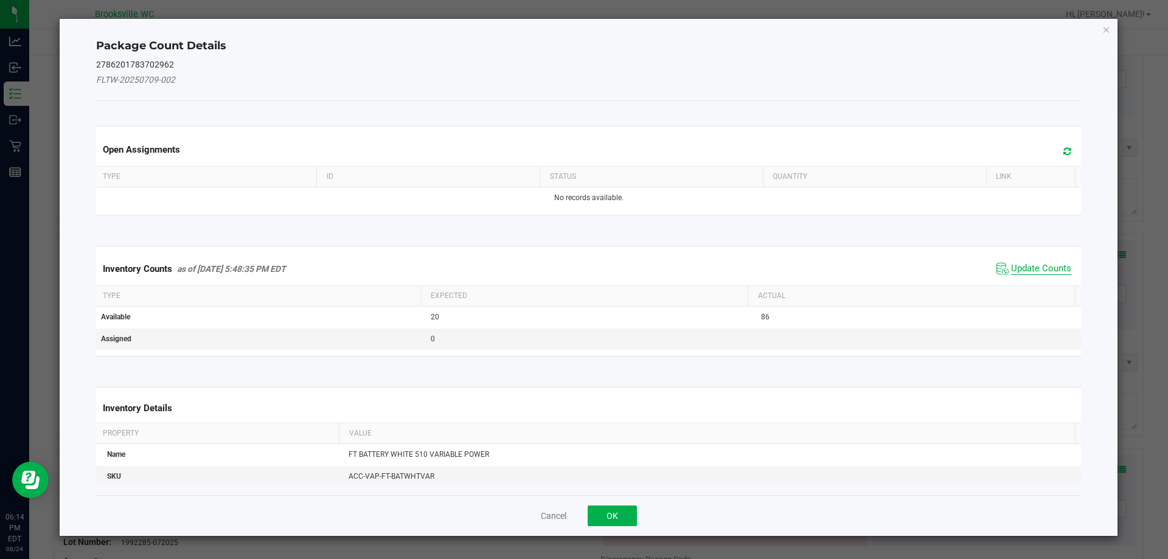
click at [1018, 266] on span "Update Counts" at bounding box center [1041, 269] width 60 height 12
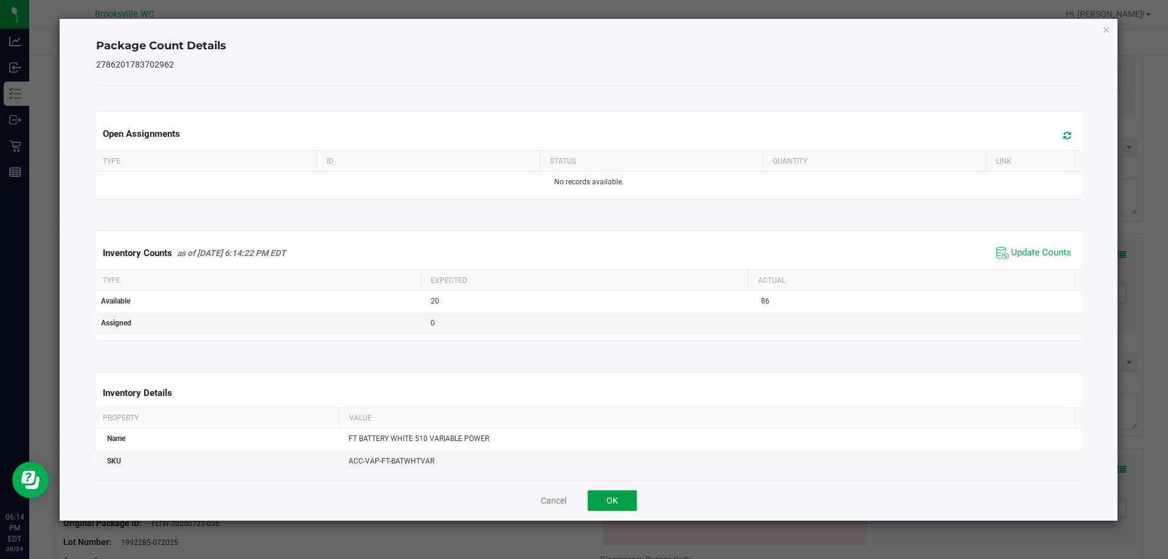
click at [626, 503] on button "OK" at bounding box center [612, 500] width 49 height 21
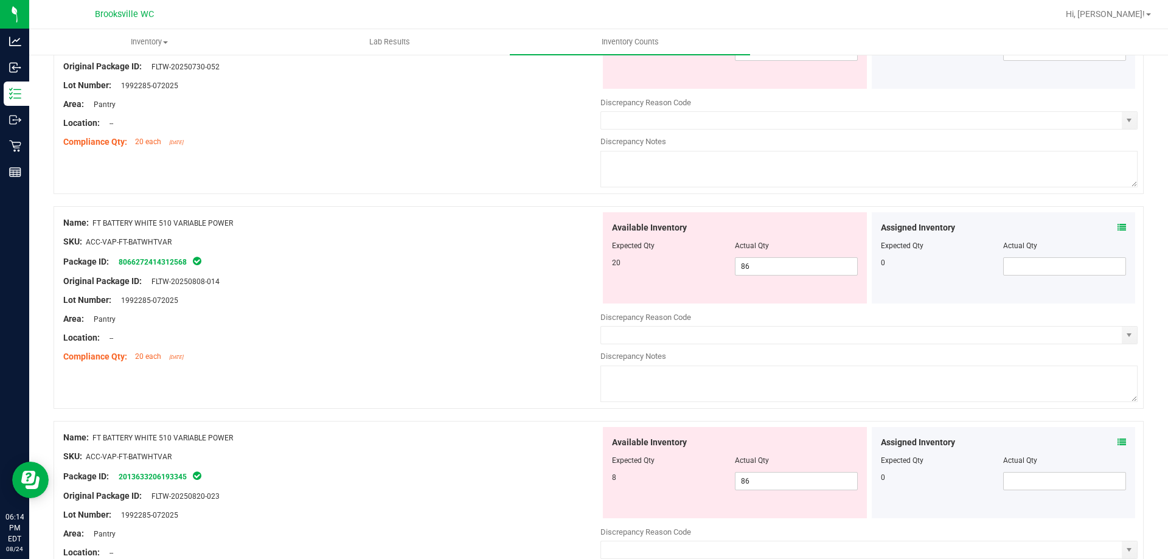
scroll to position [1339, 0]
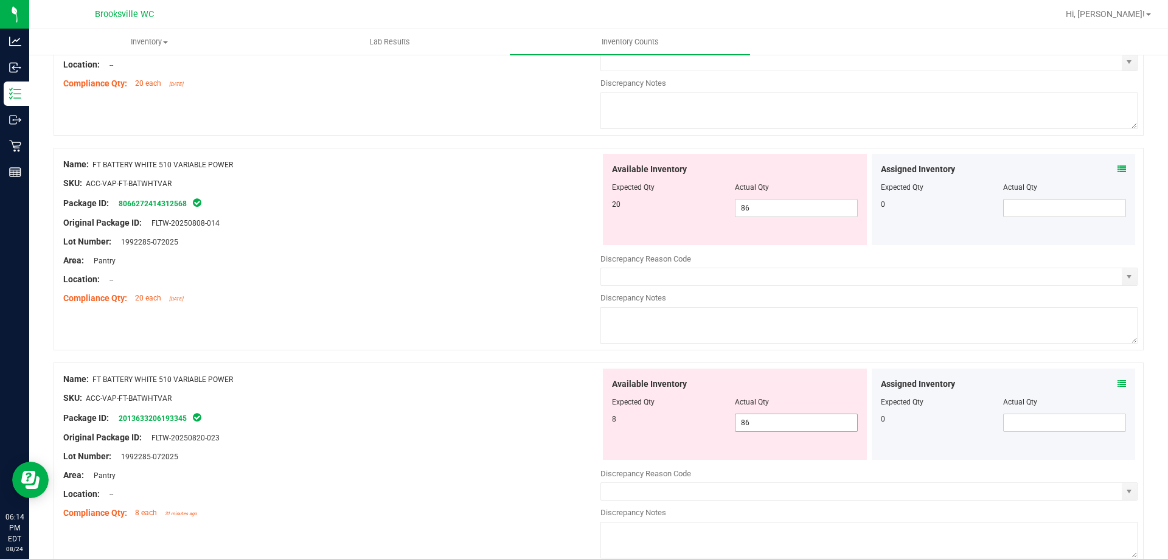
click at [768, 422] on span "86 86" at bounding box center [796, 423] width 123 height 18
click at [768, 422] on input "86" at bounding box center [797, 422] width 122 height 17
type input "6"
click at [782, 208] on span "86 86" at bounding box center [796, 208] width 123 height 18
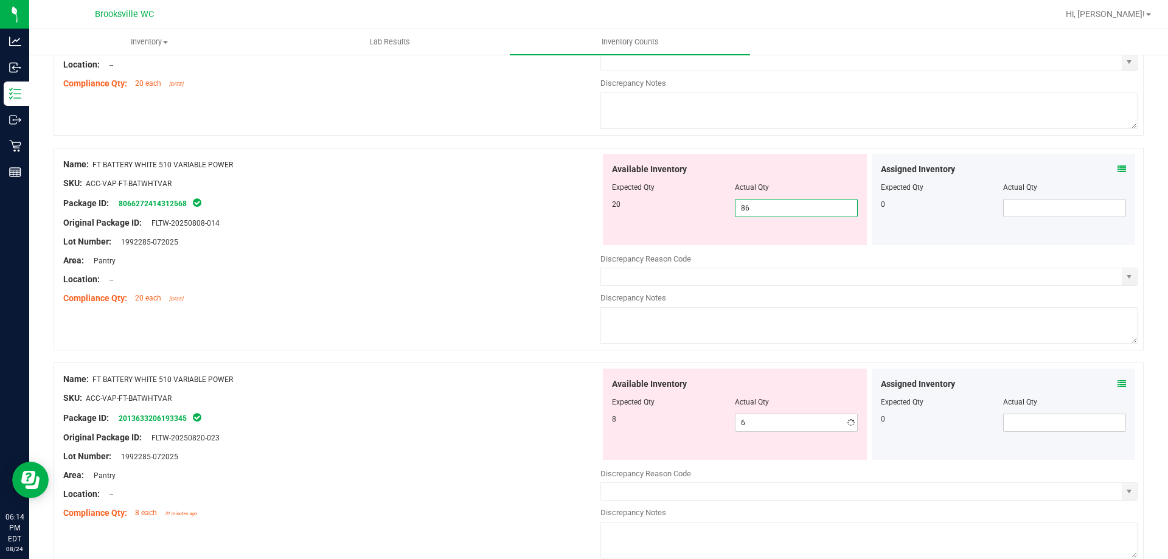
click at [782, 208] on input "86" at bounding box center [797, 208] width 122 height 17
type input "20"
click at [517, 298] on div "Compliance Qty: 20 each [DATE]" at bounding box center [331, 298] width 537 height 13
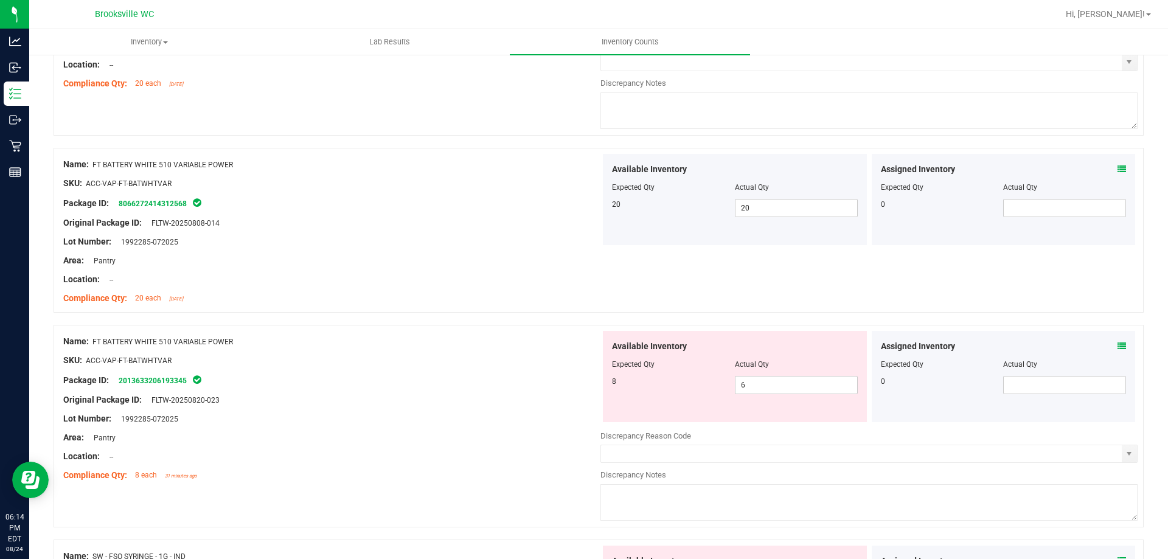
scroll to position [1217, 0]
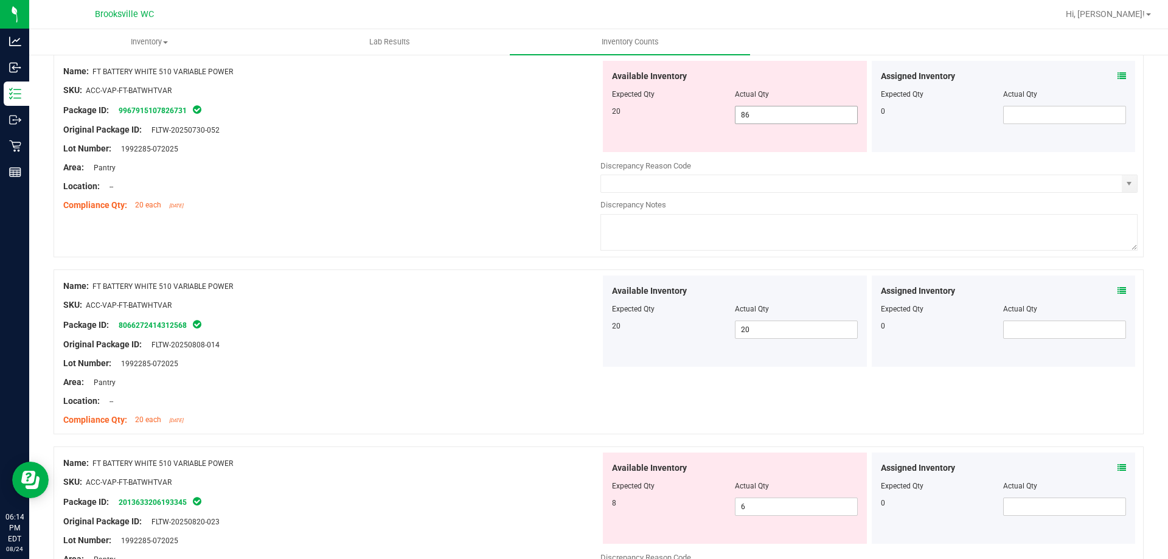
click at [798, 122] on span "86 86" at bounding box center [796, 115] width 123 height 18
click at [798, 122] on input "86" at bounding box center [797, 114] width 122 height 17
type input "20"
drag, startPoint x: 402, startPoint y: 222, endPoint x: 561, endPoint y: 279, distance: 168.8
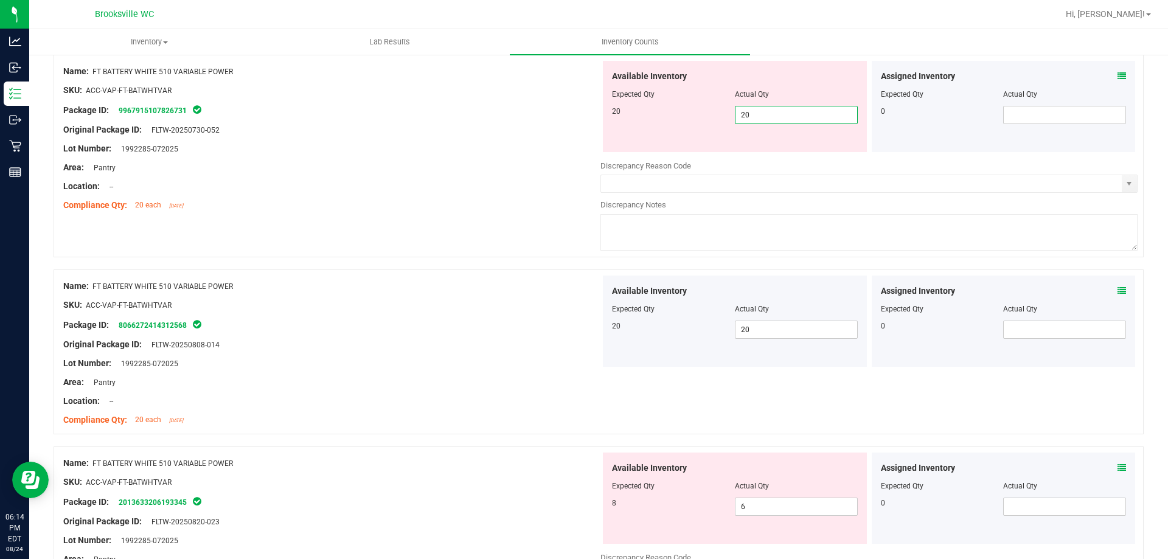
click at [411, 222] on div "Name: FT BATTERY WHITE 510 VARIABLE POWER SKU: ACC-VAP-FT-BATWHTVAR Package ID:…" at bounding box center [599, 162] width 1090 height 215
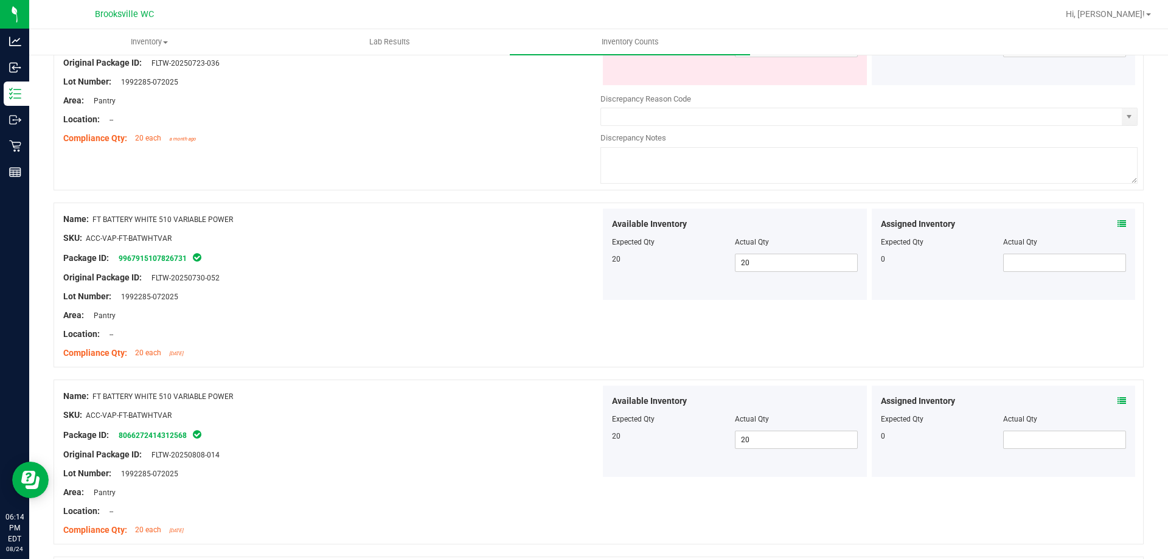
scroll to position [913, 0]
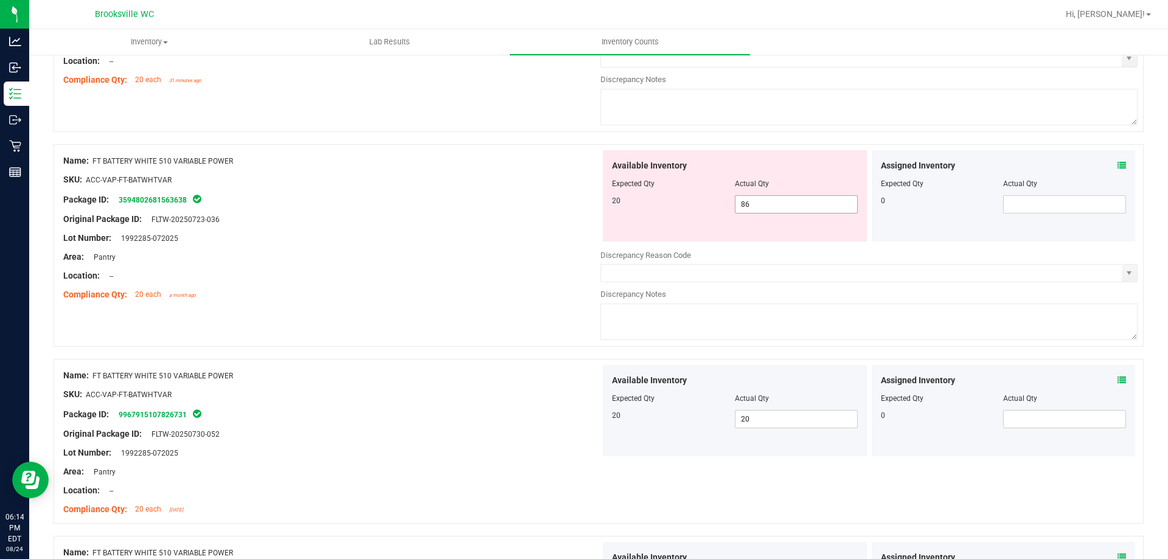
click at [803, 209] on span "86 86" at bounding box center [796, 204] width 123 height 18
click at [803, 209] on input "86" at bounding box center [797, 204] width 122 height 17
type input "20"
click at [461, 277] on div "Location: --" at bounding box center [331, 276] width 537 height 13
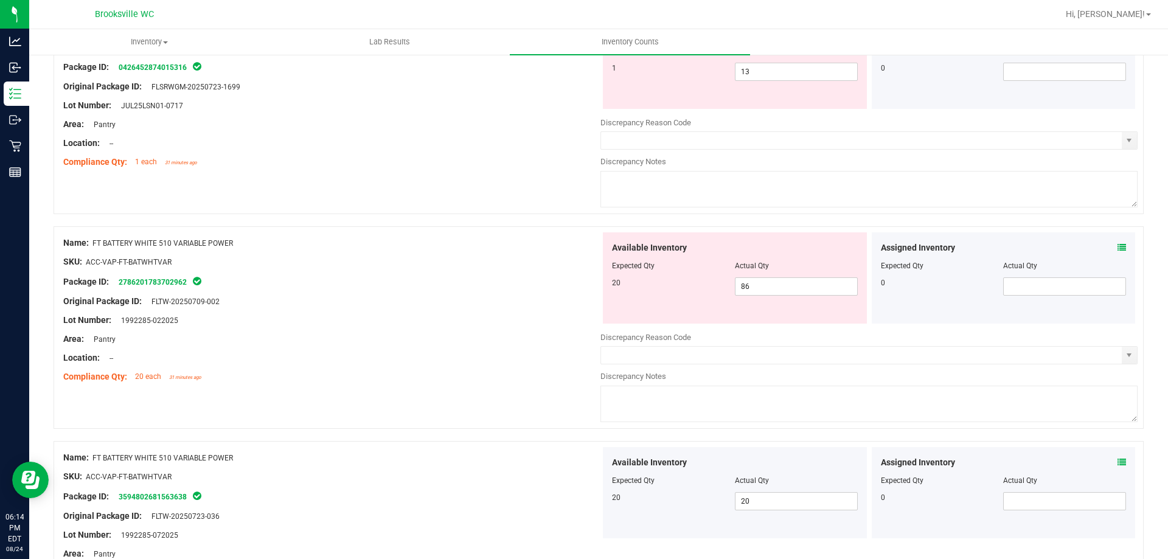
scroll to position [608, 0]
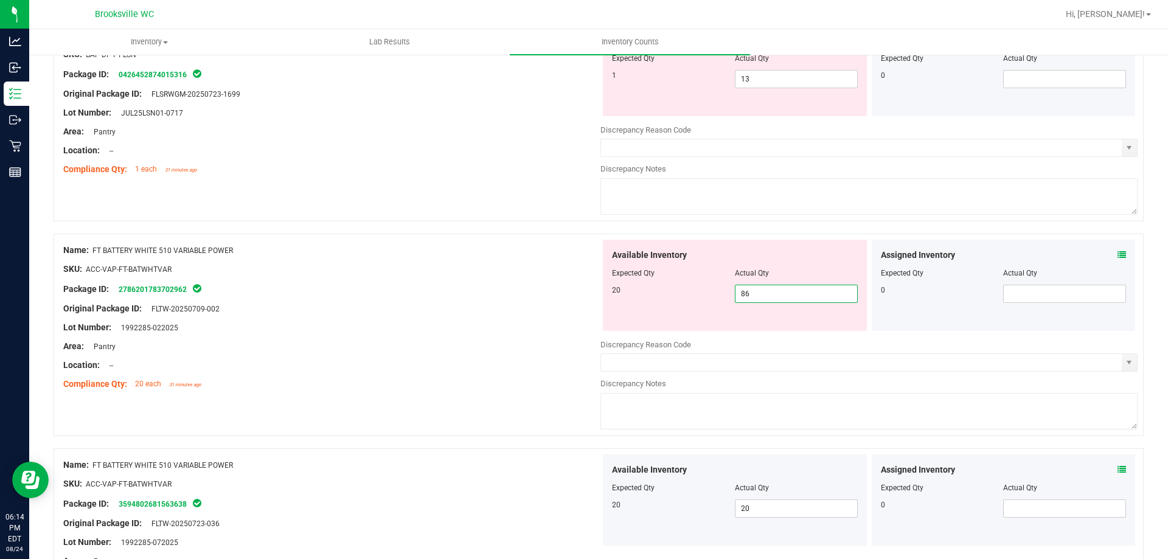
click at [825, 289] on span "86 86" at bounding box center [796, 294] width 123 height 18
click at [825, 289] on input "86" at bounding box center [797, 293] width 122 height 17
type input "20"
click at [537, 292] on div "Package ID: 2786201783702962" at bounding box center [331, 289] width 537 height 15
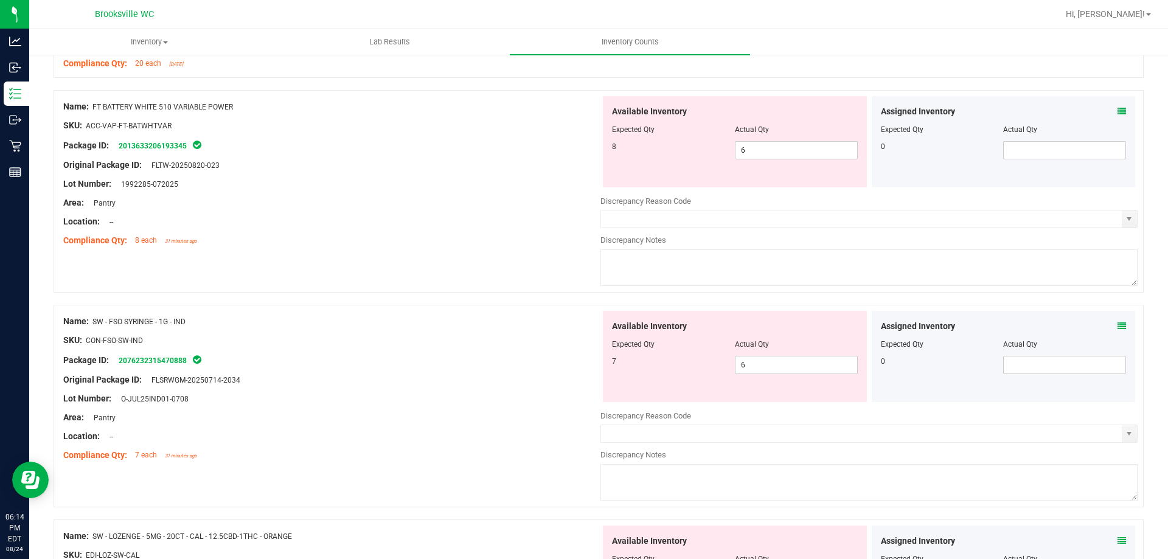
drag, startPoint x: 534, startPoint y: 293, endPoint x: 532, endPoint y: 304, distance: 11.2
click at [750, 370] on span "6 6" at bounding box center [796, 364] width 123 height 18
click at [750, 370] on input "6" at bounding box center [797, 363] width 122 height 17
type input "7"
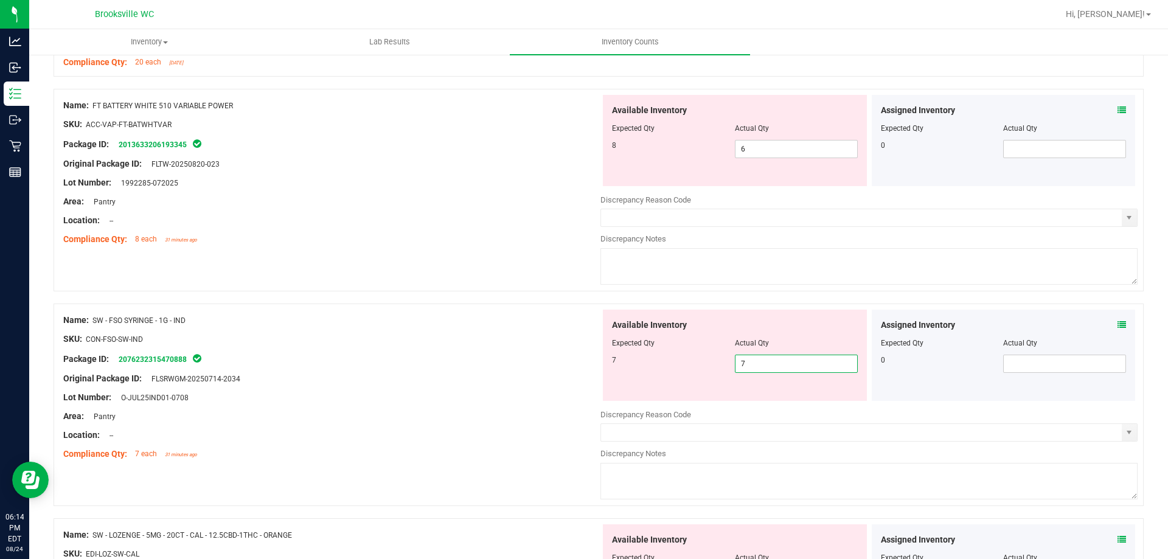
type input "7"
click at [467, 410] on div "Area: Pantry" at bounding box center [331, 416] width 537 height 13
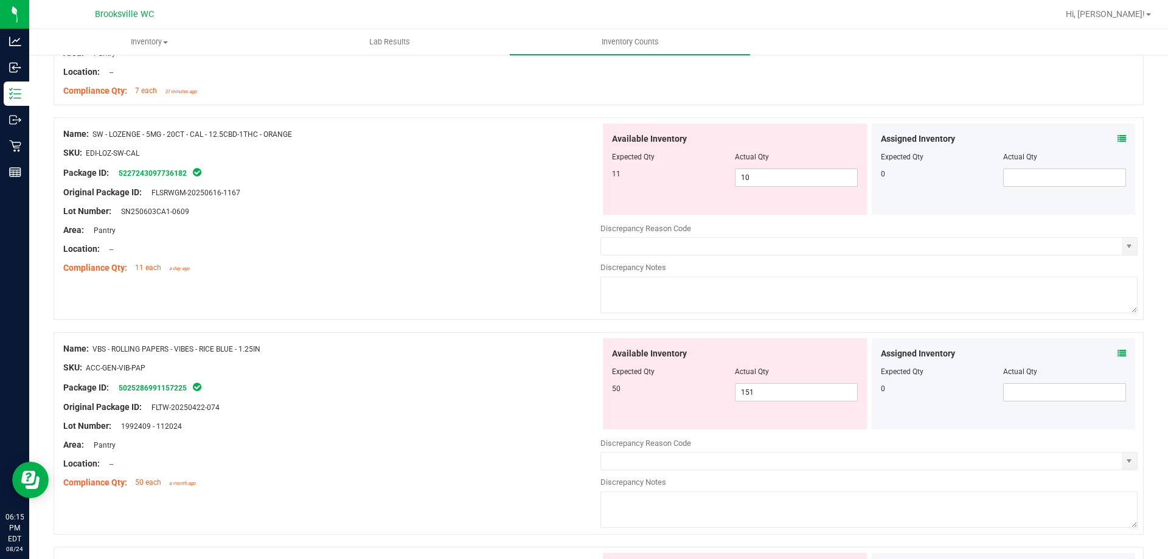
scroll to position [1829, 0]
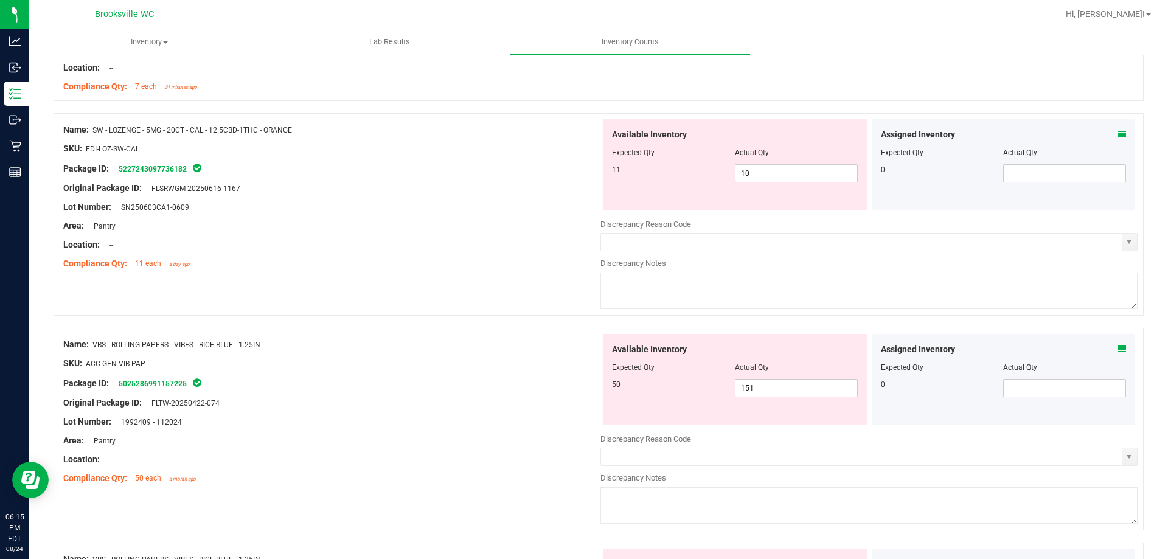
click at [772, 372] on div "Actual Qty" at bounding box center [796, 367] width 123 height 11
click at [768, 380] on span "151 151" at bounding box center [796, 388] width 123 height 18
click at [0, 0] on input "151" at bounding box center [0, 0] width 0 height 0
type input "50"
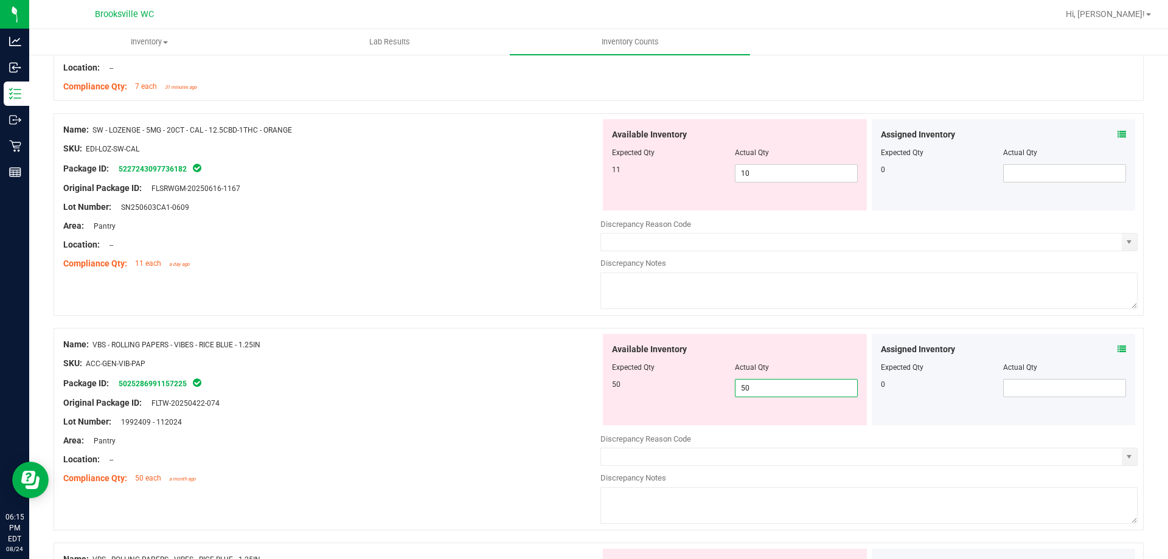
drag, startPoint x: 466, startPoint y: 416, endPoint x: 512, endPoint y: 410, distance: 46.6
click at [477, 416] on div "Lot Number: 1992409 - 112024" at bounding box center [331, 422] width 537 height 13
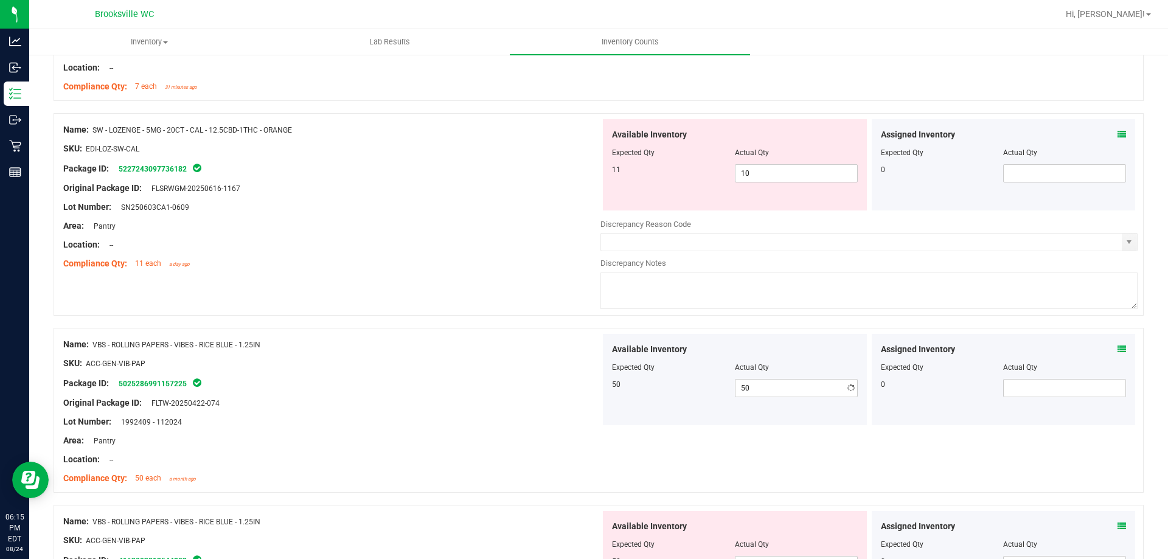
scroll to position [2011, 0]
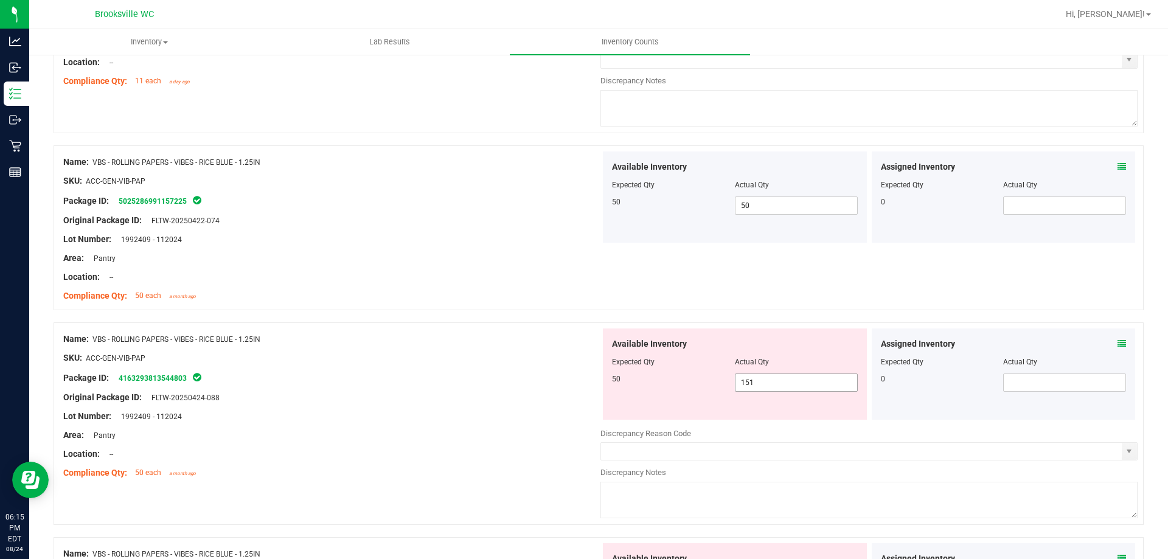
click at [775, 385] on span "151 151" at bounding box center [796, 383] width 123 height 18
click at [775, 385] on input "151" at bounding box center [797, 382] width 122 height 17
type input "50"
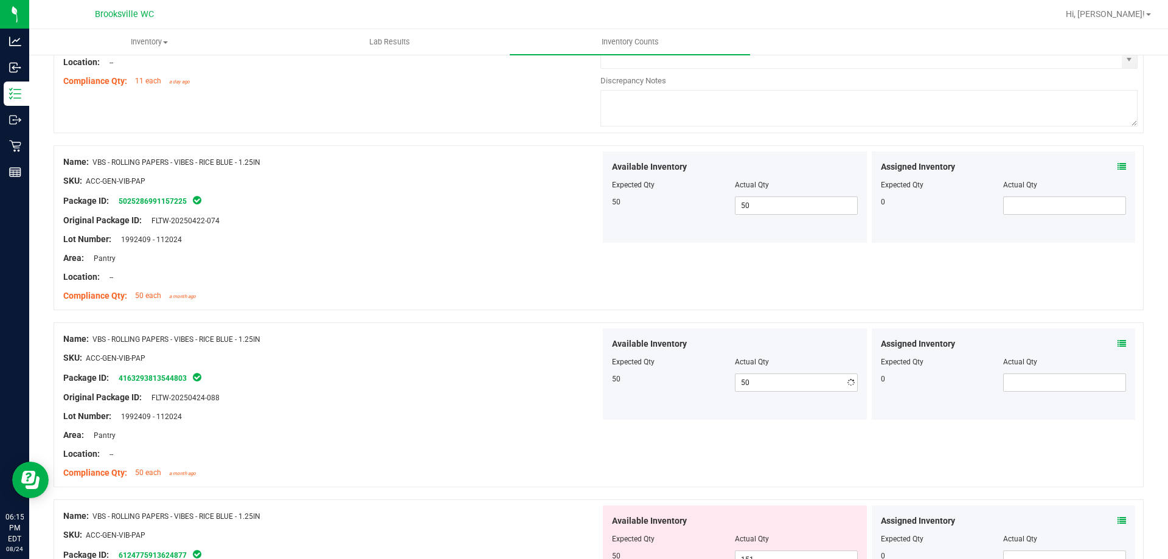
click at [574, 381] on div "Package ID: 4163293813544803" at bounding box center [331, 378] width 537 height 15
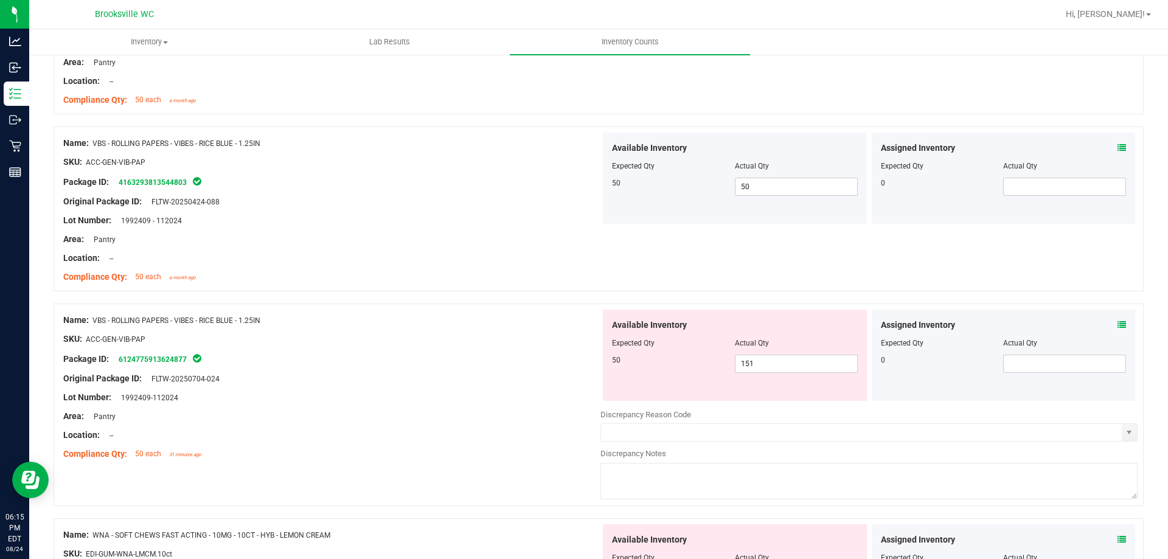
scroll to position [2255, 0]
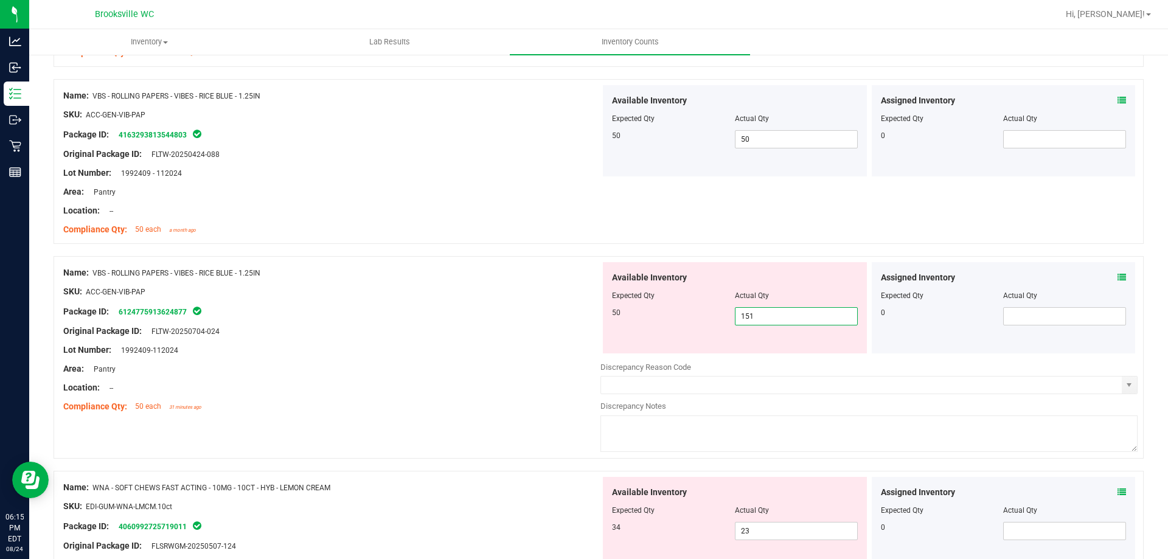
click at [771, 312] on span "151 151" at bounding box center [796, 316] width 123 height 18
click at [771, 312] on input "151" at bounding box center [797, 316] width 122 height 17
type input "50"
click at [604, 324] on div "Available Inventory Expected Qty Actual Qty 50 50 50" at bounding box center [735, 307] width 264 height 91
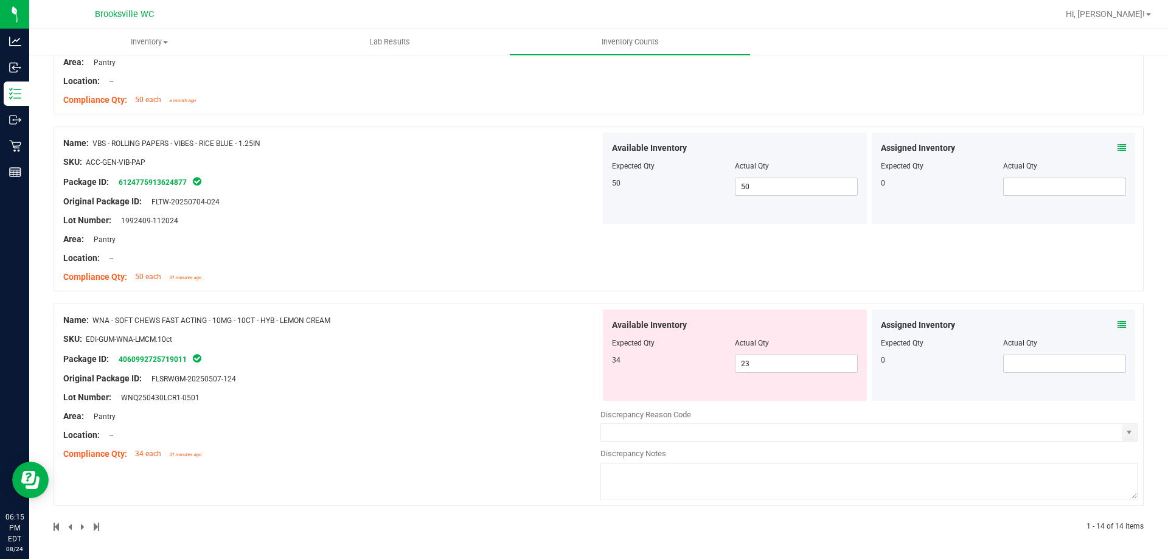
scroll to position [2385, 0]
click at [768, 363] on span "23 23" at bounding box center [796, 363] width 123 height 18
click at [768, 363] on input "23" at bounding box center [797, 363] width 122 height 17
type input "34"
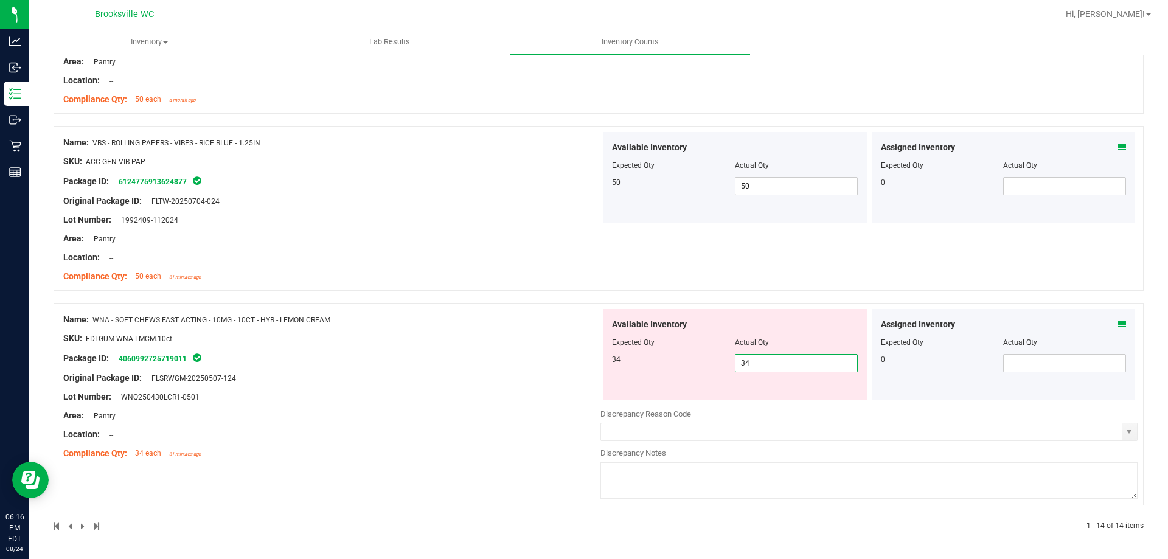
click at [588, 371] on div "Name: WNA - SOFT CHEWS FAST ACTING - 10MG - 10CT - HYB - LEMON CREAM SKU: EDI-G…" at bounding box center [331, 386] width 537 height 155
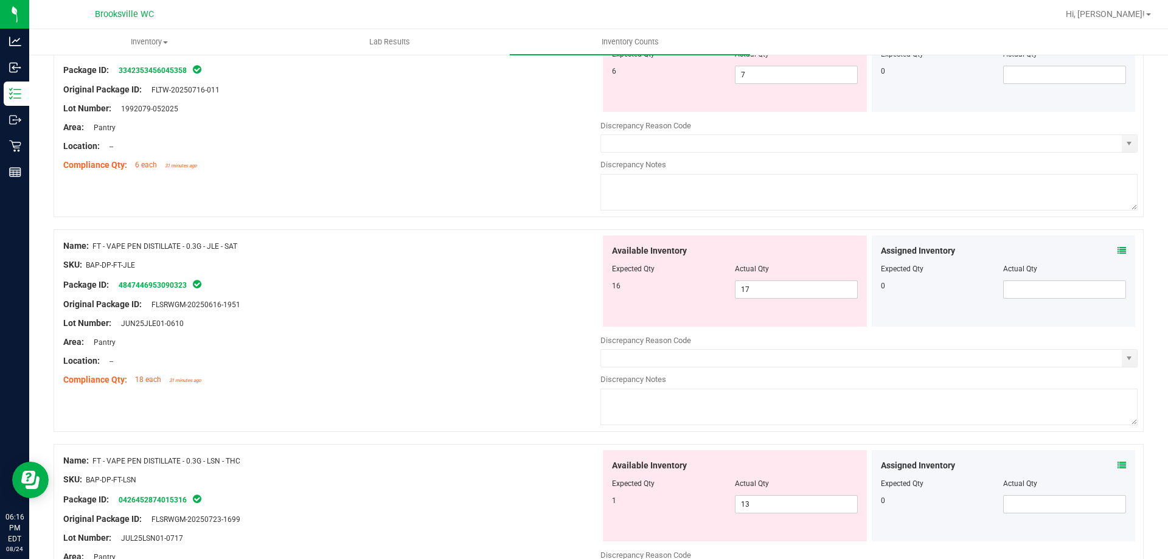
scroll to position [0, 0]
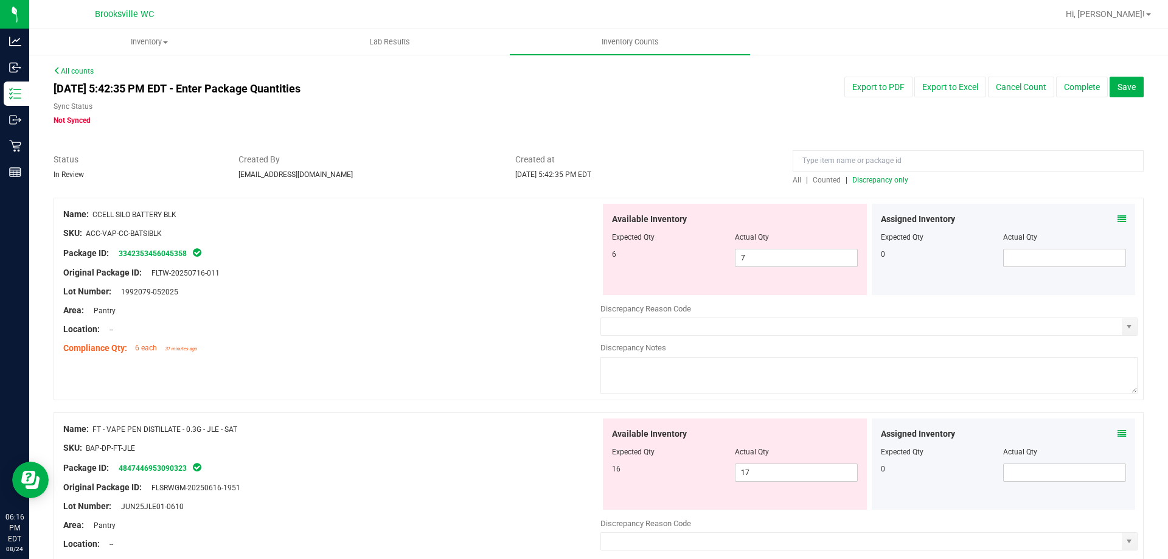
click at [884, 183] on span "Discrepancy only" at bounding box center [880, 180] width 56 height 9
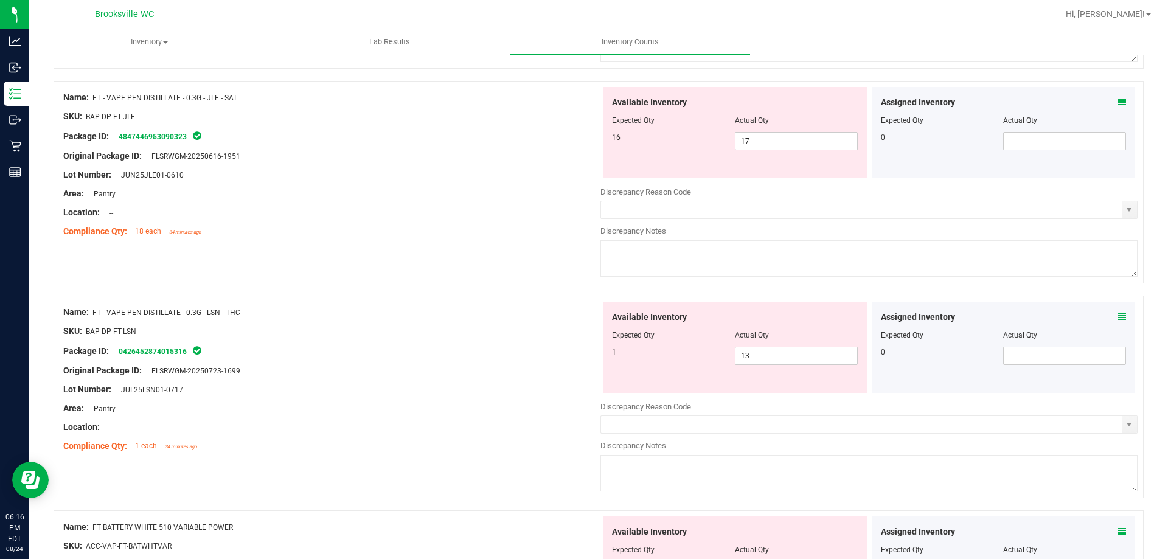
scroll to position [304, 0]
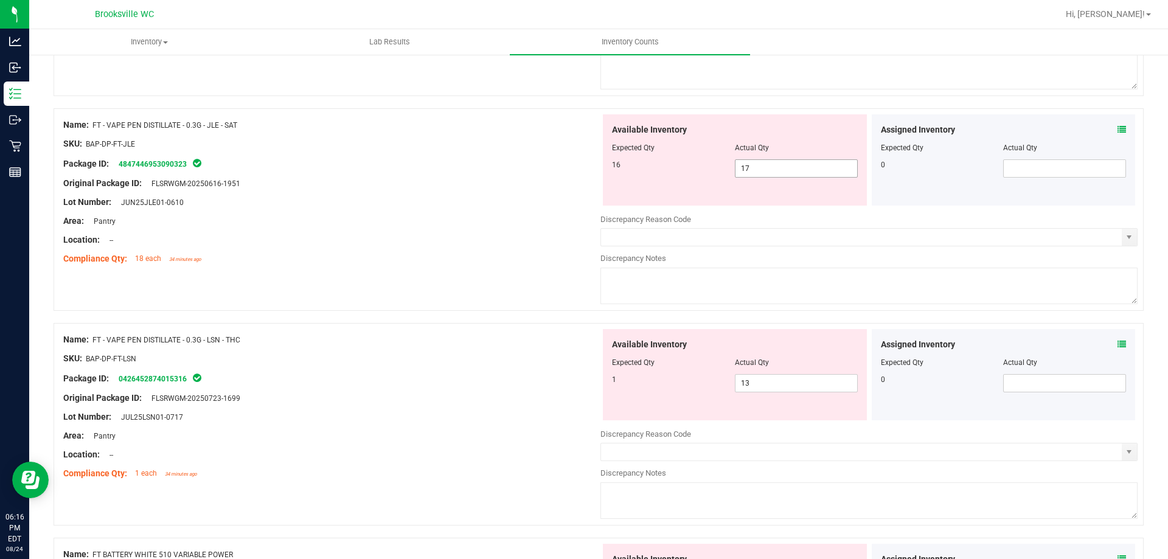
click at [751, 169] on span "17 17" at bounding box center [796, 168] width 123 height 18
click at [751, 169] on input "17" at bounding box center [797, 168] width 122 height 17
type input "15"
click at [555, 181] on div "Original Package ID: FLSRWGM-20250616-1951" at bounding box center [331, 183] width 537 height 13
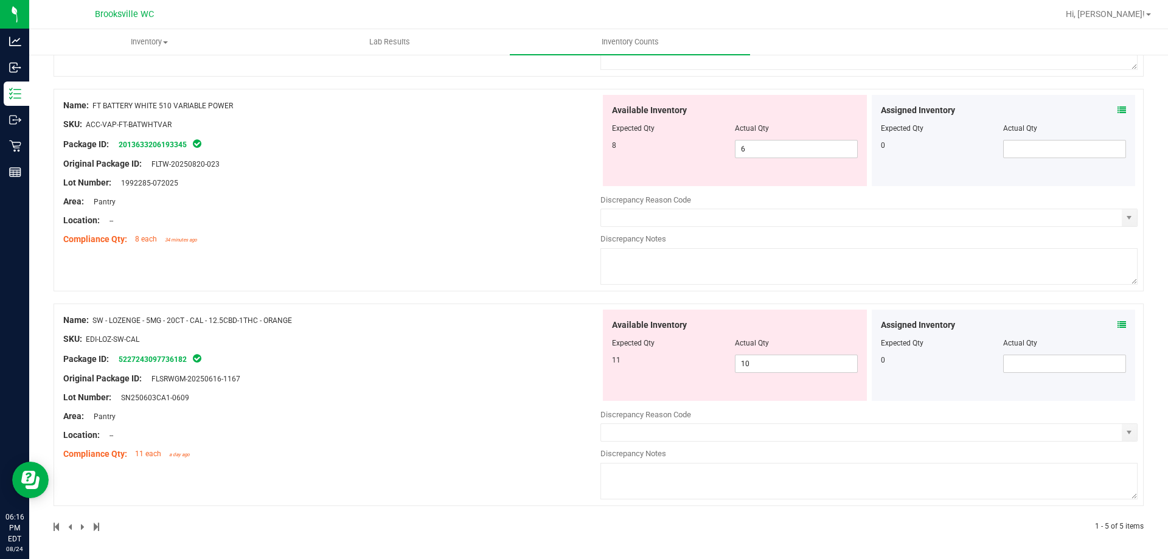
scroll to position [754, 0]
click at [757, 361] on span "10 10" at bounding box center [796, 363] width 123 height 18
click at [757, 361] on input "10" at bounding box center [797, 363] width 122 height 17
type input "11"
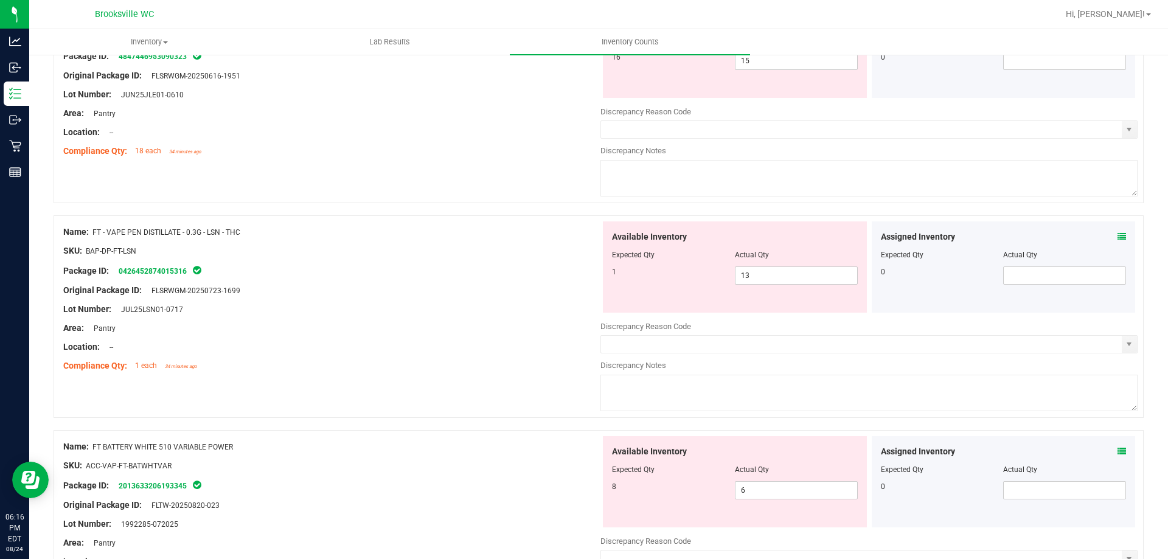
scroll to position [169, 0]
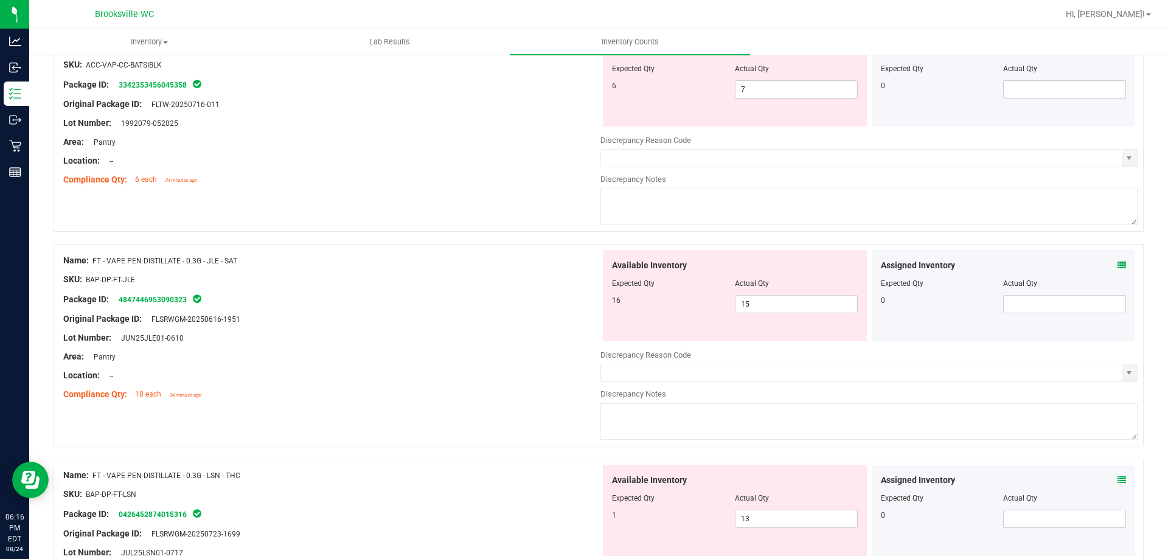
click at [1118, 261] on icon at bounding box center [1122, 265] width 9 height 9
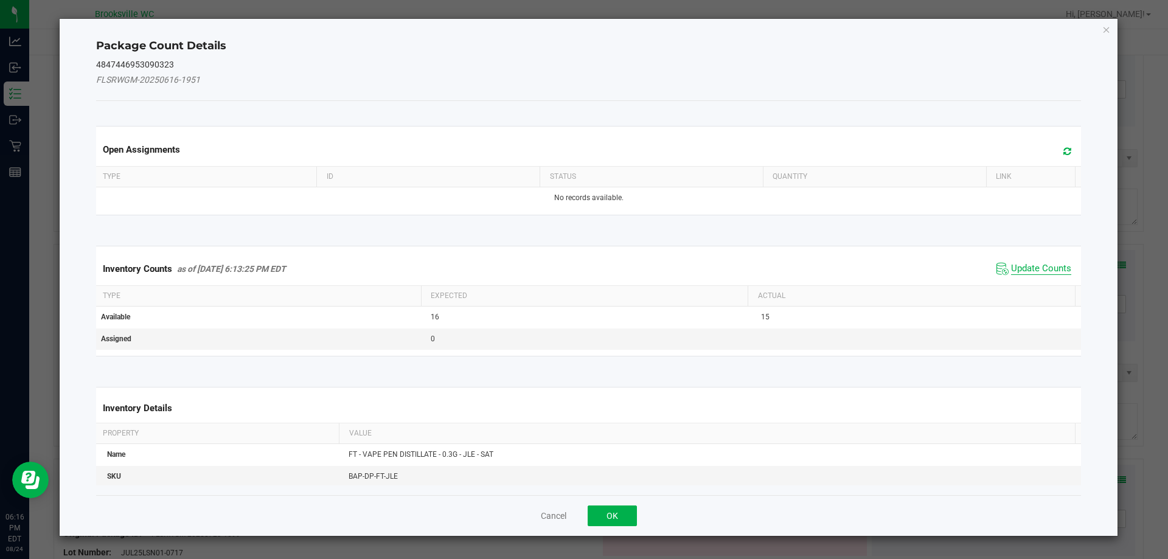
click at [1048, 263] on span "Update Counts" at bounding box center [1041, 269] width 60 height 12
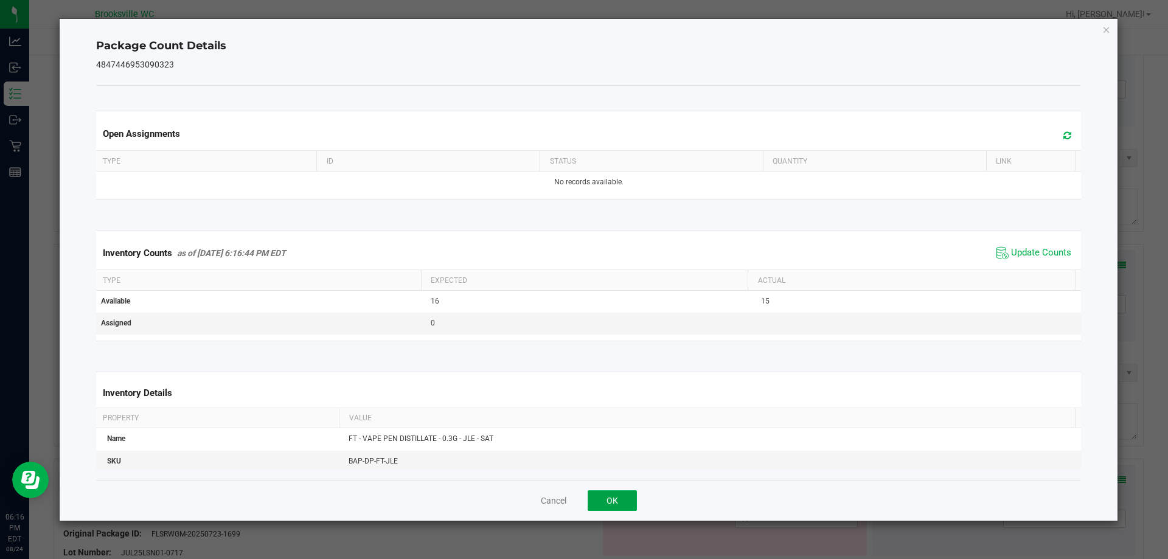
drag, startPoint x: 602, startPoint y: 498, endPoint x: 602, endPoint y: 490, distance: 7.3
click at [602, 496] on button "OK" at bounding box center [612, 500] width 49 height 21
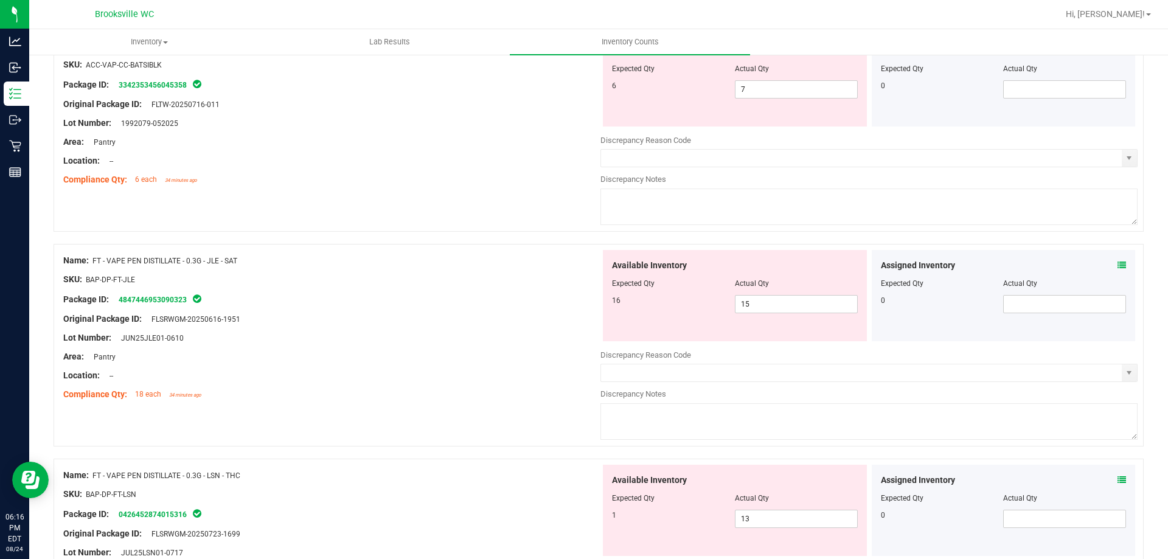
scroll to position [0, 0]
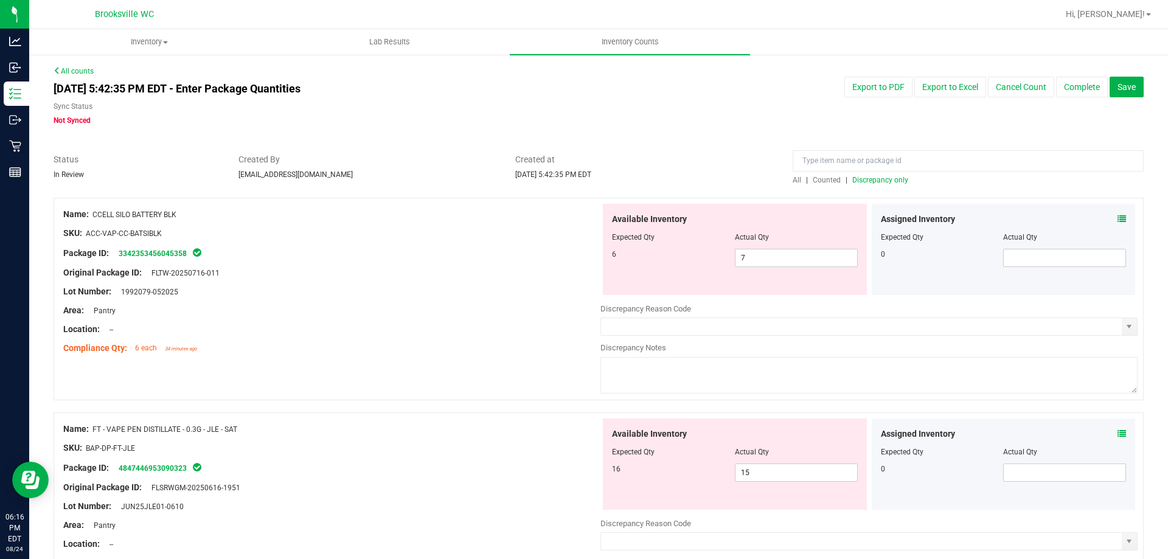
click at [888, 177] on span "Discrepancy only" at bounding box center [880, 180] width 56 height 9
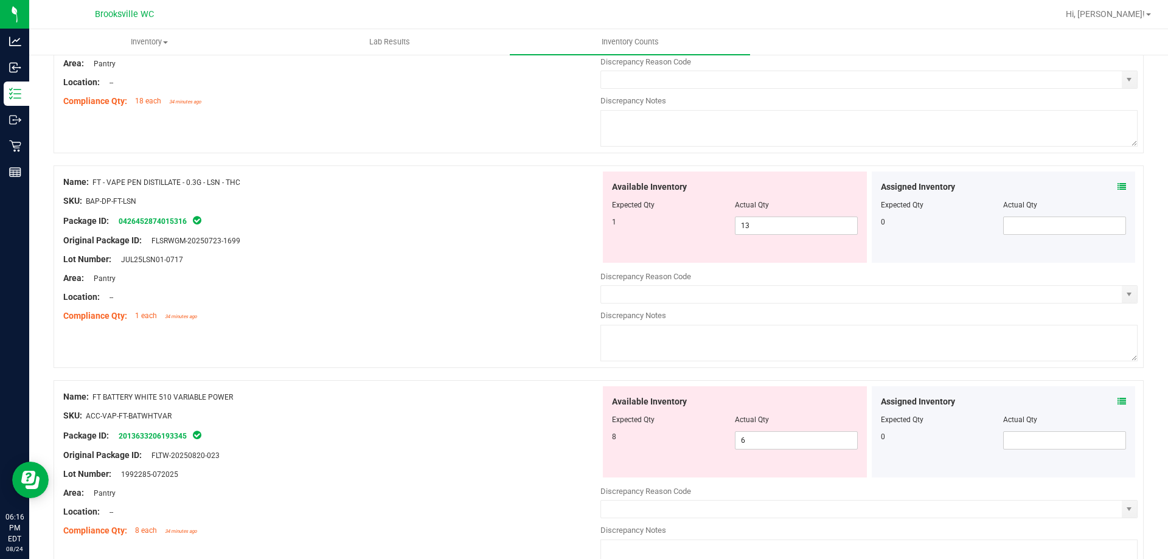
scroll to position [357, 0]
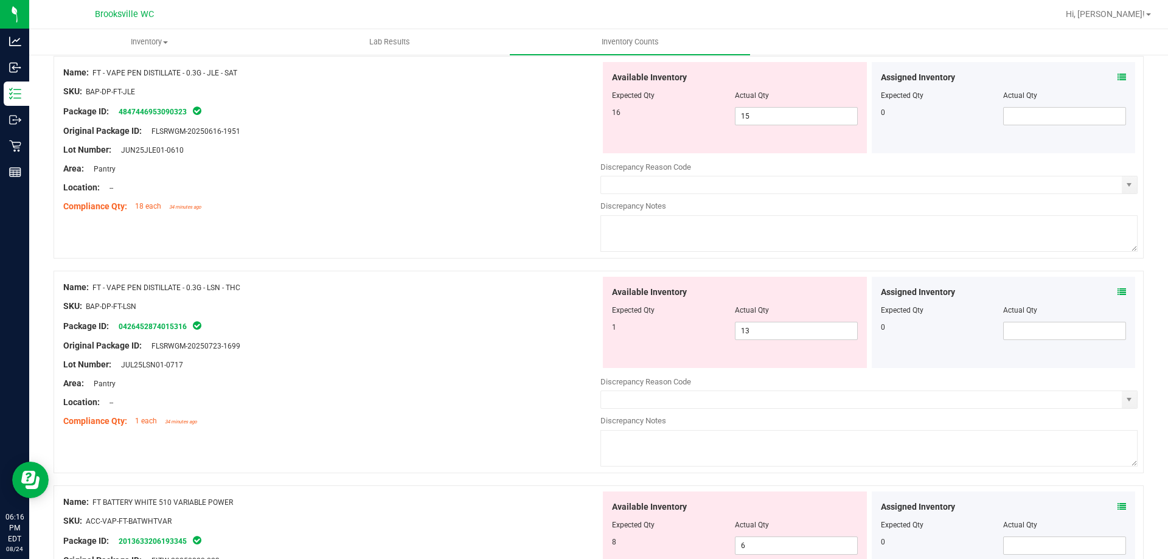
click at [459, 227] on div "Name: FT - VAPE PEN DISTILLATE - 0.3G - JLE - SAT SKU: BAP-DP-FT-JLE Package ID…" at bounding box center [599, 157] width 1090 height 203
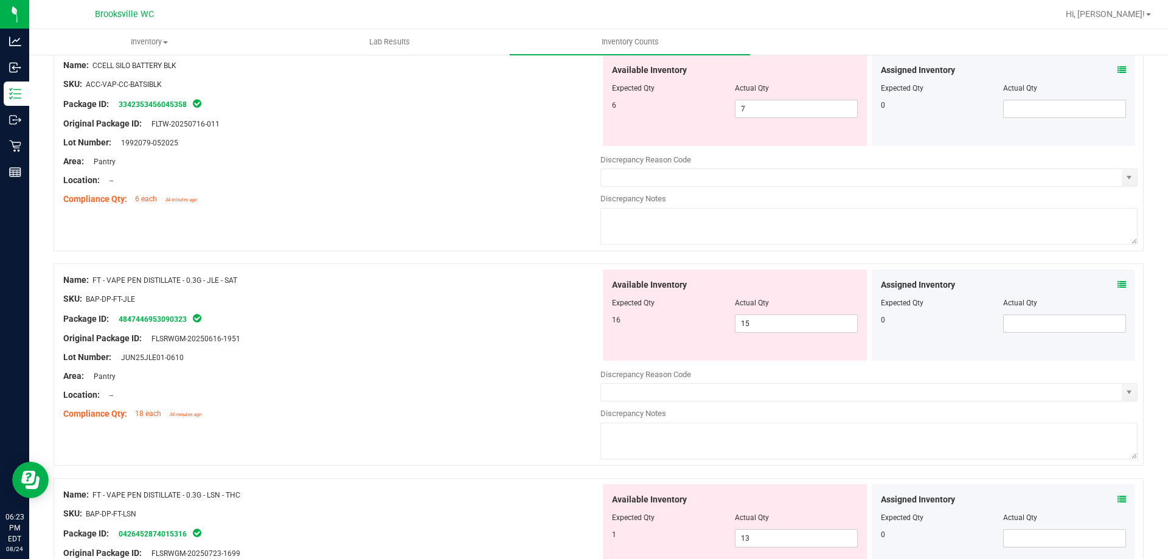
scroll to position [417, 0]
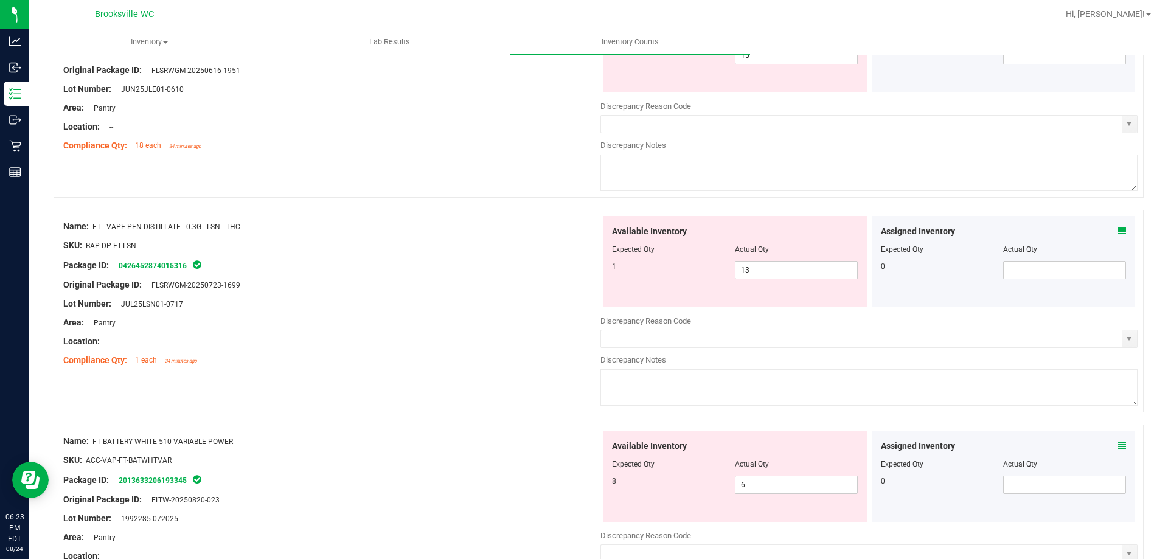
drag, startPoint x: 254, startPoint y: 226, endPoint x: 94, endPoint y: 225, distance: 160.0
click at [94, 225] on div "Name: FT - VAPE PEN DISTILLATE - 0.3G - LSN - THC" at bounding box center [331, 226] width 537 height 13
copy span "FT - VAPE PEN DISTILLATE - 0.3G - LSN - THC"
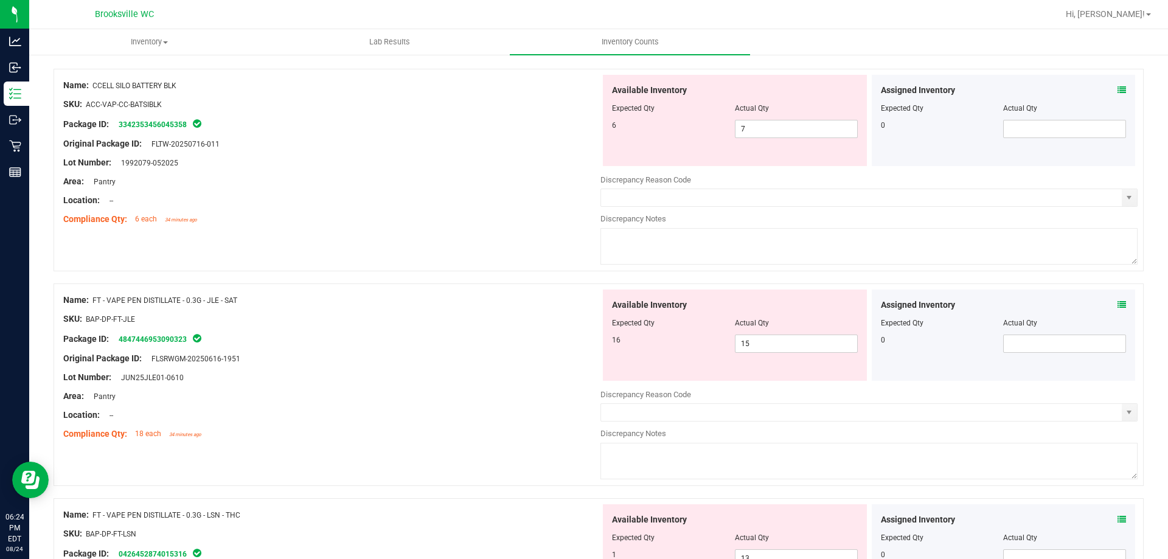
scroll to position [0, 0]
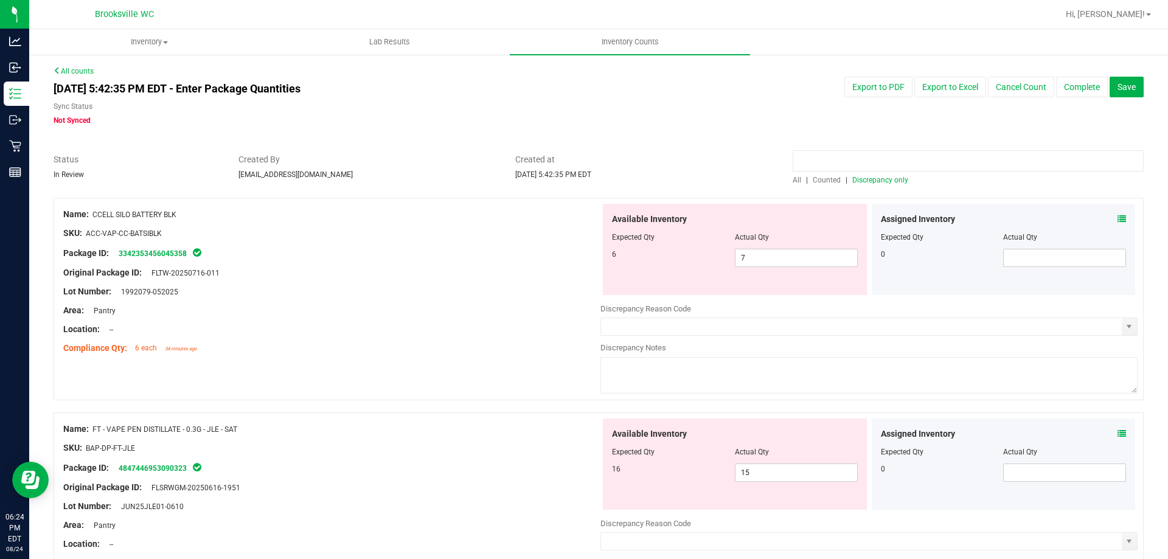
click at [877, 155] on input at bounding box center [968, 160] width 351 height 21
paste input "FT - VAPE PEN DISTILLATE - 0.3G - LSN - THC"
type input "FT - VAPE PEN DISTILLATE - 0.3G - LSN - THC"
click at [785, 178] on div "FT - VAPE PEN DISTILLATE - 0.3G - LSN - THC All | Counted | Discrepancy only" at bounding box center [968, 169] width 369 height 32
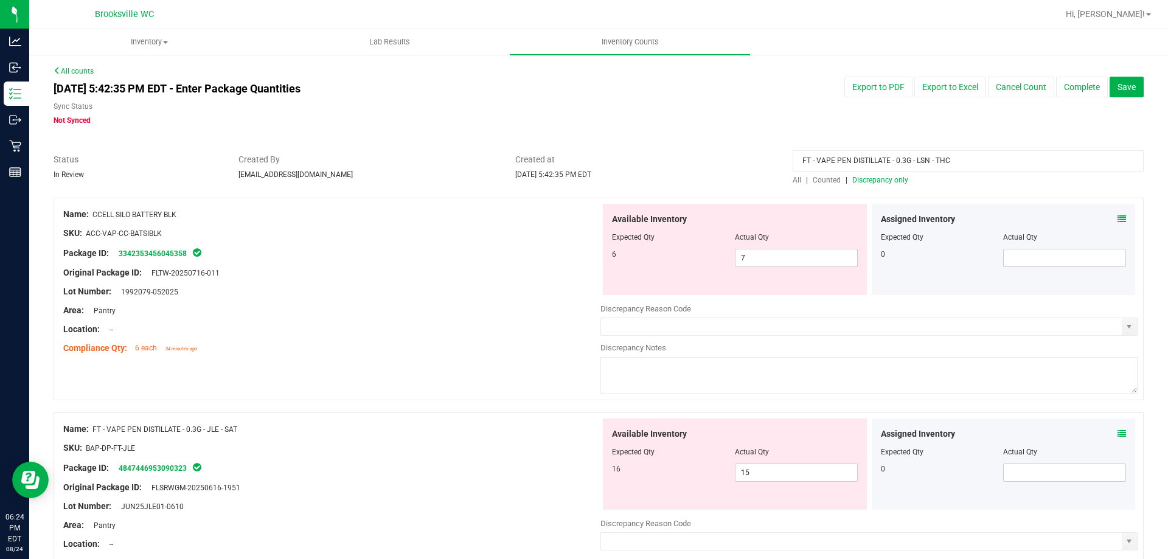
click at [793, 183] on span "All" at bounding box center [797, 180] width 9 height 9
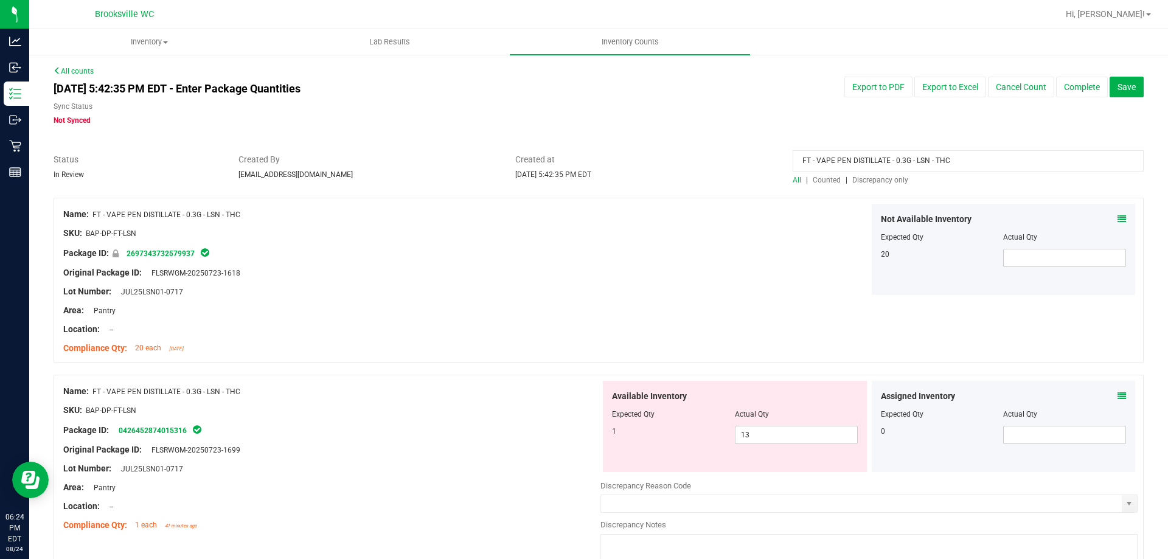
click at [494, 335] on div "Location: --" at bounding box center [331, 329] width 537 height 13
click at [1107, 220] on div "Not Available Inventory" at bounding box center [1004, 219] width 246 height 13
click at [1118, 216] on icon at bounding box center [1122, 219] width 9 height 9
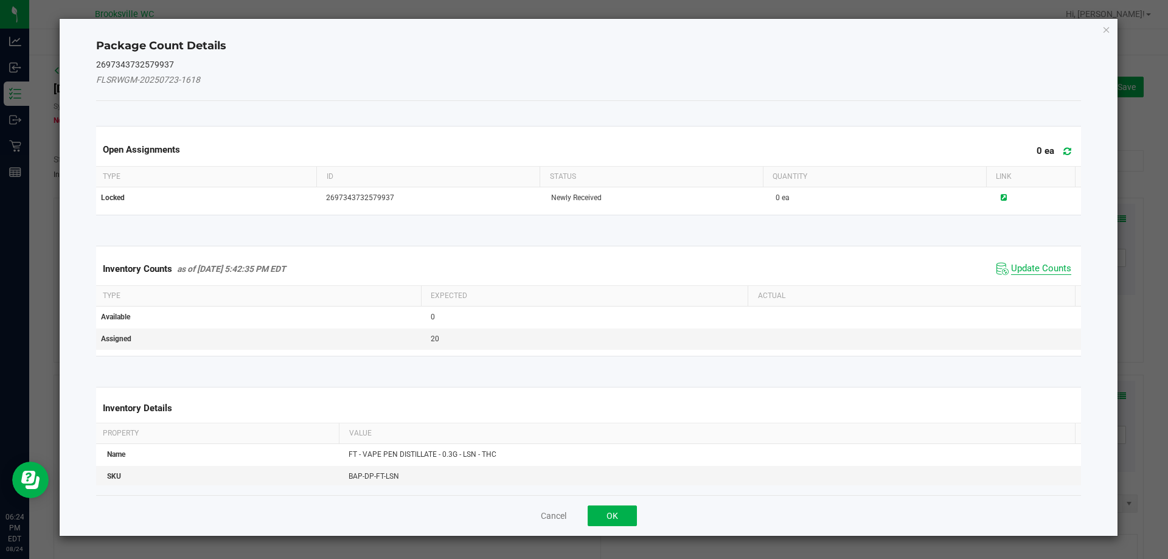
click at [1046, 264] on span "Update Counts" at bounding box center [1041, 269] width 60 height 12
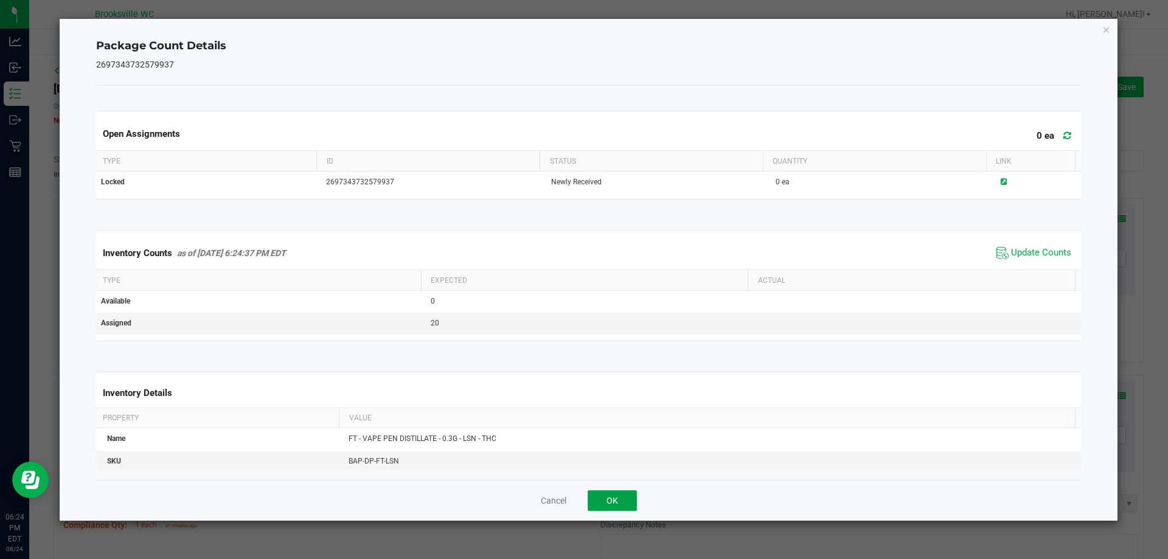
click at [619, 503] on button "OK" at bounding box center [612, 500] width 49 height 21
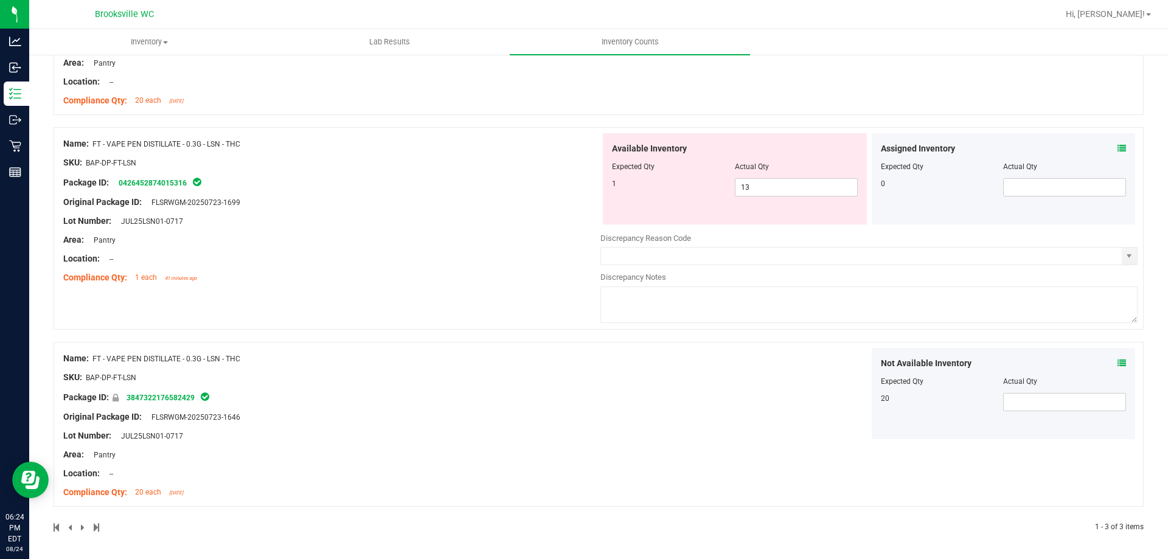
scroll to position [249, 0]
click at [1118, 363] on icon at bounding box center [1122, 362] width 9 height 9
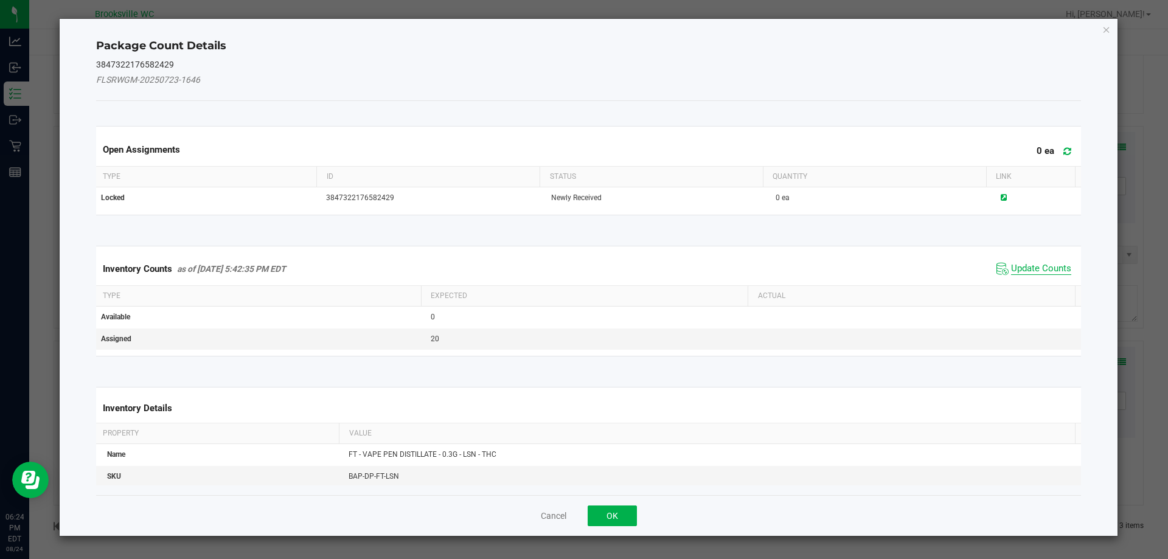
click at [1018, 263] on span "Update Counts" at bounding box center [1041, 269] width 60 height 12
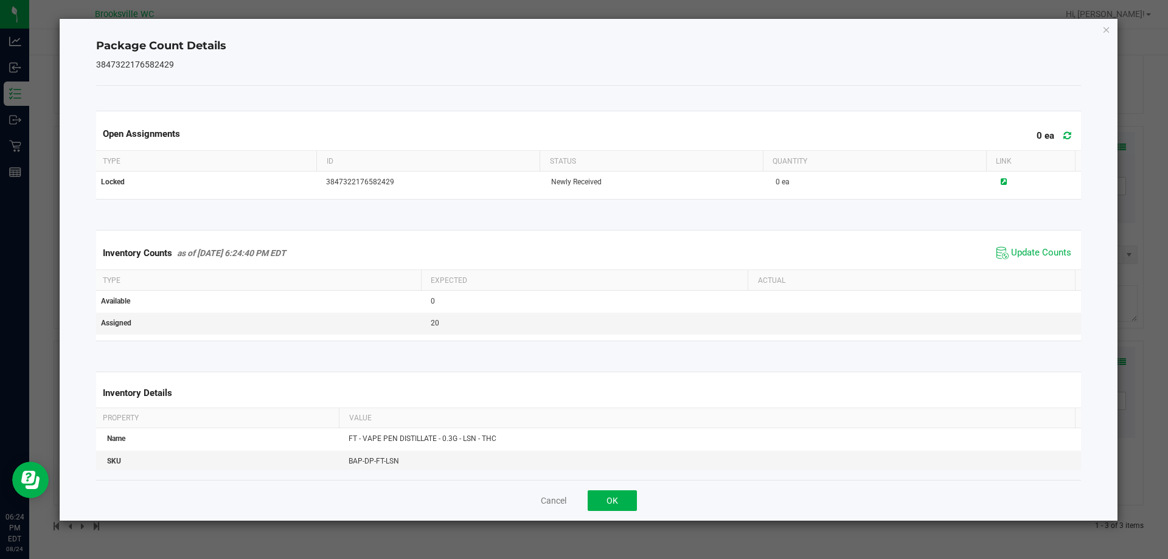
click at [1014, 263] on div "Inventory Counts as of [DATE] 6:24:40 PM EDT Update Counts" at bounding box center [589, 253] width 991 height 33
click at [1012, 258] on span "Update Counts" at bounding box center [1041, 253] width 60 height 12
click at [1012, 258] on span "Update Counts" at bounding box center [1041, 252] width 60 height 11
click at [615, 508] on button "OK" at bounding box center [612, 500] width 49 height 21
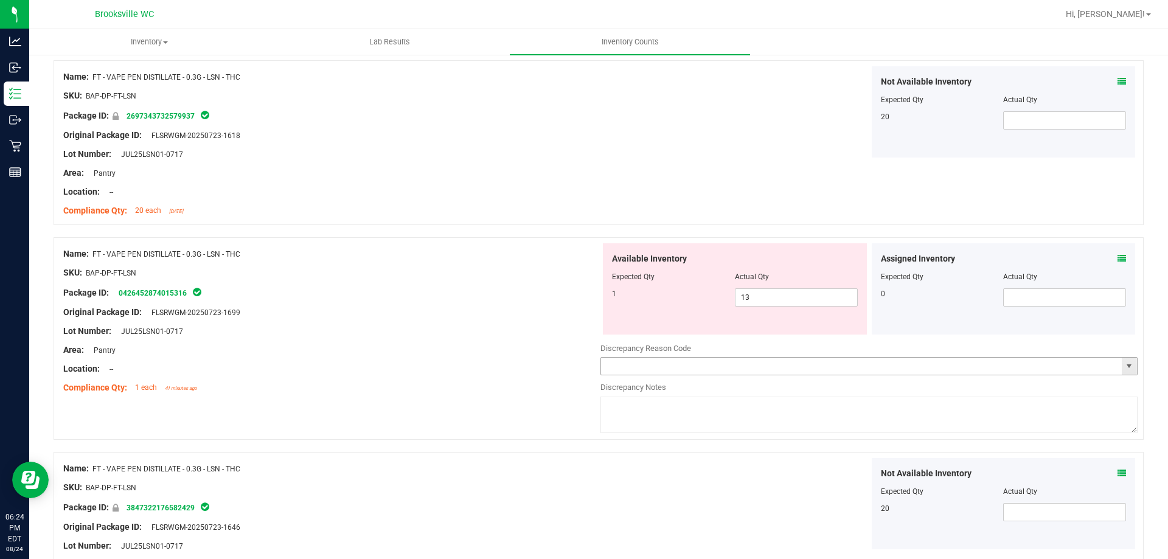
scroll to position [127, 0]
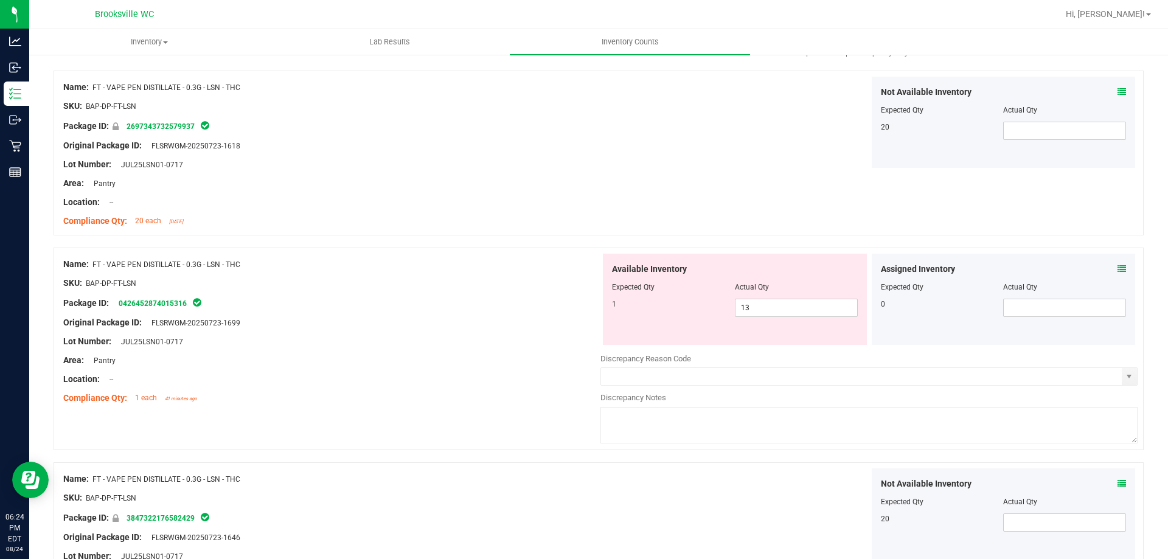
click at [1118, 268] on icon at bounding box center [1122, 269] width 9 height 9
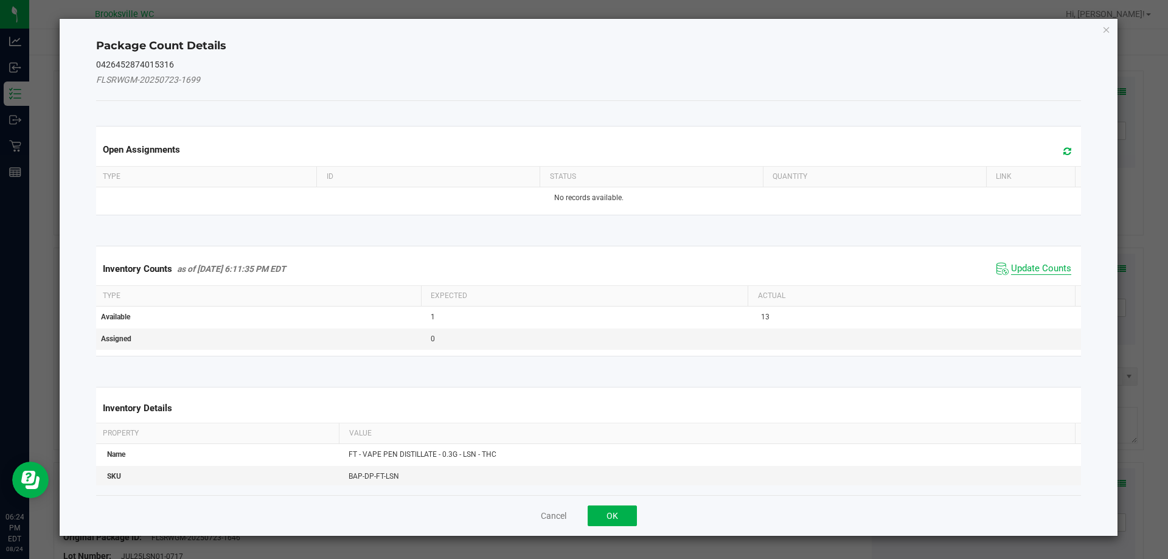
click at [1016, 271] on span "Update Counts" at bounding box center [1041, 269] width 60 height 12
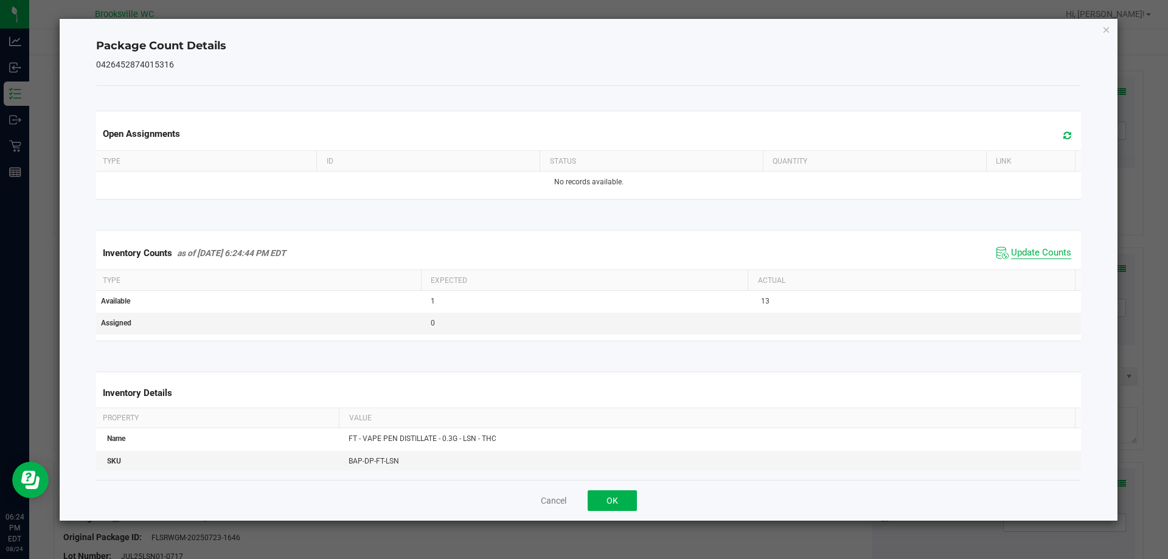
drag, startPoint x: 1017, startPoint y: 270, endPoint x: 1024, endPoint y: 257, distance: 15.2
click at [1023, 258] on kendo-grid "Inventory Counts as of [DATE] 6:24:44 PM EDT Update Counts Type Expected Actual…" at bounding box center [589, 285] width 1004 height 111
click at [1024, 257] on span "Update Counts" at bounding box center [1041, 253] width 60 height 12
click at [605, 518] on div "Cancel OK" at bounding box center [589, 500] width 986 height 41
click at [613, 509] on button "OK" at bounding box center [612, 500] width 49 height 21
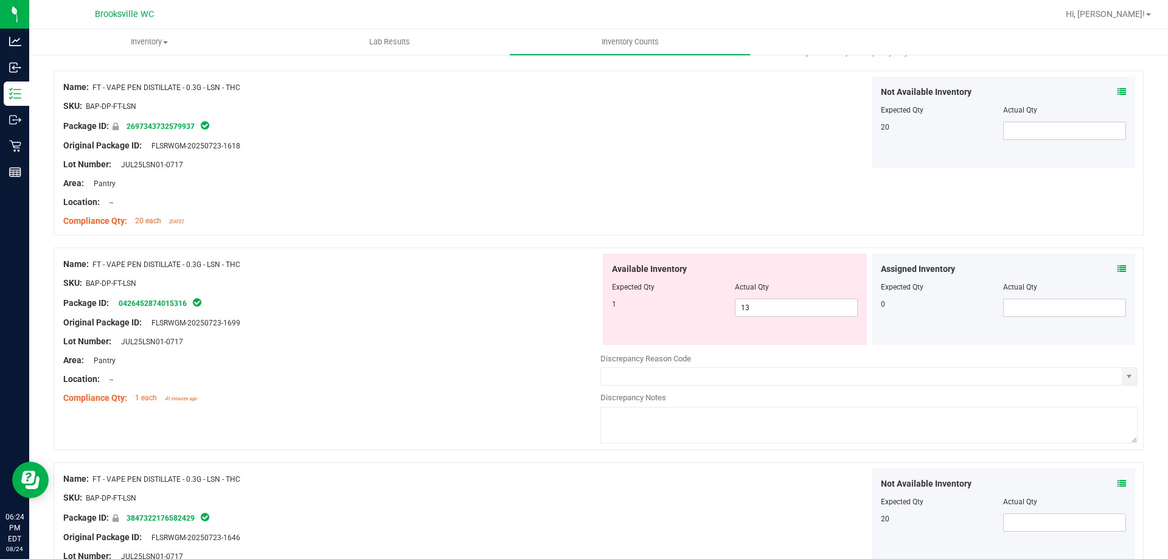
click at [528, 271] on div at bounding box center [331, 274] width 537 height 6
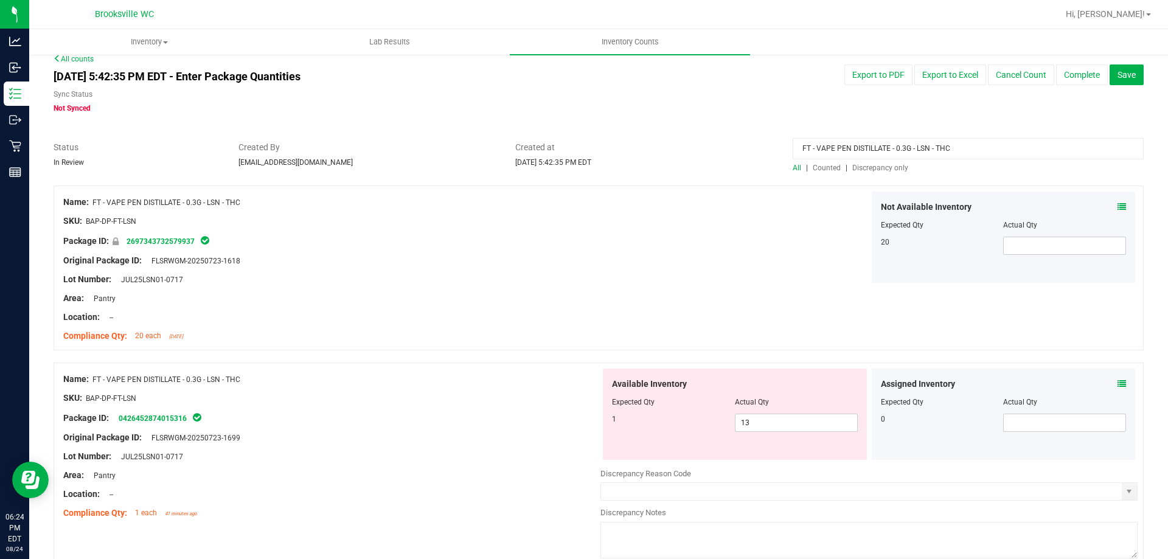
scroll to position [5, 0]
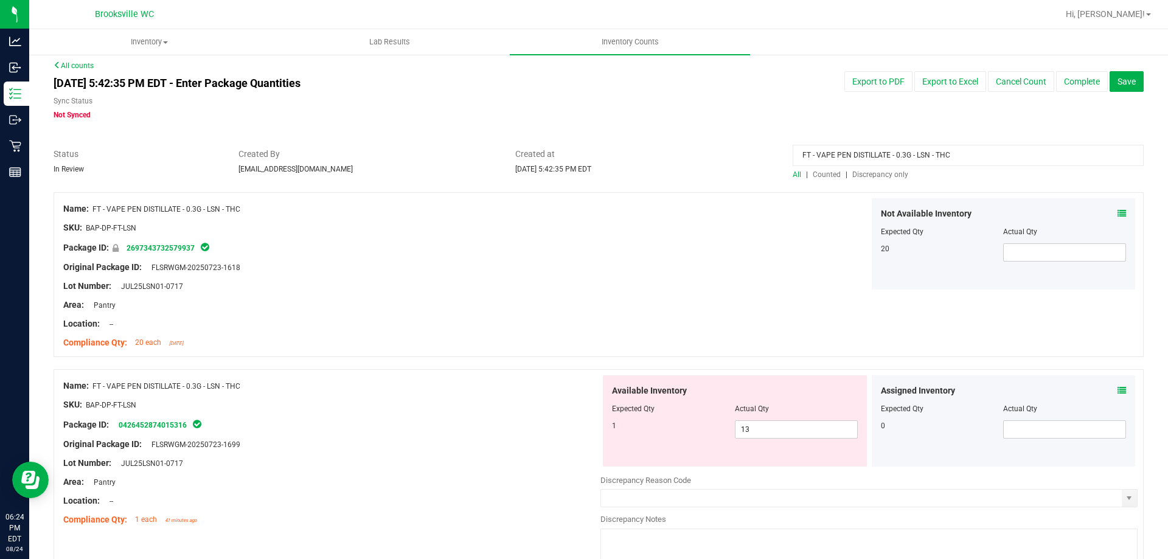
drag, startPoint x: 986, startPoint y: 153, endPoint x: 486, endPoint y: 159, distance: 500.2
click at [547, 153] on div "Status In Review Created By [EMAIL_ADDRESS][DOMAIN_NAME] Created at [DATE] 5:42…" at bounding box center [598, 164] width 1109 height 32
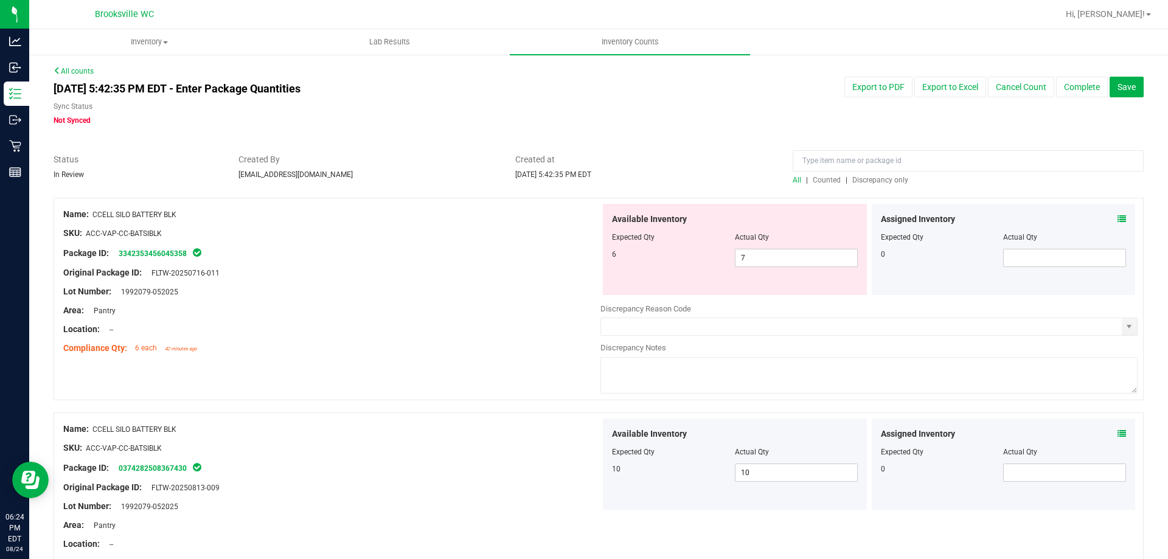
click at [858, 177] on span "Discrepancy only" at bounding box center [880, 180] width 56 height 9
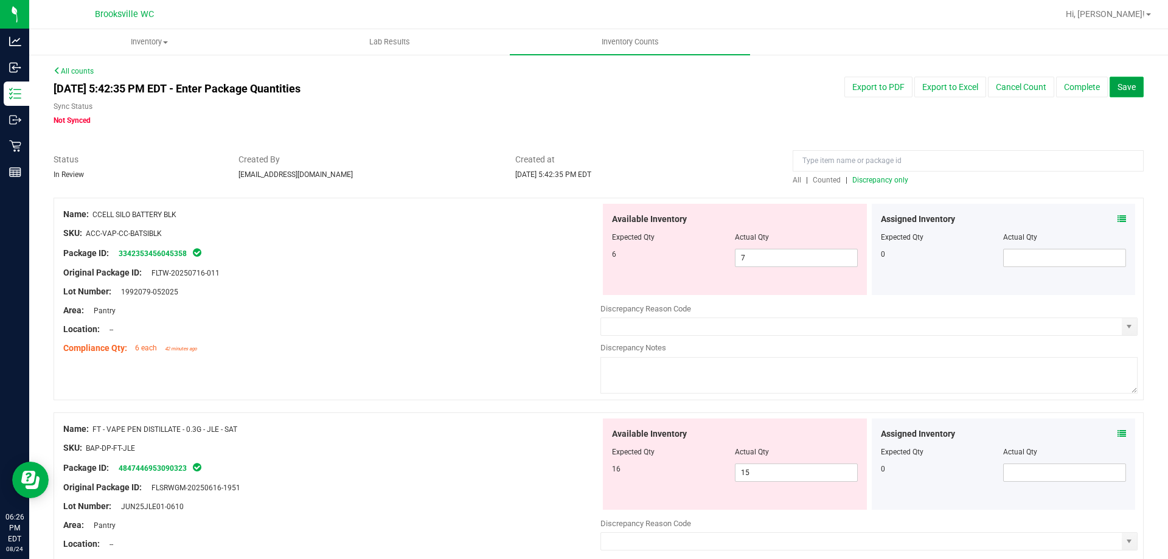
click at [1120, 80] on button "Save" at bounding box center [1127, 87] width 34 height 21
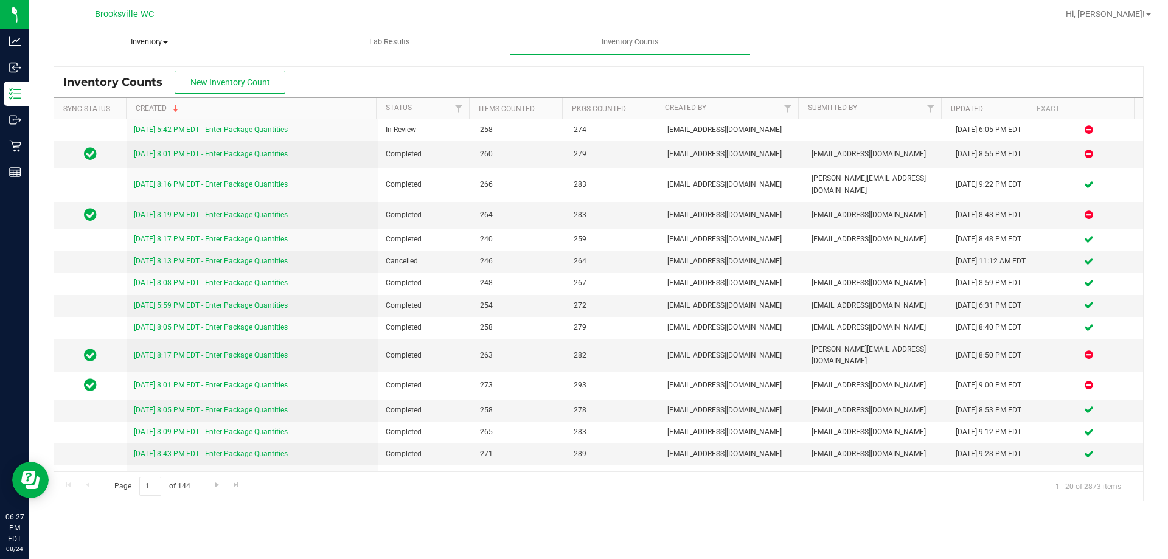
click at [122, 40] on span "Inventory" at bounding box center [149, 42] width 239 height 11
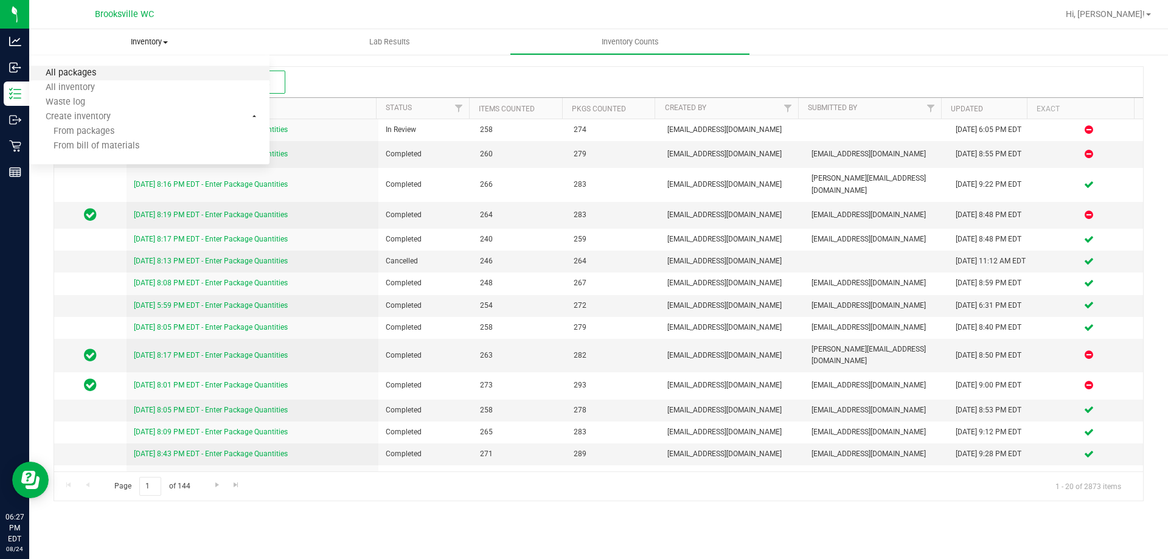
click at [85, 68] on span "All packages" at bounding box center [70, 73] width 83 height 10
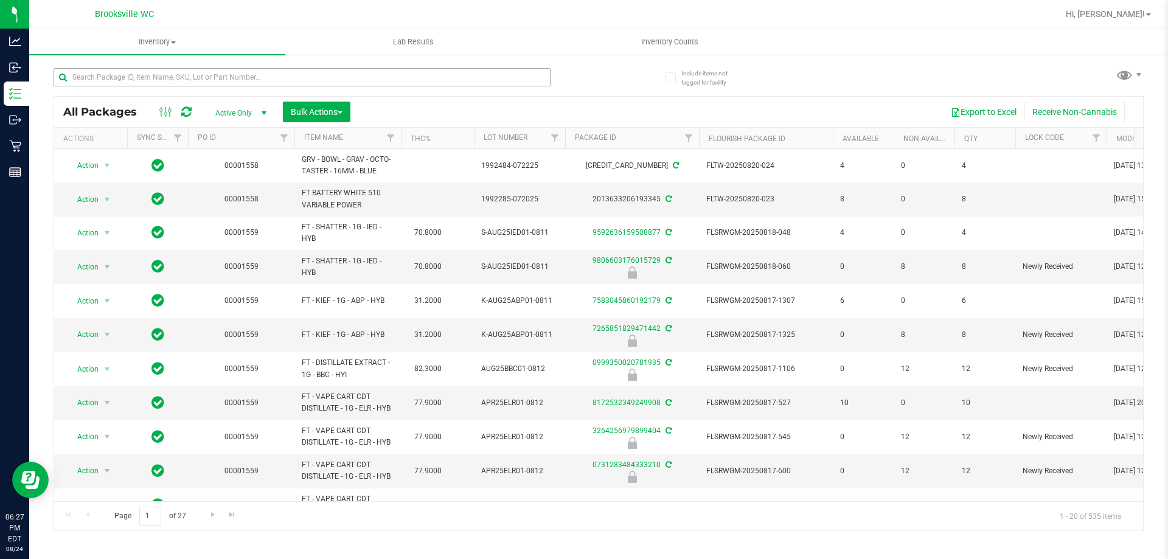
drag, startPoint x: 208, startPoint y: 86, endPoint x: 214, endPoint y: 78, distance: 10.1
click at [210, 86] on div at bounding box center [302, 82] width 497 height 28
click at [214, 77] on input "text" at bounding box center [302, 77] width 497 height 18
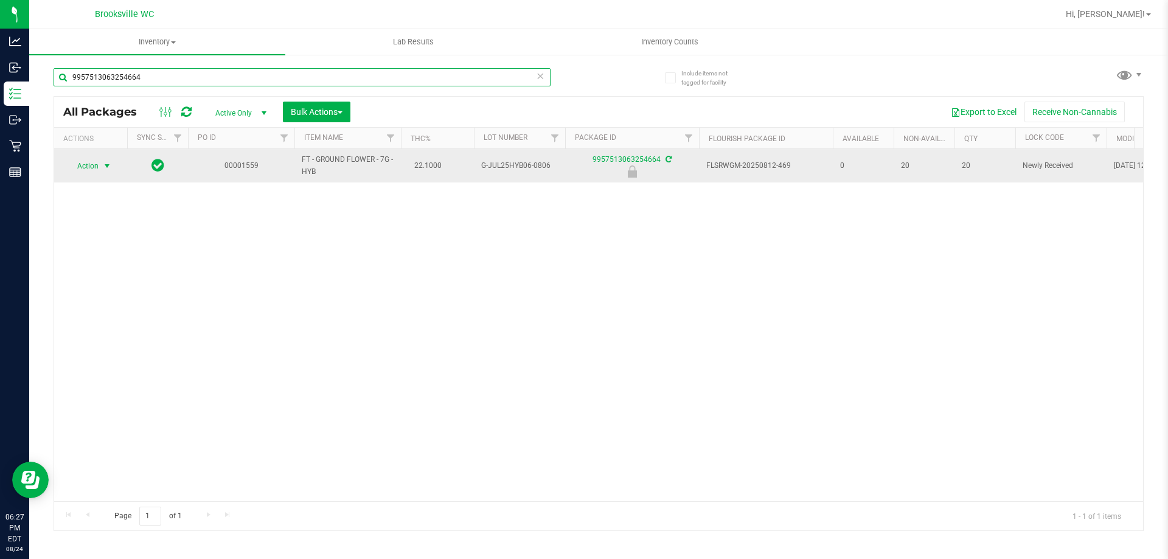
type input "9957513063254664"
click at [89, 169] on span "Action" at bounding box center [82, 166] width 33 height 17
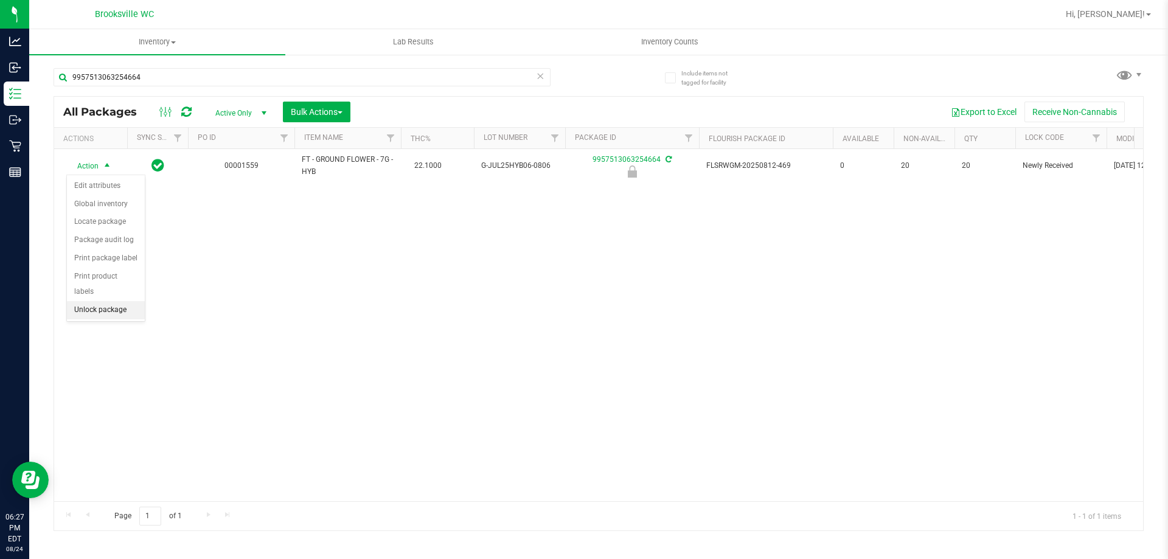
click at [103, 301] on li "Unlock package" at bounding box center [106, 310] width 78 height 18
